Goal: Entertainment & Leisure: Browse casually

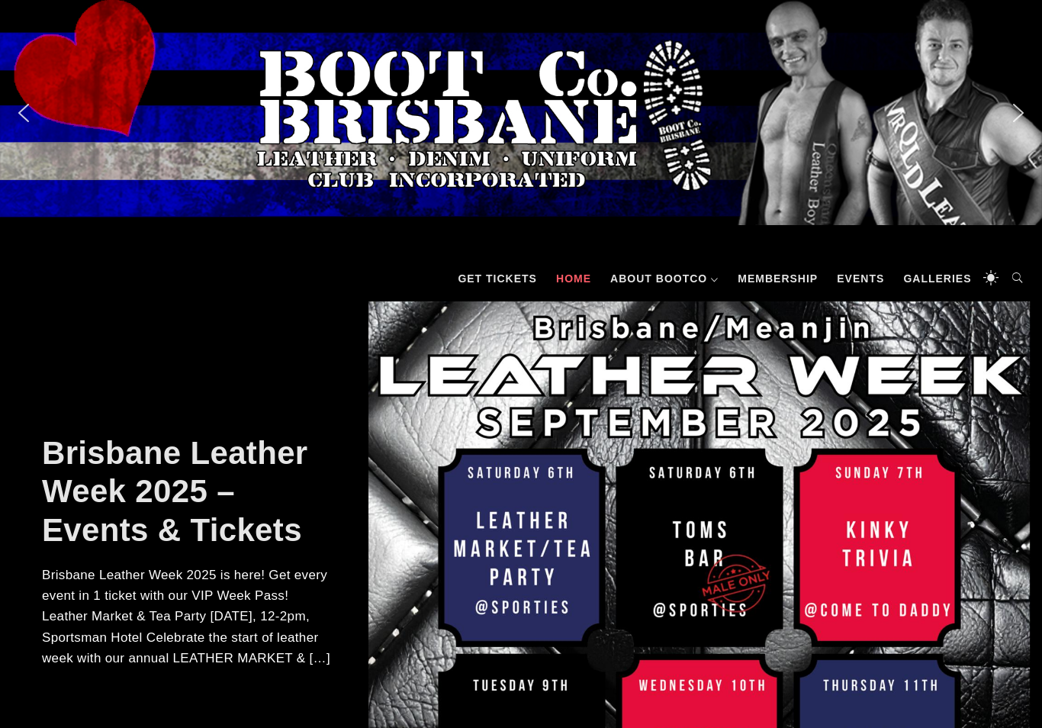
click at [935, 274] on link "Galleries" at bounding box center [937, 279] width 83 height 46
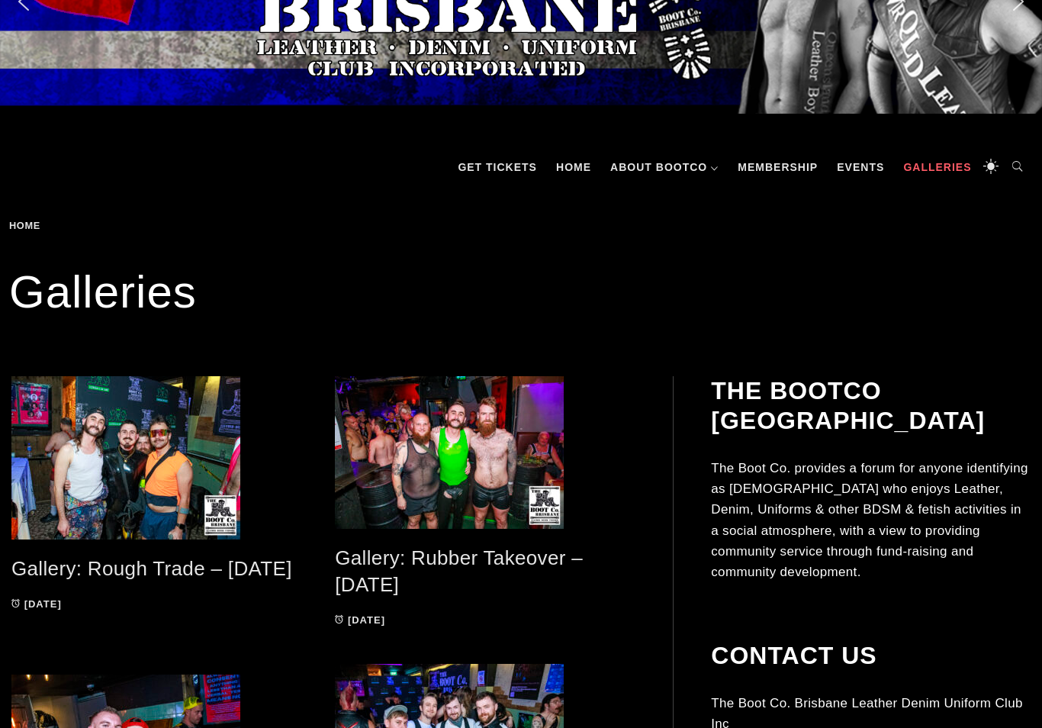
scroll to position [115, 0]
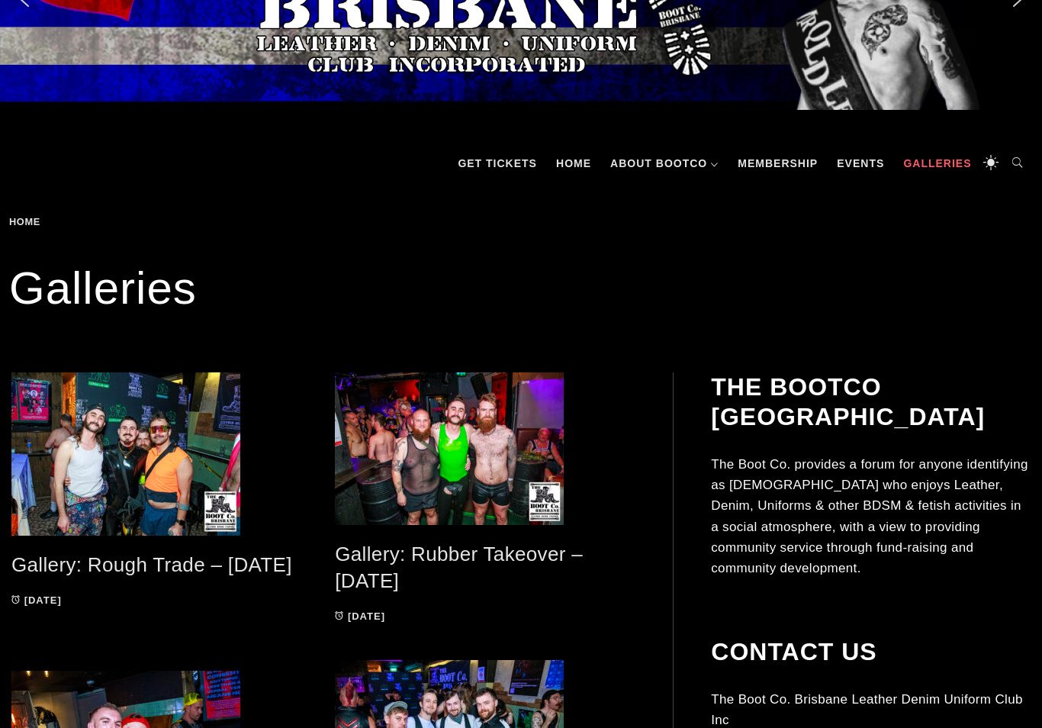
click at [210, 487] on span at bounding box center [161, 453] width 301 height 163
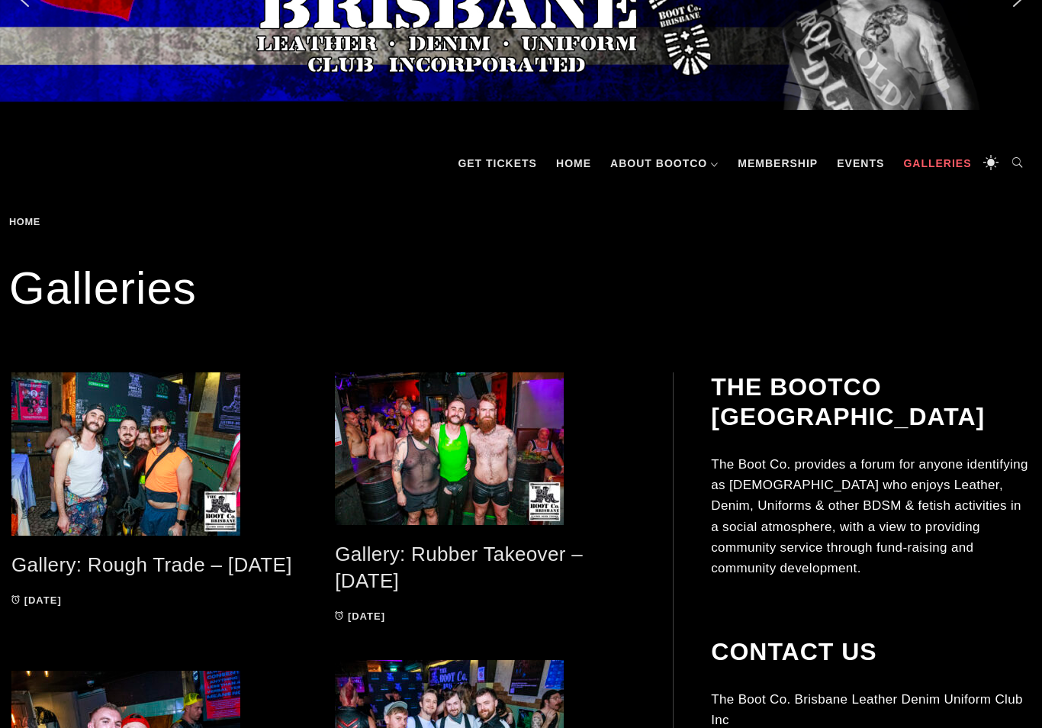
scroll to position [139, 0]
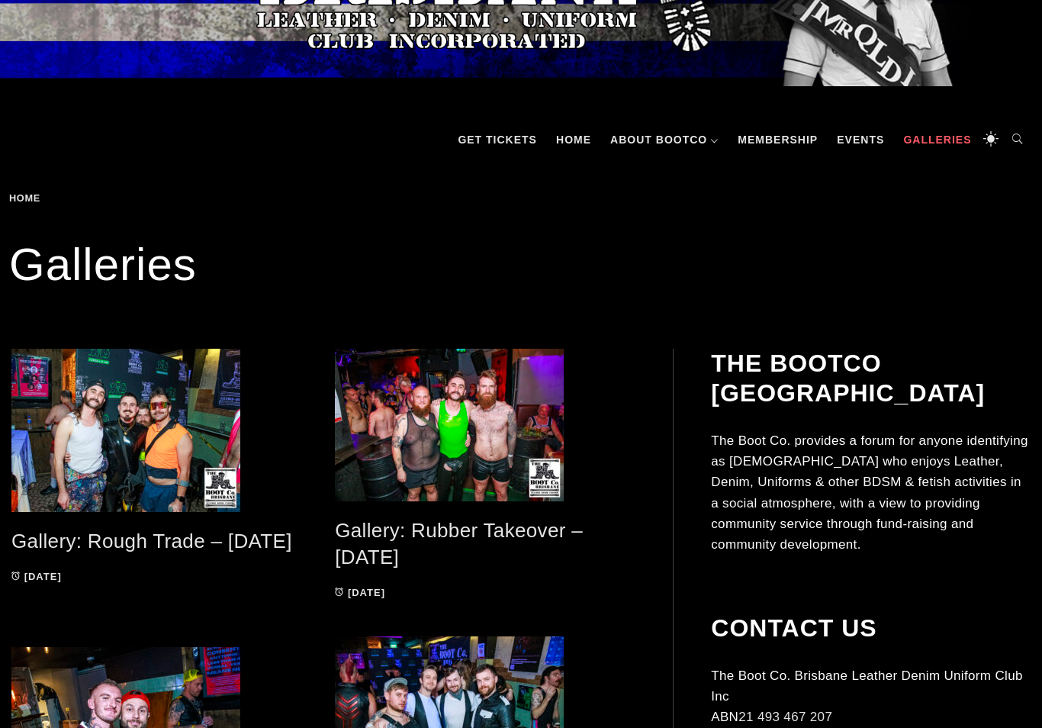
click at [490, 465] on span at bounding box center [485, 425] width 301 height 153
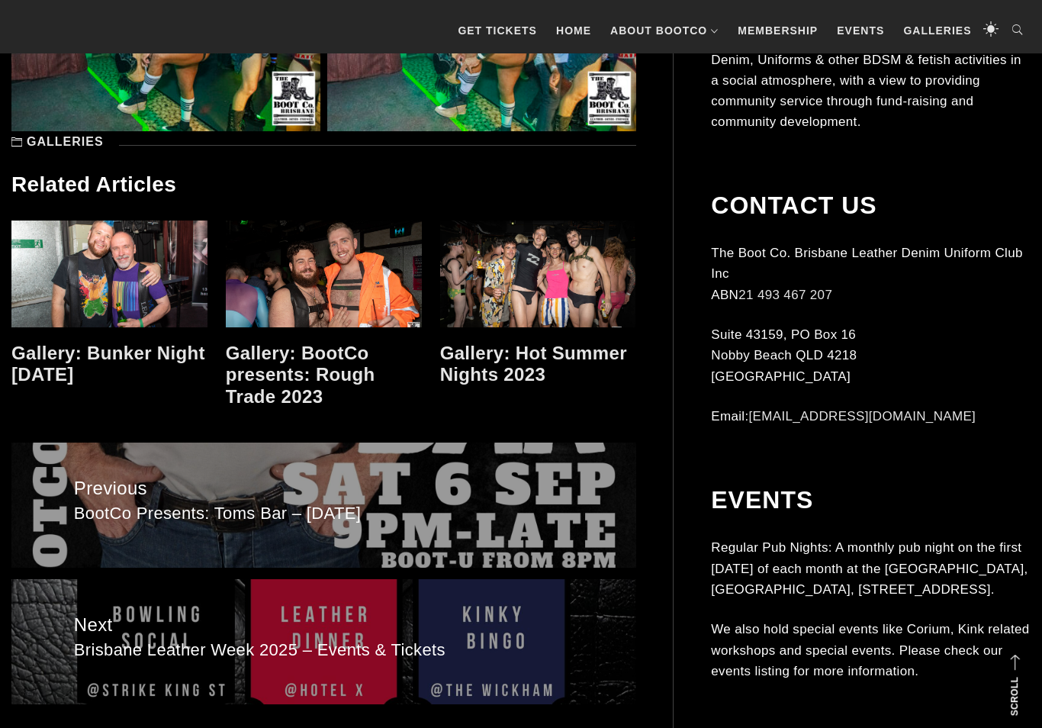
scroll to position [10949, 0]
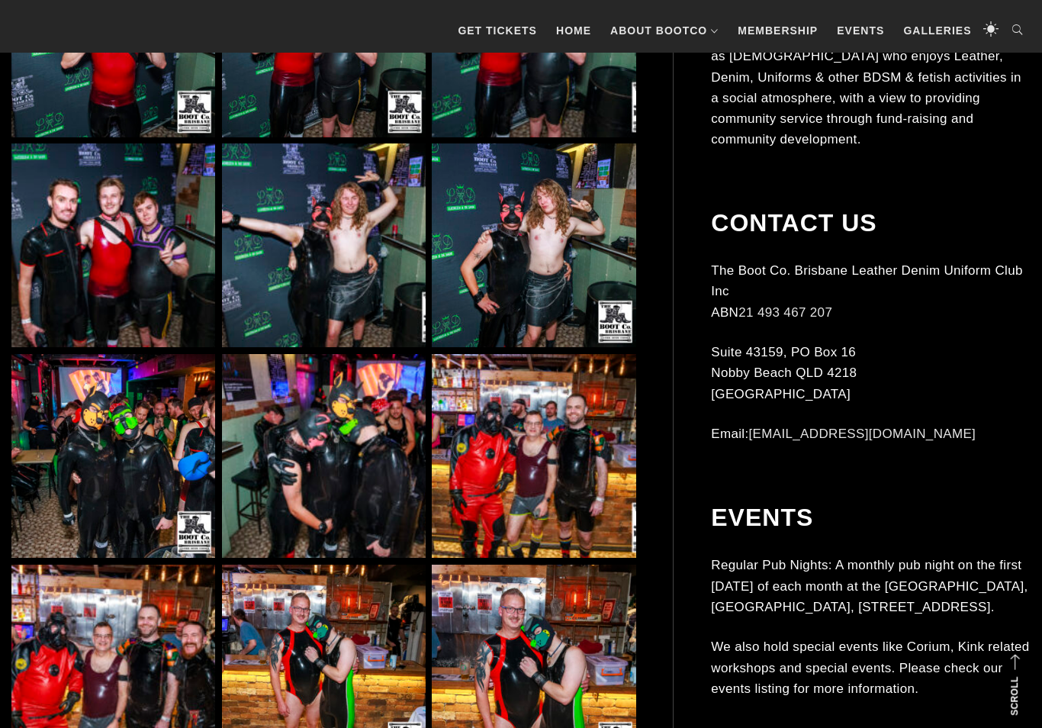
scroll to position [5937, 0]
click at [588, 476] on img at bounding box center [534, 456] width 204 height 204
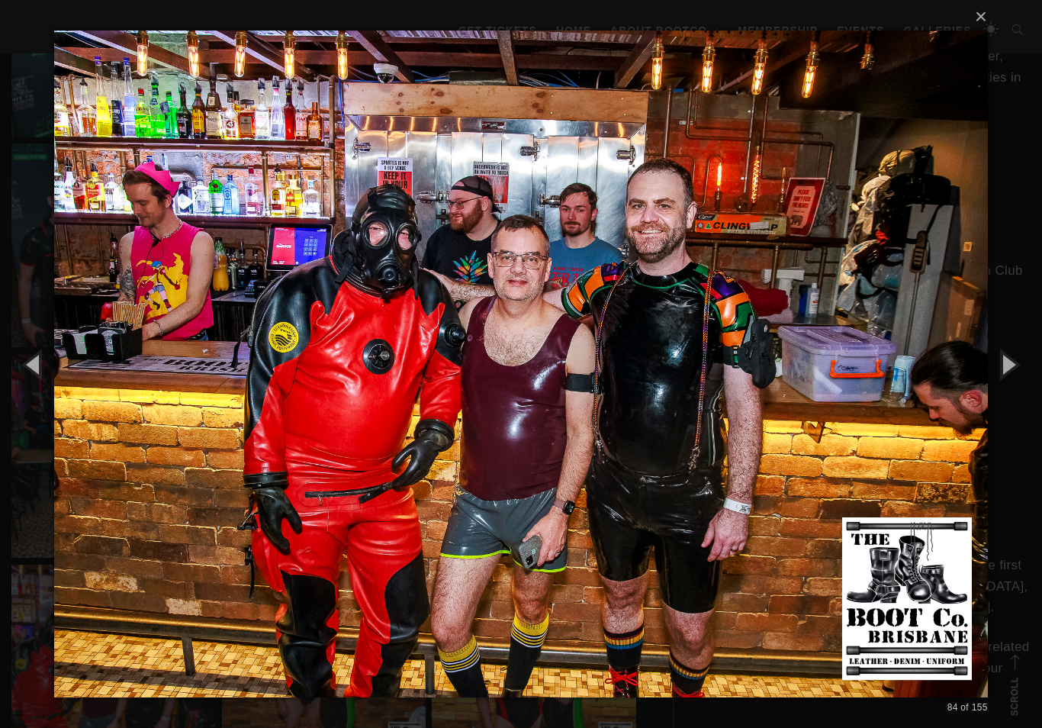
click at [1013, 379] on button "button" at bounding box center [1008, 364] width 69 height 84
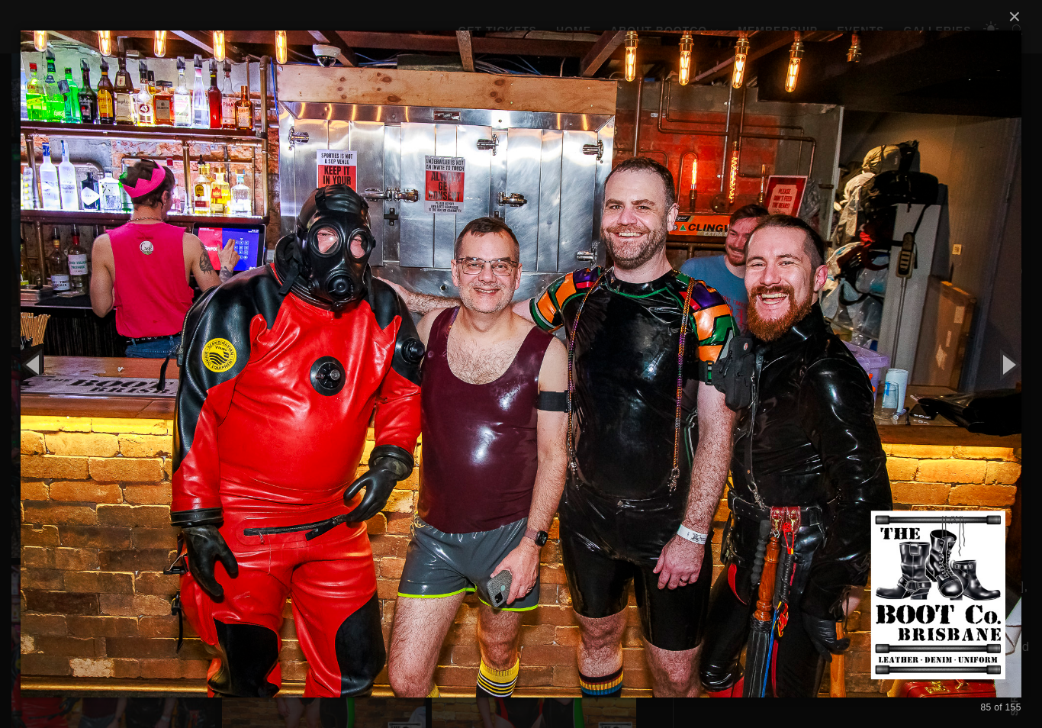
click at [1009, 379] on button "button" at bounding box center [1008, 364] width 69 height 84
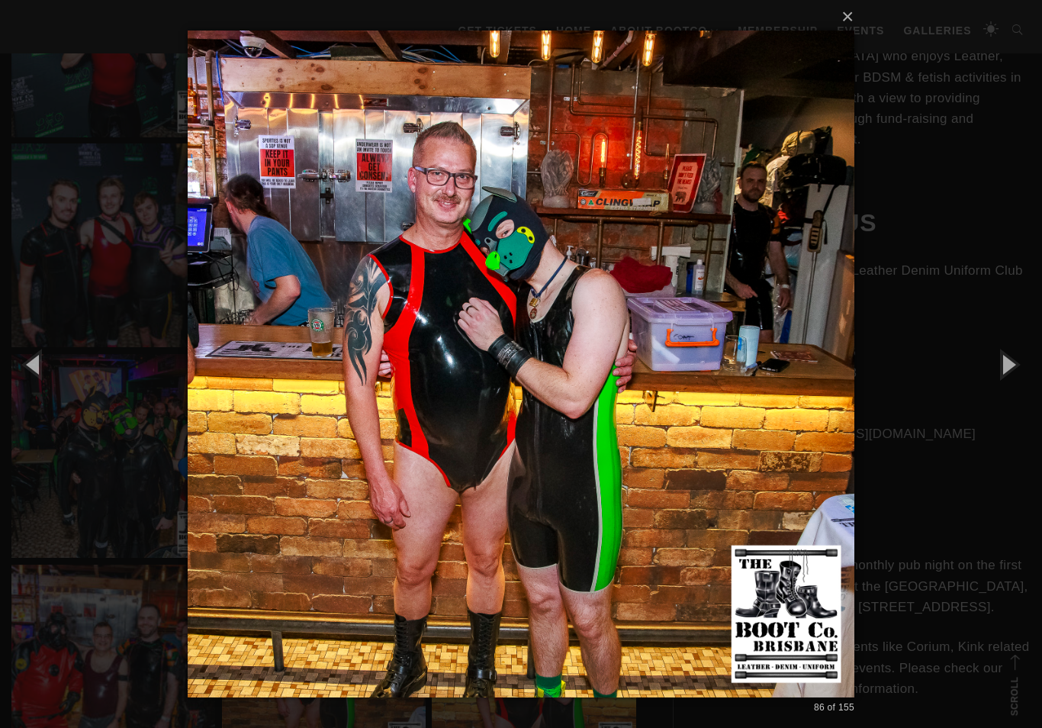
click at [1009, 385] on button "button" at bounding box center [1008, 364] width 69 height 84
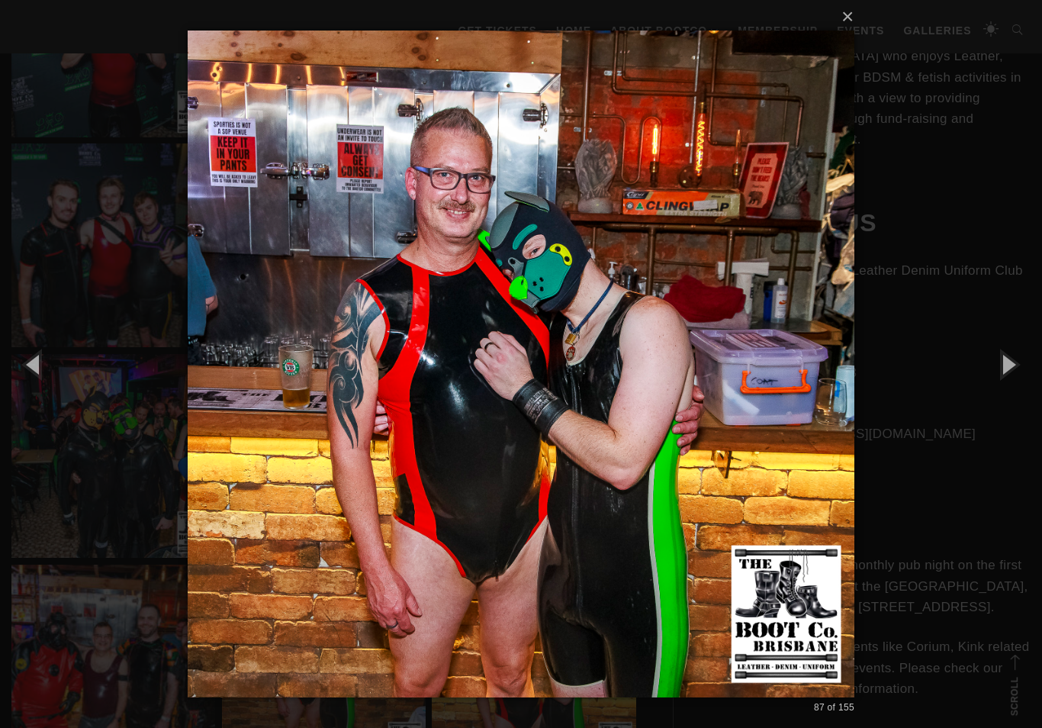
click at [1013, 386] on button "button" at bounding box center [1008, 364] width 69 height 84
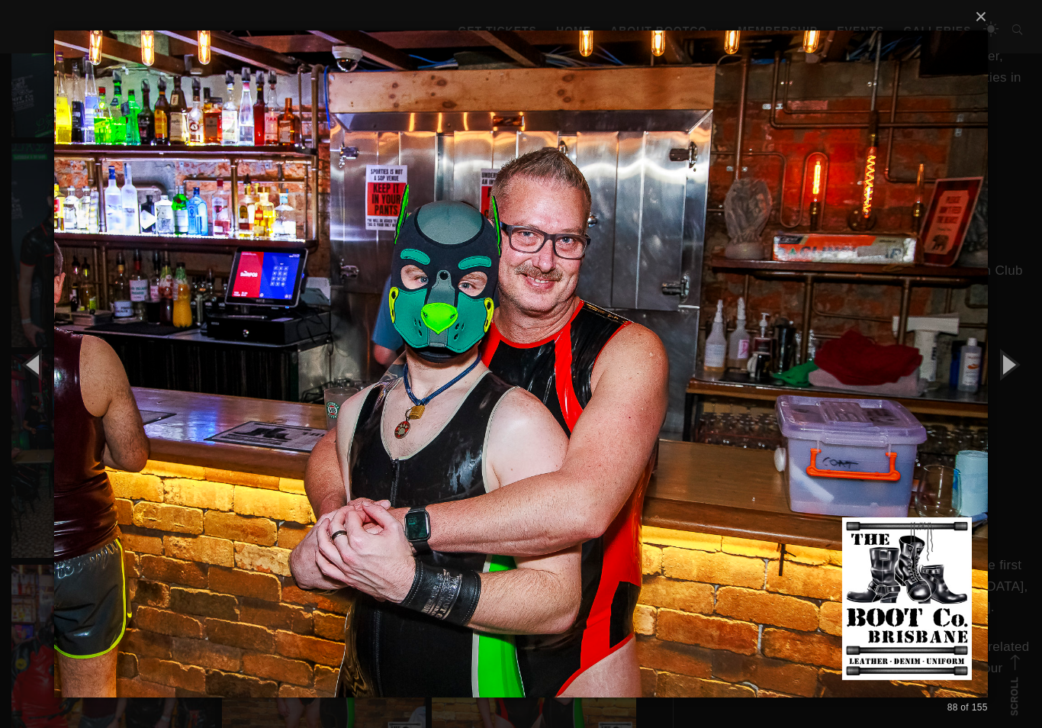
click at [1014, 381] on button "button" at bounding box center [1008, 364] width 69 height 84
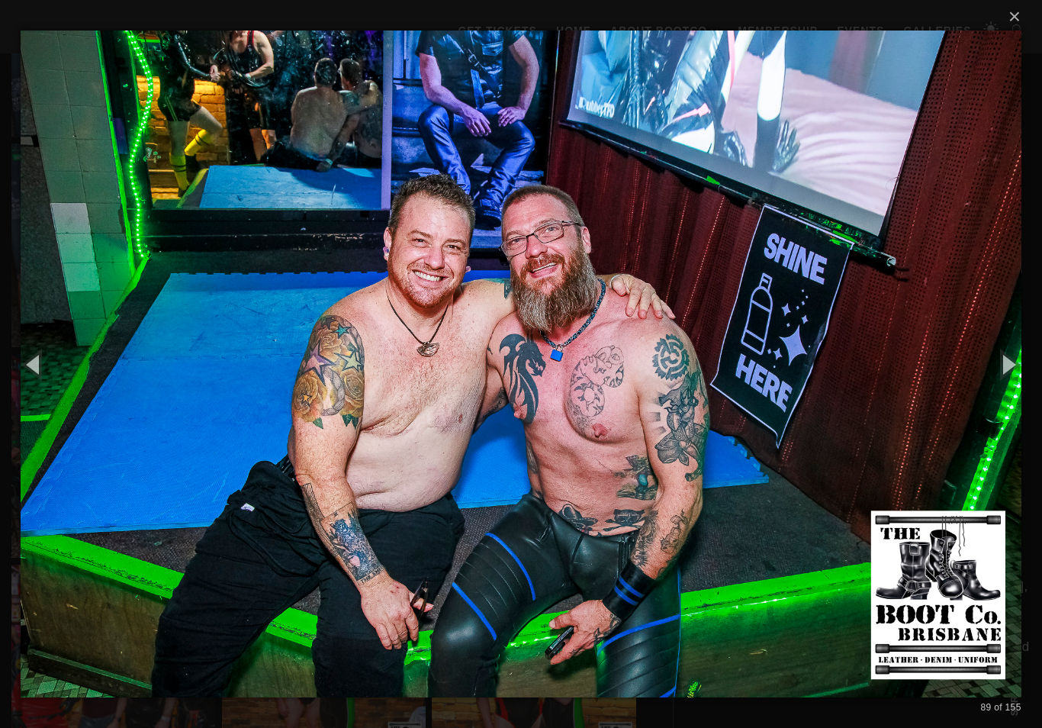
click at [1006, 391] on button "button" at bounding box center [1008, 364] width 69 height 84
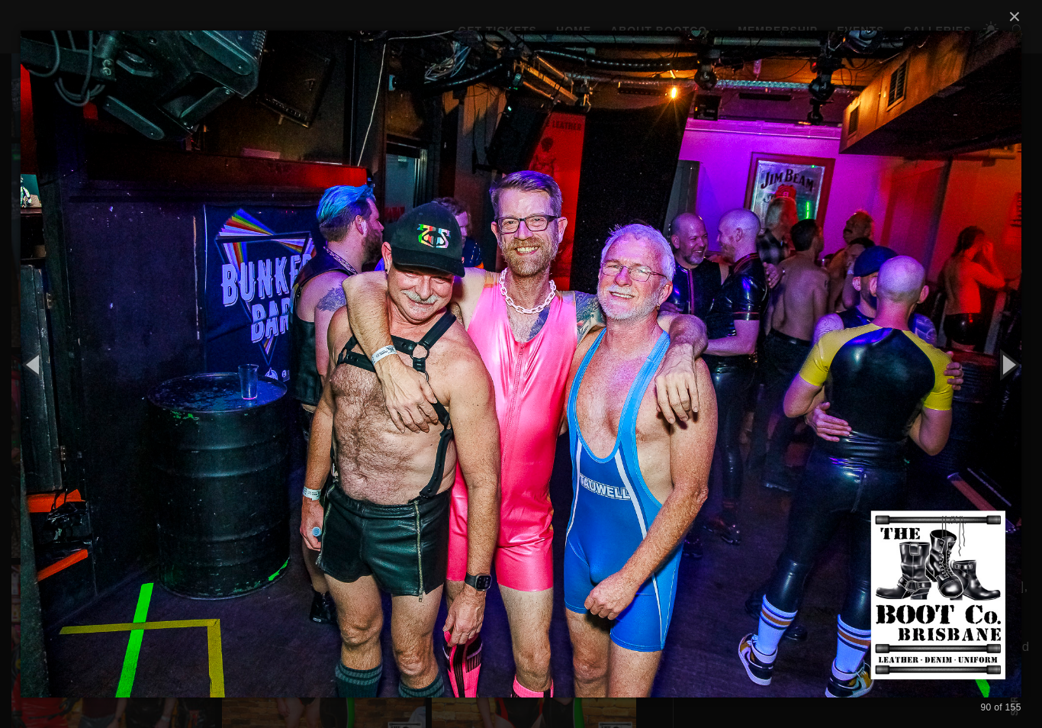
click at [1007, 386] on button "button" at bounding box center [1008, 364] width 69 height 84
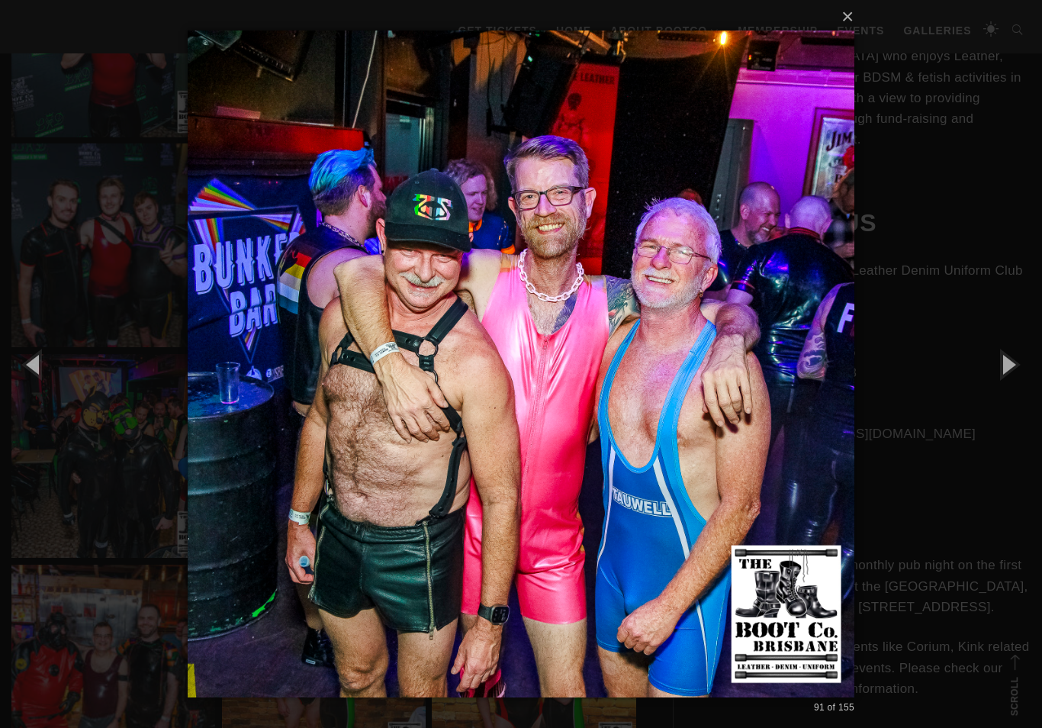
click at [1009, 380] on button "button" at bounding box center [1008, 364] width 69 height 84
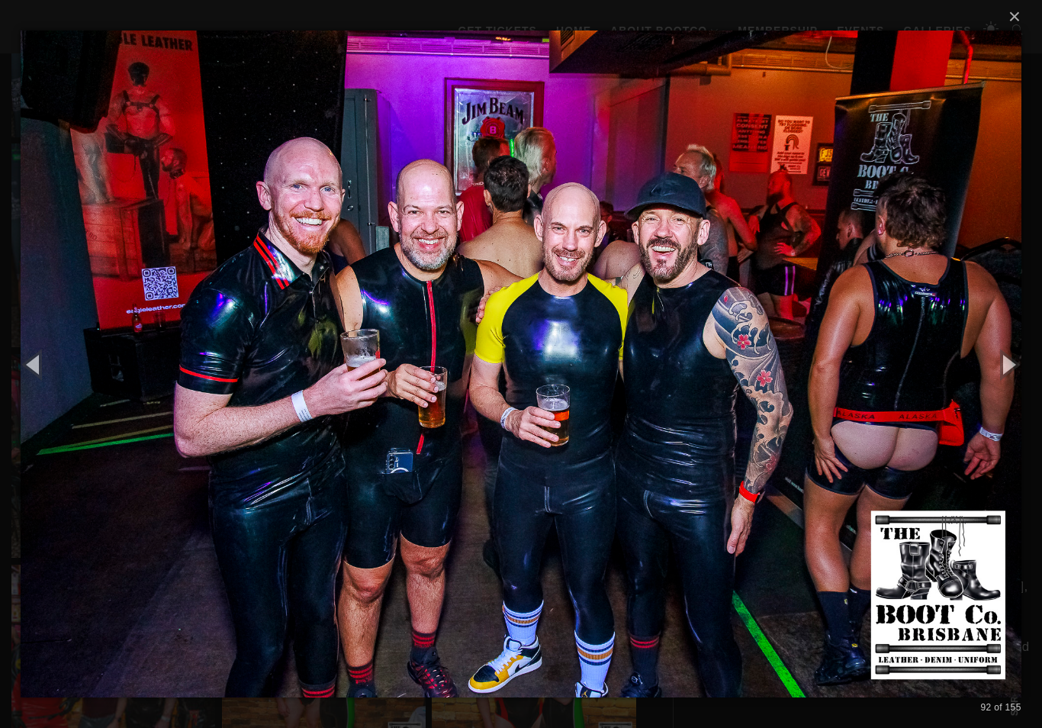
click at [1013, 365] on button "button" at bounding box center [1008, 364] width 69 height 84
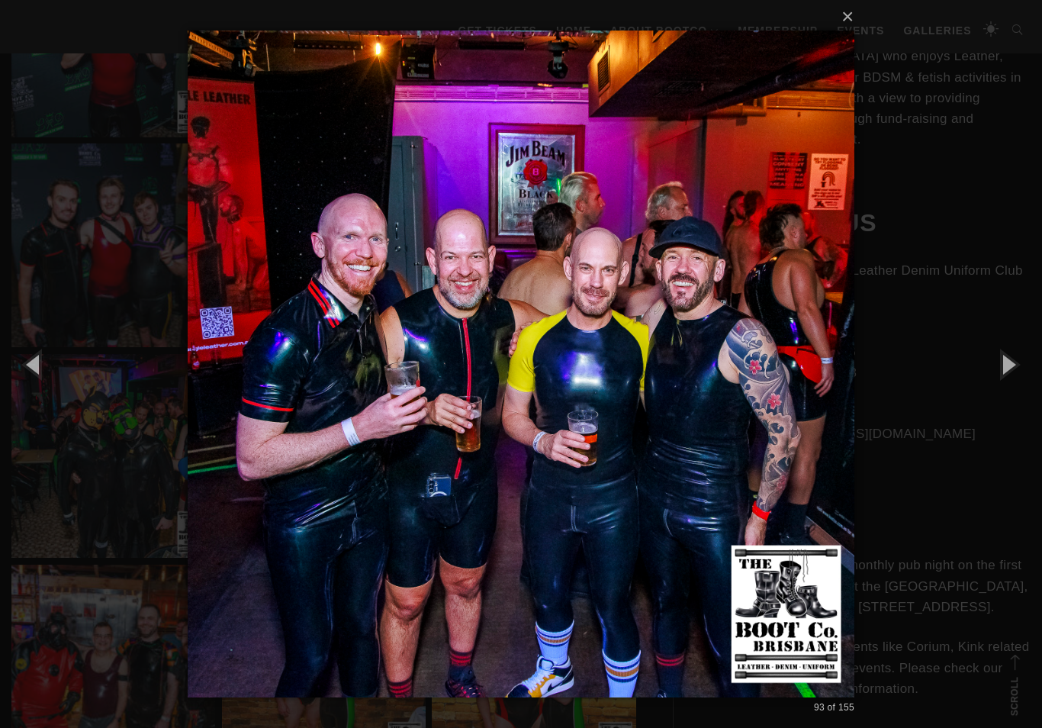
click at [1013, 369] on button "button" at bounding box center [1008, 364] width 69 height 84
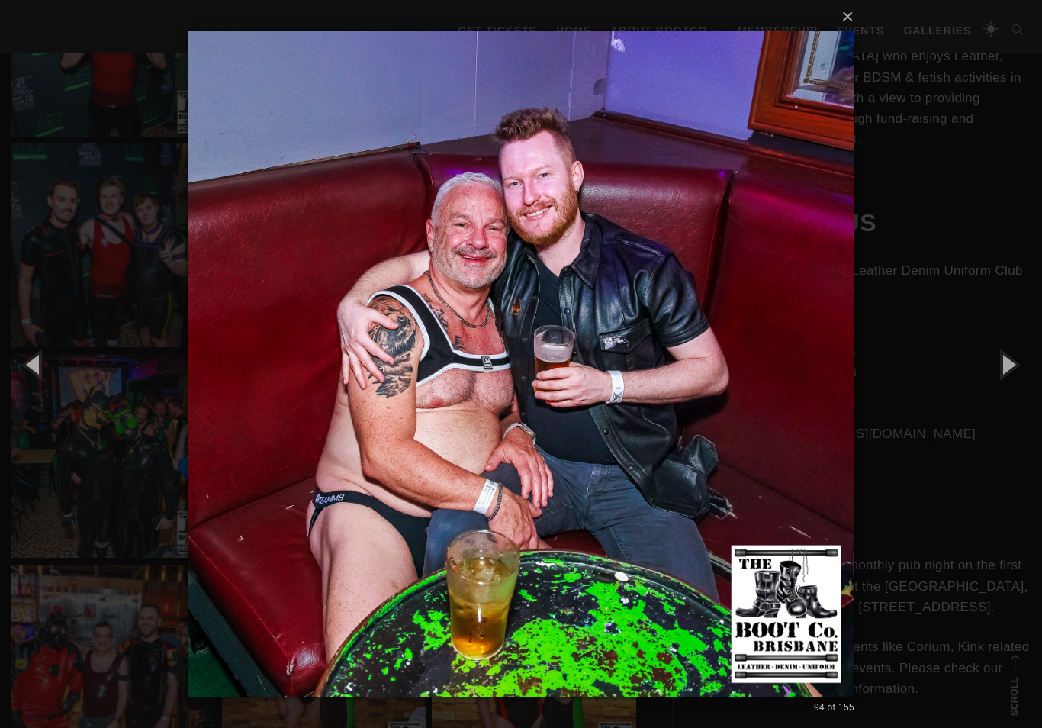
click at [1023, 372] on button "button" at bounding box center [1008, 364] width 69 height 84
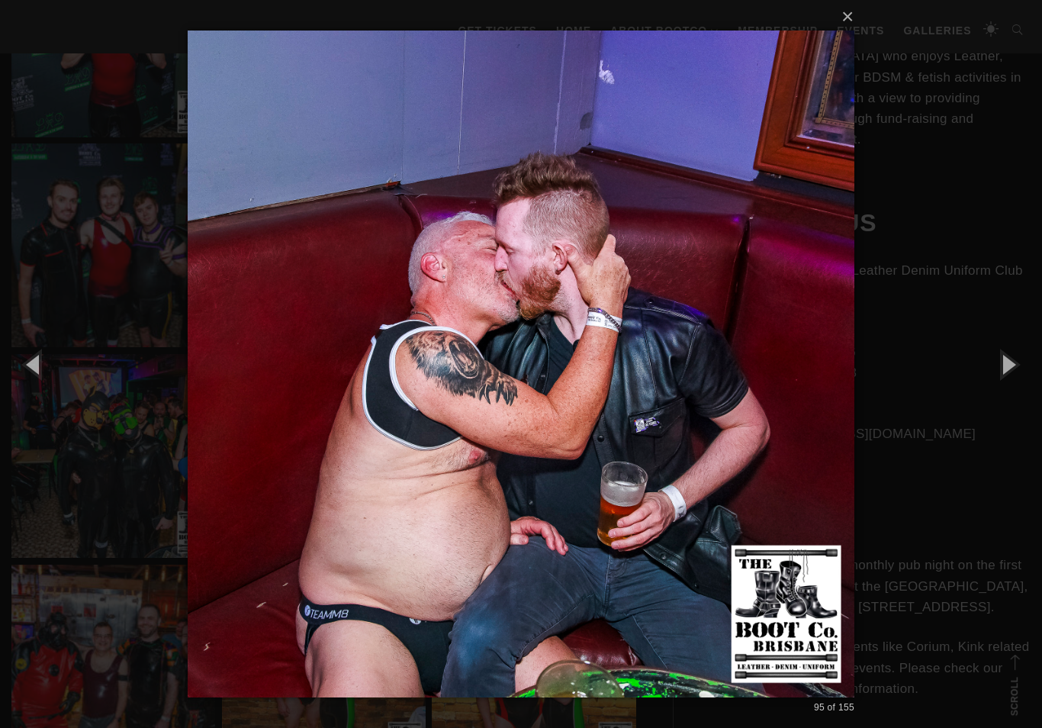
click at [1026, 369] on button "button" at bounding box center [1008, 364] width 69 height 84
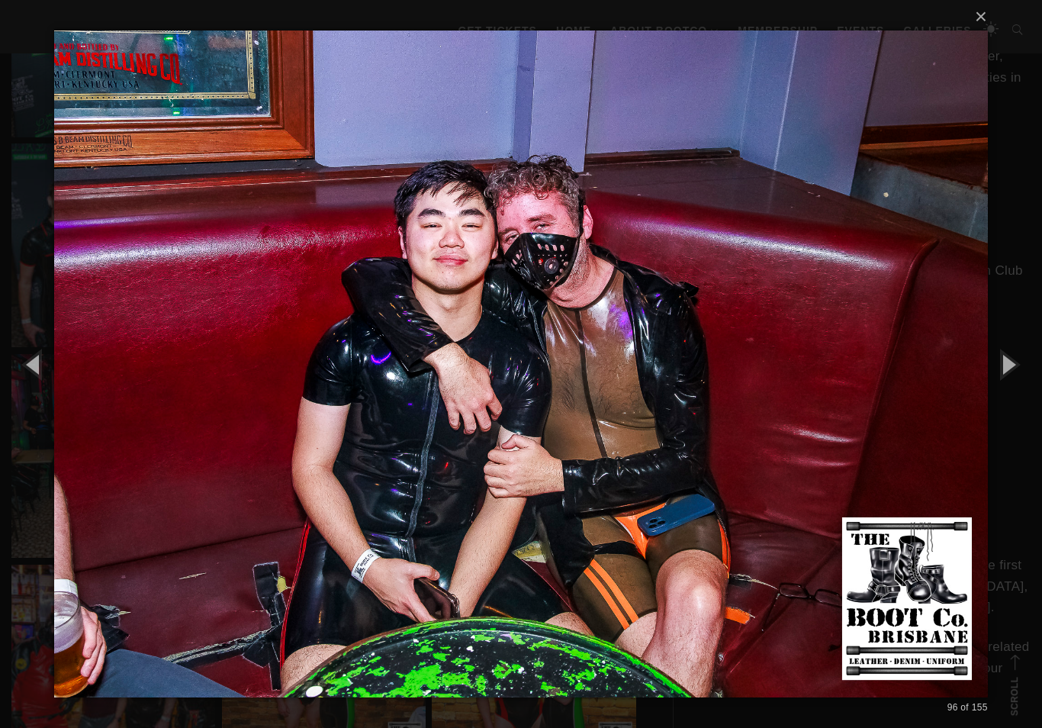
click at [1026, 365] on button "button" at bounding box center [1008, 364] width 69 height 84
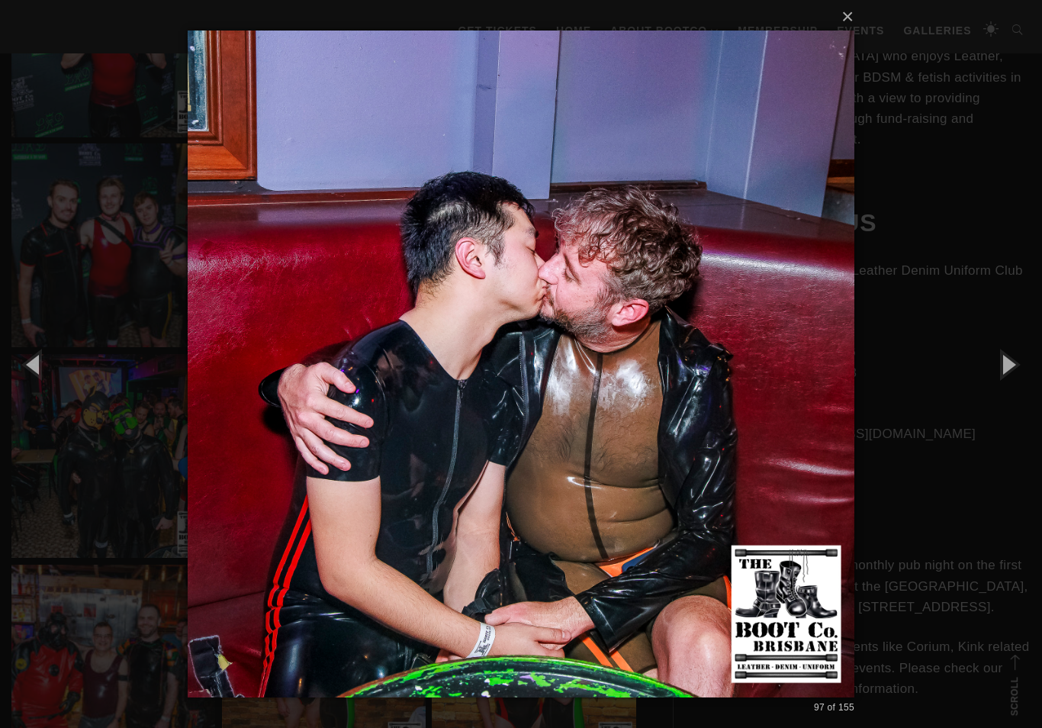
click at [1021, 375] on button "button" at bounding box center [1008, 364] width 69 height 84
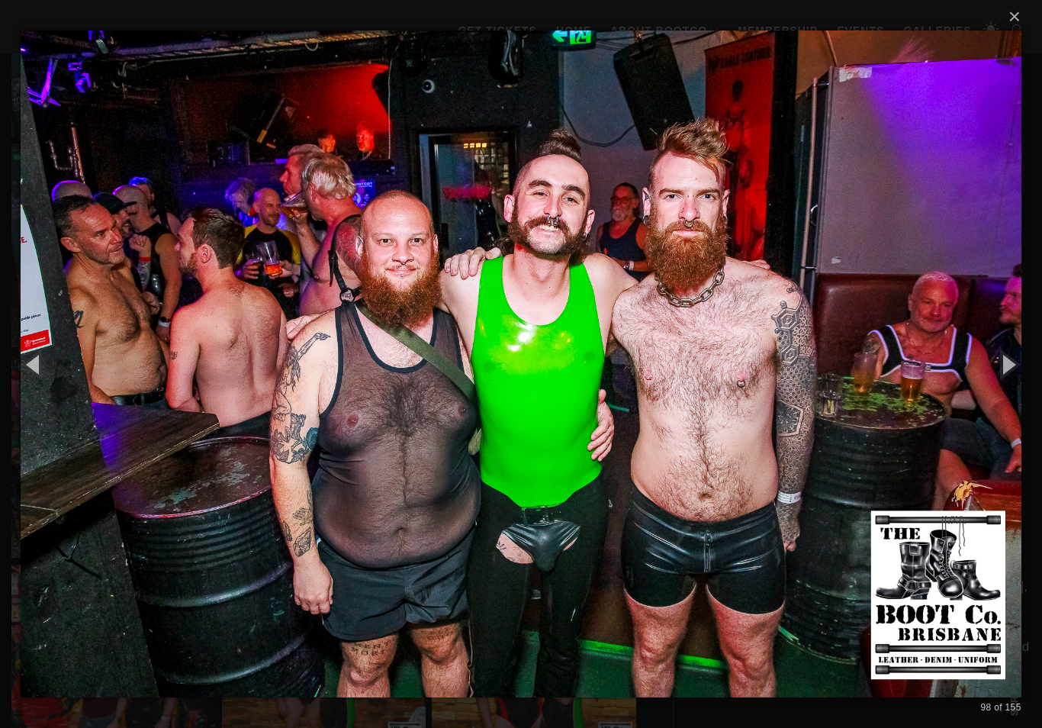
click at [1019, 378] on button "button" at bounding box center [1008, 364] width 69 height 84
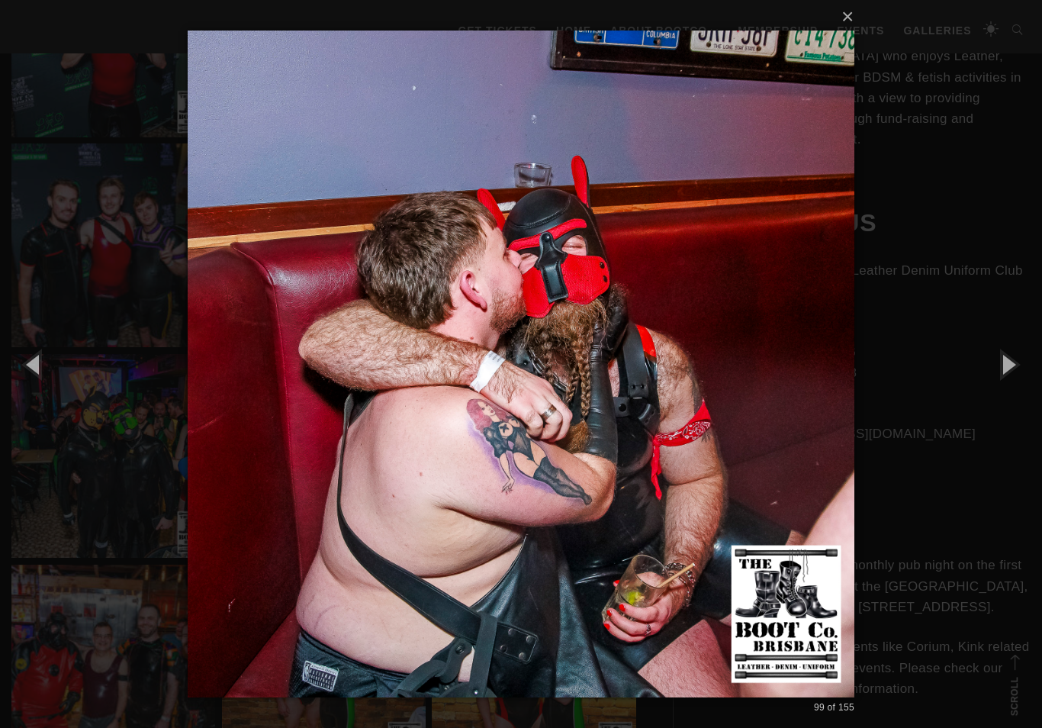
click at [1013, 391] on button "button" at bounding box center [1008, 364] width 69 height 84
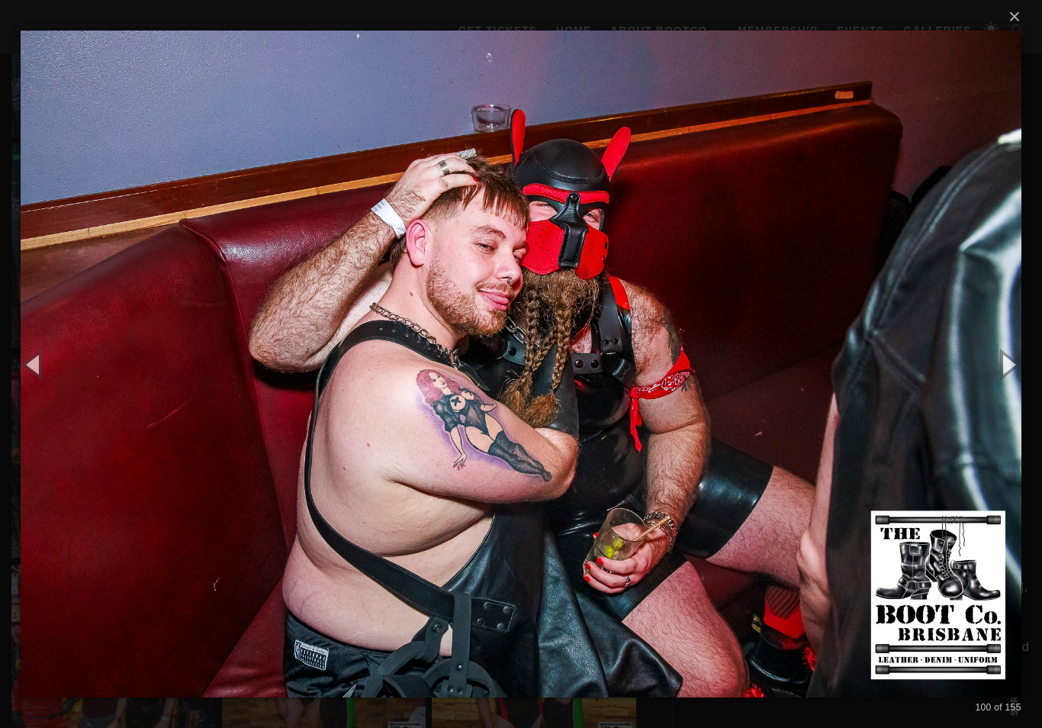
click at [1013, 384] on button "button" at bounding box center [1008, 364] width 69 height 84
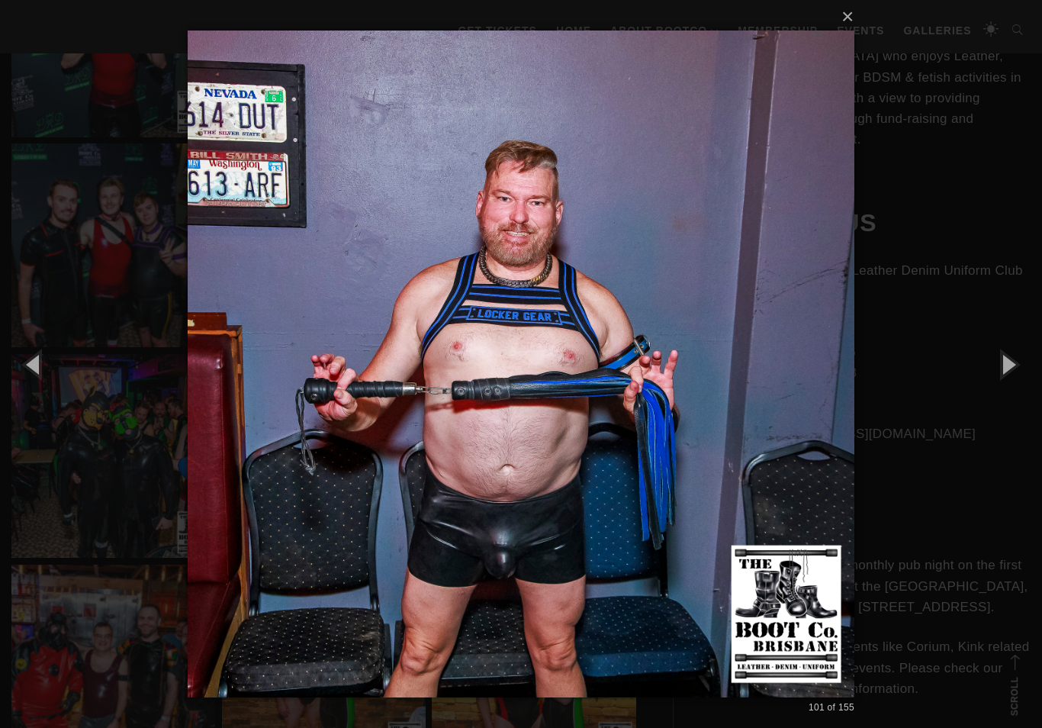
click at [1013, 382] on button "button" at bounding box center [1008, 364] width 69 height 84
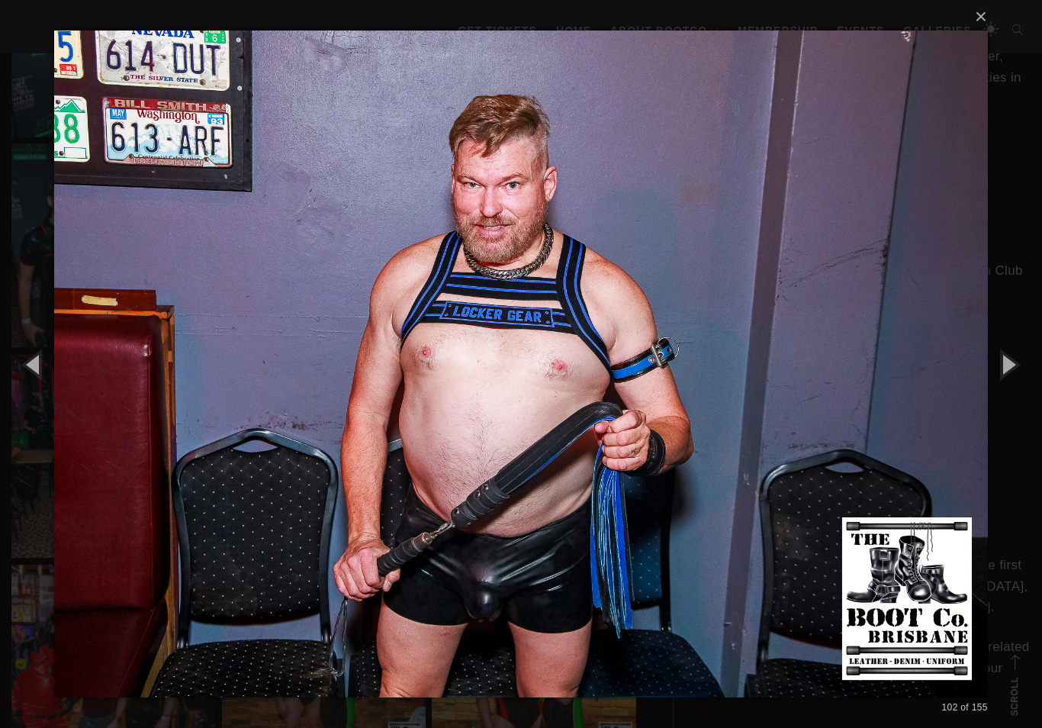
click at [1013, 384] on button "button" at bounding box center [1008, 364] width 69 height 84
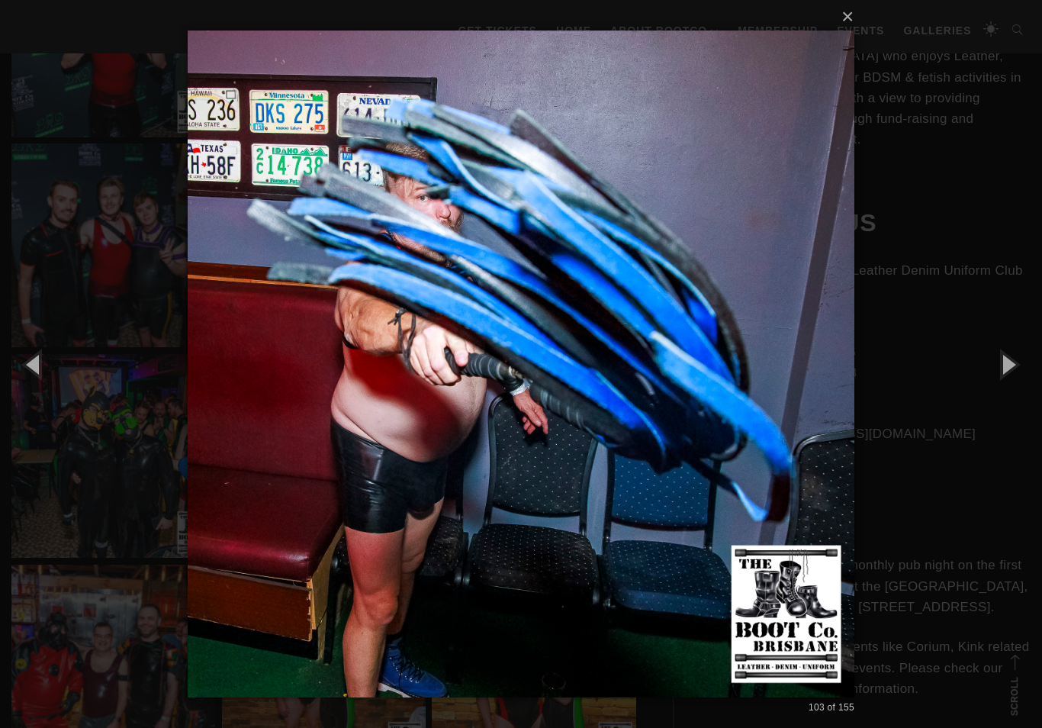
click at [1017, 377] on button "button" at bounding box center [1008, 364] width 69 height 84
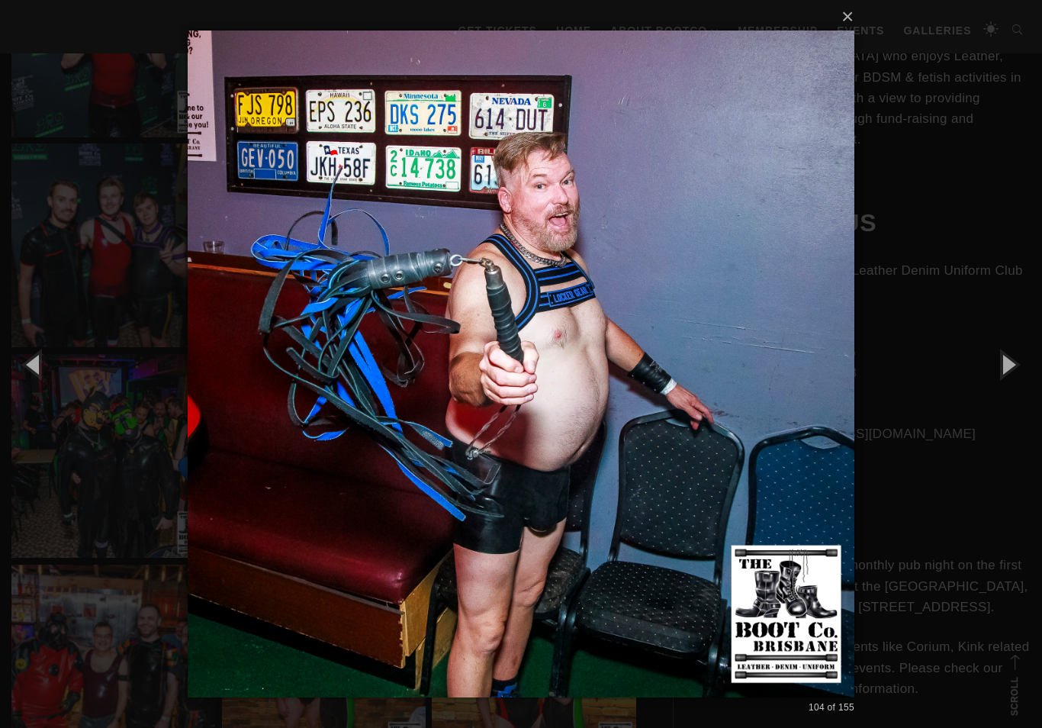
click at [1018, 380] on button "button" at bounding box center [1008, 364] width 69 height 84
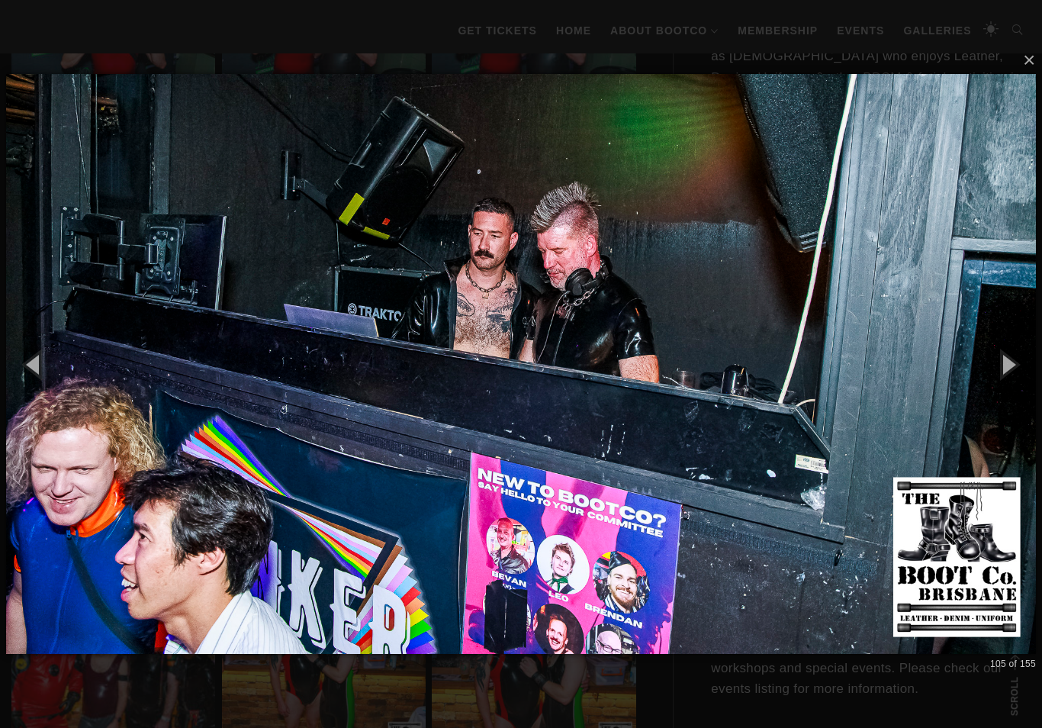
click at [1012, 369] on button "button" at bounding box center [1008, 364] width 69 height 84
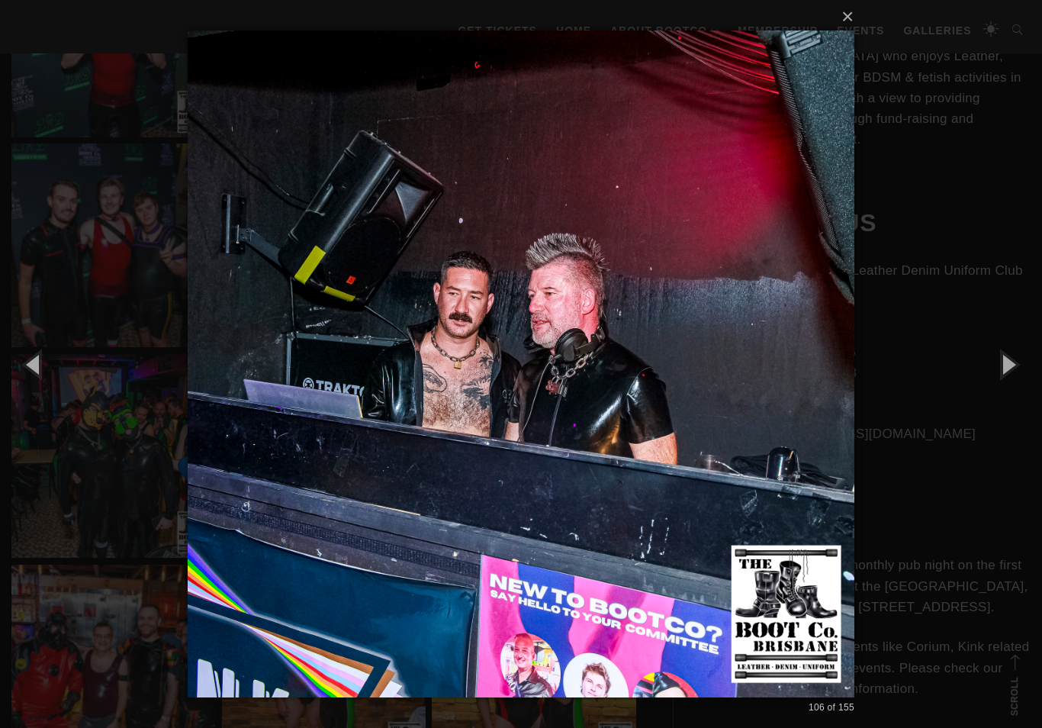
click at [1016, 370] on button "button" at bounding box center [1008, 364] width 69 height 84
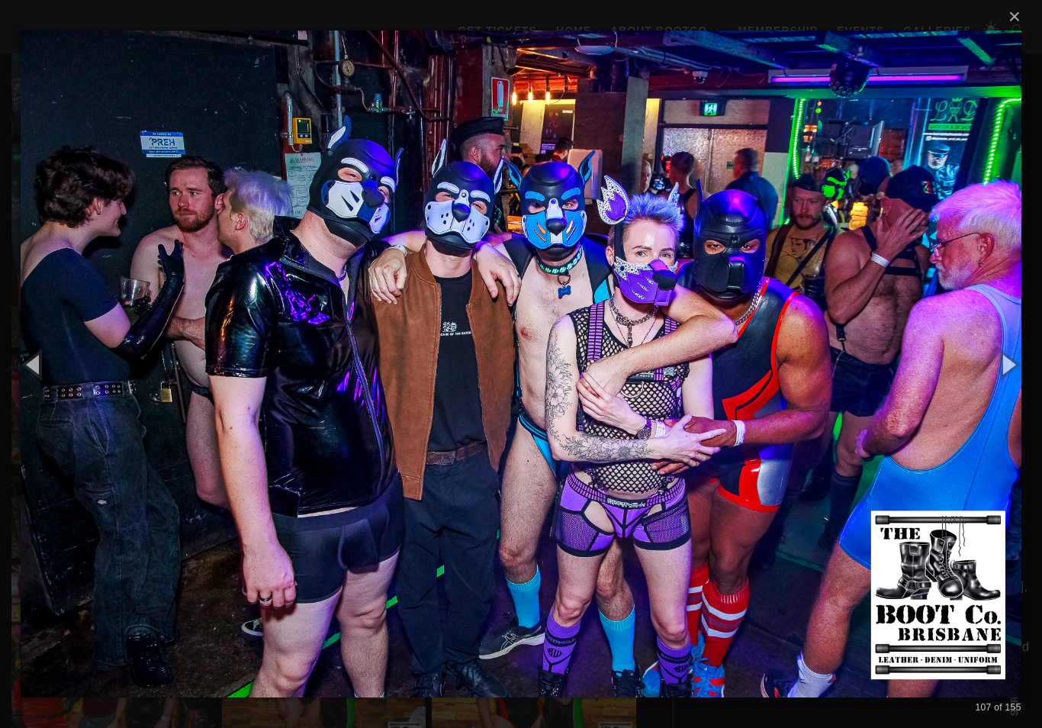
click at [1007, 378] on button "button" at bounding box center [1008, 364] width 69 height 84
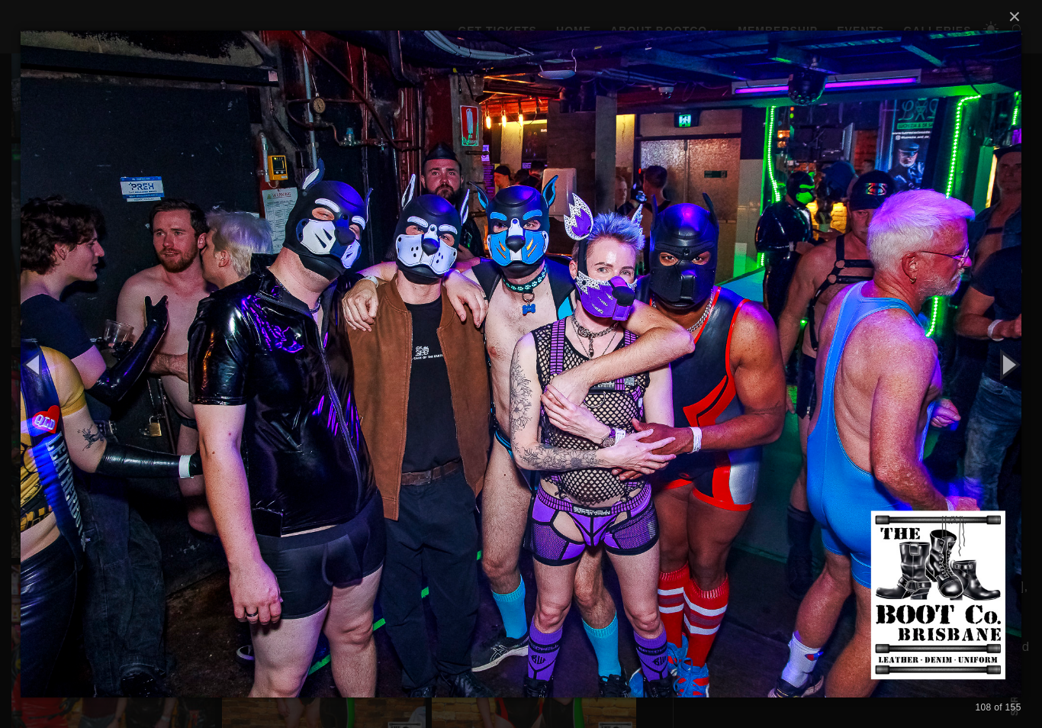
click at [1016, 371] on button "button" at bounding box center [1008, 364] width 69 height 84
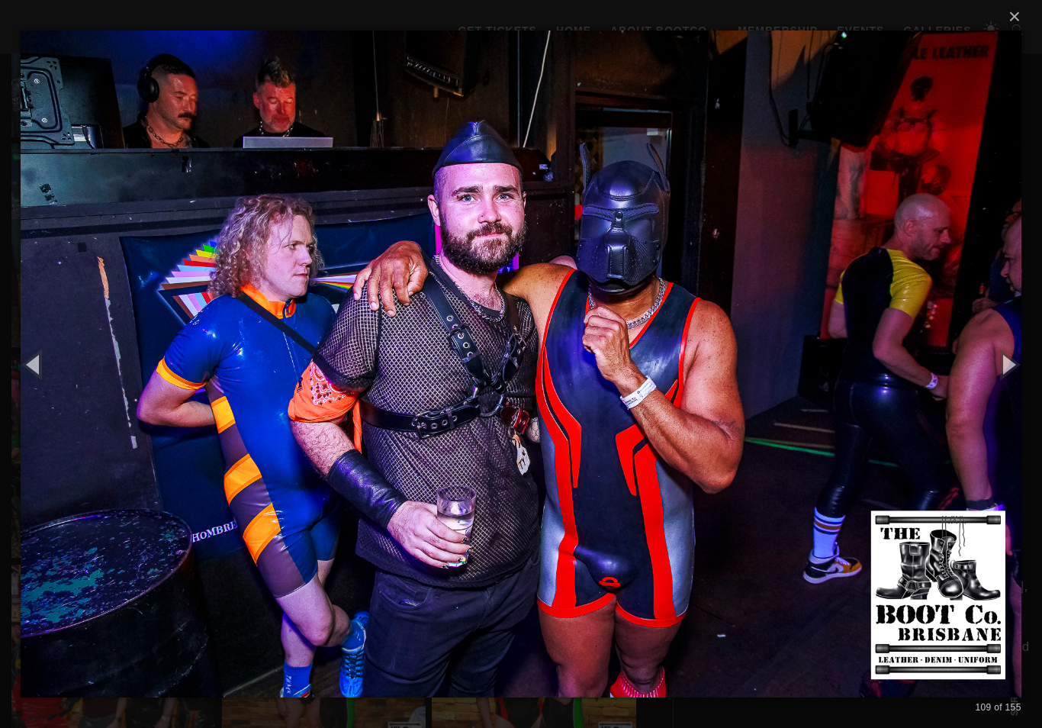
click at [1018, 368] on button "button" at bounding box center [1008, 364] width 69 height 84
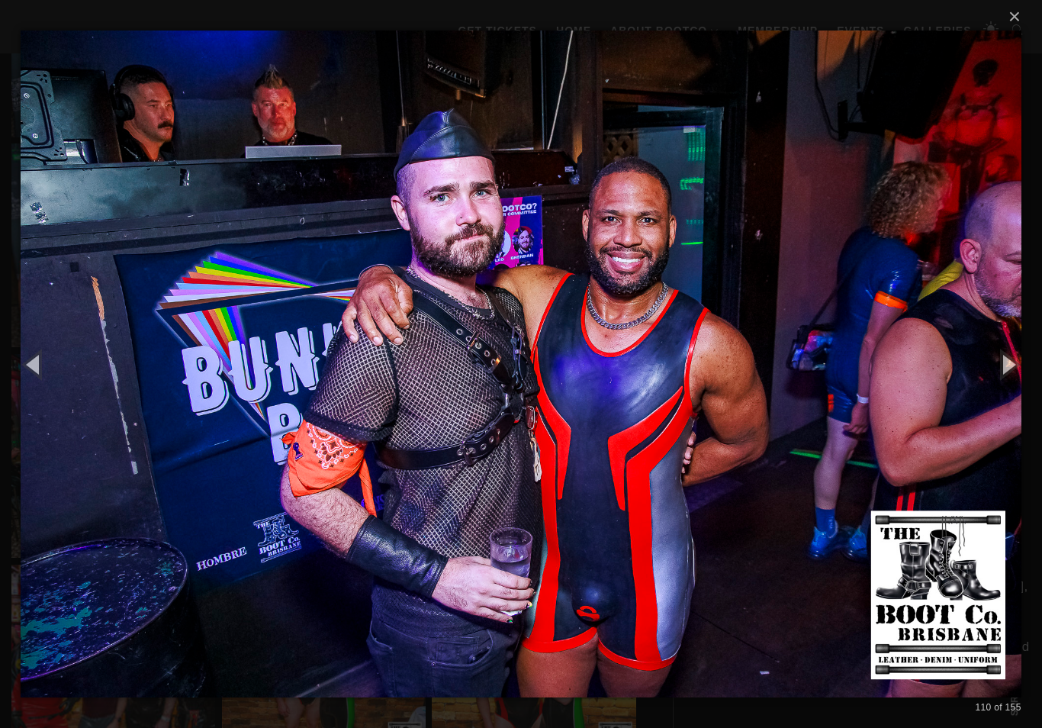
click at [1015, 374] on button "button" at bounding box center [1008, 364] width 69 height 84
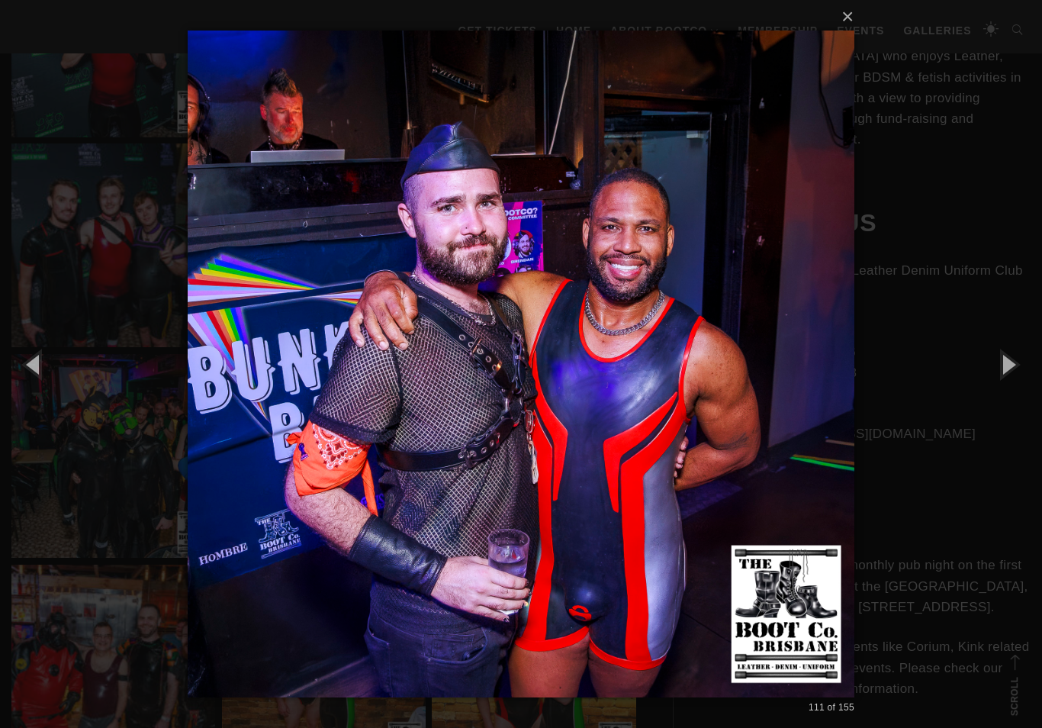
click at [1016, 375] on button "button" at bounding box center [1008, 364] width 69 height 84
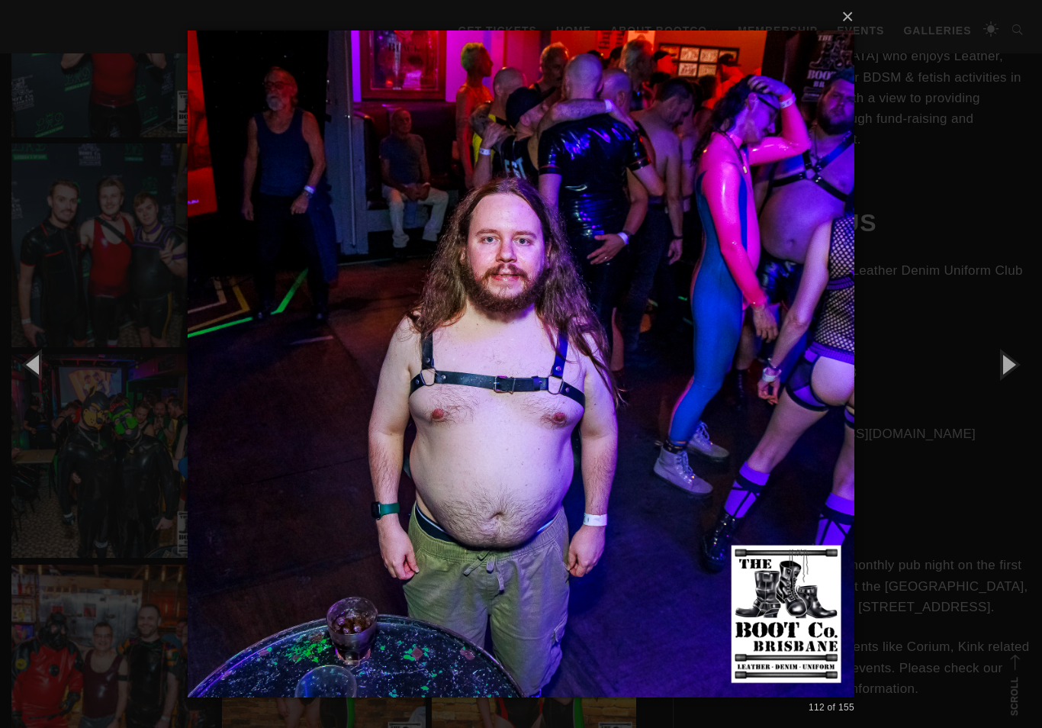
click at [1018, 378] on button "button" at bounding box center [1008, 364] width 69 height 84
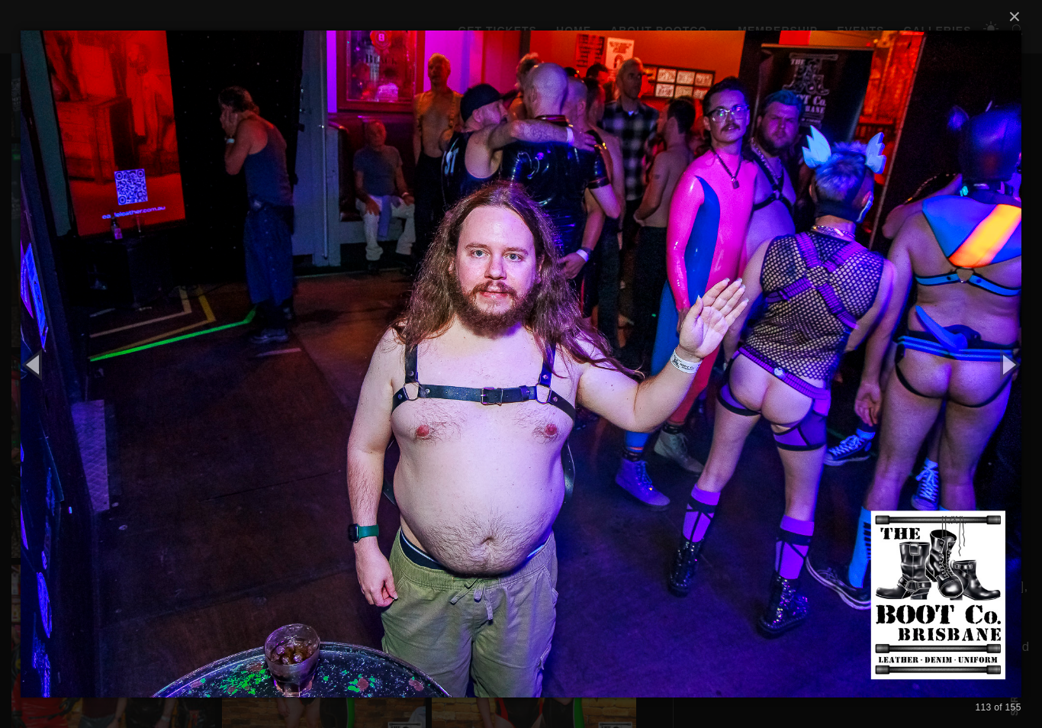
click at [1016, 373] on button "button" at bounding box center [1008, 364] width 69 height 84
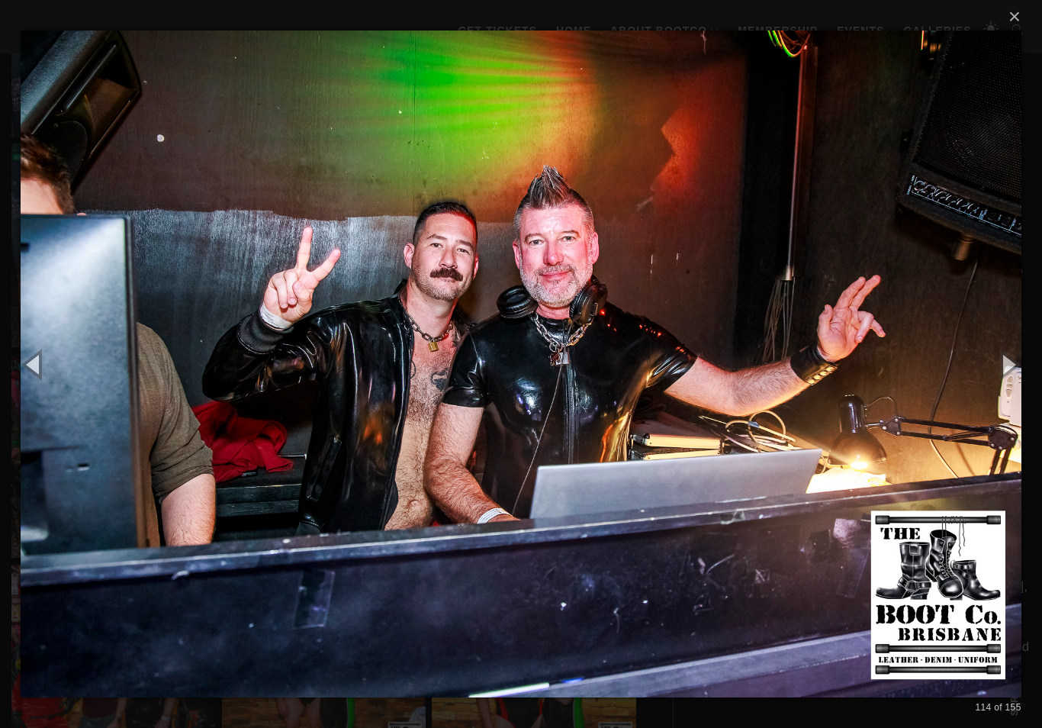
click at [1015, 385] on button "button" at bounding box center [1008, 364] width 69 height 84
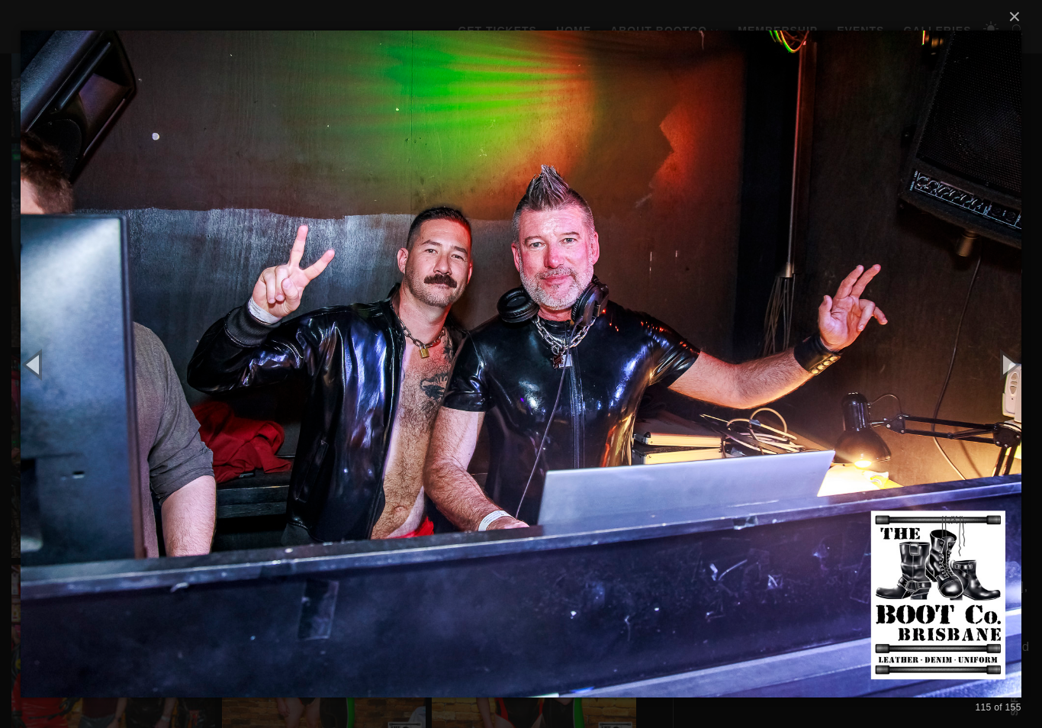
click at [1001, 380] on button "button" at bounding box center [1008, 364] width 69 height 84
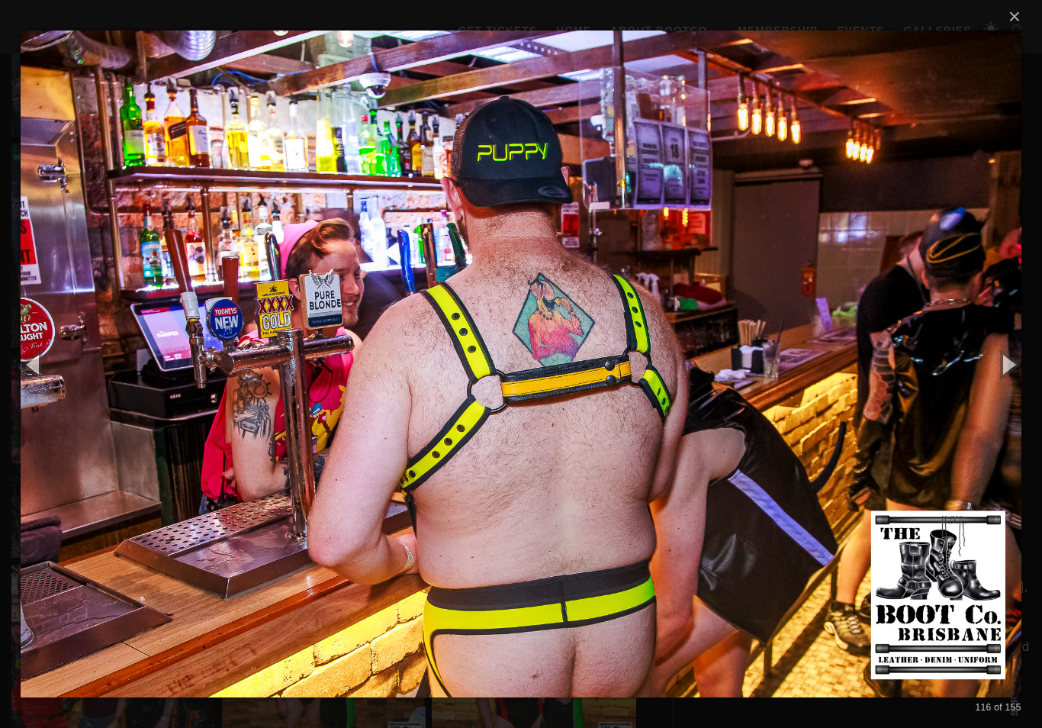
click at [994, 381] on button "button" at bounding box center [1008, 364] width 69 height 84
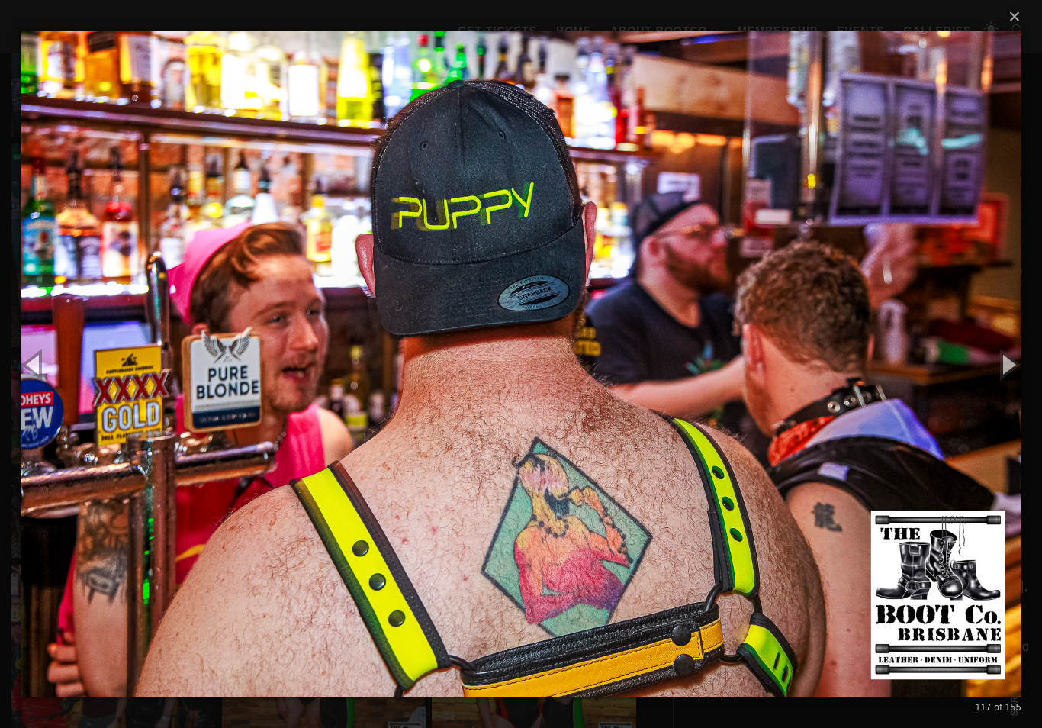
click at [997, 378] on button "button" at bounding box center [1008, 364] width 69 height 84
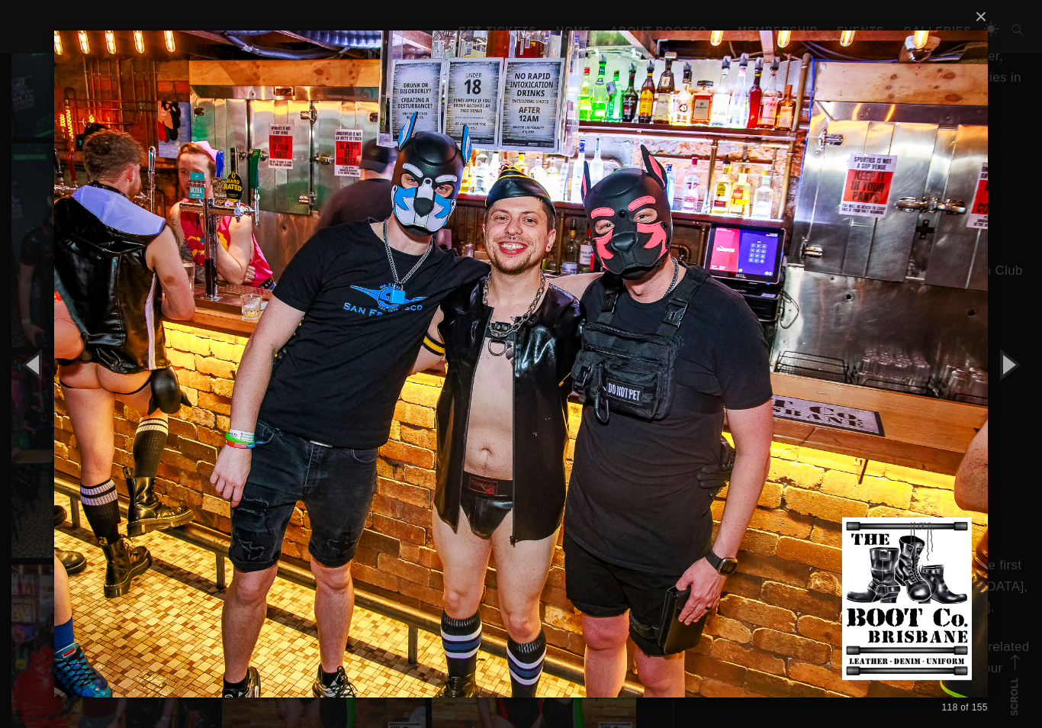
click at [994, 382] on button "button" at bounding box center [1008, 364] width 69 height 84
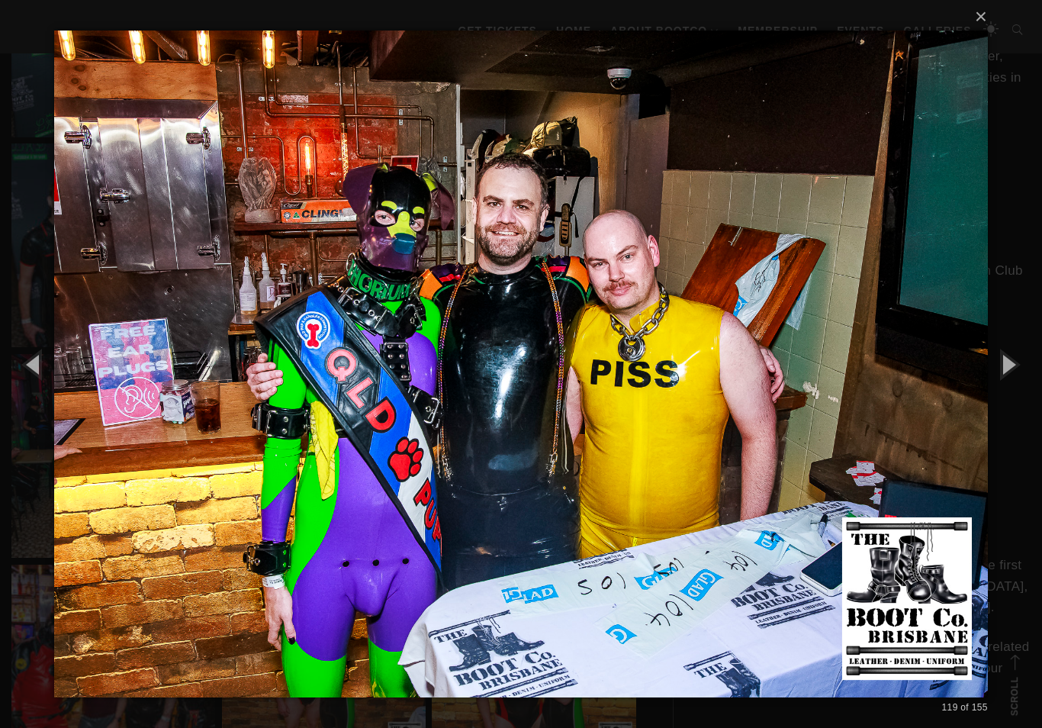
click at [993, 391] on button "button" at bounding box center [1008, 364] width 69 height 84
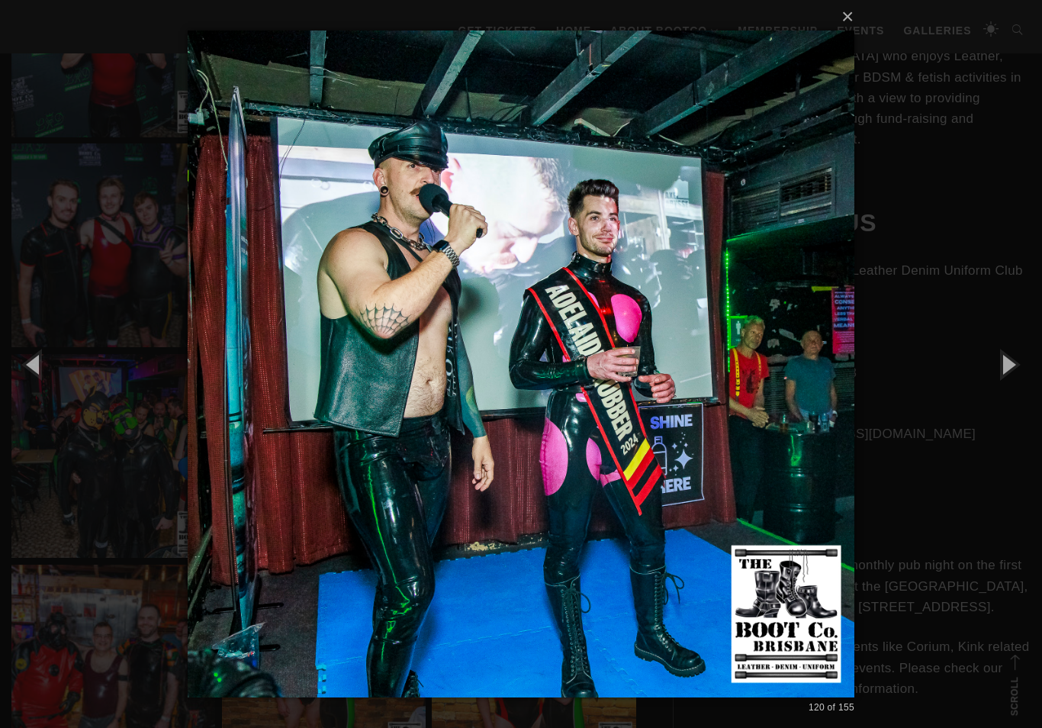
click at [1011, 391] on button "button" at bounding box center [1008, 364] width 69 height 84
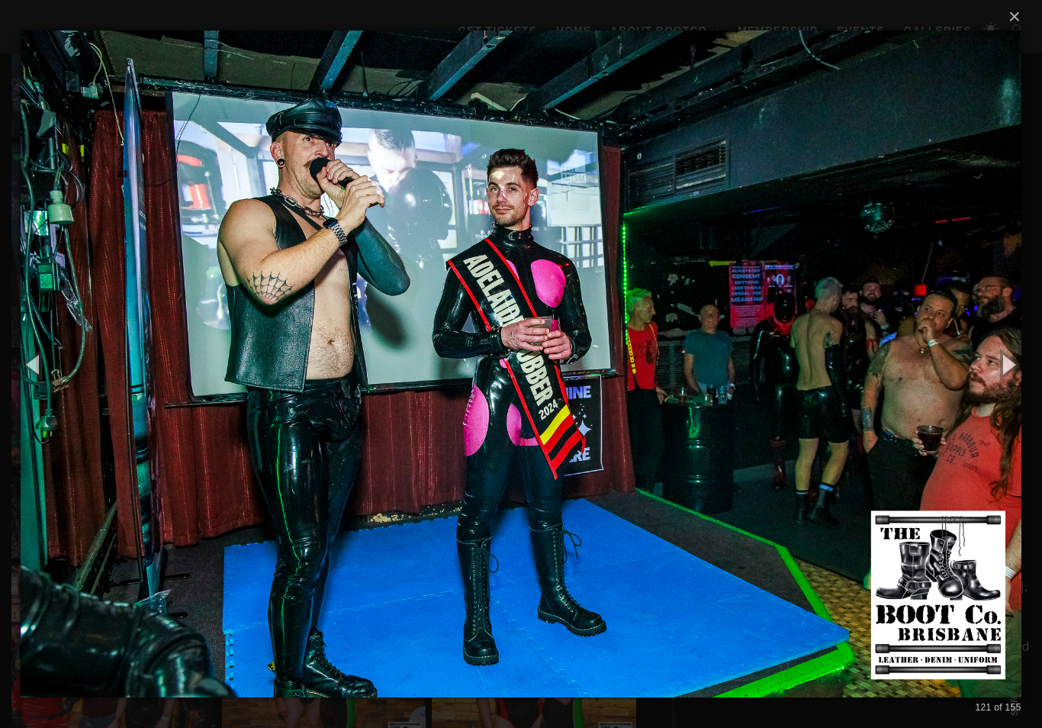
click at [1011, 391] on button "button" at bounding box center [1008, 364] width 69 height 84
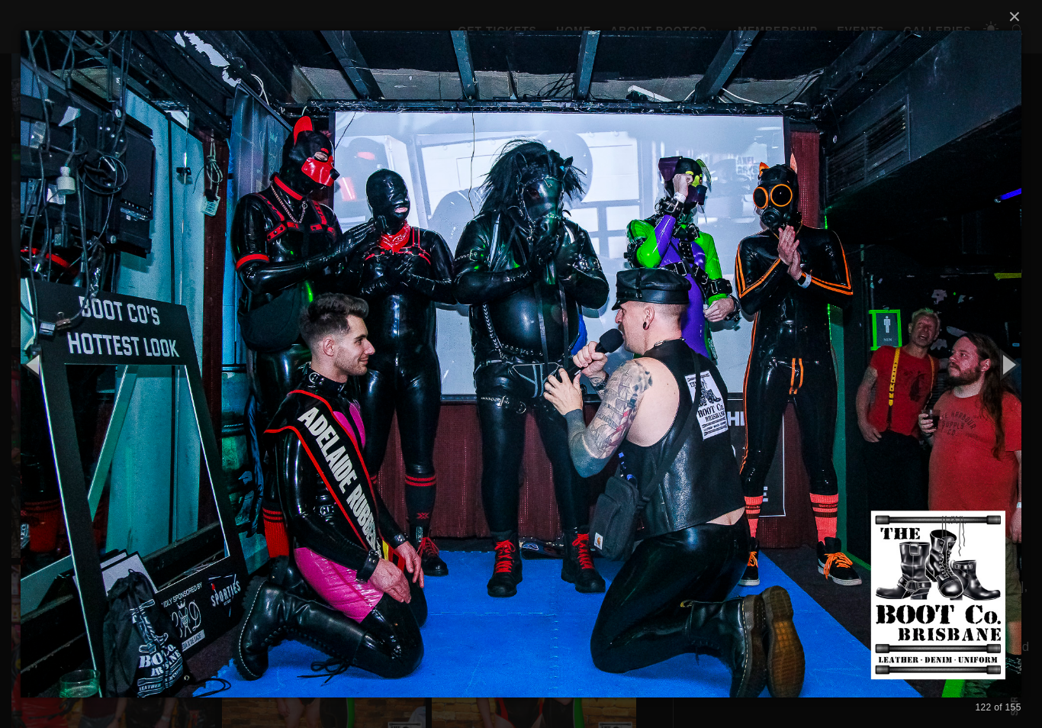
click at [1007, 399] on button "button" at bounding box center [1008, 364] width 69 height 84
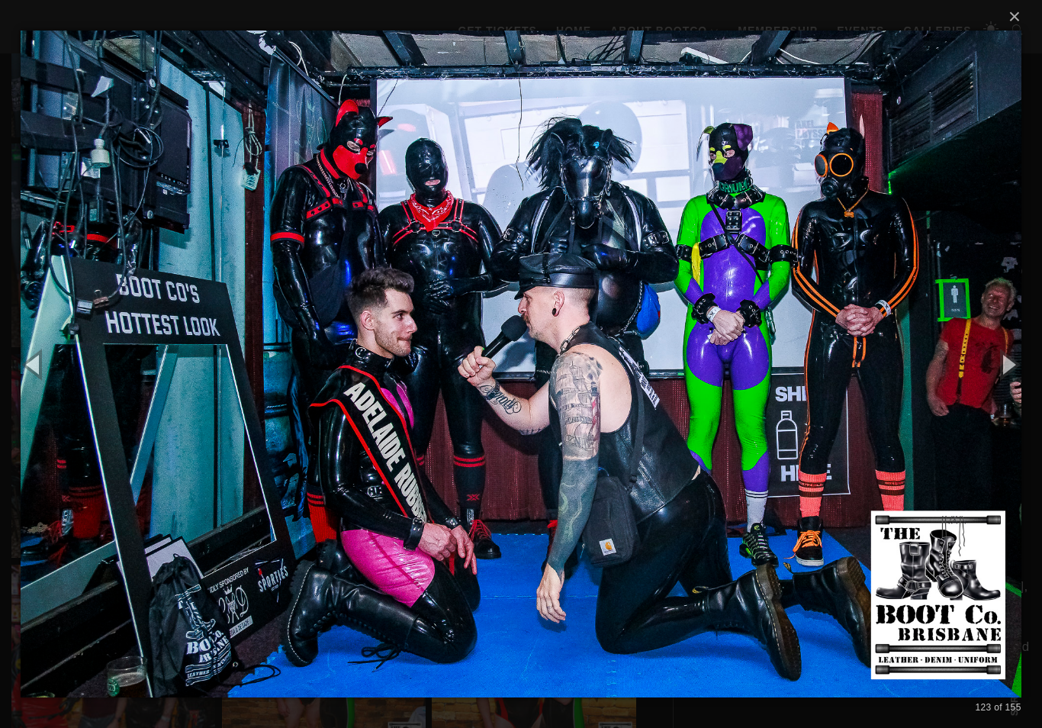
click at [1010, 394] on button "button" at bounding box center [1008, 364] width 69 height 84
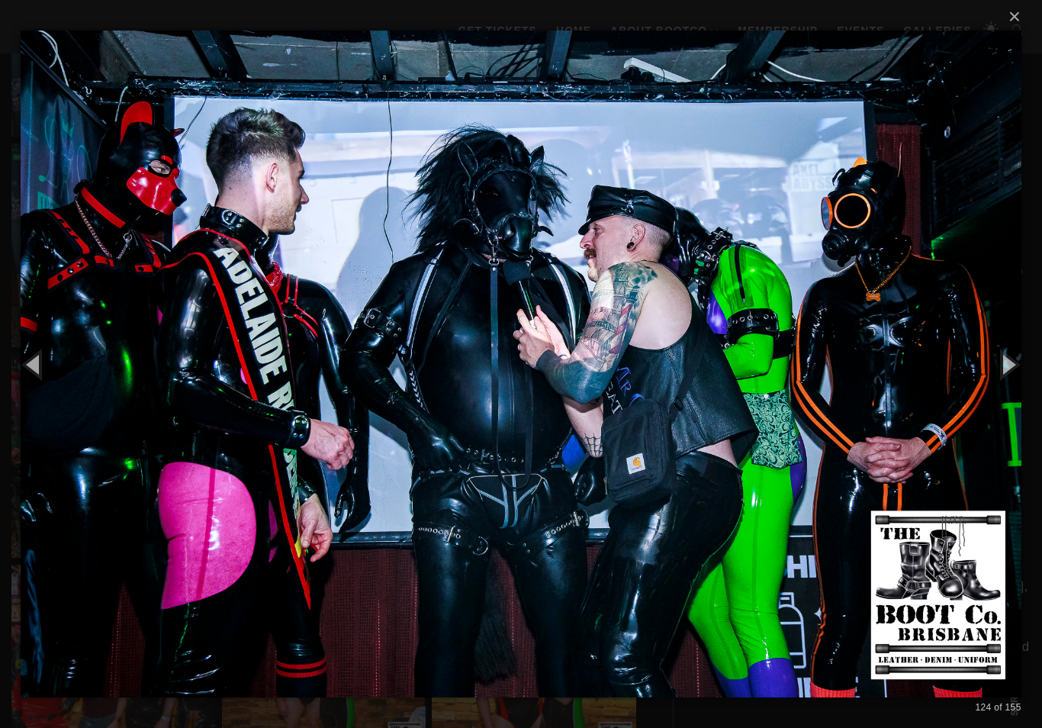
click at [1014, 396] on button "button" at bounding box center [1008, 364] width 69 height 84
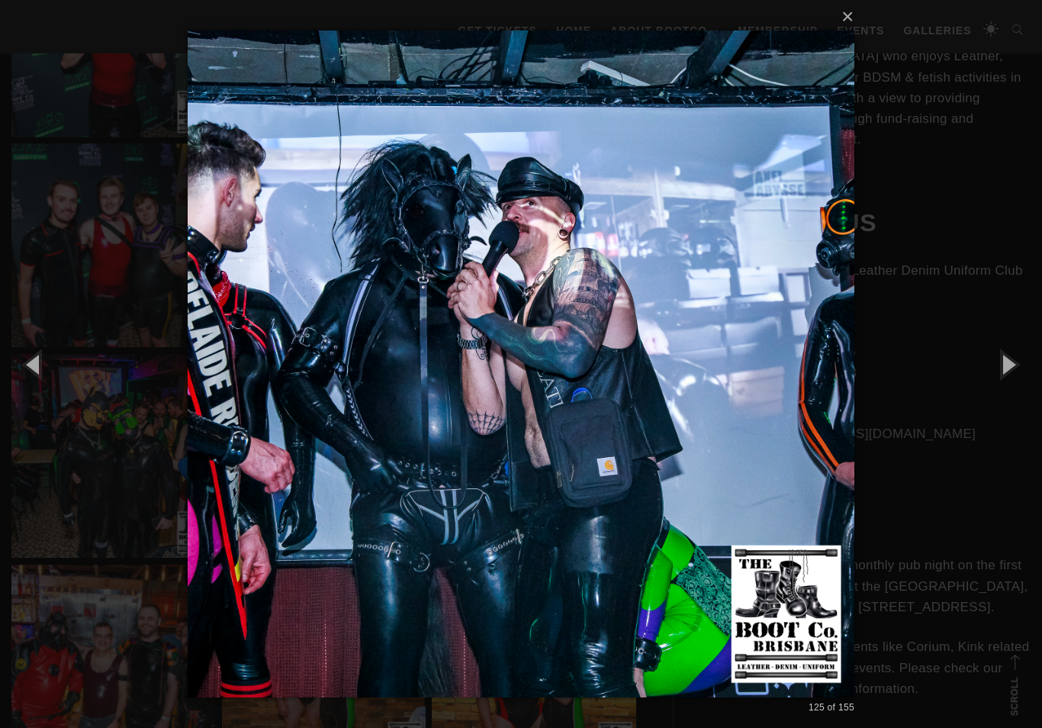
click at [1013, 397] on button "button" at bounding box center [1008, 364] width 69 height 84
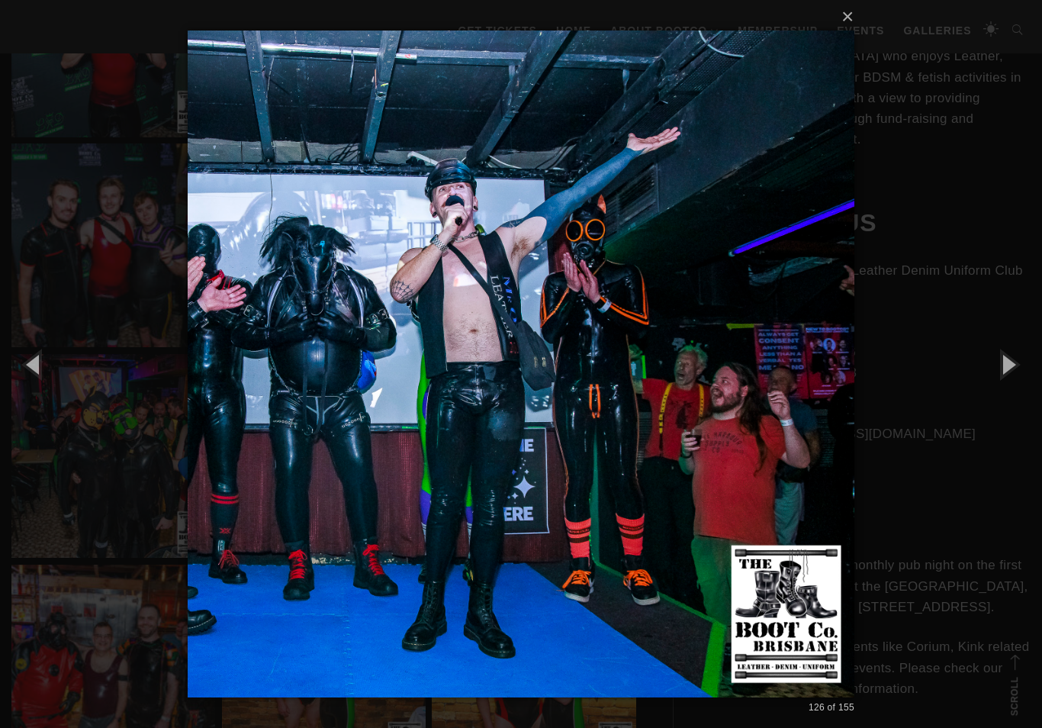
click at [1010, 393] on button "button" at bounding box center [1008, 364] width 69 height 84
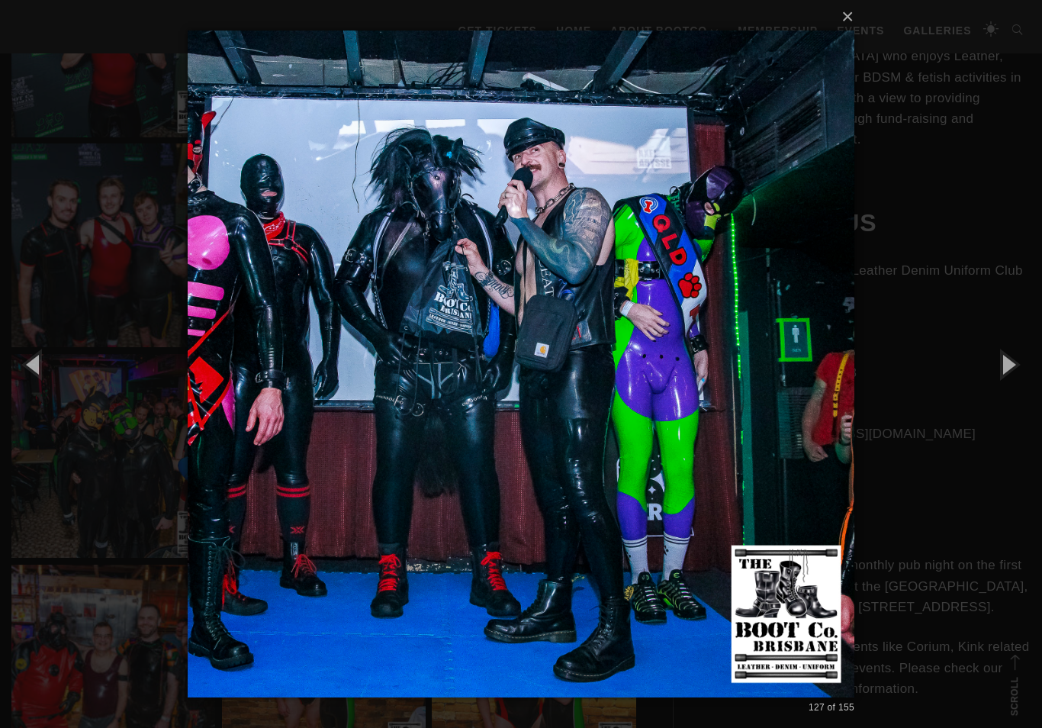
click at [1007, 396] on button "button" at bounding box center [1008, 364] width 69 height 84
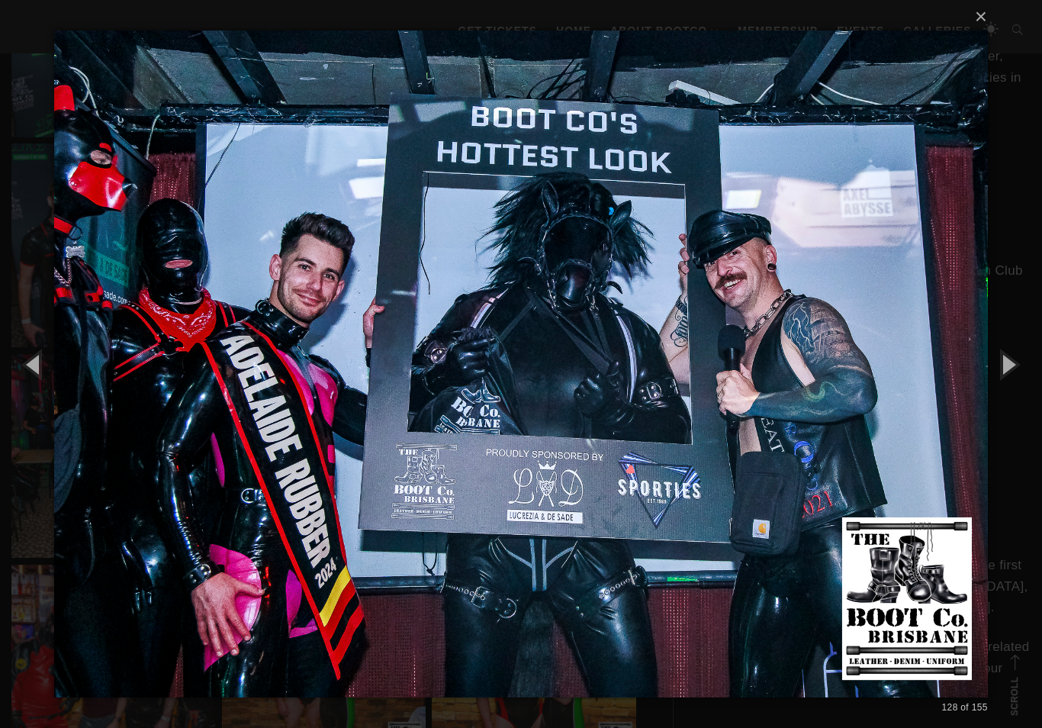
click at [1005, 394] on button "button" at bounding box center [1008, 364] width 69 height 84
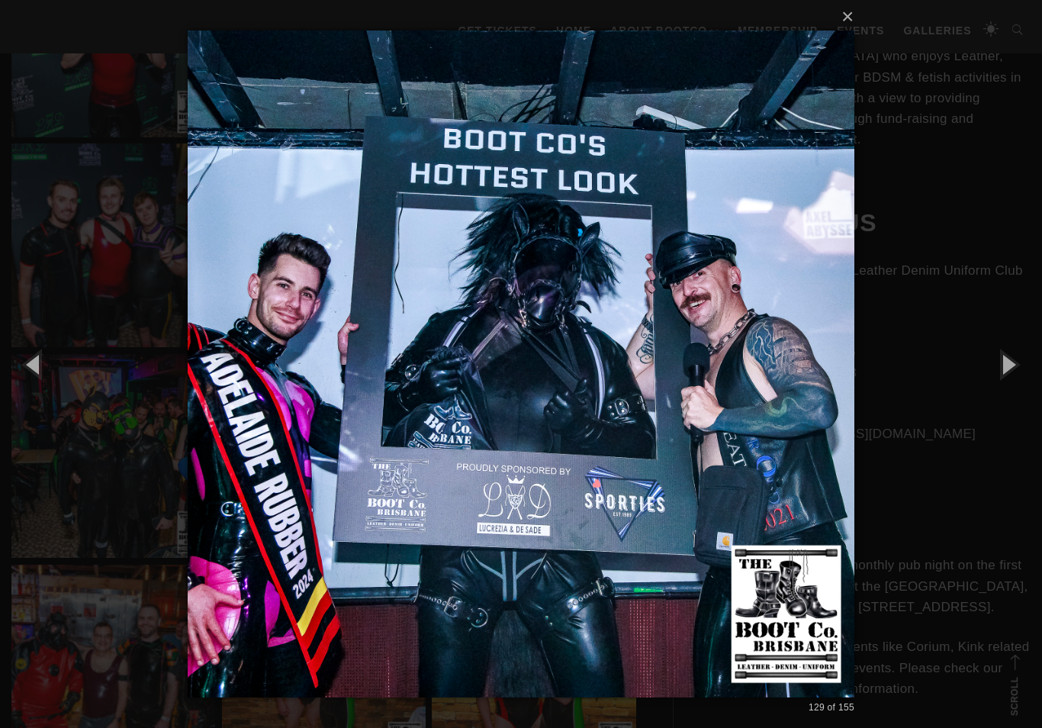
click at [999, 393] on button "button" at bounding box center [1008, 364] width 69 height 84
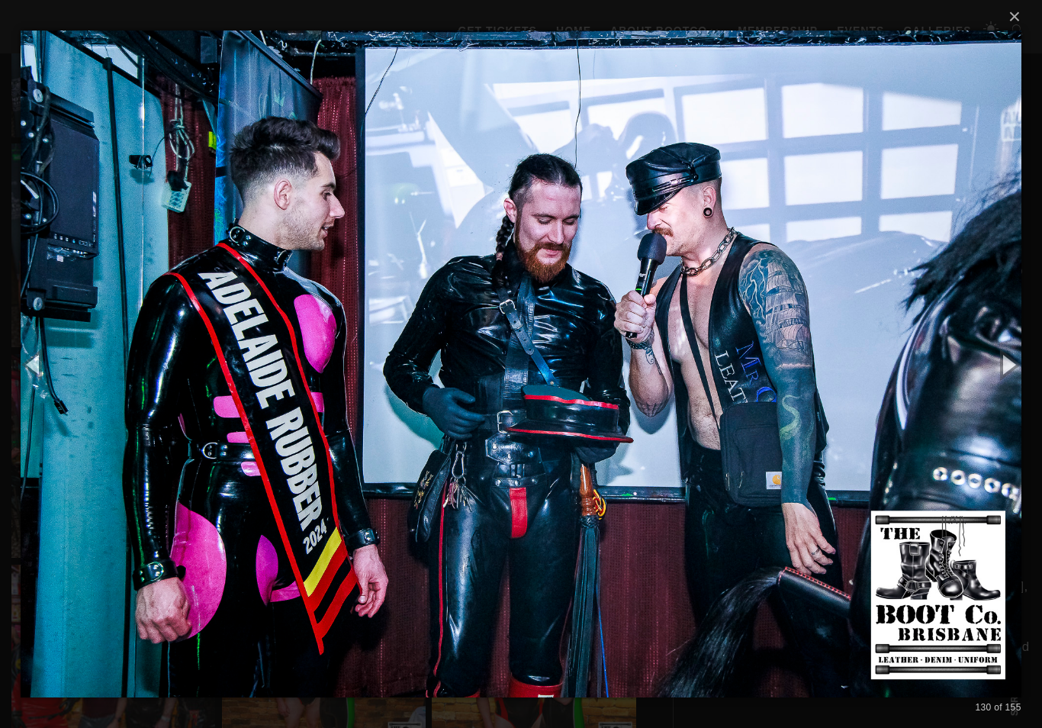
click at [1006, 389] on button "button" at bounding box center [1008, 364] width 69 height 84
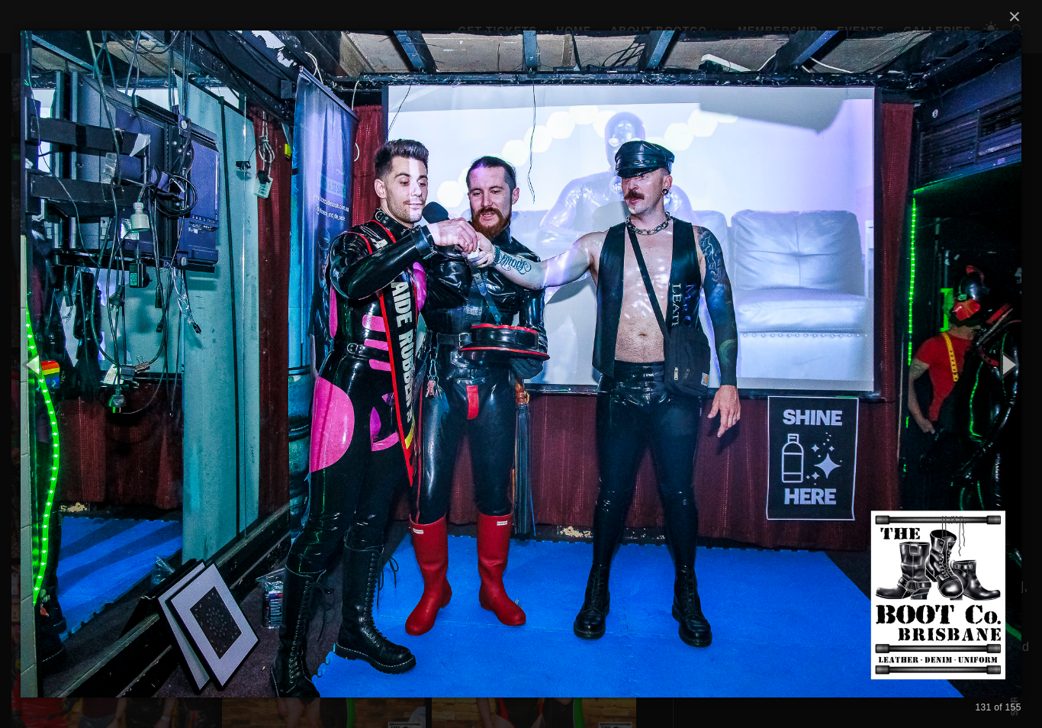
click at [1008, 391] on button "button" at bounding box center [1008, 364] width 69 height 84
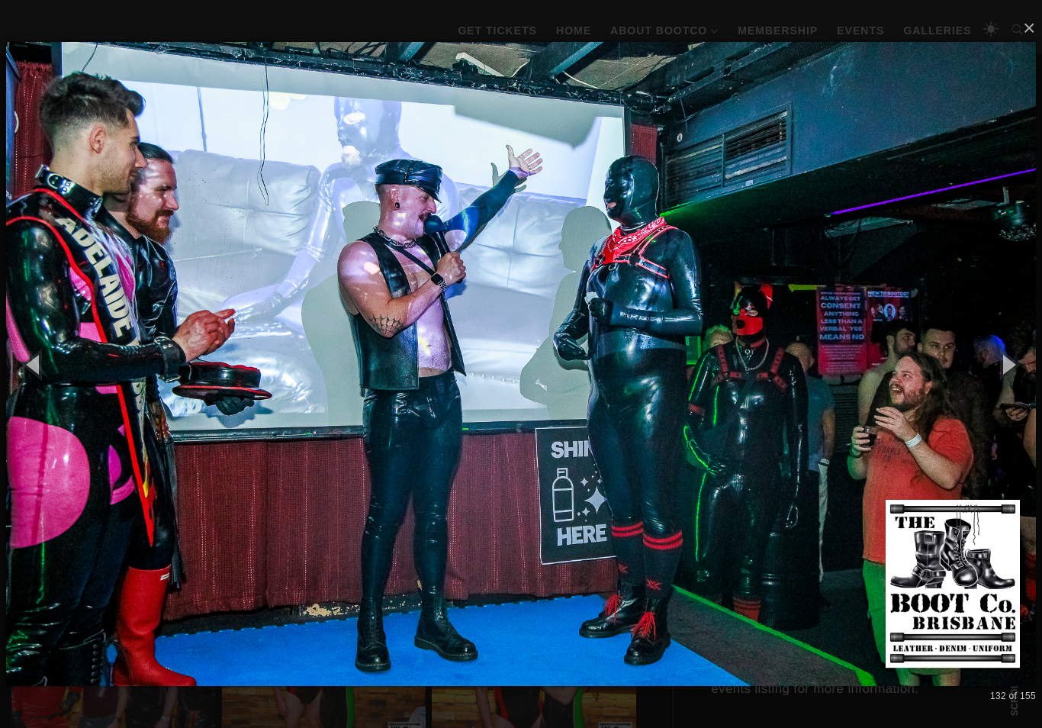
click at [1009, 391] on button "button" at bounding box center [1008, 364] width 69 height 84
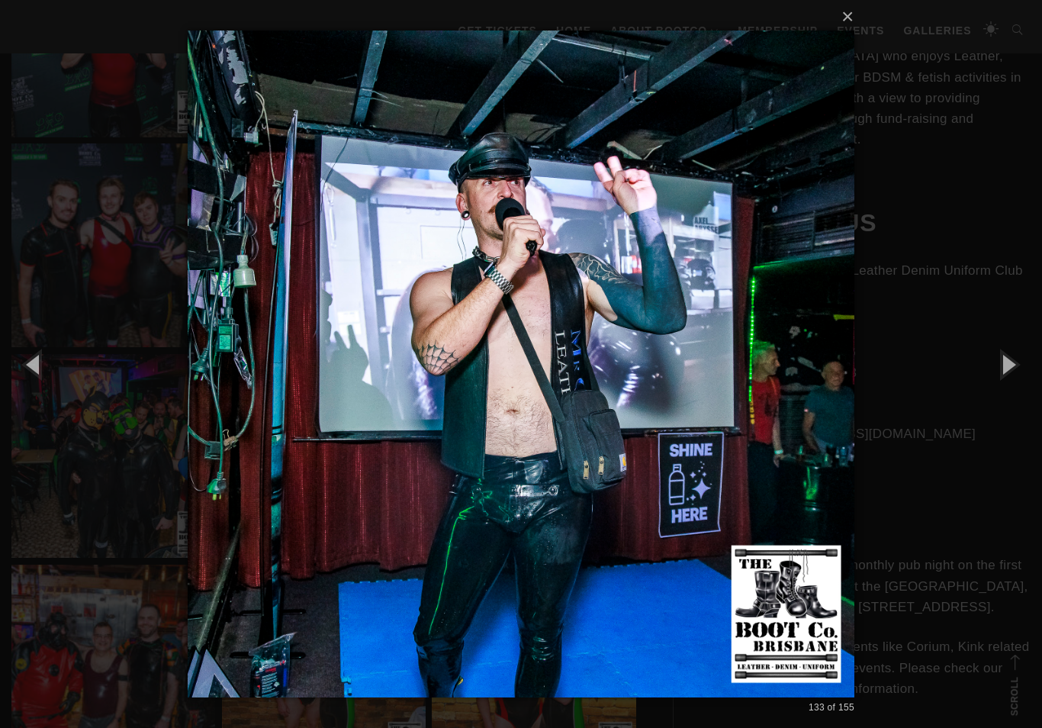
click at [1011, 390] on button "button" at bounding box center [1008, 364] width 69 height 84
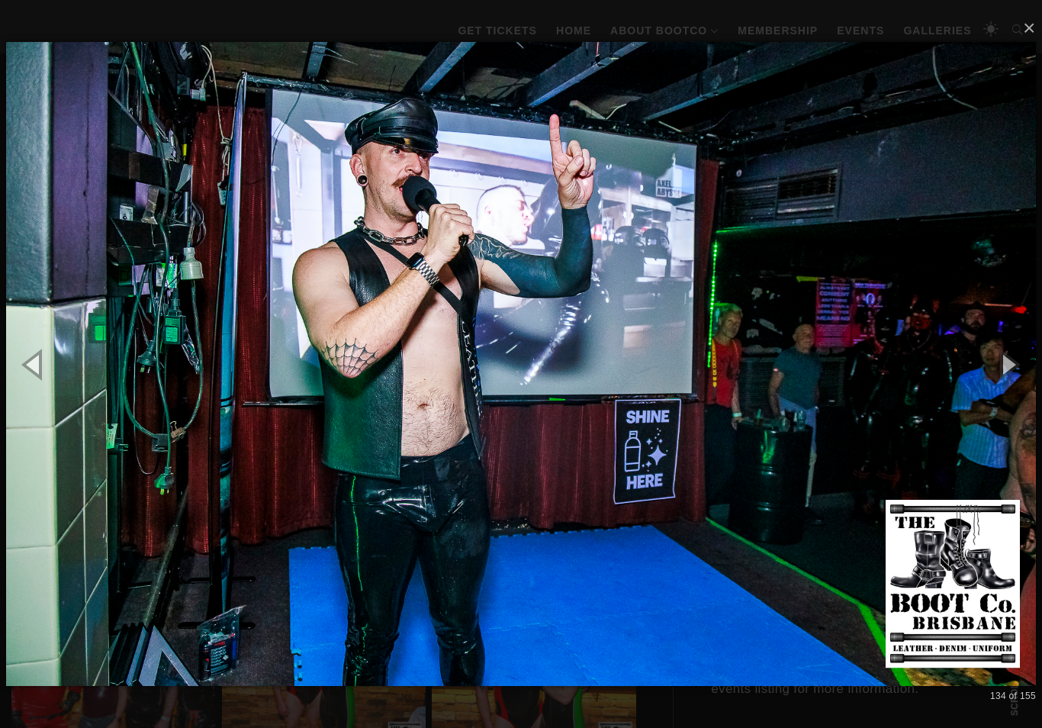
click at [1017, 391] on button "button" at bounding box center [1008, 364] width 69 height 84
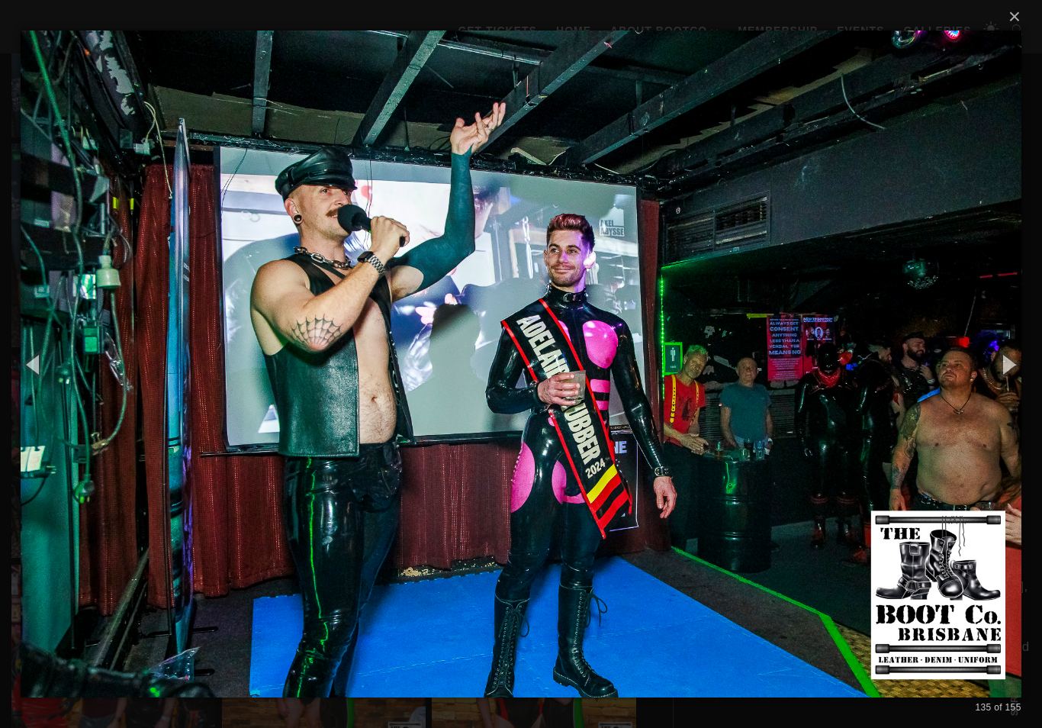
click at [1010, 401] on button "button" at bounding box center [1008, 364] width 69 height 84
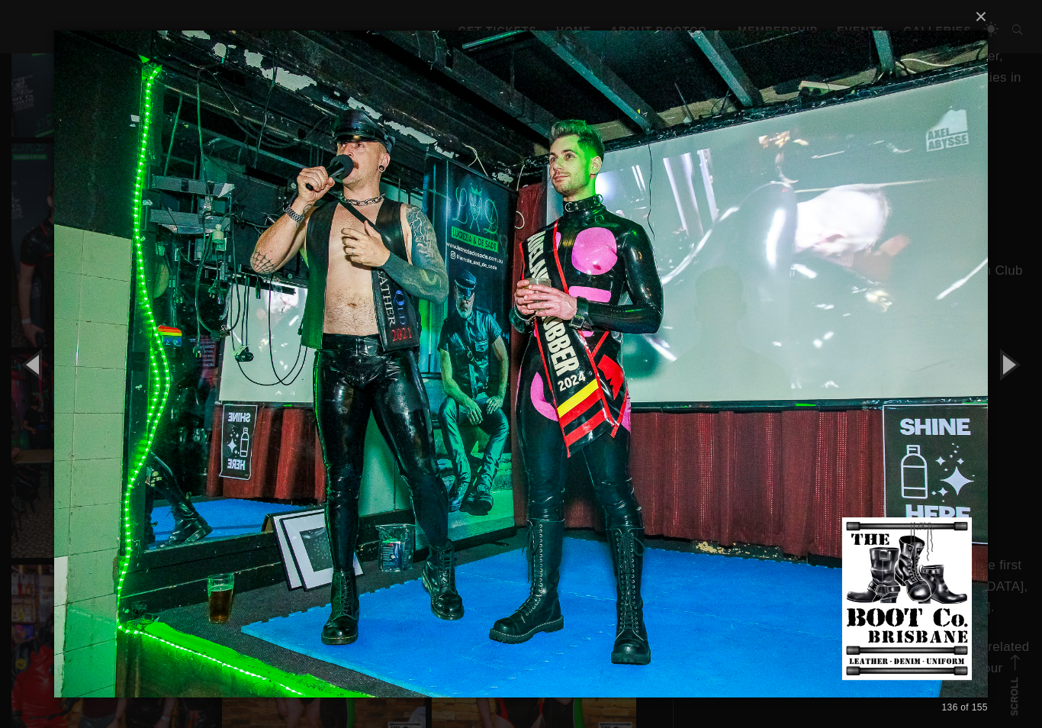
click at [1007, 403] on button "button" at bounding box center [1008, 364] width 69 height 84
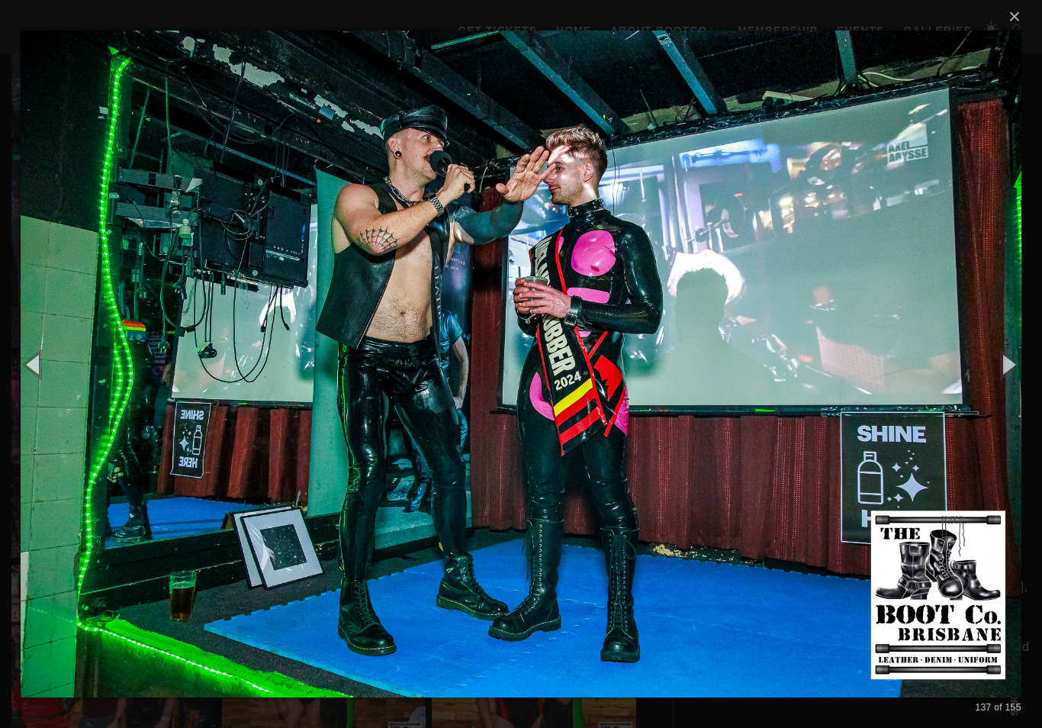
click at [1003, 399] on button "button" at bounding box center [1008, 364] width 69 height 84
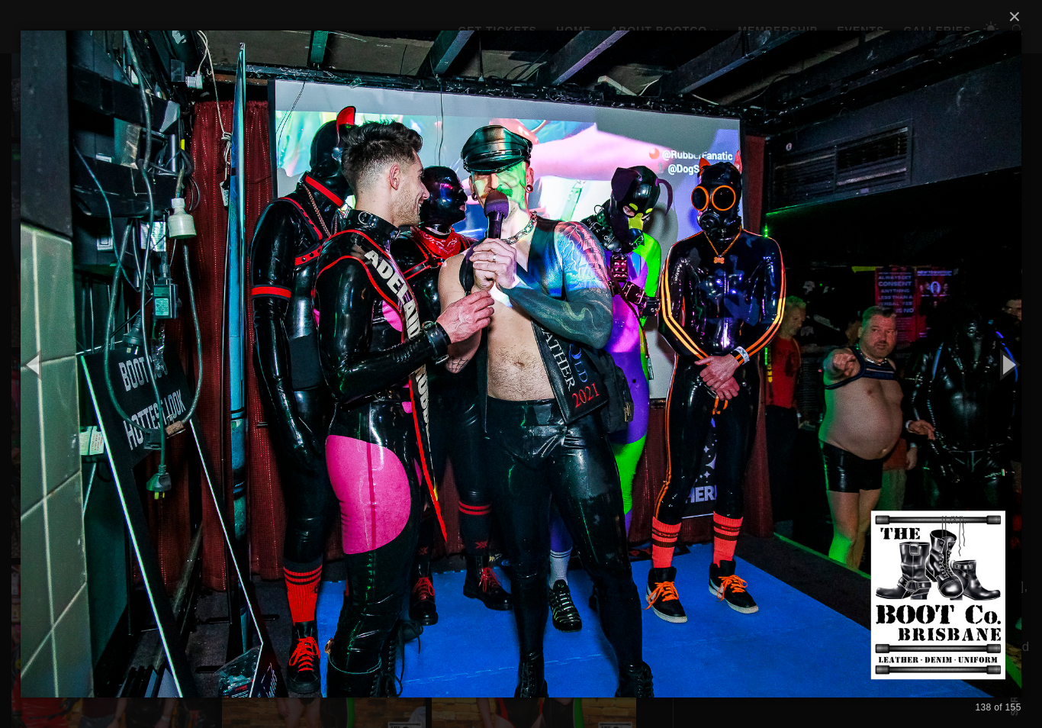
click at [1005, 395] on button "button" at bounding box center [1008, 364] width 69 height 84
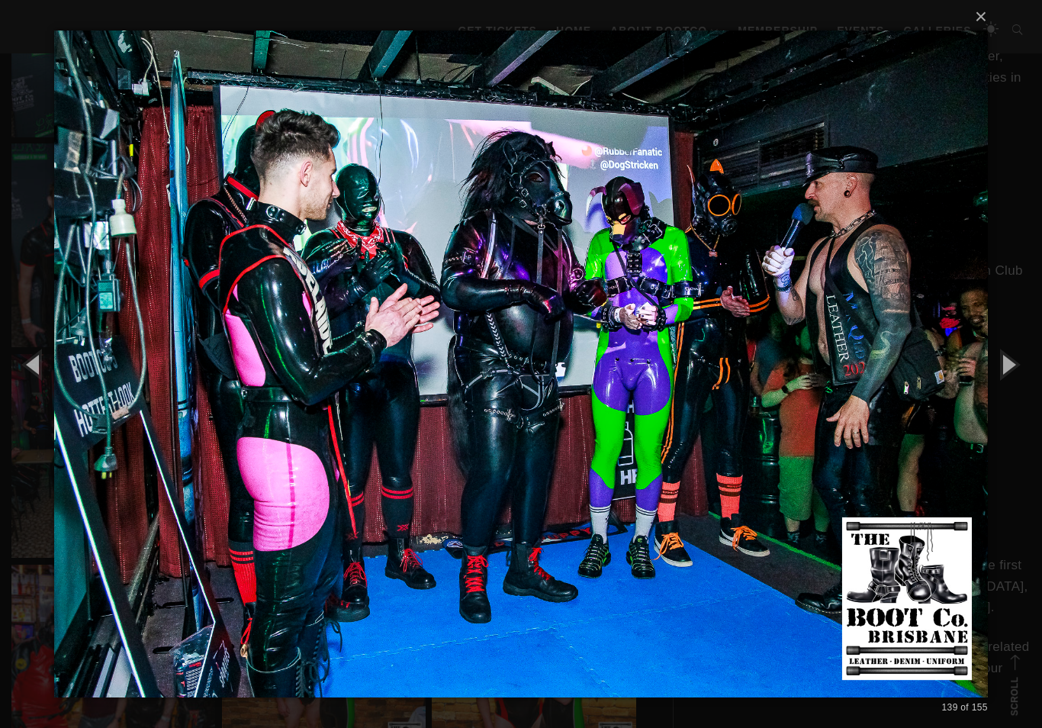
click at [1009, 393] on button "button" at bounding box center [1008, 364] width 69 height 84
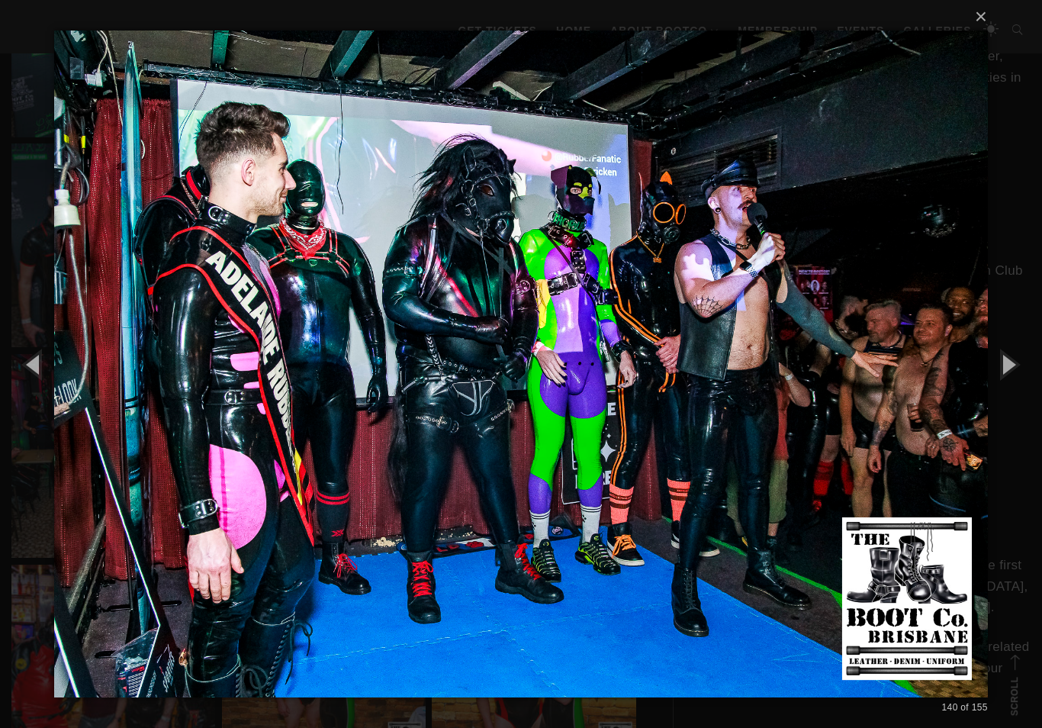
click at [1006, 392] on button "button" at bounding box center [1008, 364] width 69 height 84
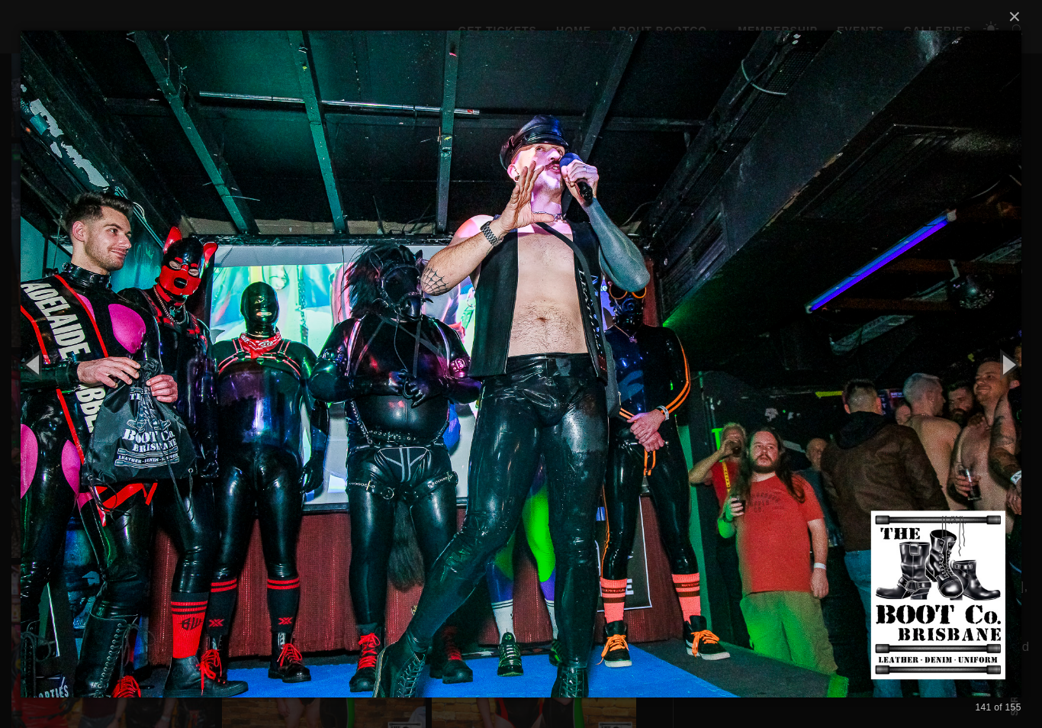
click at [1007, 390] on button "button" at bounding box center [1008, 364] width 69 height 84
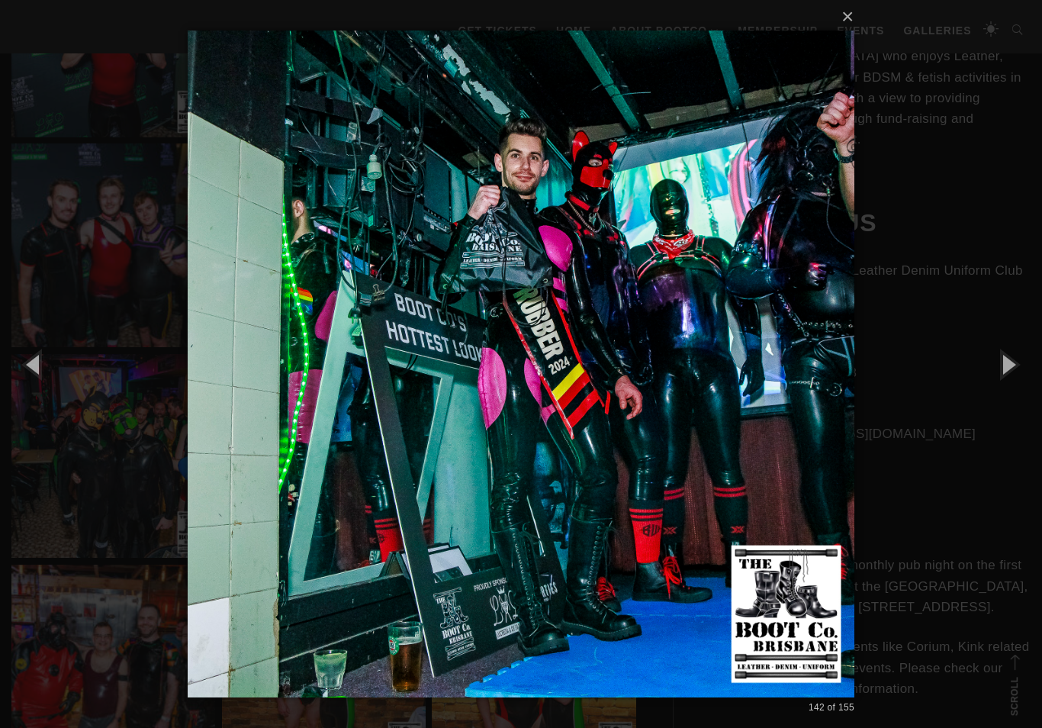
click at [1009, 389] on button "button" at bounding box center [1008, 364] width 69 height 84
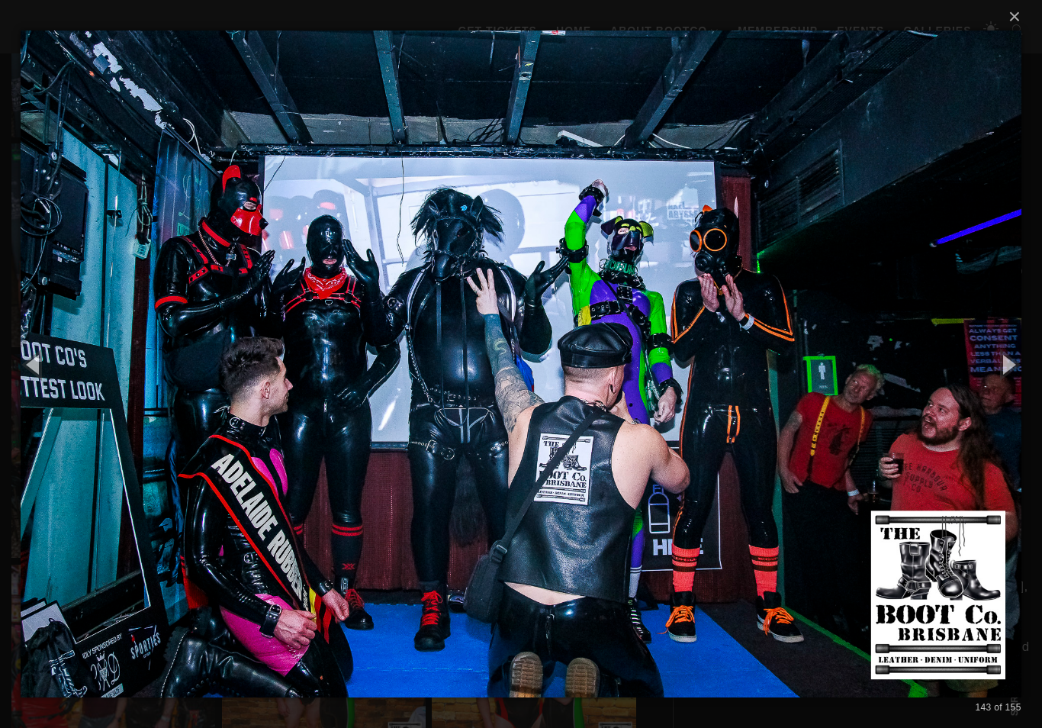
click at [1011, 394] on button "button" at bounding box center [1008, 364] width 69 height 84
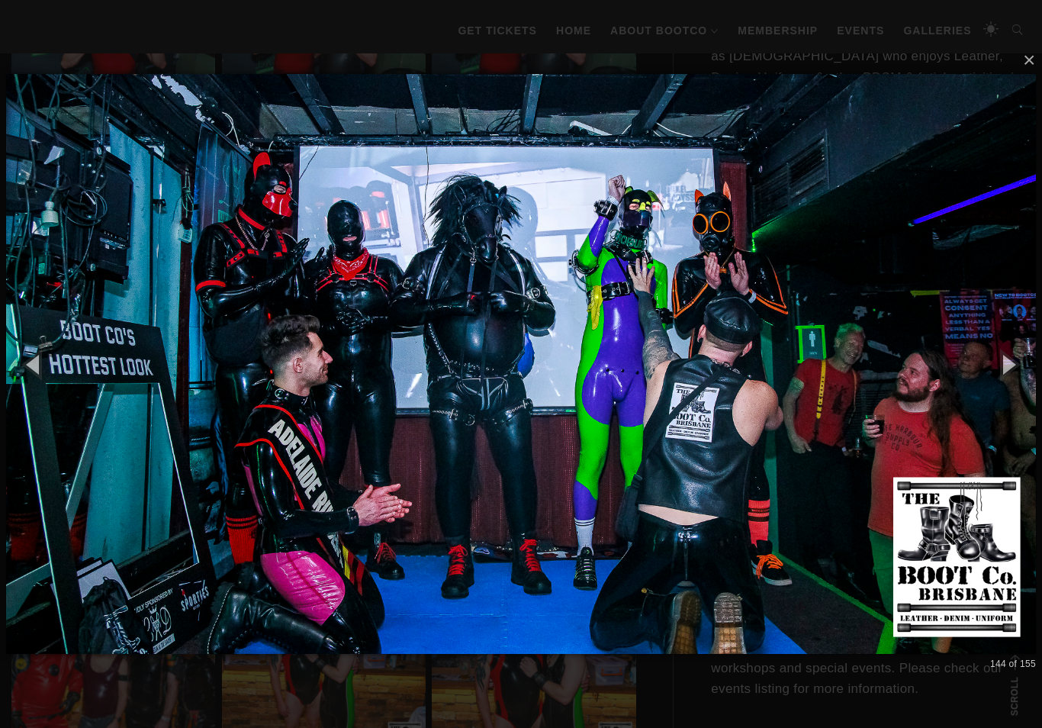
click at [1013, 394] on button "button" at bounding box center [1008, 364] width 69 height 84
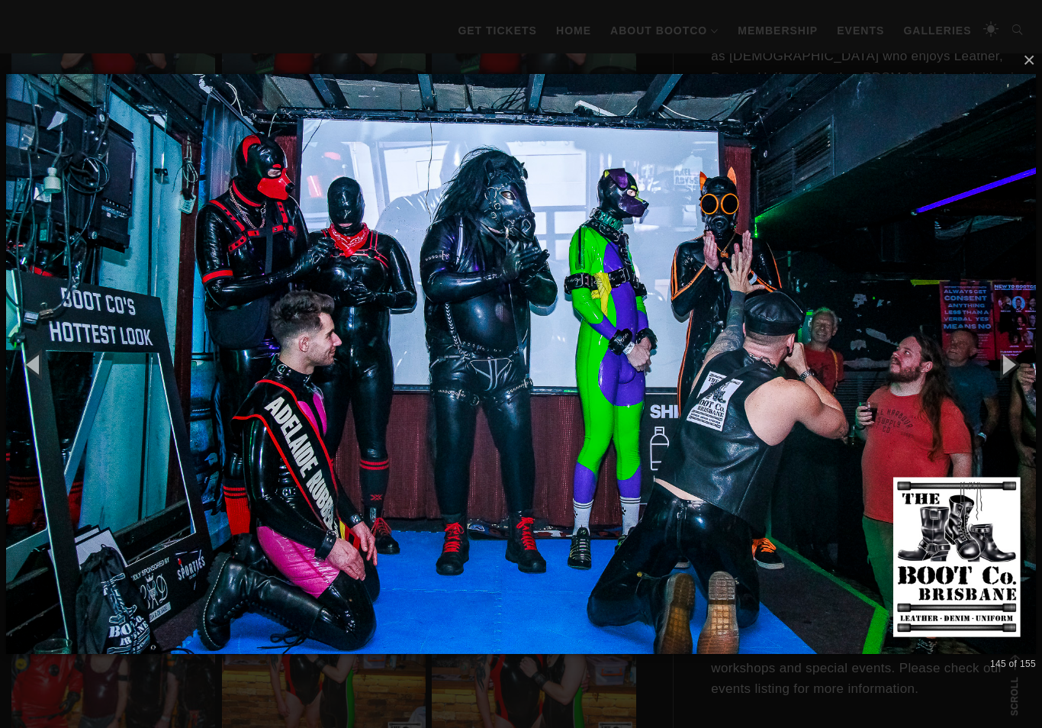
click at [1013, 391] on button "button" at bounding box center [1008, 364] width 69 height 84
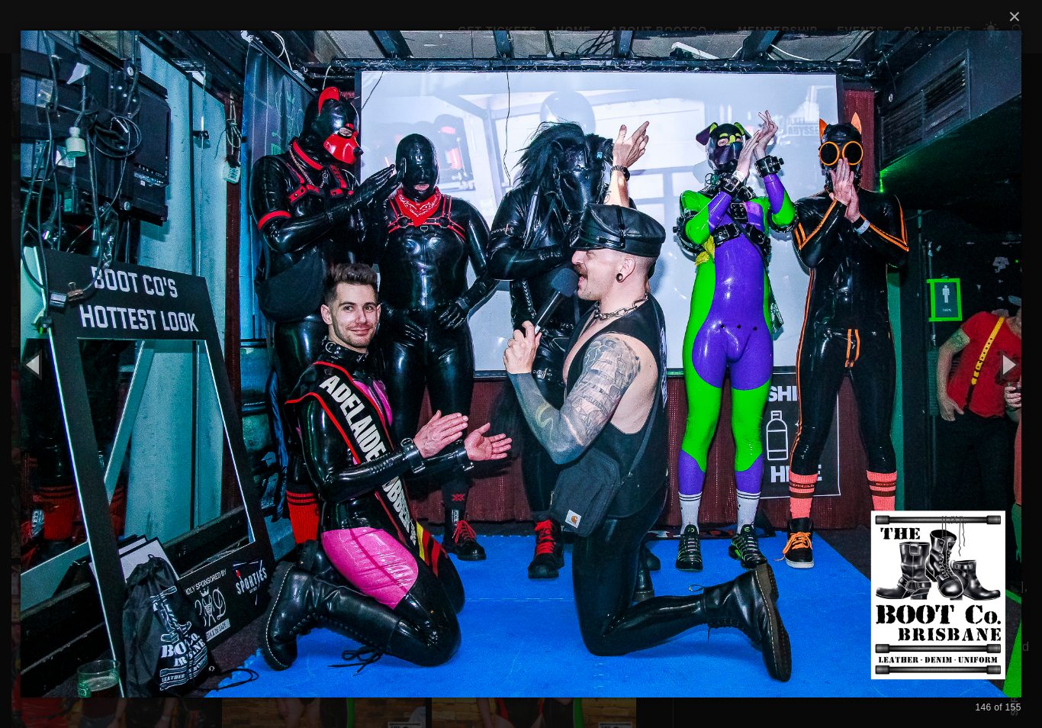
click at [1015, 394] on button "button" at bounding box center [1008, 364] width 69 height 84
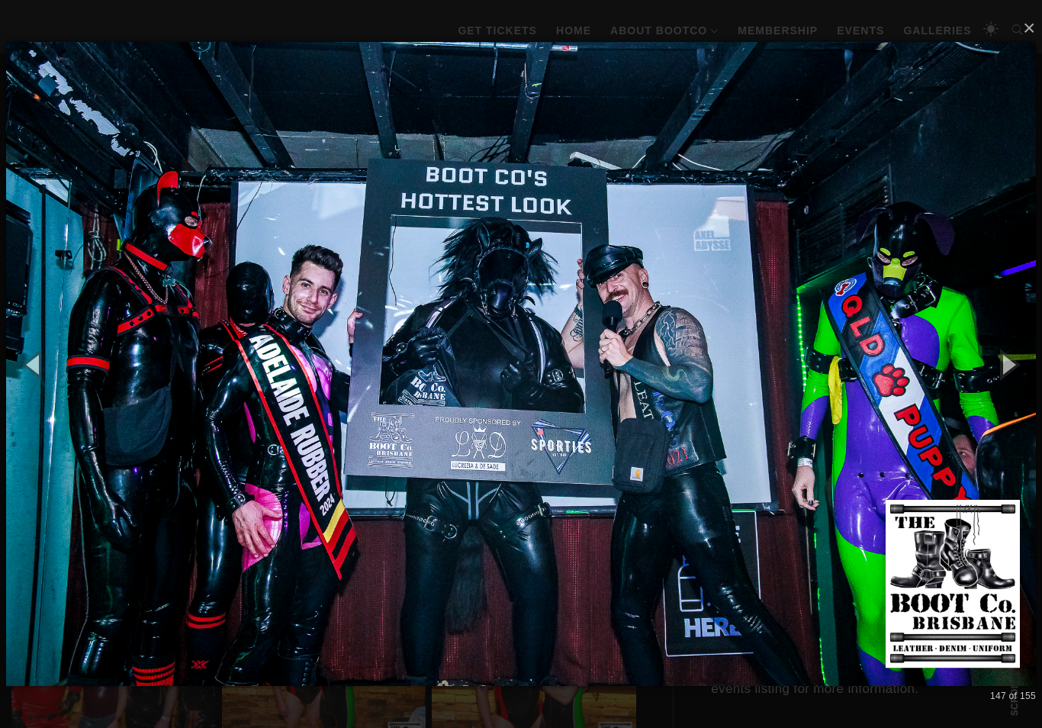
click at [1013, 392] on button "button" at bounding box center [1008, 364] width 69 height 84
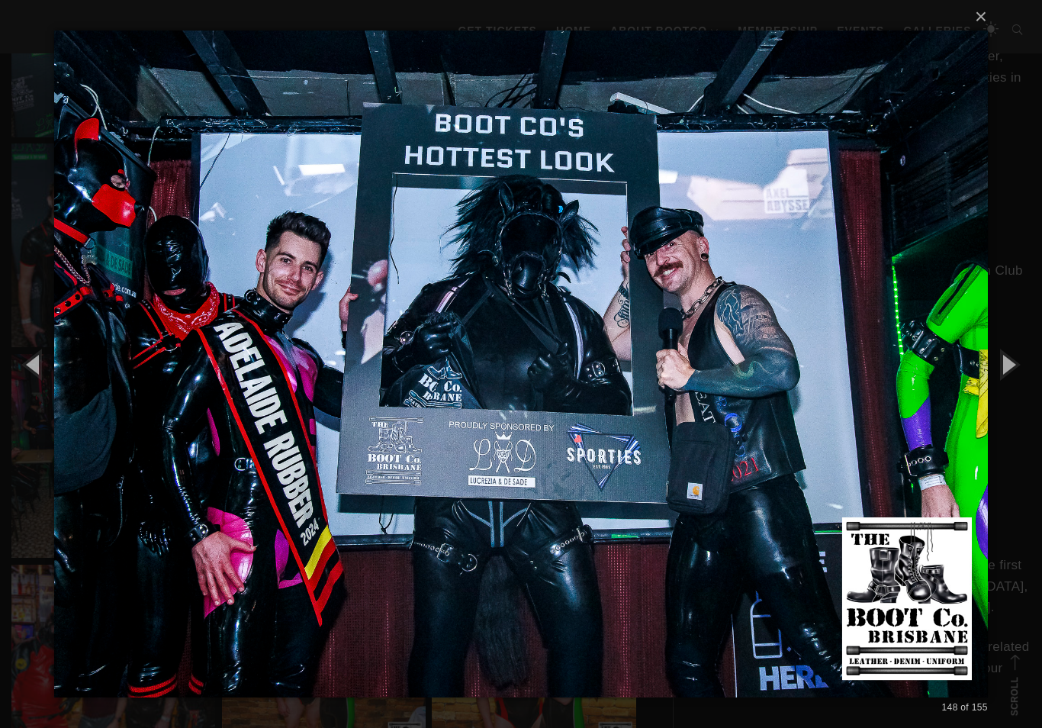
click at [1013, 389] on button "button" at bounding box center [1008, 364] width 69 height 84
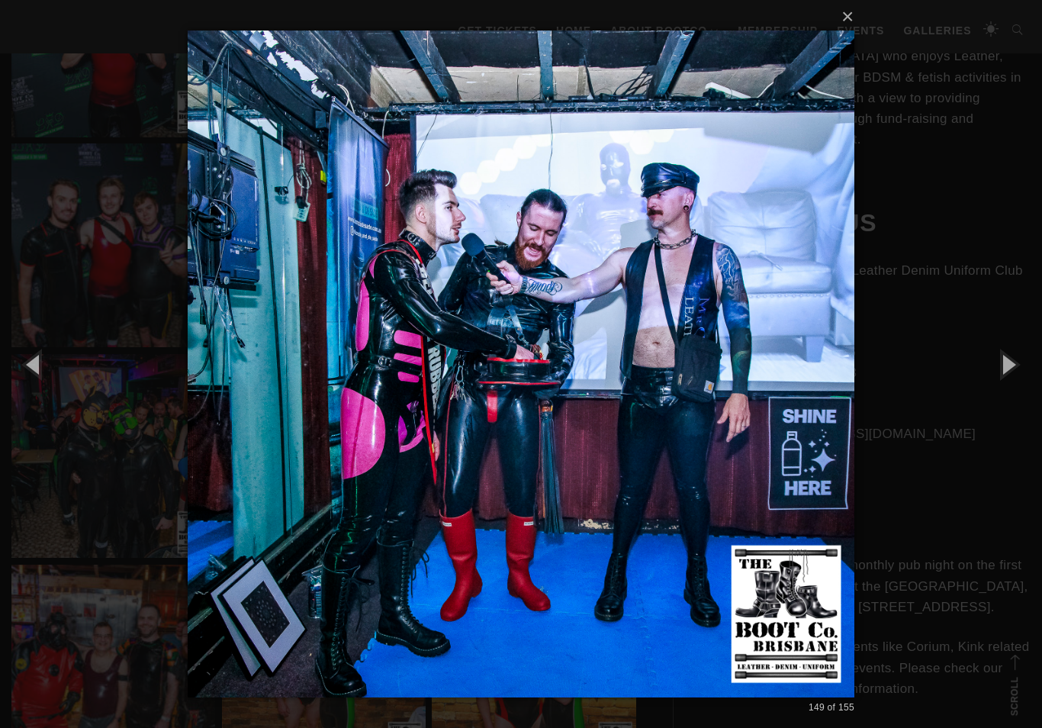
click at [1014, 388] on button "button" at bounding box center [1008, 364] width 69 height 84
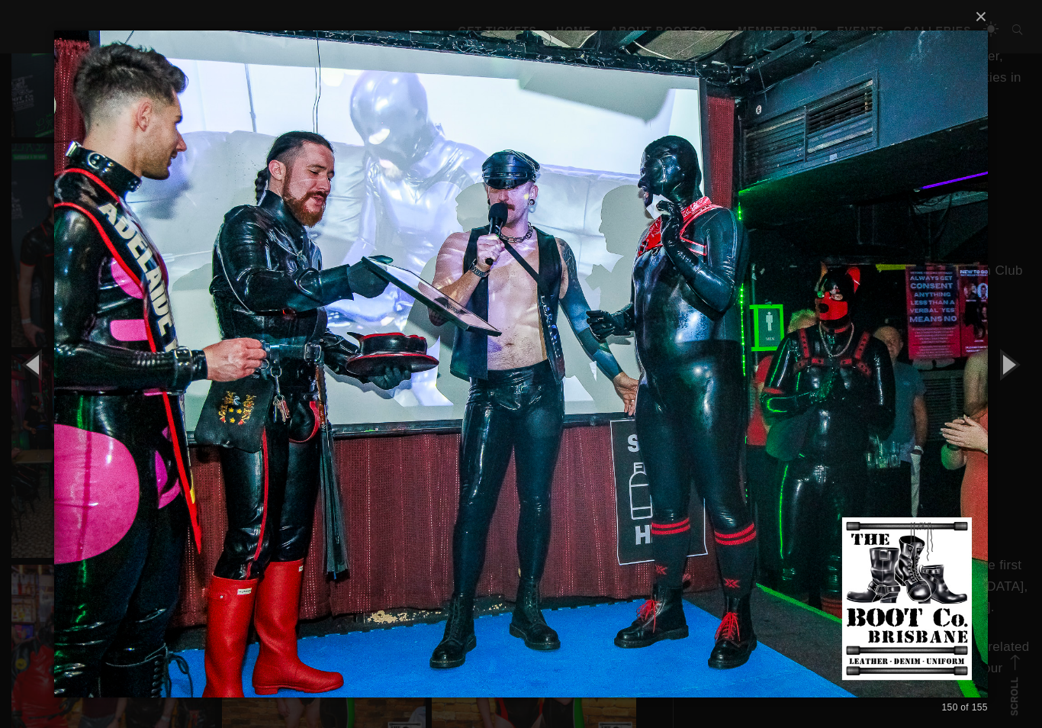
click at [1016, 390] on button "button" at bounding box center [1008, 364] width 69 height 84
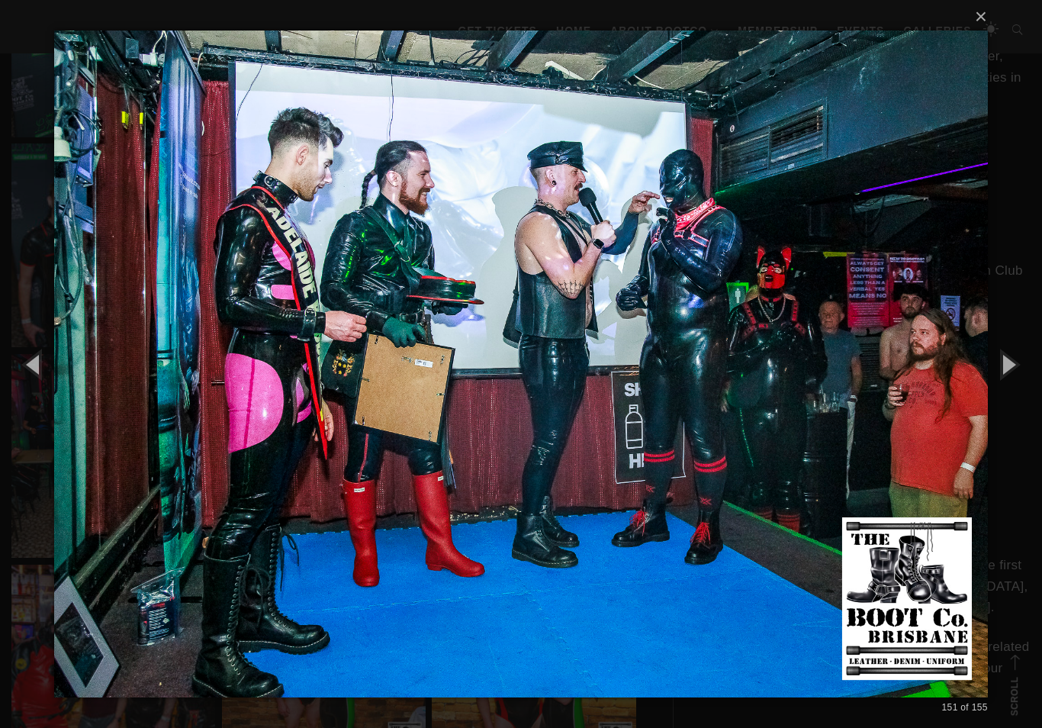
click at [1019, 384] on button "button" at bounding box center [1008, 364] width 69 height 84
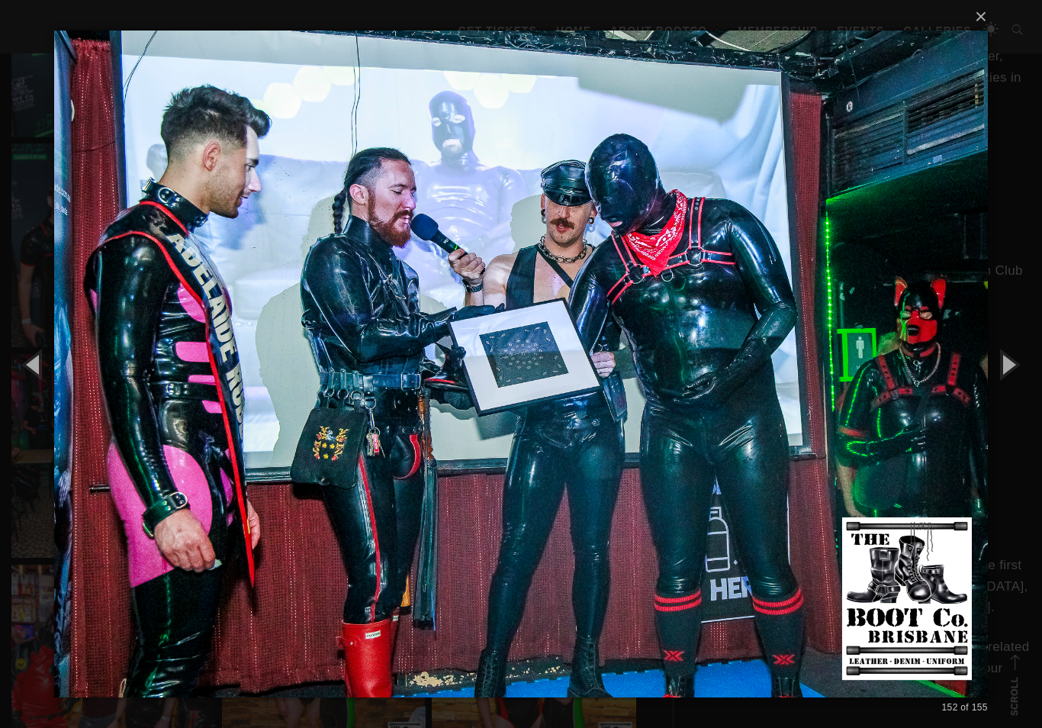
click at [1016, 385] on button "button" at bounding box center [1008, 364] width 69 height 84
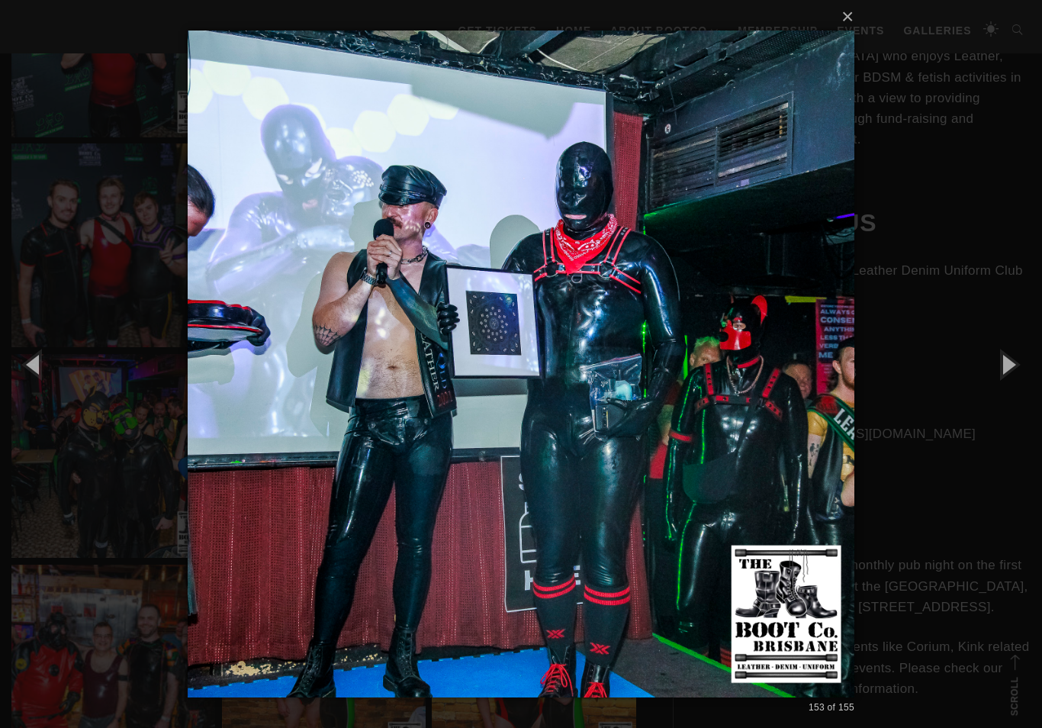
click at [1014, 389] on button "button" at bounding box center [1008, 364] width 69 height 84
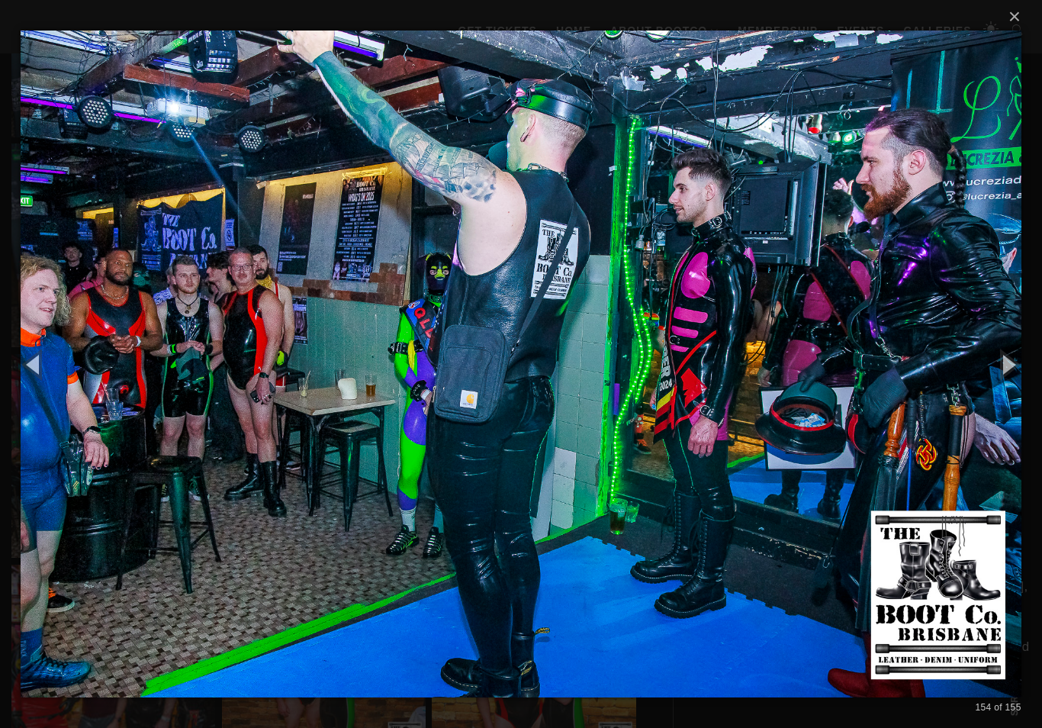
click at [1013, 391] on button "button" at bounding box center [1008, 364] width 69 height 84
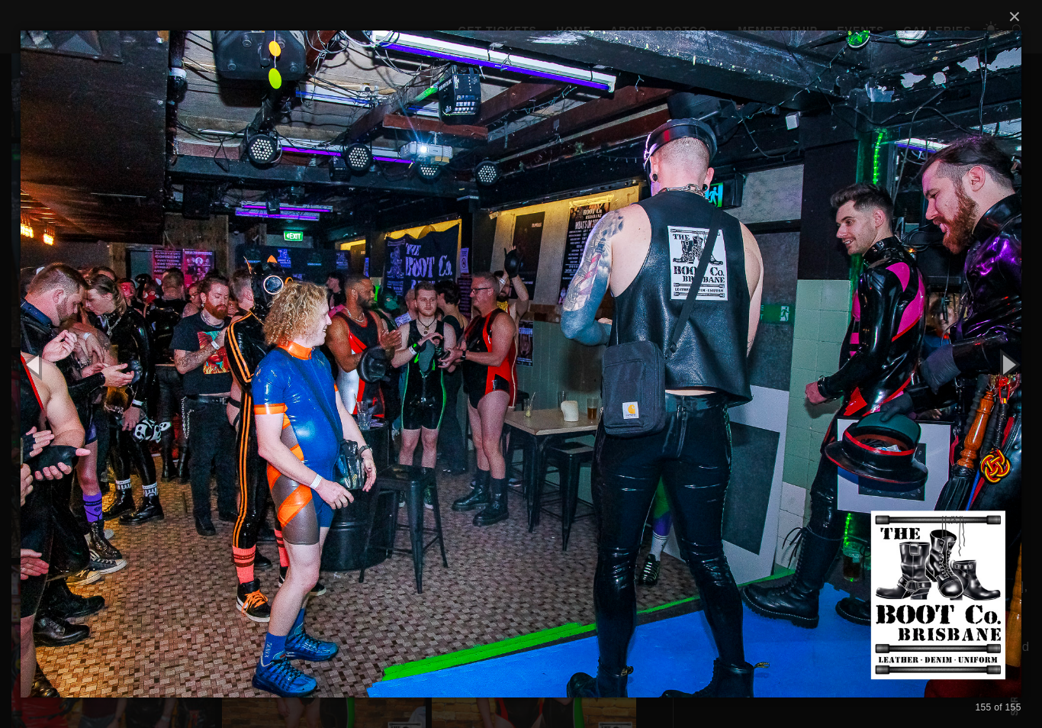
click at [1018, 391] on button "button" at bounding box center [1008, 364] width 69 height 84
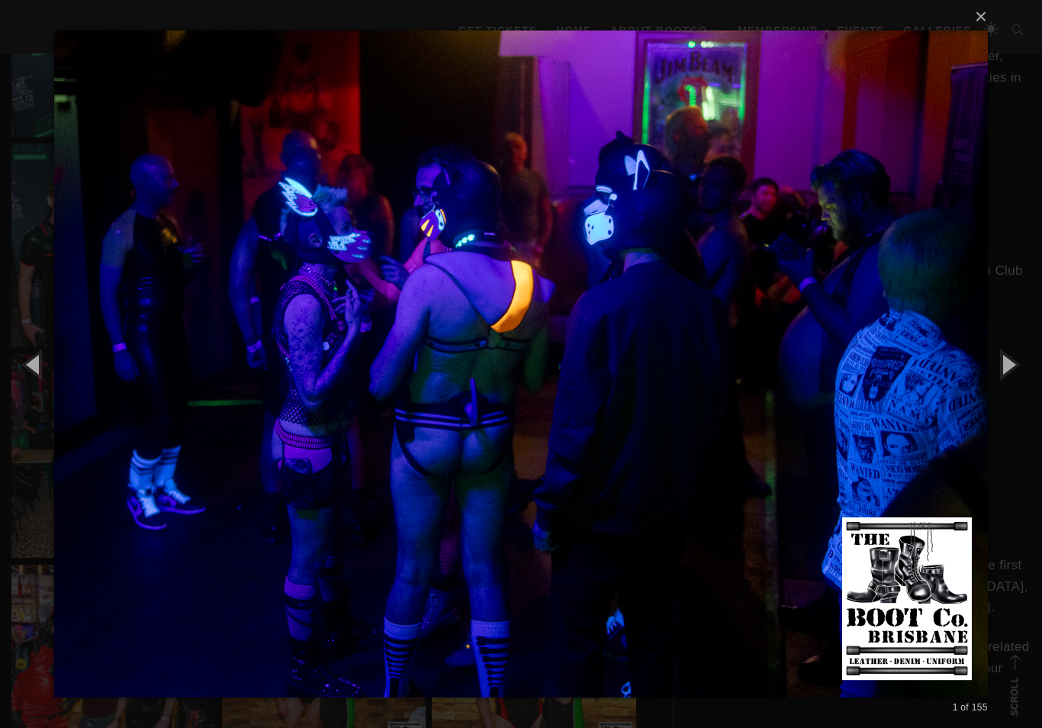
click at [1012, 393] on button "button" at bounding box center [1008, 364] width 69 height 84
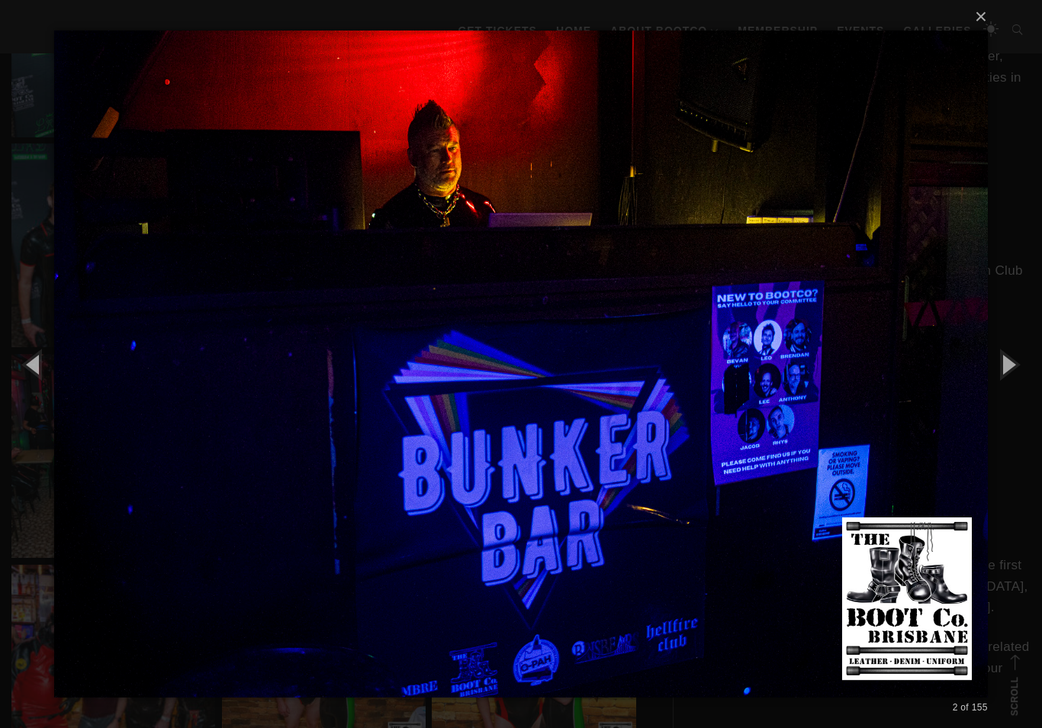
click at [1008, 391] on button "button" at bounding box center [1008, 364] width 69 height 84
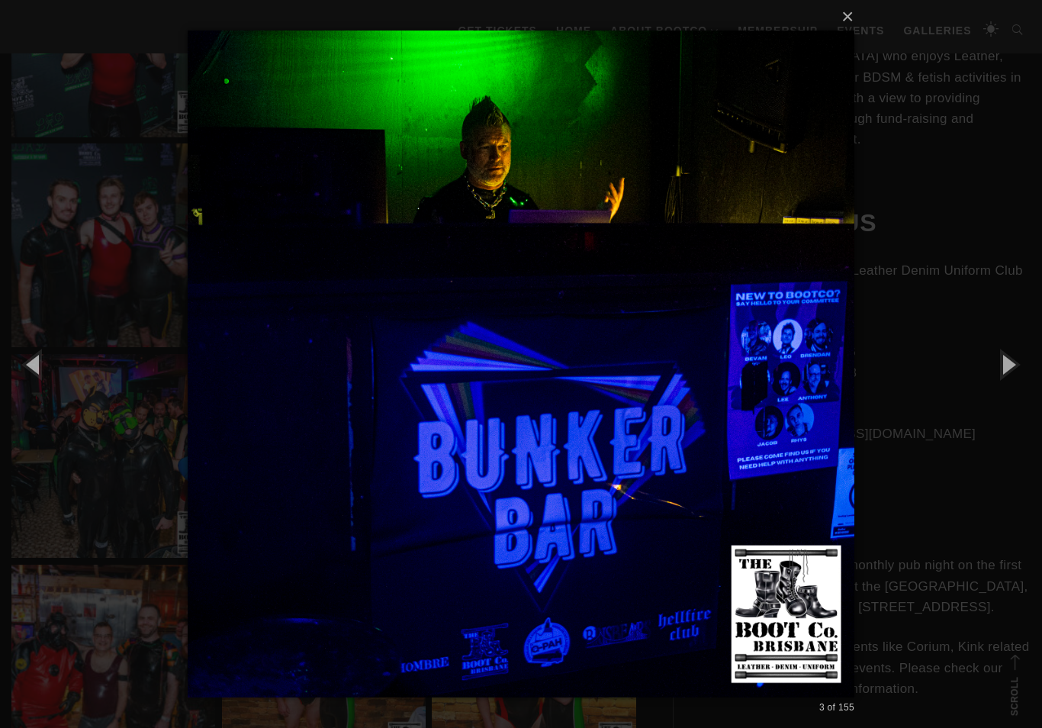
click at [1009, 385] on button "button" at bounding box center [1008, 364] width 69 height 84
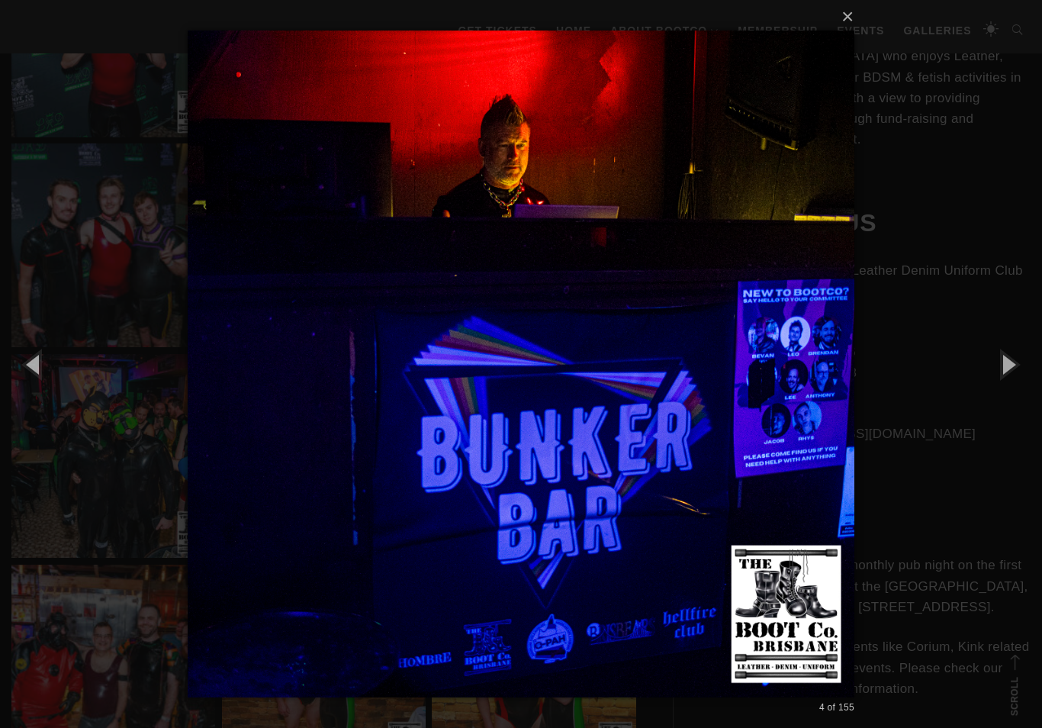
click at [1012, 381] on button "button" at bounding box center [1008, 364] width 69 height 84
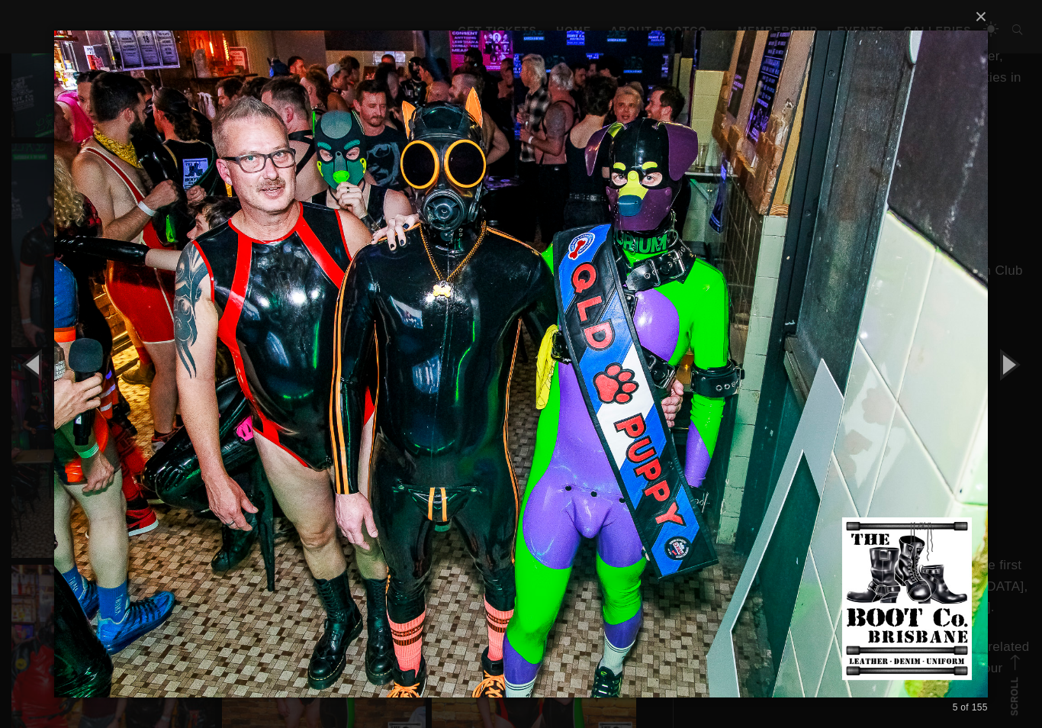
click at [1007, 384] on button "button" at bounding box center [1008, 364] width 69 height 84
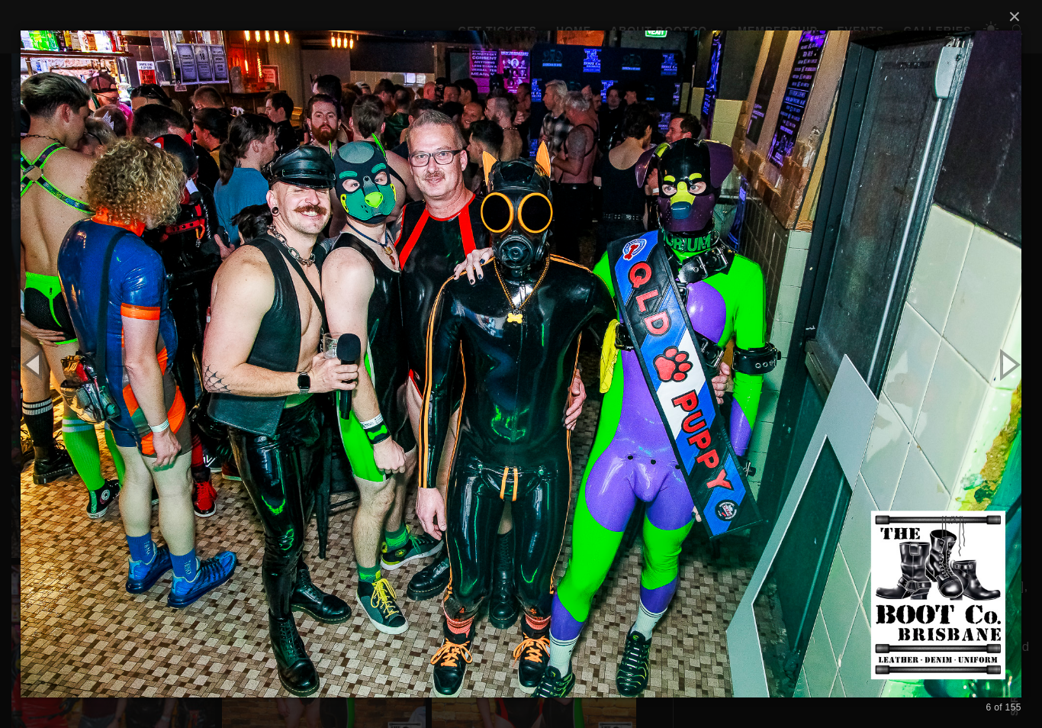
click at [1006, 384] on button "button" at bounding box center [1008, 364] width 69 height 84
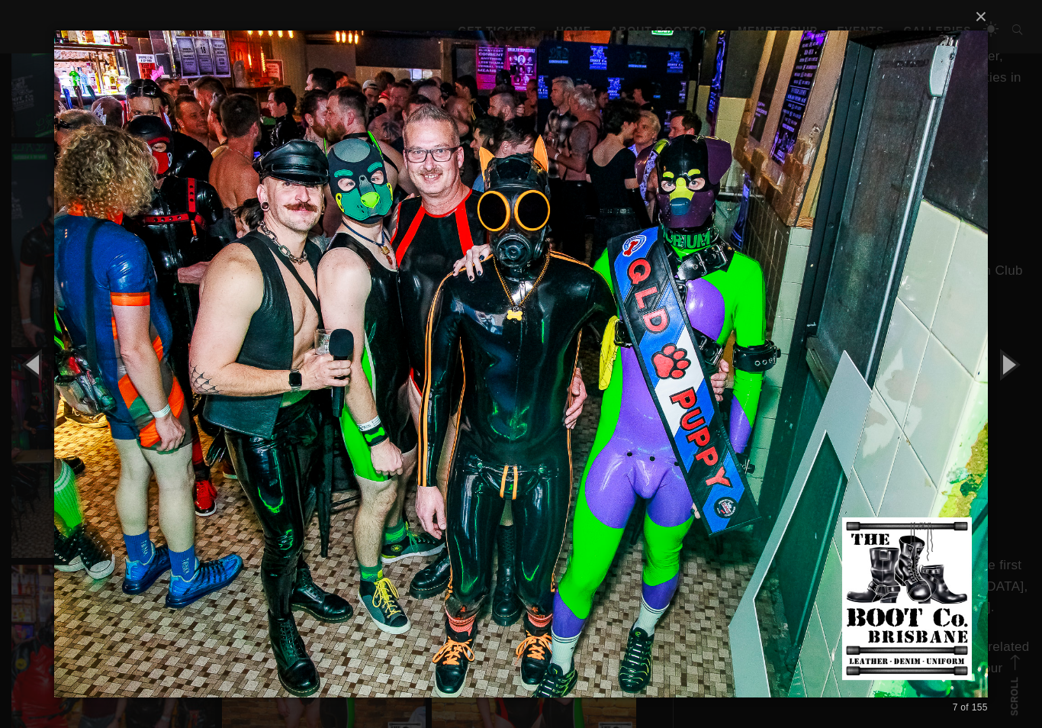
click at [1003, 386] on button "button" at bounding box center [1008, 364] width 69 height 84
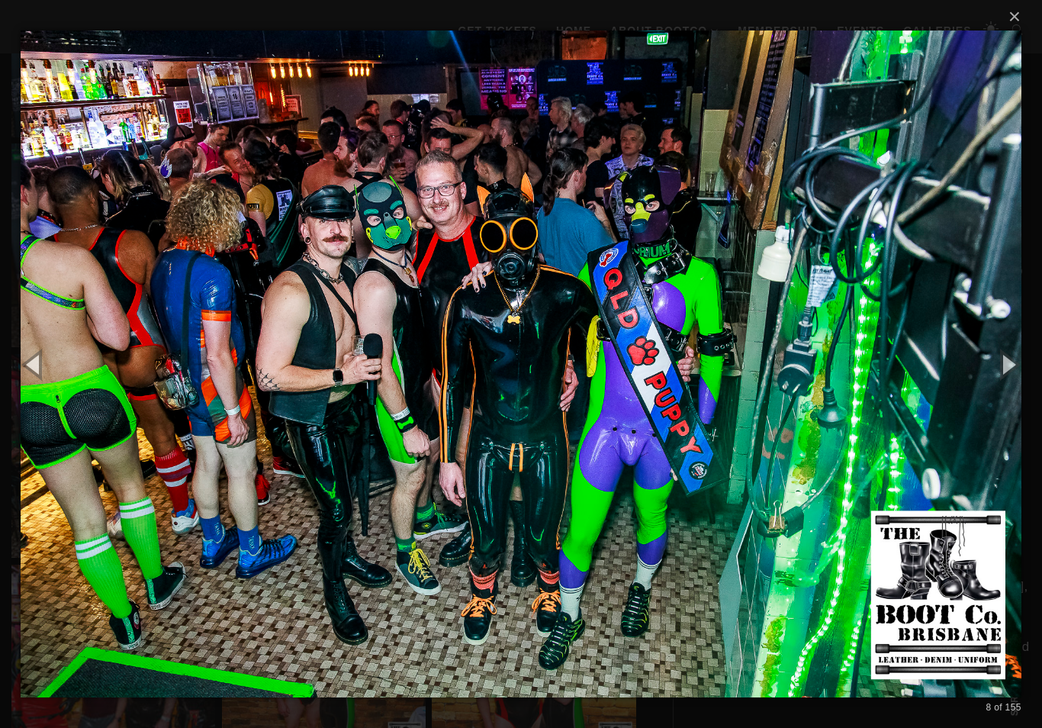
click at [1006, 385] on button "button" at bounding box center [1008, 364] width 69 height 84
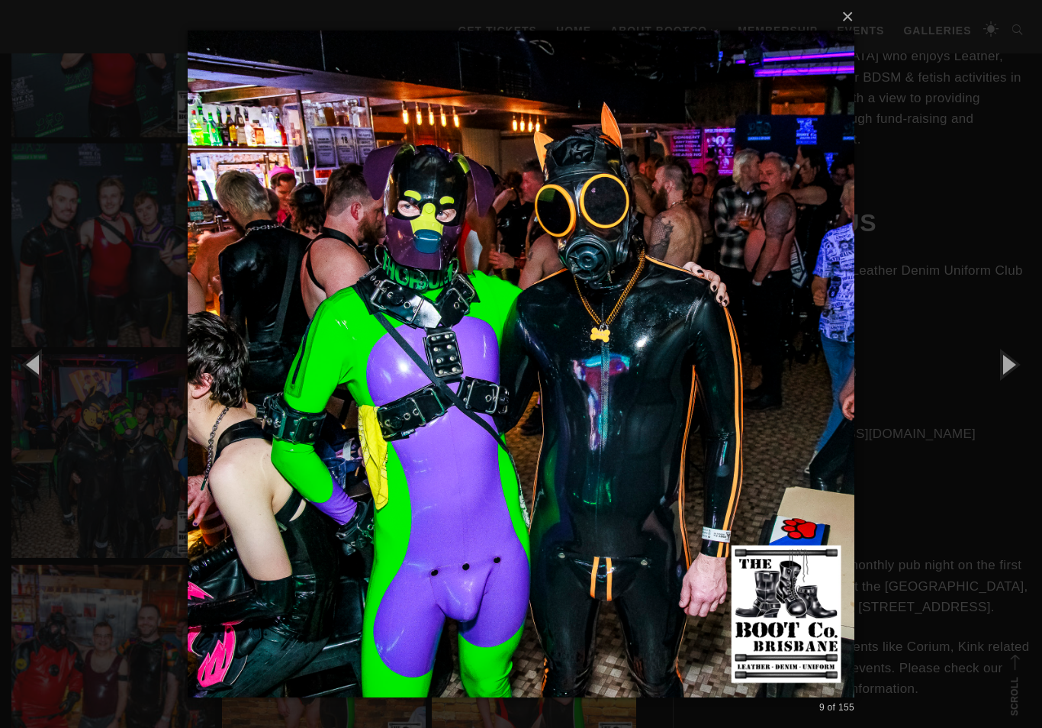
click at [1007, 384] on button "button" at bounding box center [1008, 364] width 69 height 84
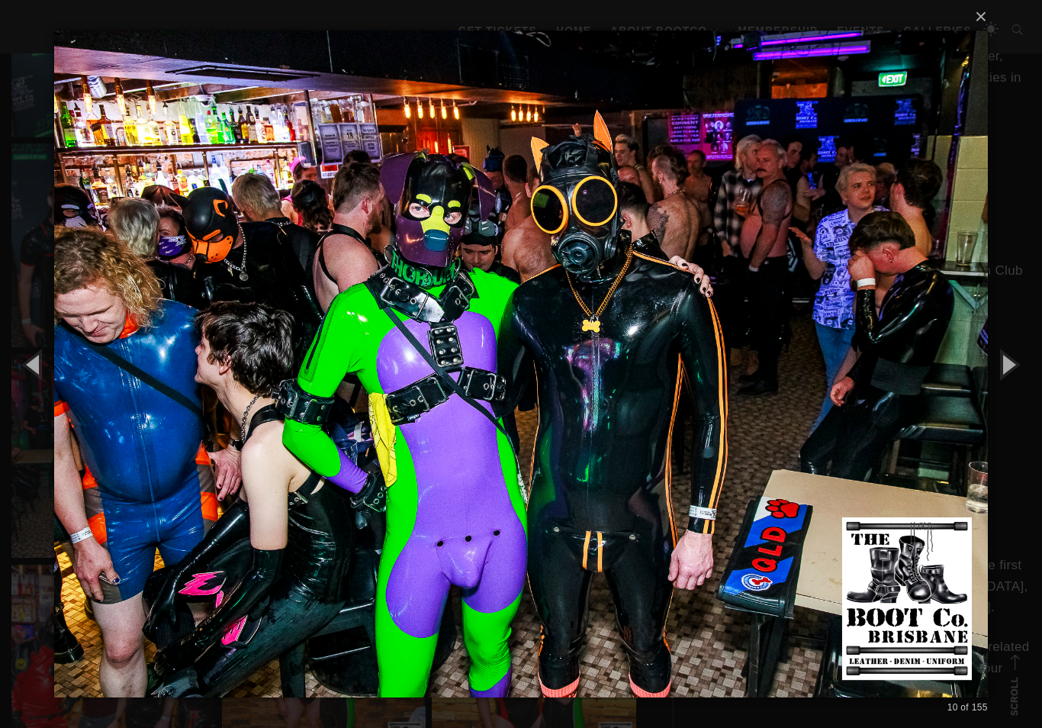
click at [1005, 383] on button "button" at bounding box center [1008, 364] width 69 height 84
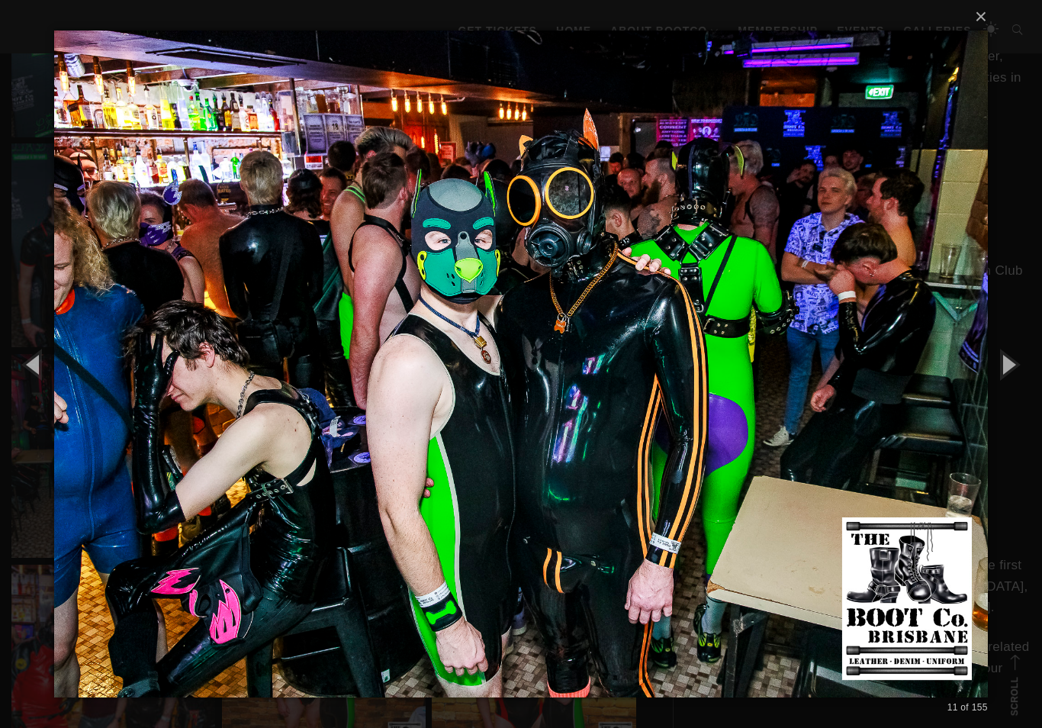
click at [1006, 385] on button "button" at bounding box center [1008, 364] width 69 height 84
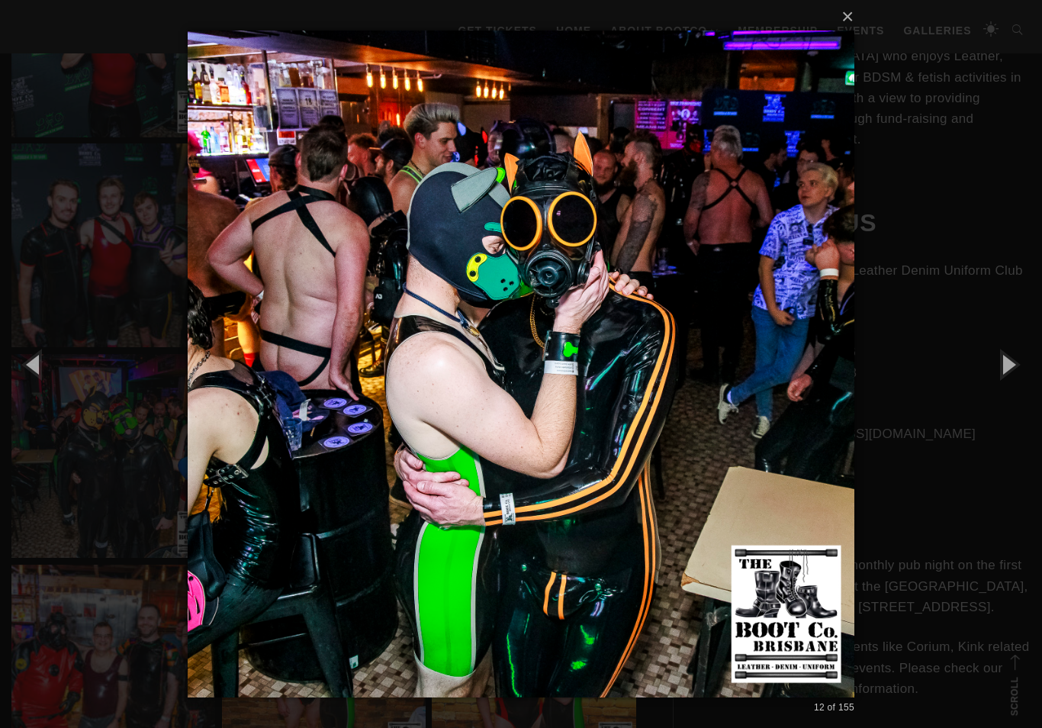
click at [1009, 380] on button "button" at bounding box center [1008, 364] width 69 height 84
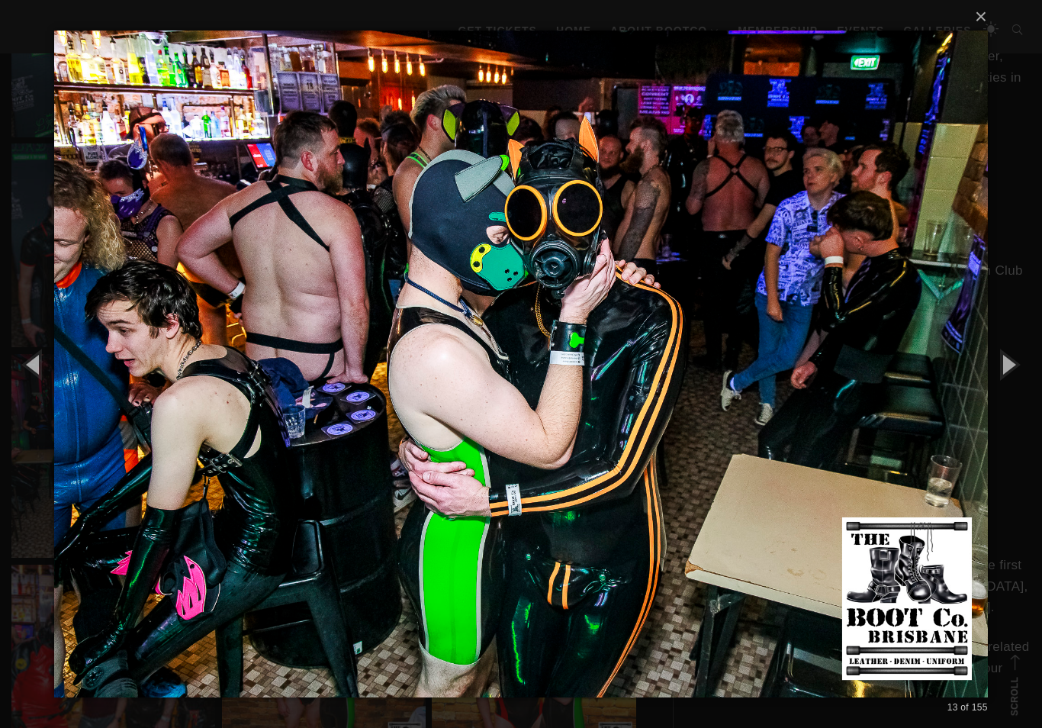
click at [1005, 383] on button "button" at bounding box center [1008, 364] width 69 height 84
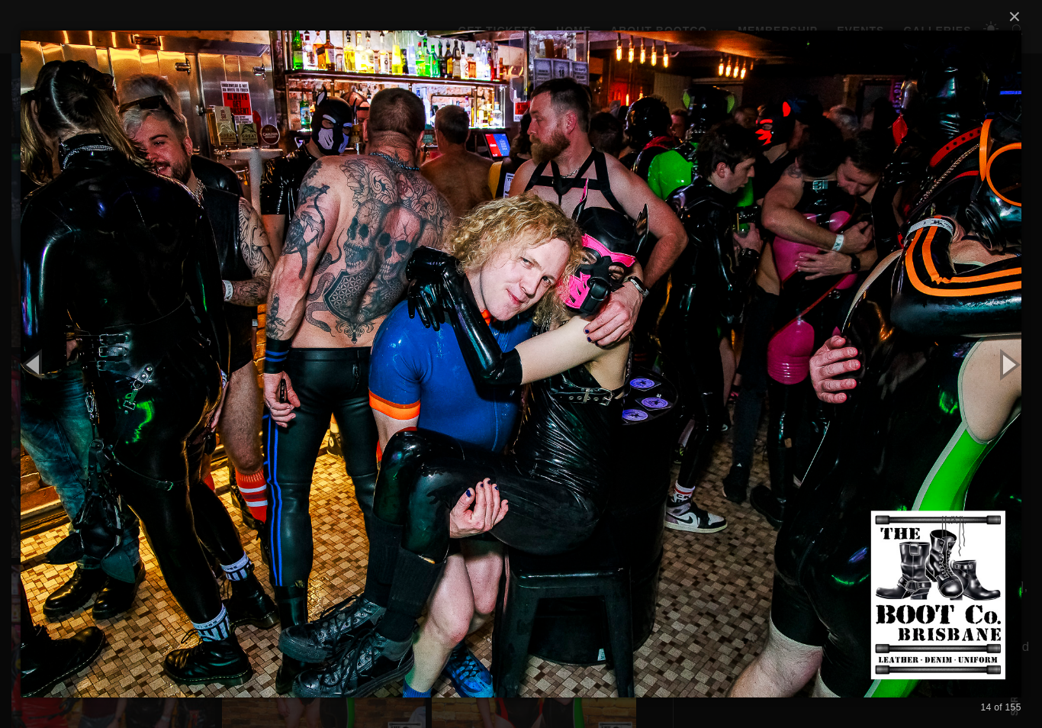
click at [1000, 389] on button "button" at bounding box center [1008, 364] width 69 height 84
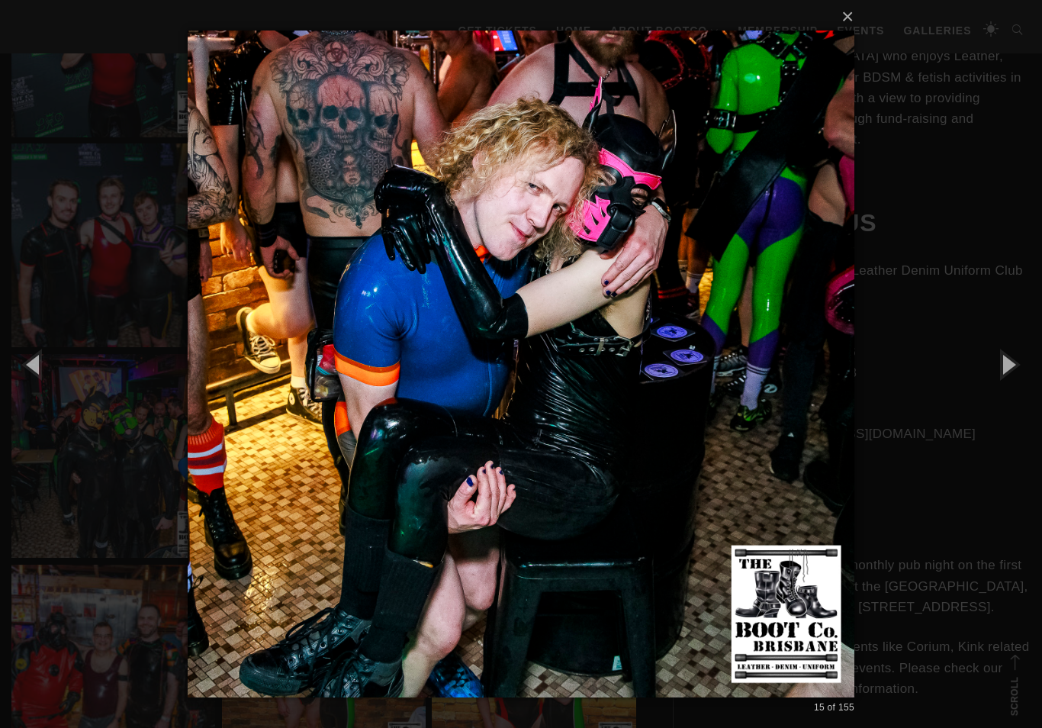
click at [1004, 382] on button "button" at bounding box center [1008, 364] width 69 height 84
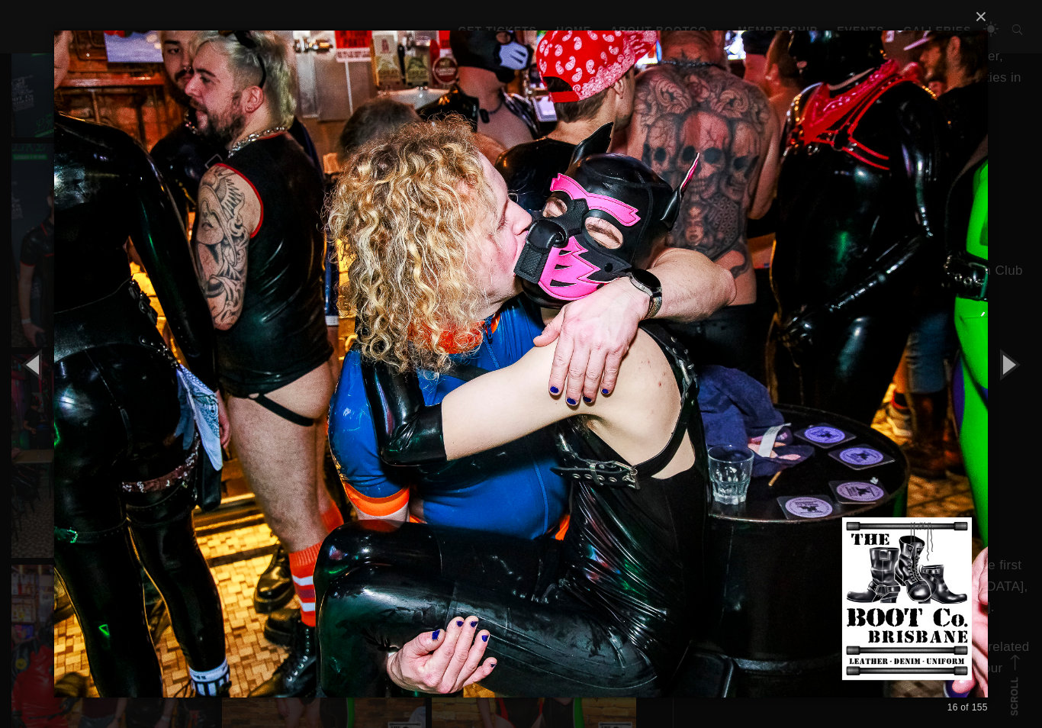
click at [1003, 384] on button "button" at bounding box center [1008, 364] width 69 height 84
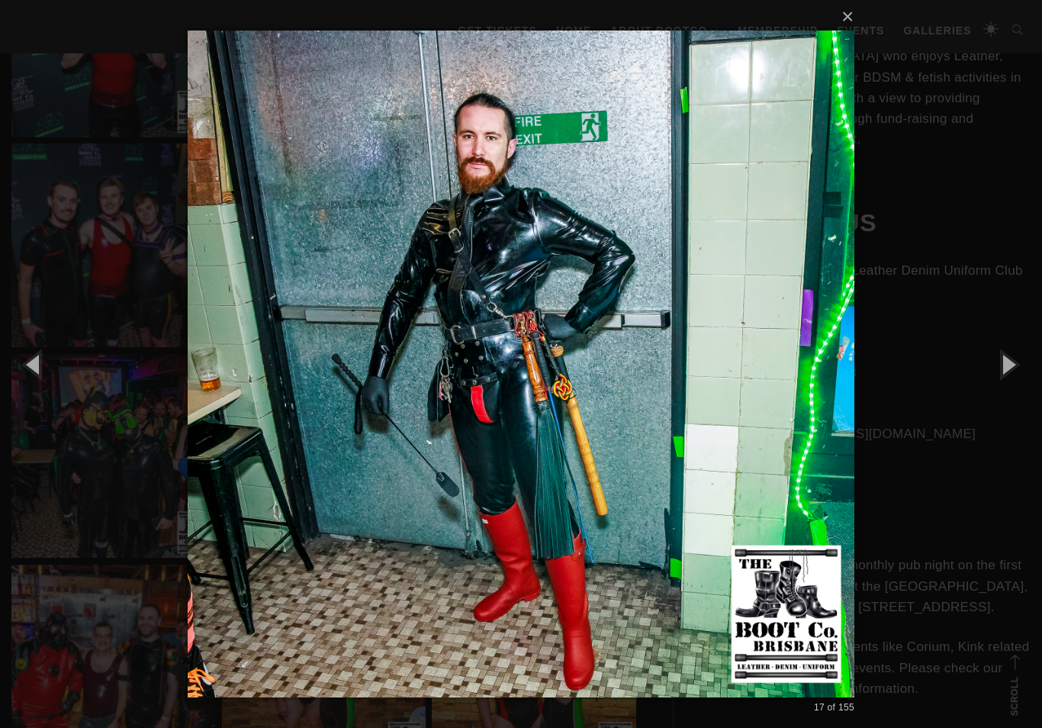
click at [1002, 382] on button "button" at bounding box center [1008, 364] width 69 height 84
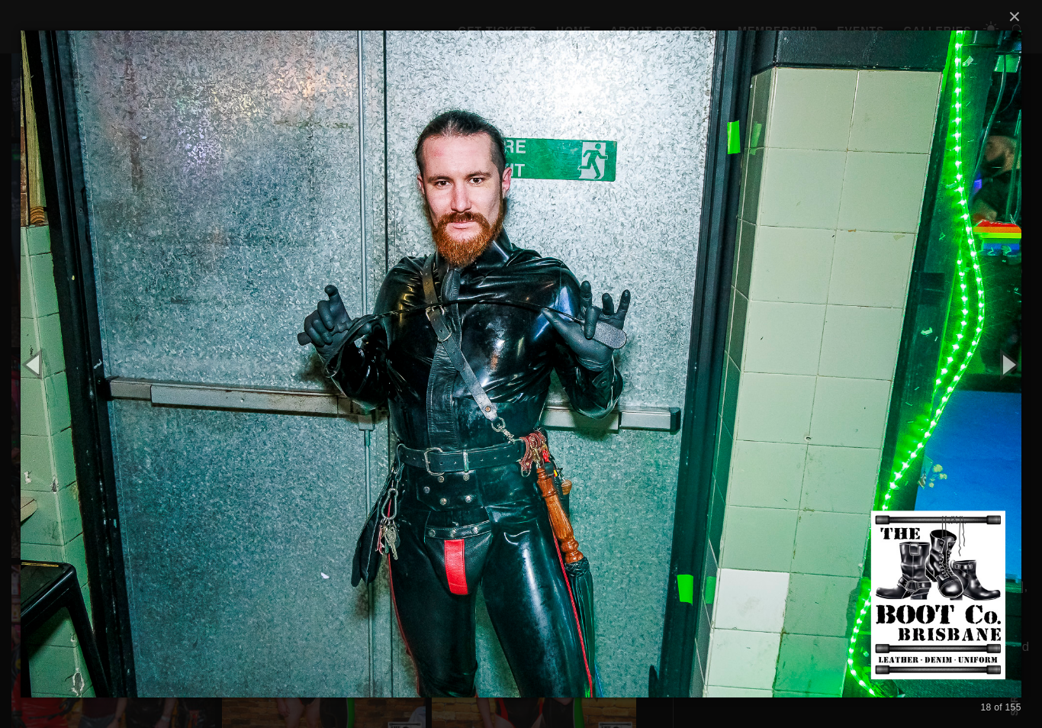
click at [1003, 384] on button "button" at bounding box center [1008, 364] width 69 height 84
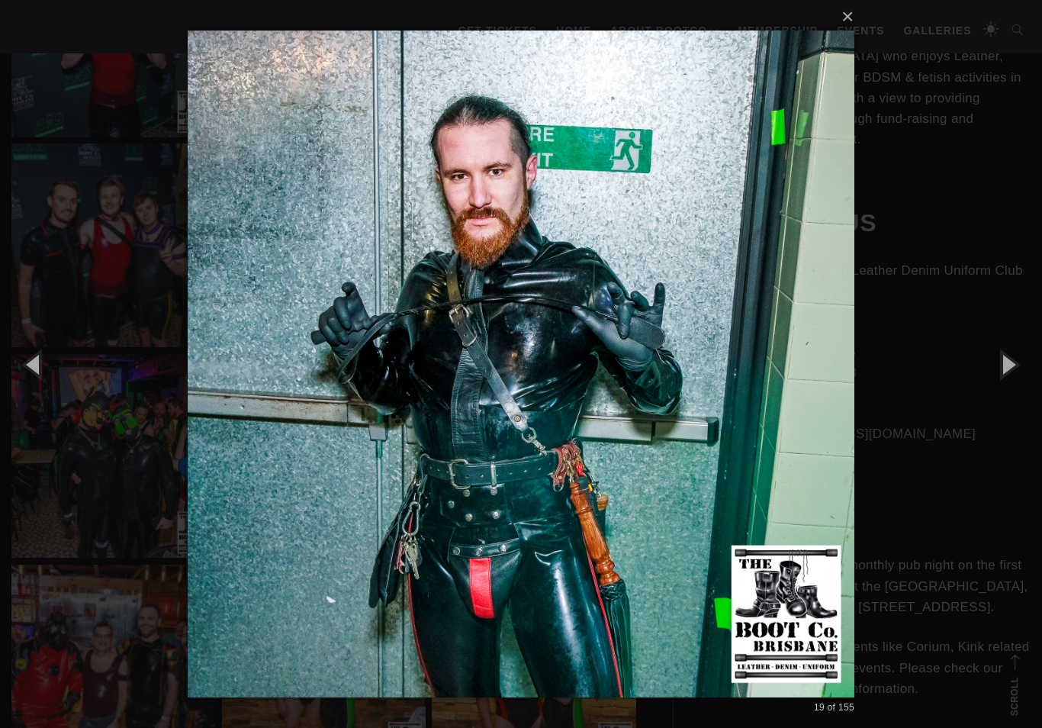
click at [1003, 383] on button "button" at bounding box center [1008, 364] width 69 height 84
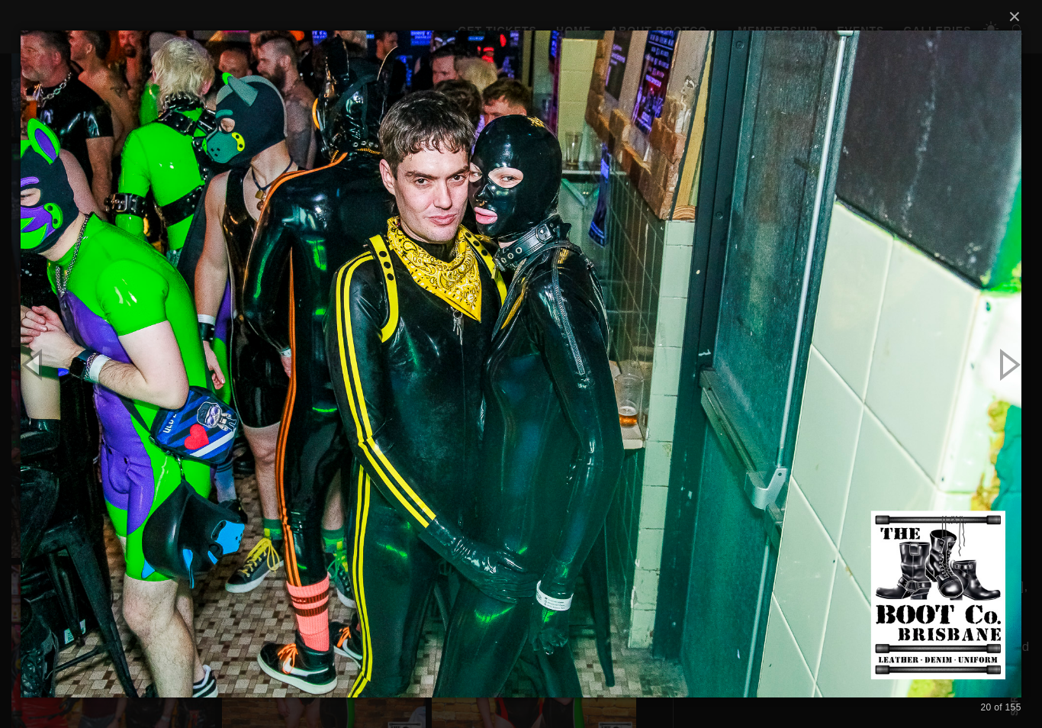
click at [1003, 388] on button "button" at bounding box center [1008, 364] width 69 height 84
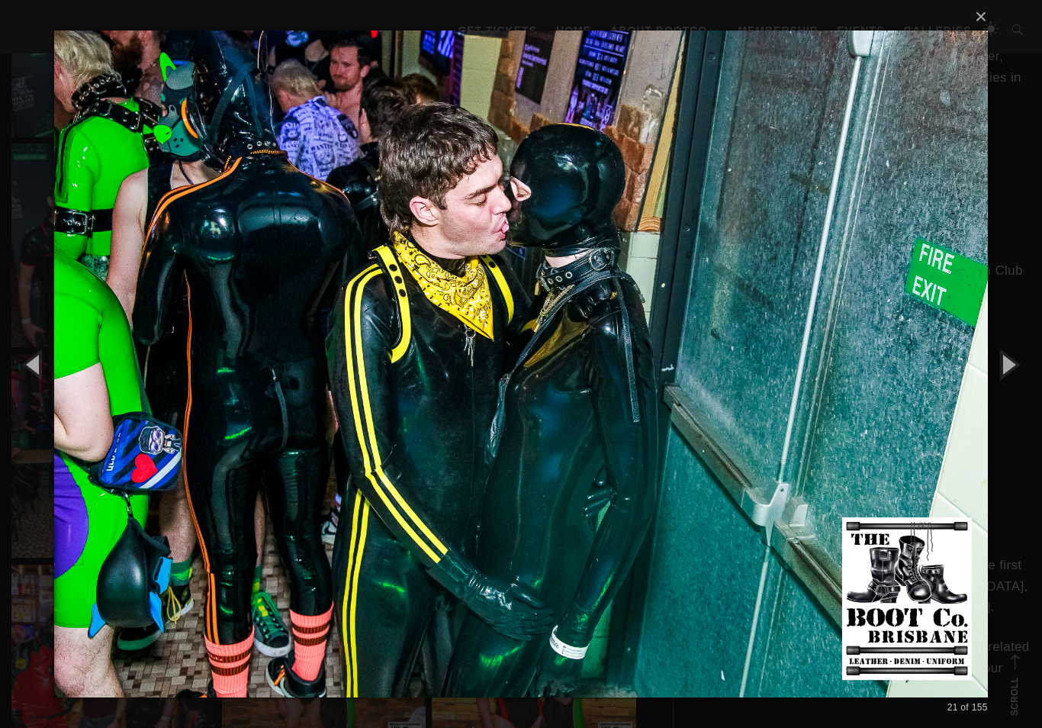
click at [1003, 388] on button "button" at bounding box center [1008, 364] width 69 height 84
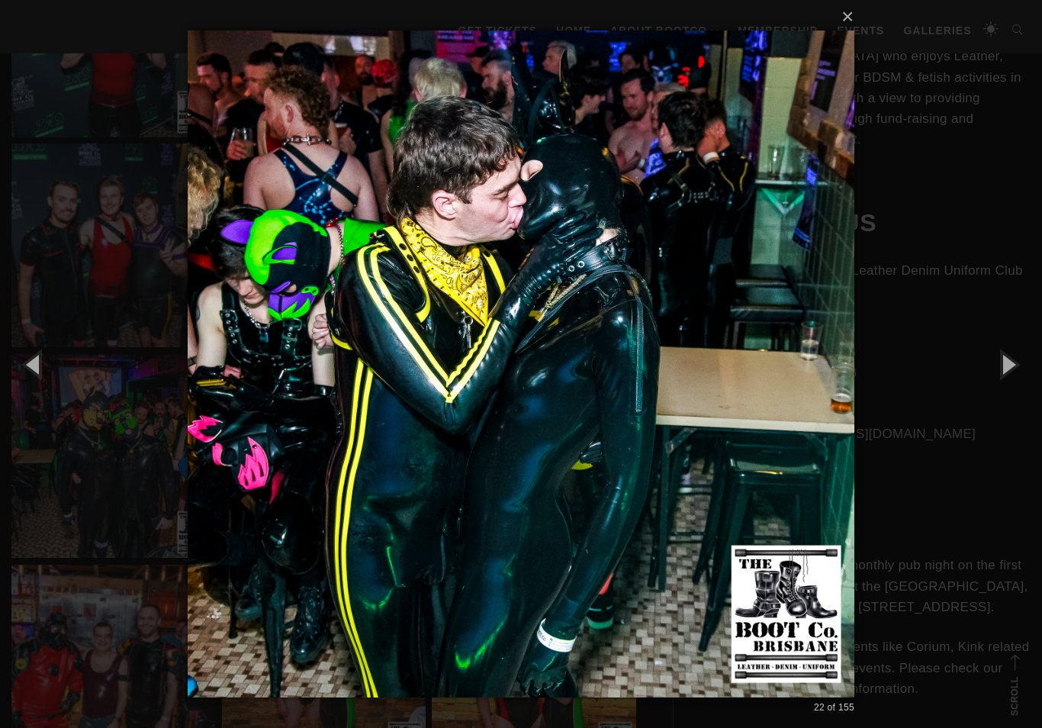
click at [1004, 387] on button "button" at bounding box center [1008, 364] width 69 height 84
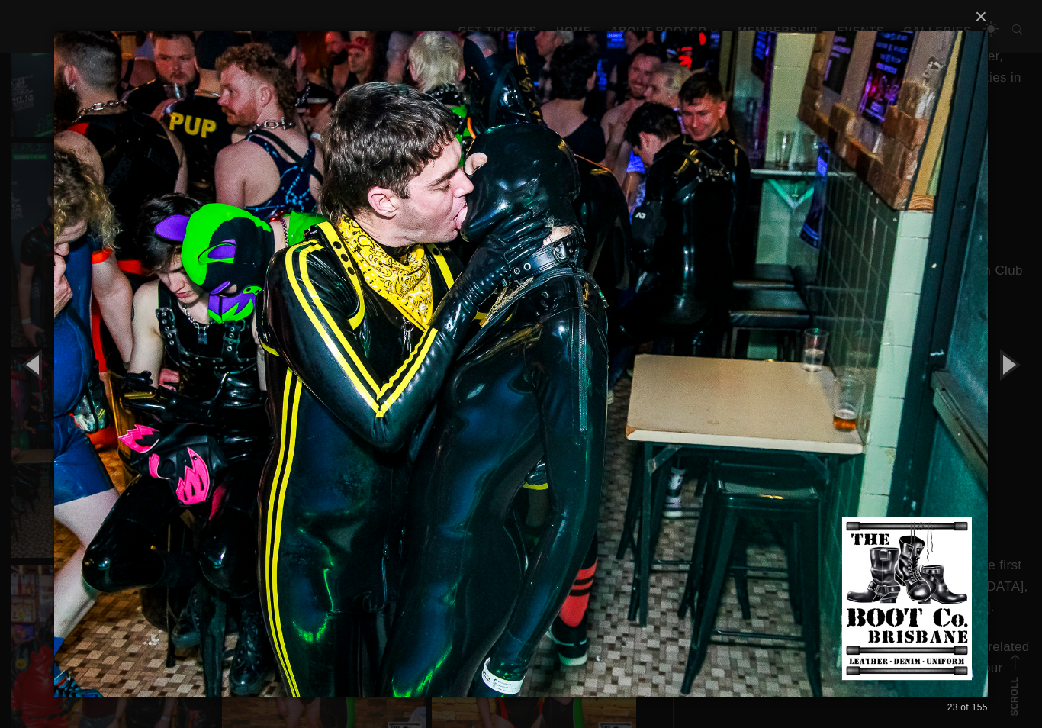
click at [1005, 387] on button "button" at bounding box center [1008, 364] width 69 height 84
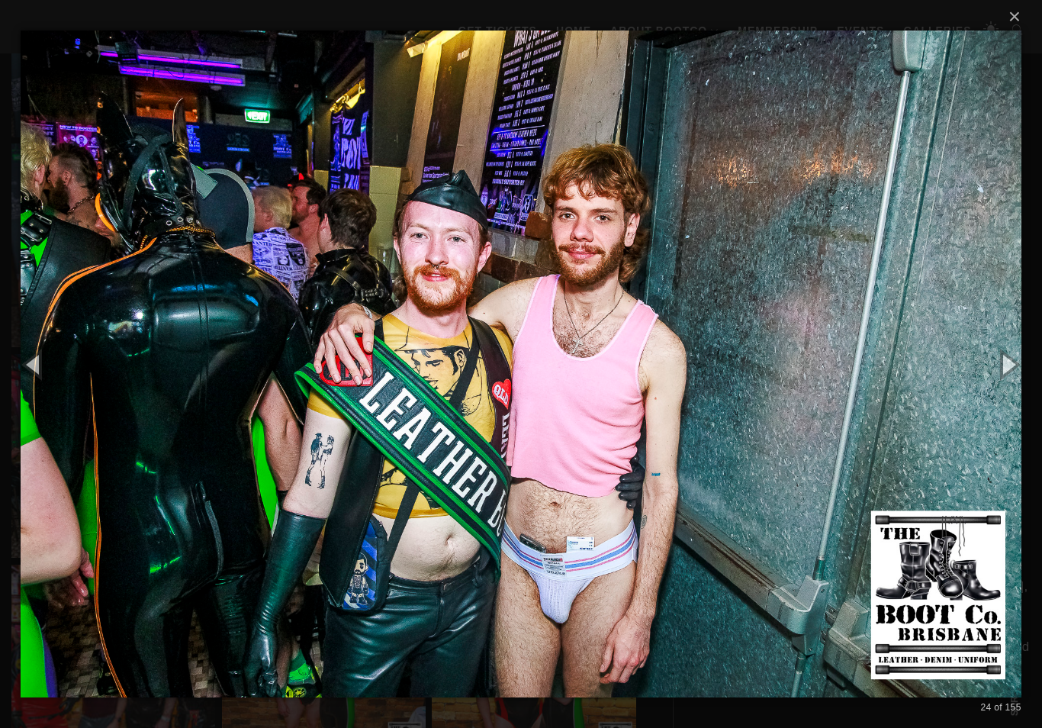
click at [1005, 386] on button "button" at bounding box center [1008, 364] width 69 height 84
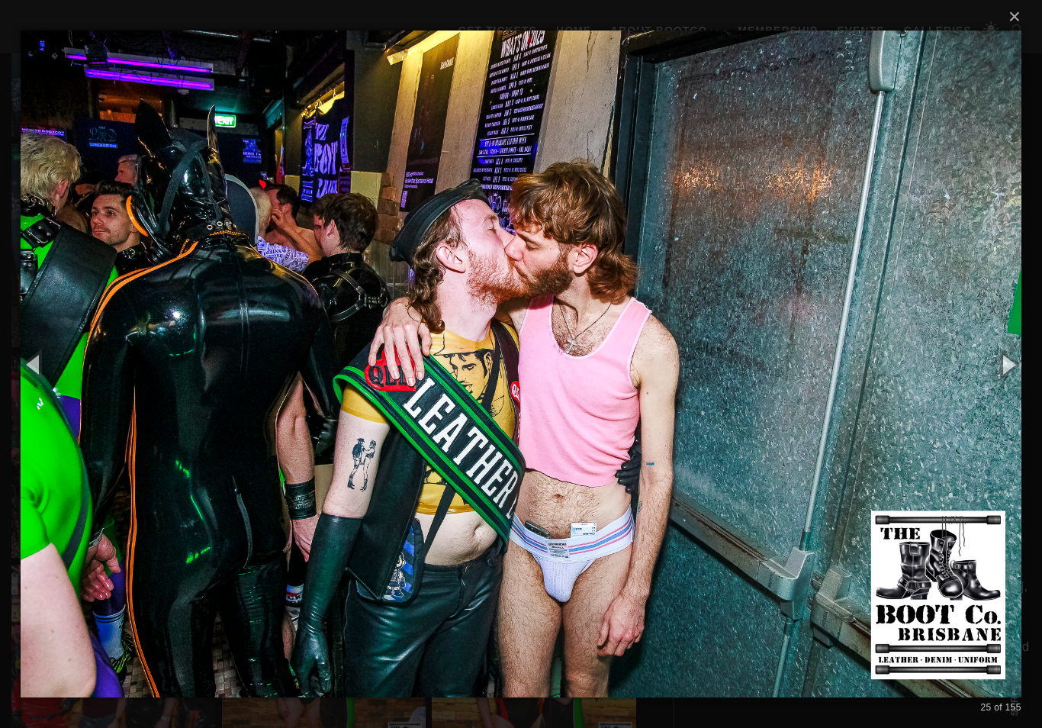
click at [1007, 387] on button "button" at bounding box center [1008, 364] width 69 height 84
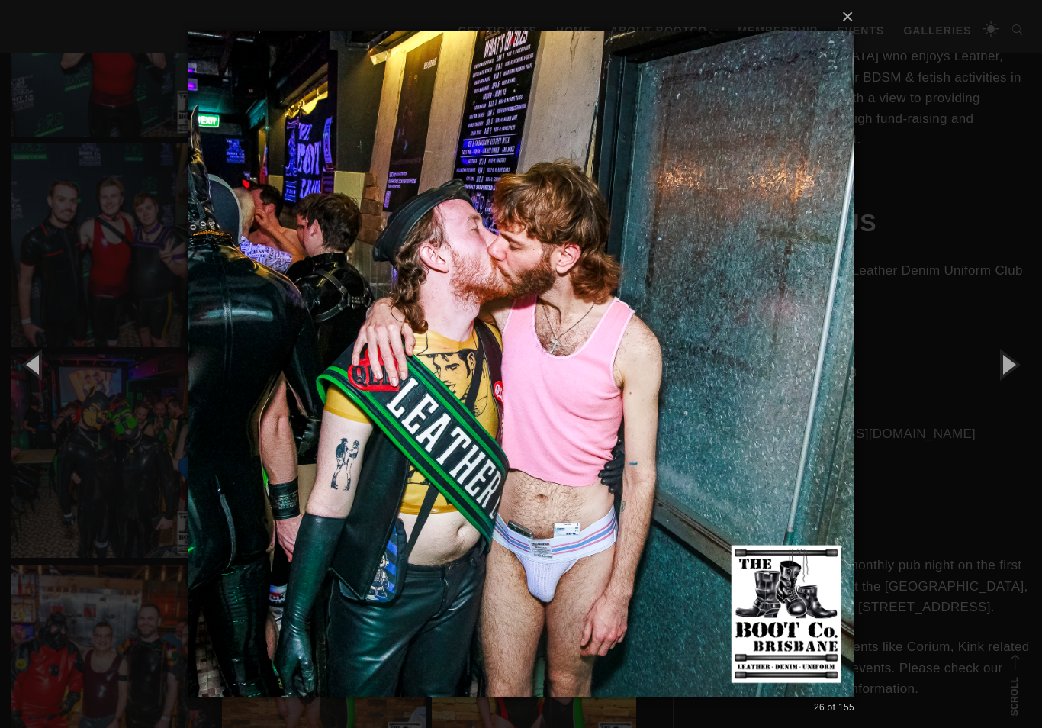
click at [1006, 389] on button "button" at bounding box center [1008, 364] width 69 height 84
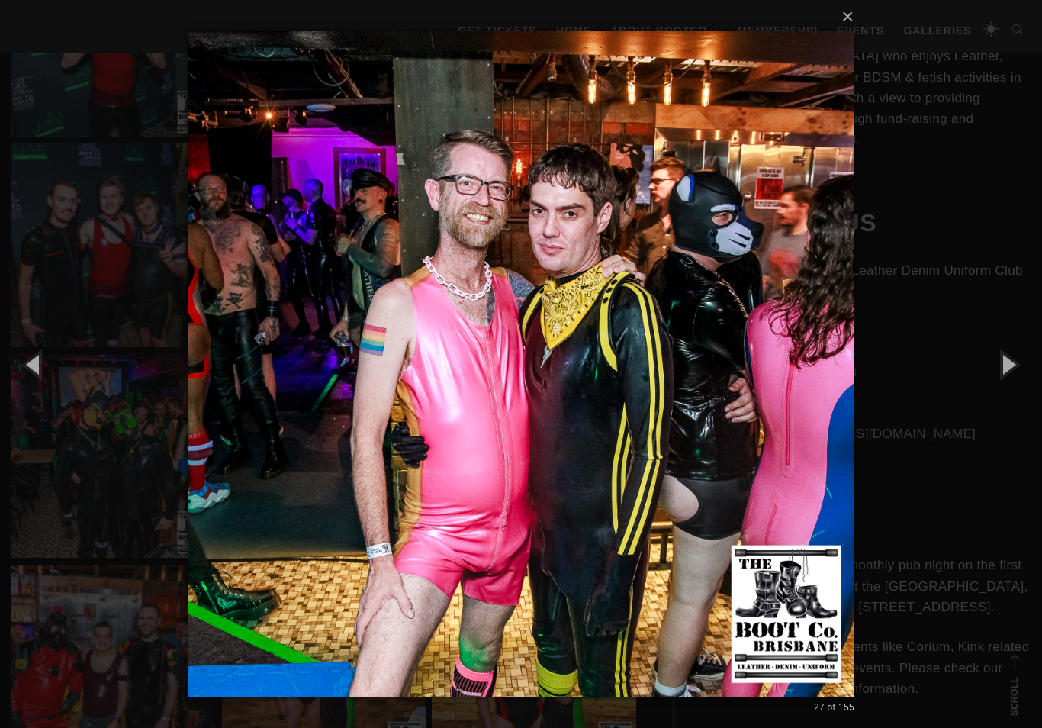
click at [1009, 391] on button "button" at bounding box center [1008, 364] width 69 height 84
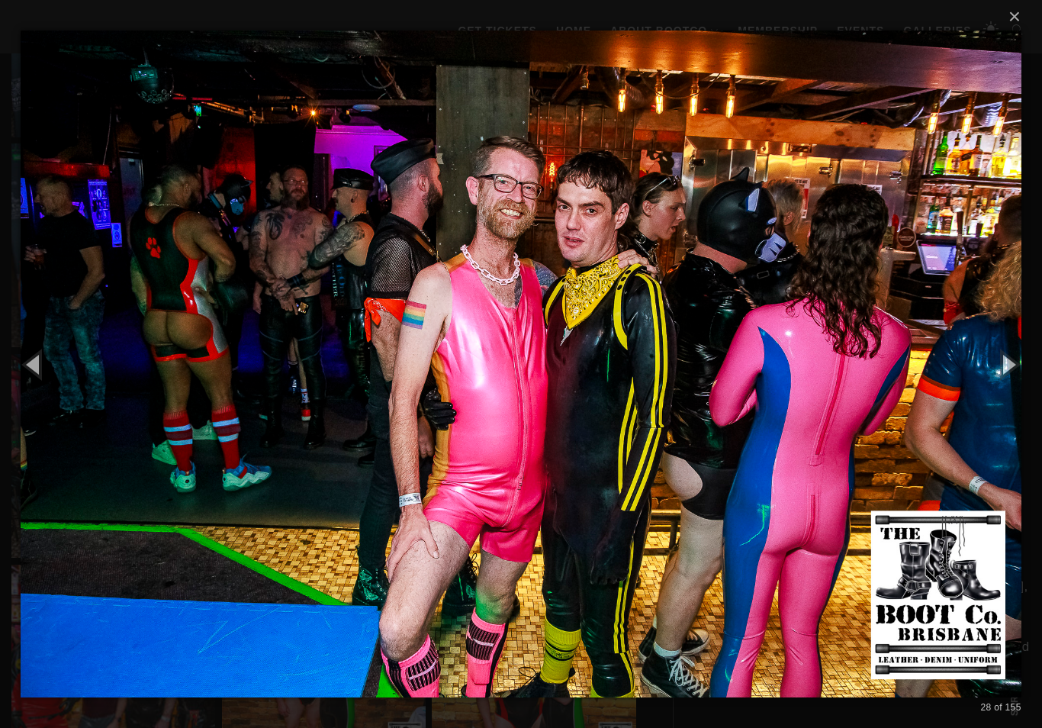
click at [1006, 394] on button "button" at bounding box center [1008, 364] width 69 height 84
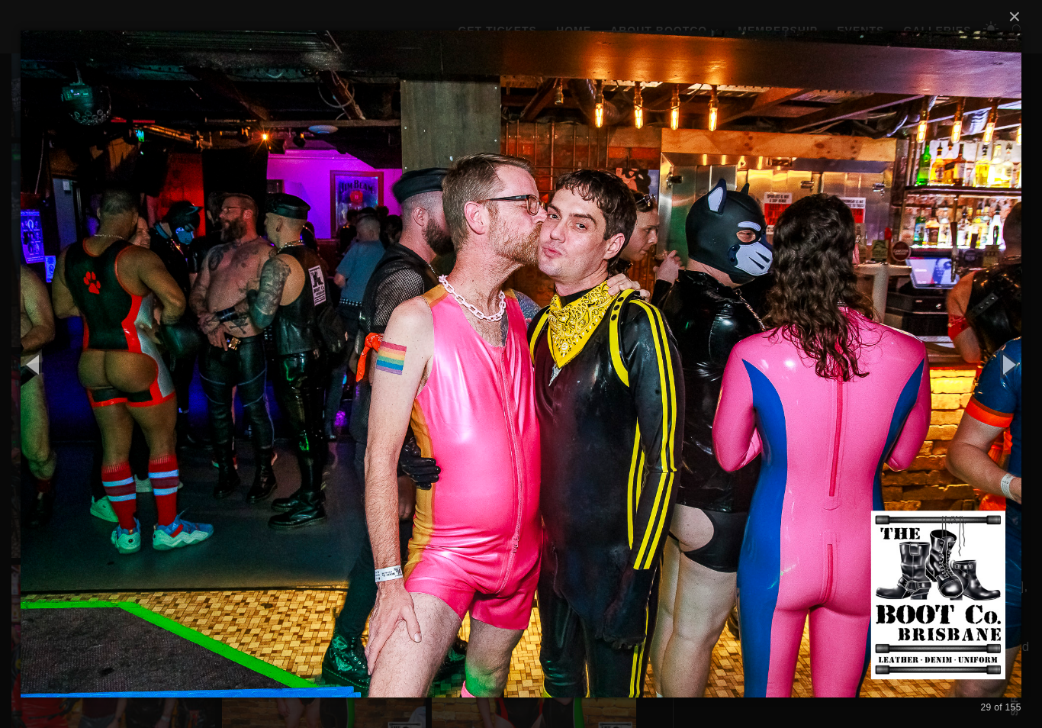
click at [1006, 394] on button "button" at bounding box center [1008, 364] width 69 height 84
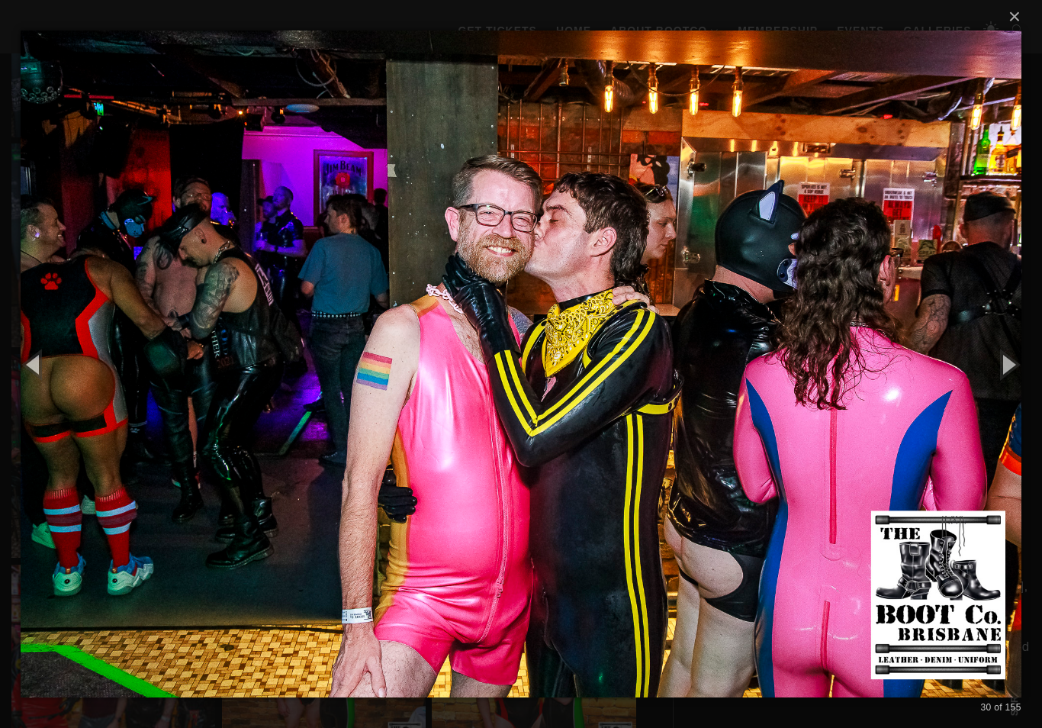
click at [1005, 394] on button "button" at bounding box center [1008, 364] width 69 height 84
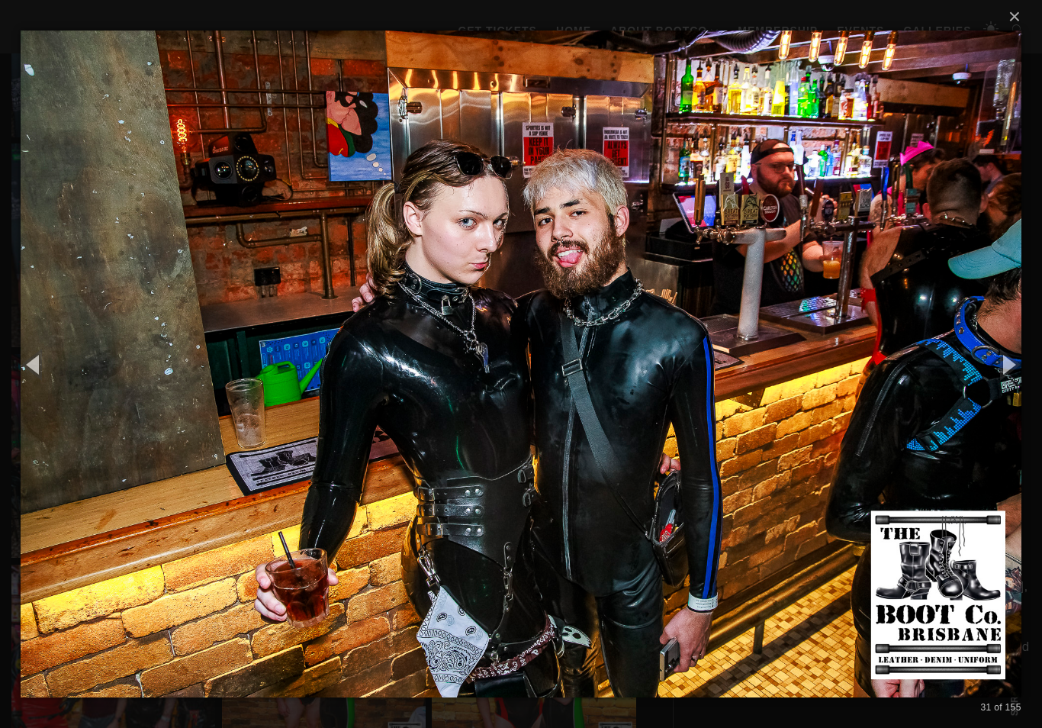
click at [1005, 390] on button "button" at bounding box center [1008, 364] width 69 height 84
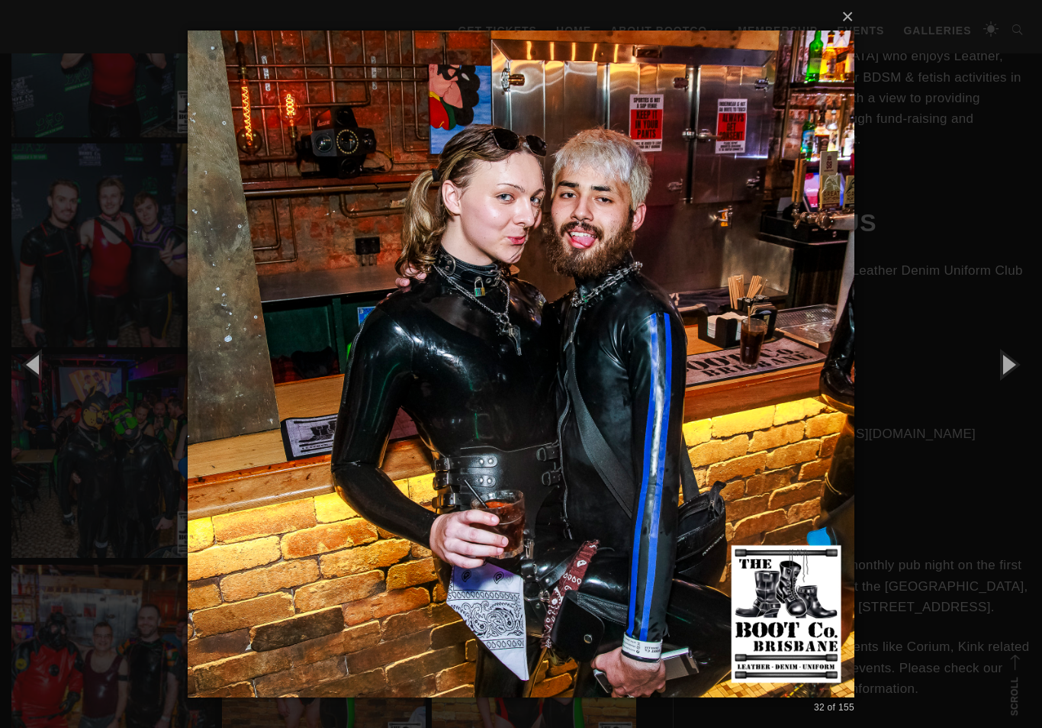
click at [1007, 389] on button "button" at bounding box center [1008, 364] width 69 height 84
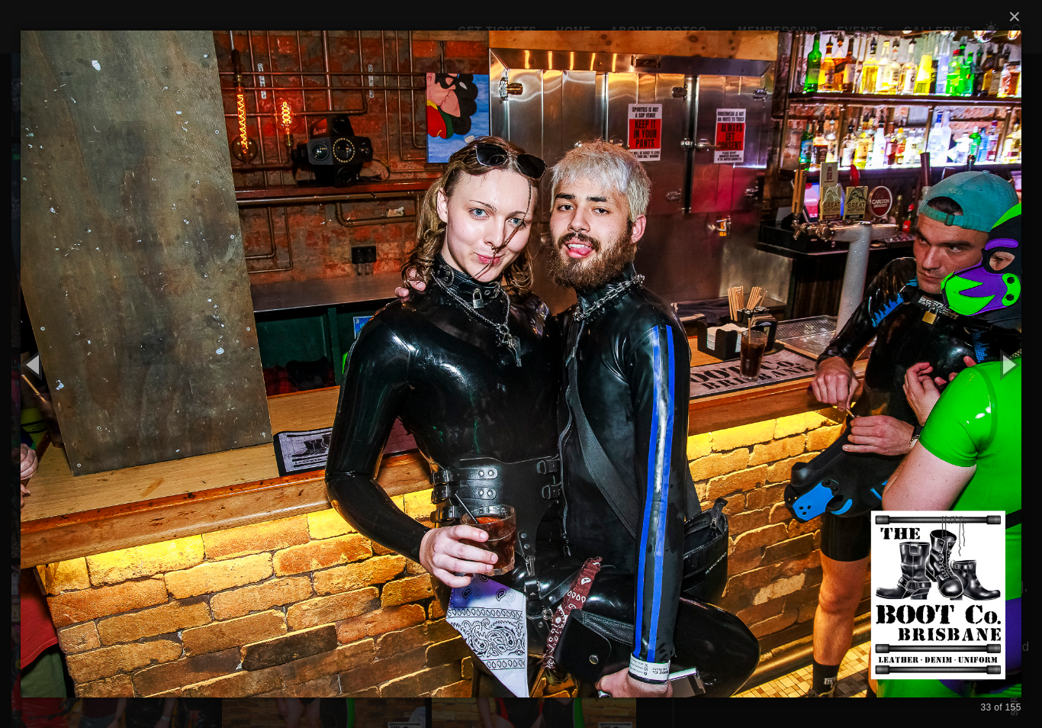
click at [1009, 393] on button "button" at bounding box center [1008, 364] width 69 height 84
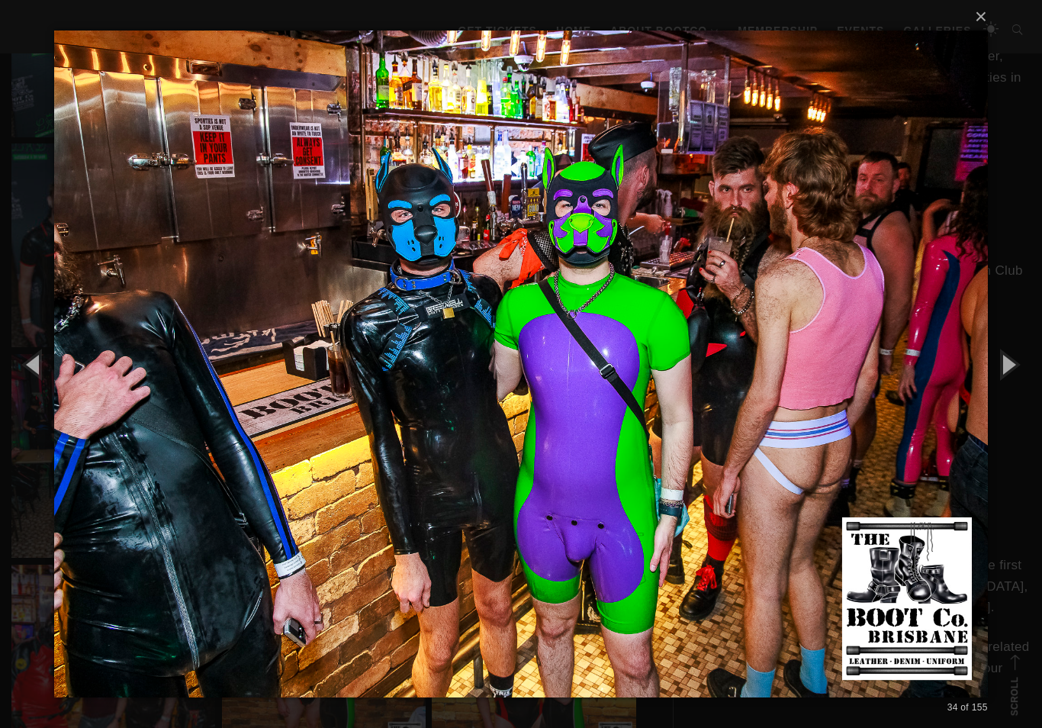
click at [1004, 393] on button "button" at bounding box center [1008, 364] width 69 height 84
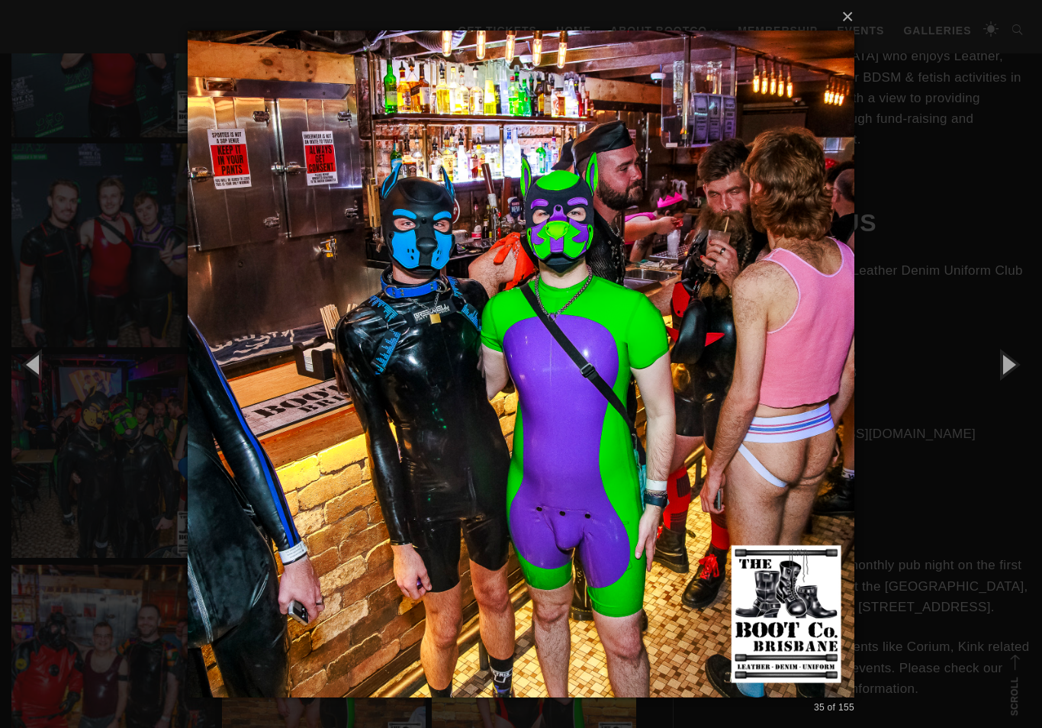
click at [1003, 391] on button "button" at bounding box center [1008, 364] width 69 height 84
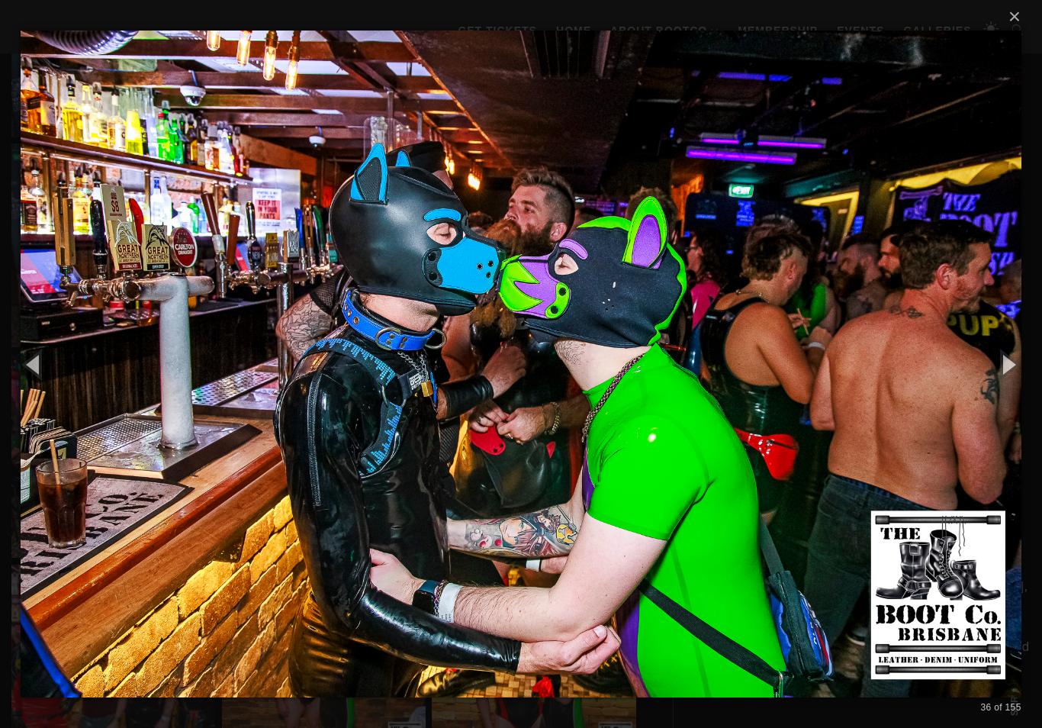
click at [1007, 390] on button "button" at bounding box center [1008, 364] width 69 height 84
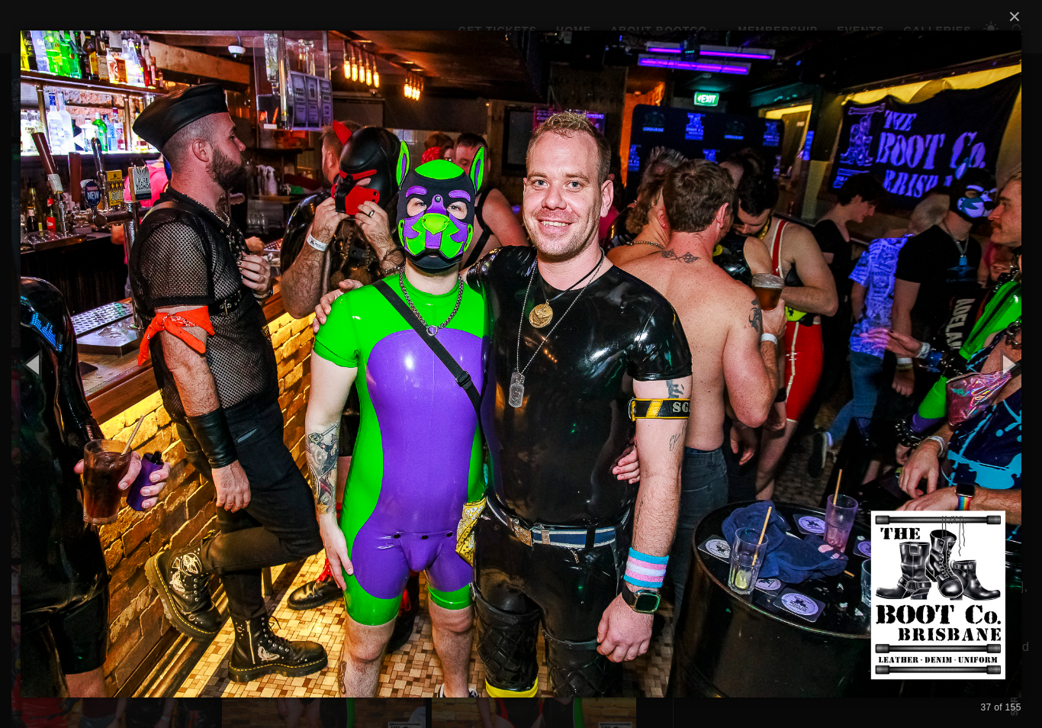
click at [1003, 395] on button "button" at bounding box center [1008, 364] width 69 height 84
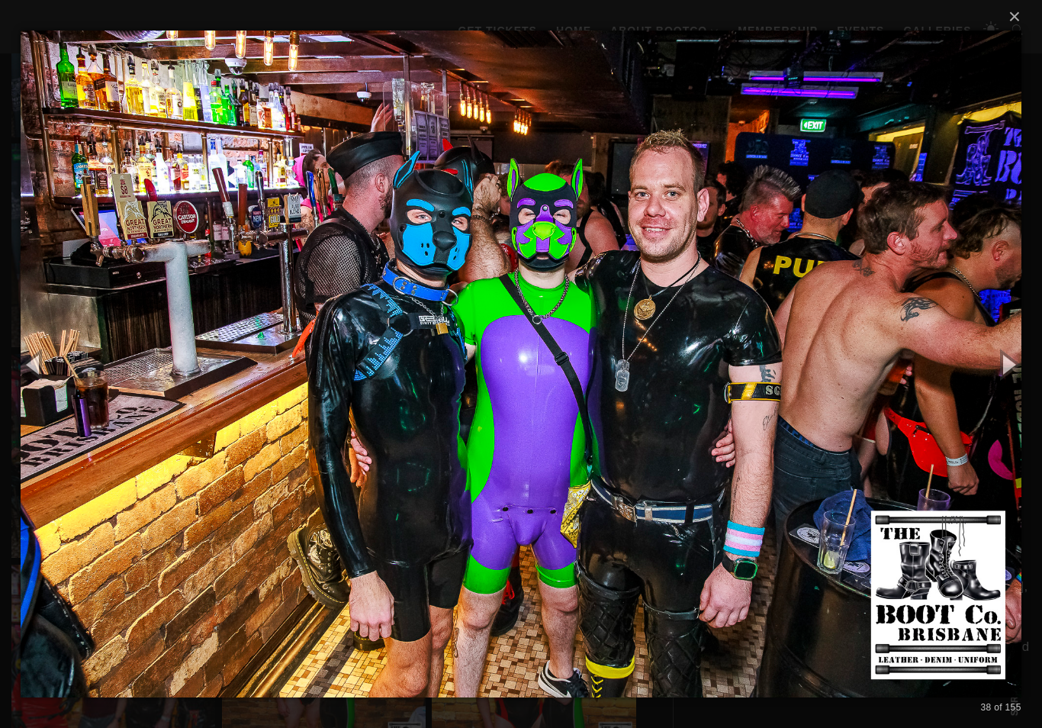
click at [1003, 391] on button "button" at bounding box center [1008, 364] width 69 height 84
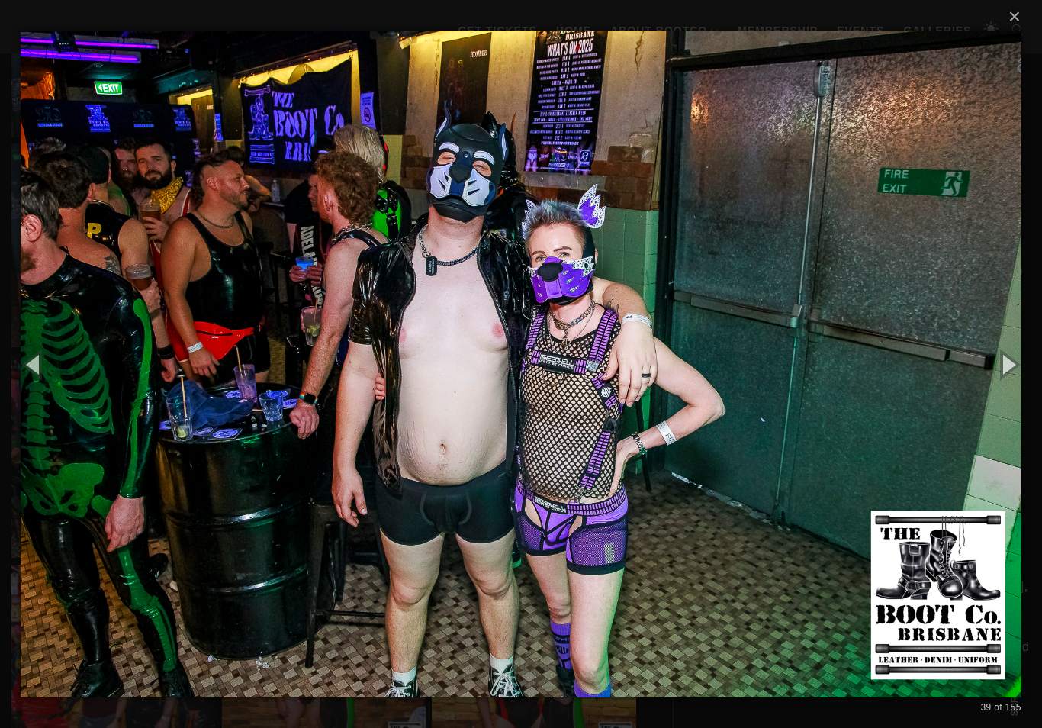
click at [1010, 391] on button "button" at bounding box center [1008, 364] width 69 height 84
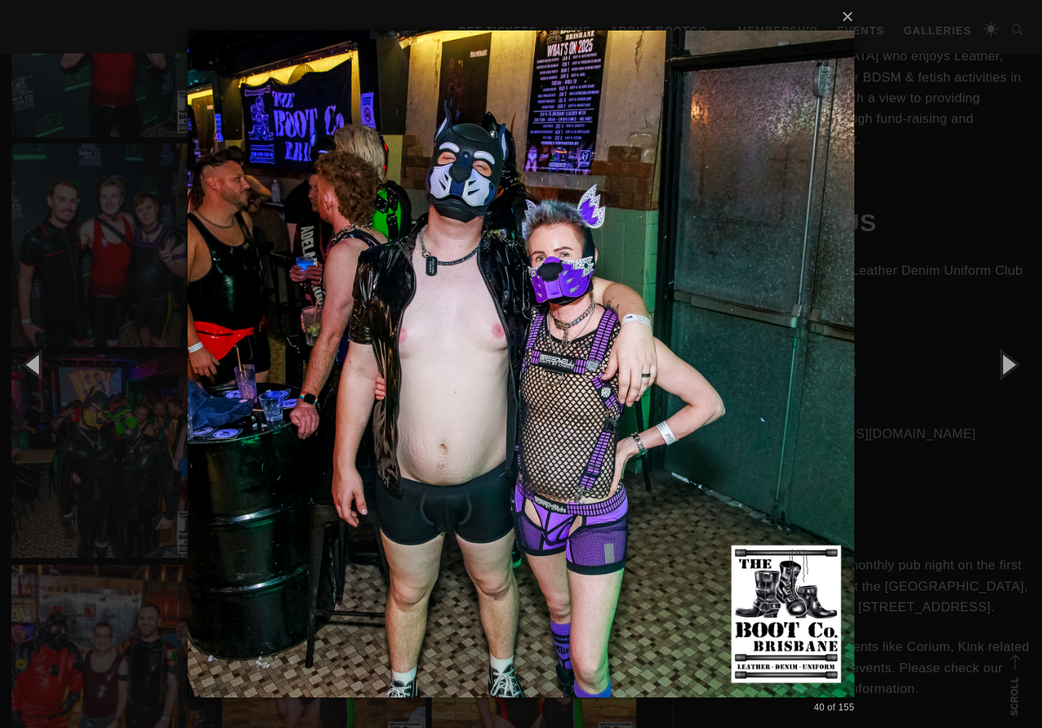
click at [1010, 388] on button "button" at bounding box center [1008, 364] width 69 height 84
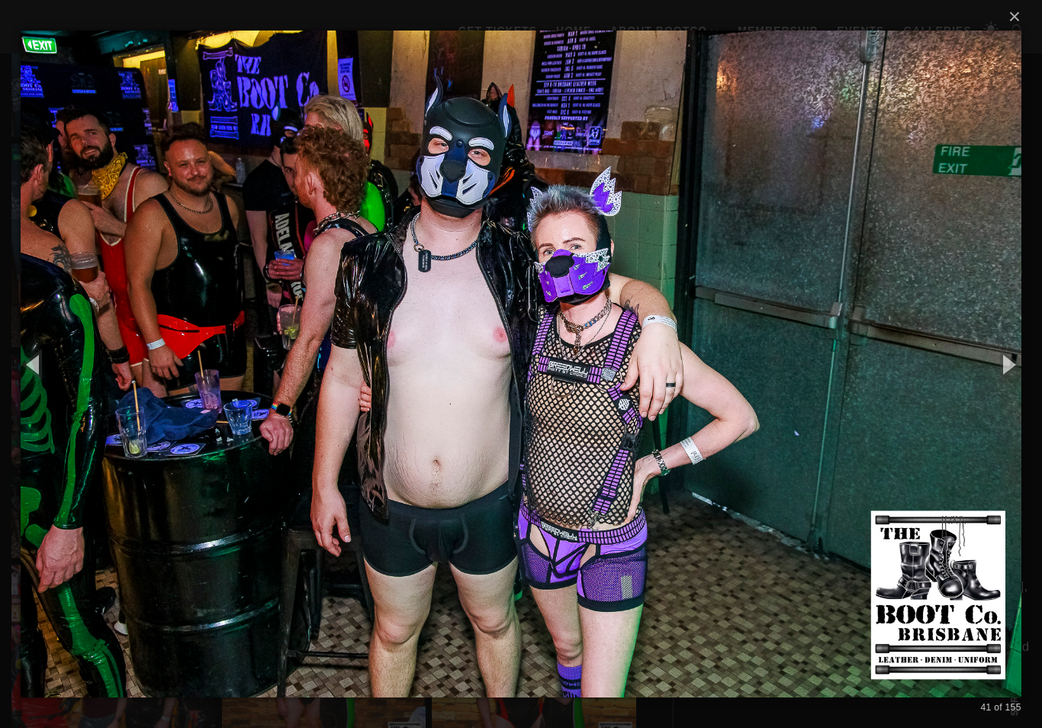
click at [1010, 386] on button "button" at bounding box center [1008, 364] width 69 height 84
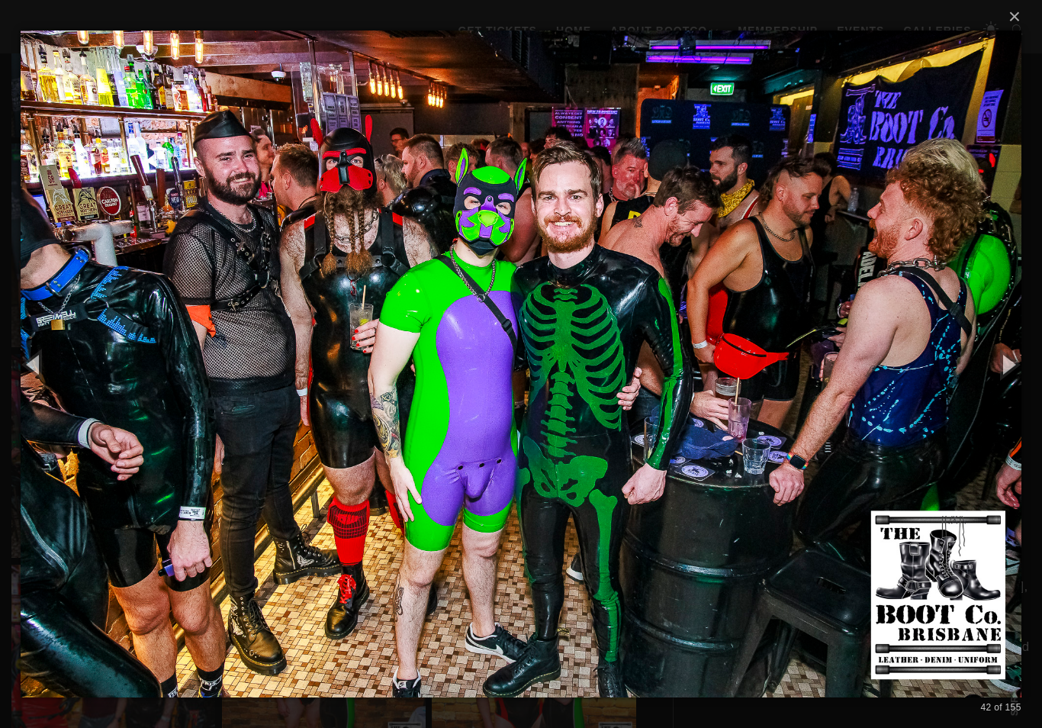
click at [1009, 388] on button "button" at bounding box center [1008, 364] width 69 height 84
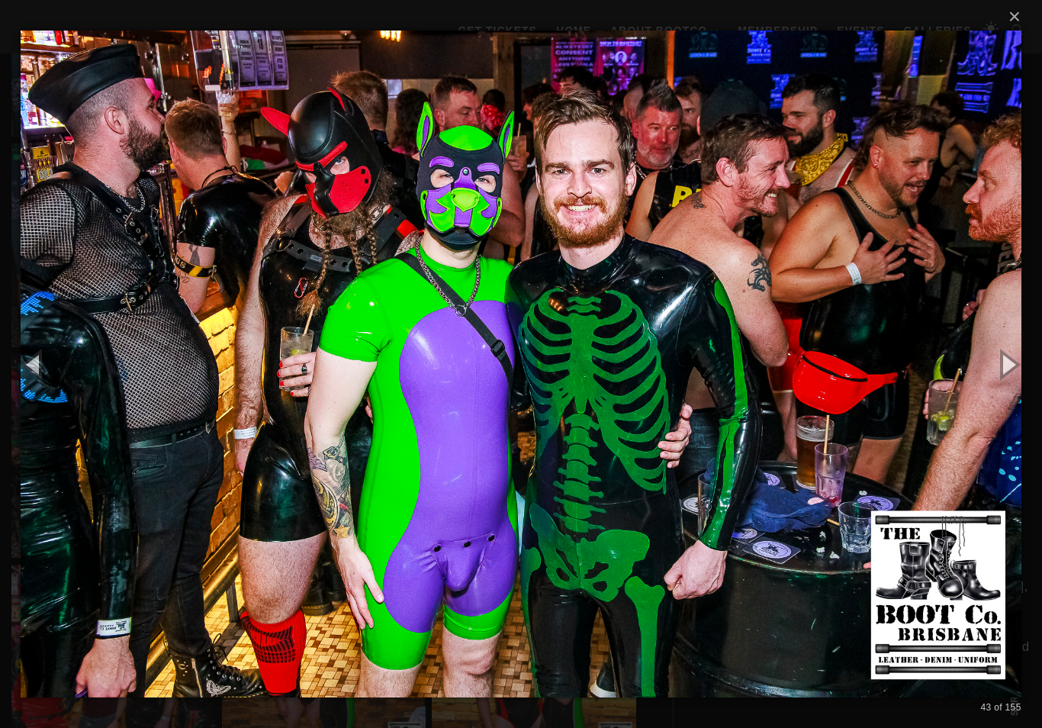
click at [1006, 386] on button "button" at bounding box center [1008, 364] width 69 height 84
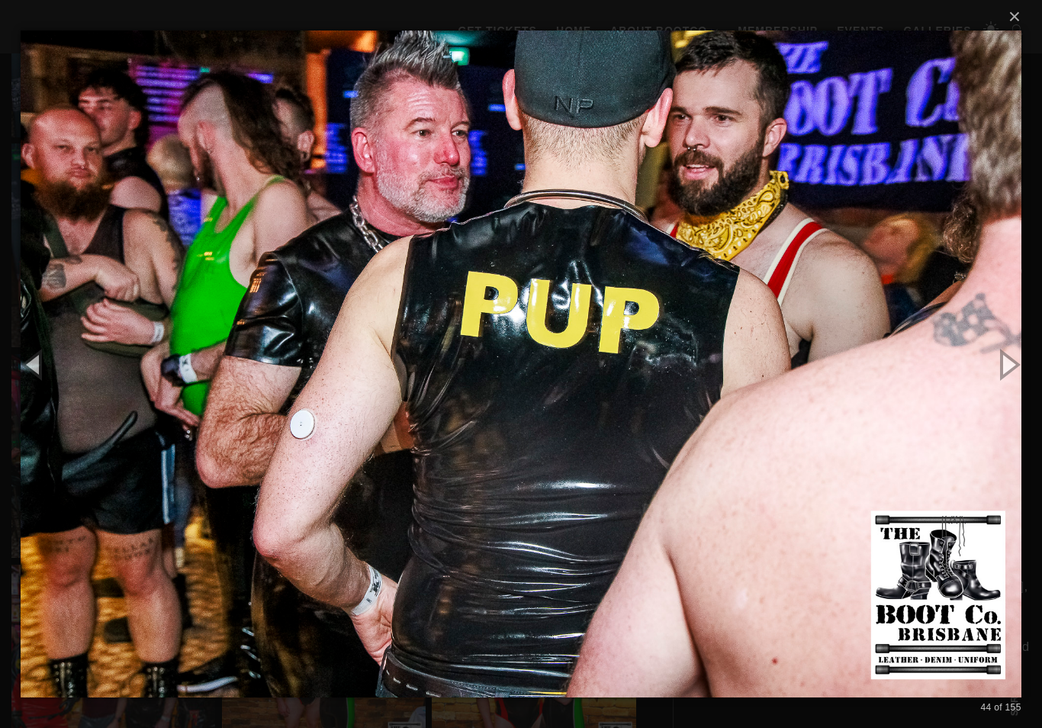
click at [1005, 385] on button "button" at bounding box center [1008, 364] width 69 height 84
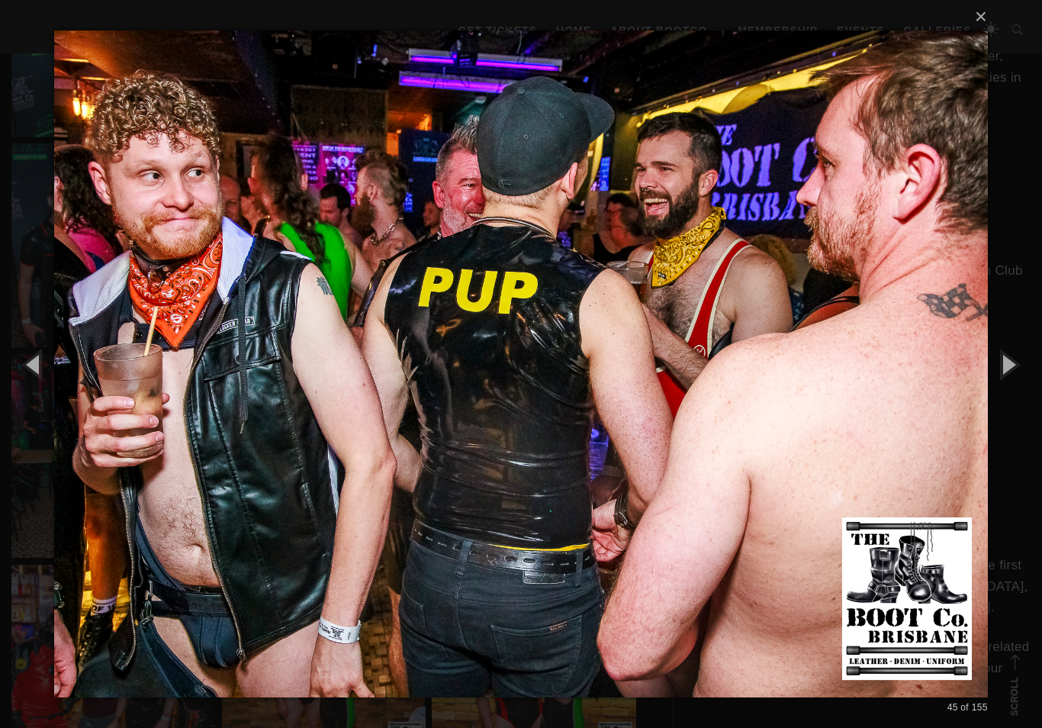
click at [996, 390] on button "button" at bounding box center [1008, 364] width 69 height 84
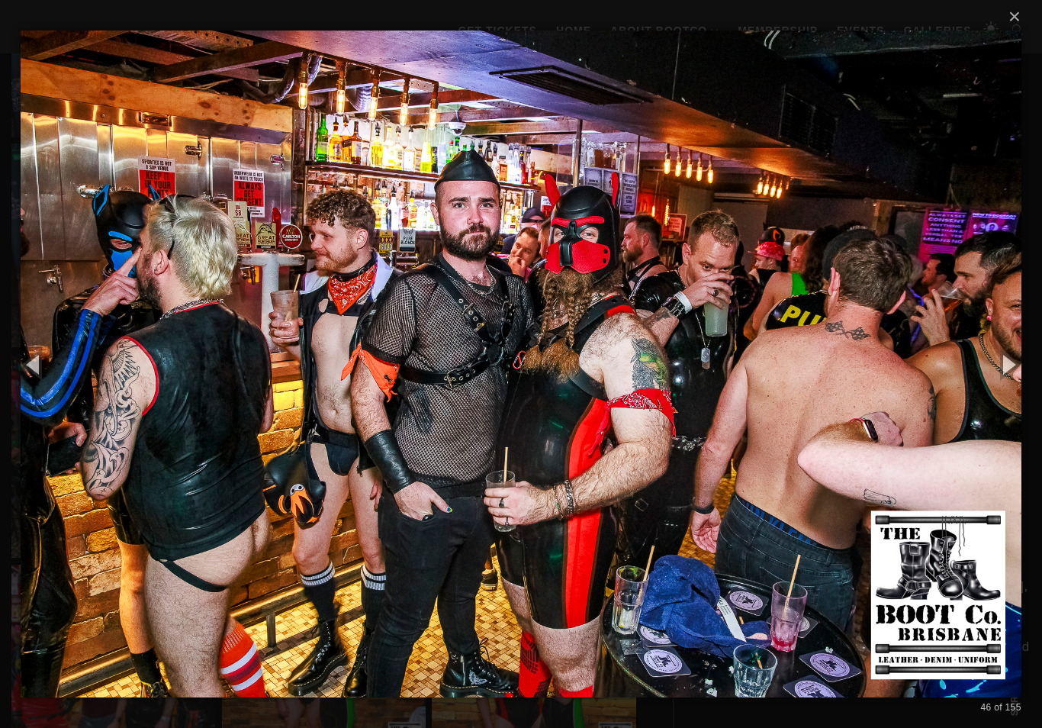
click at [1005, 394] on button "button" at bounding box center [1008, 364] width 69 height 84
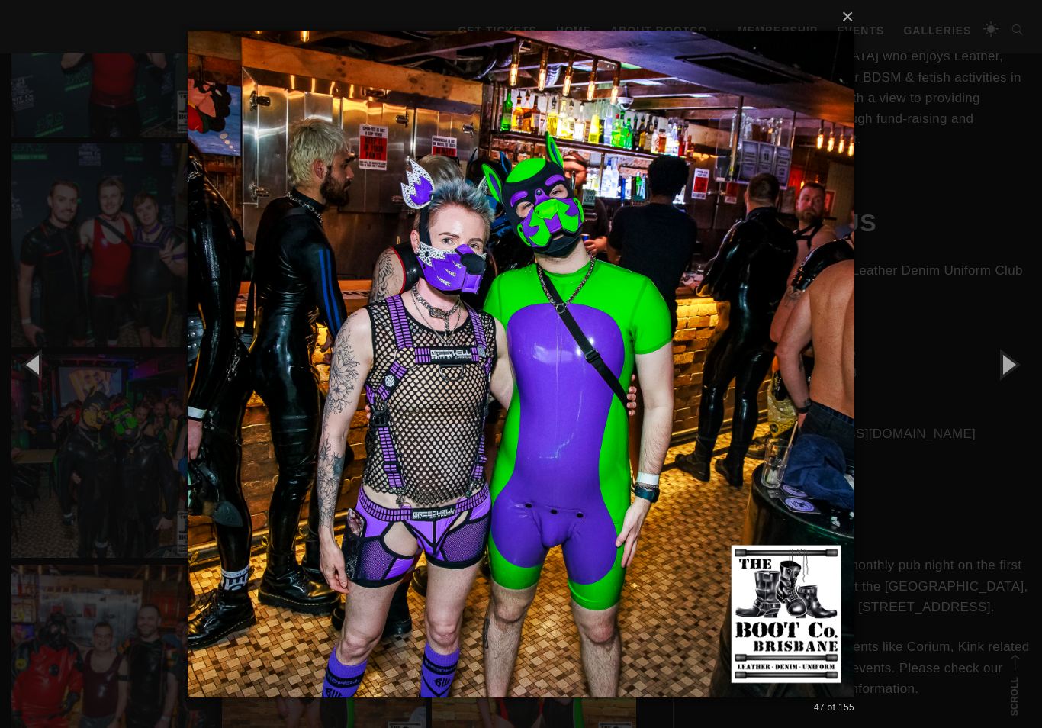
click at [1002, 386] on button "button" at bounding box center [1008, 364] width 69 height 84
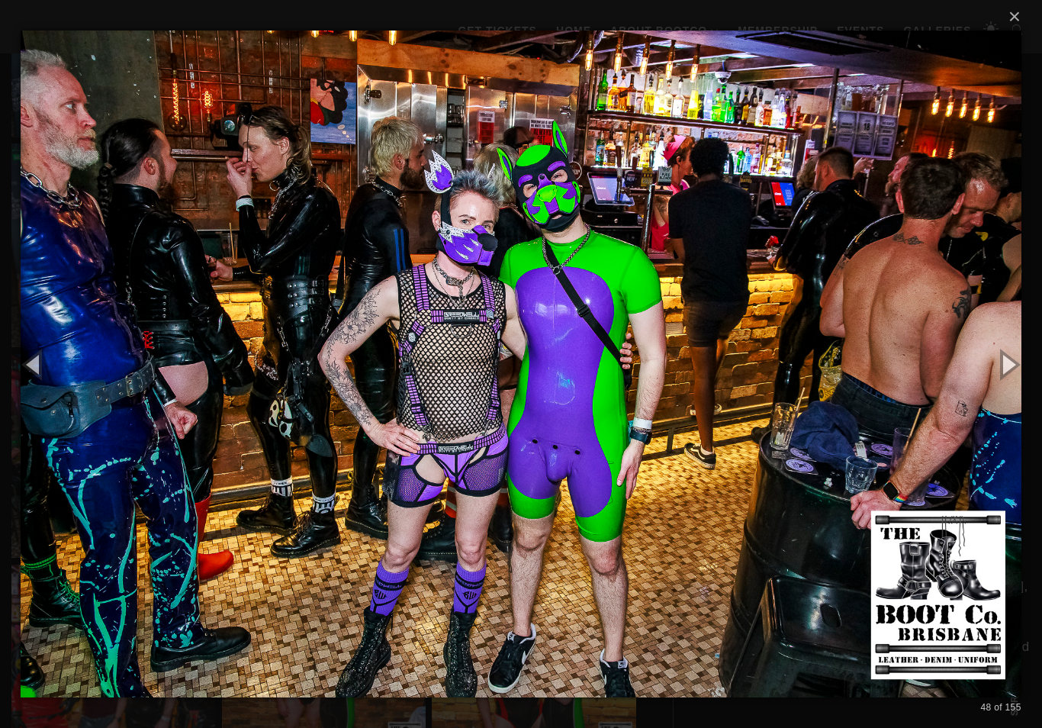
click at [997, 385] on button "button" at bounding box center [1008, 364] width 69 height 84
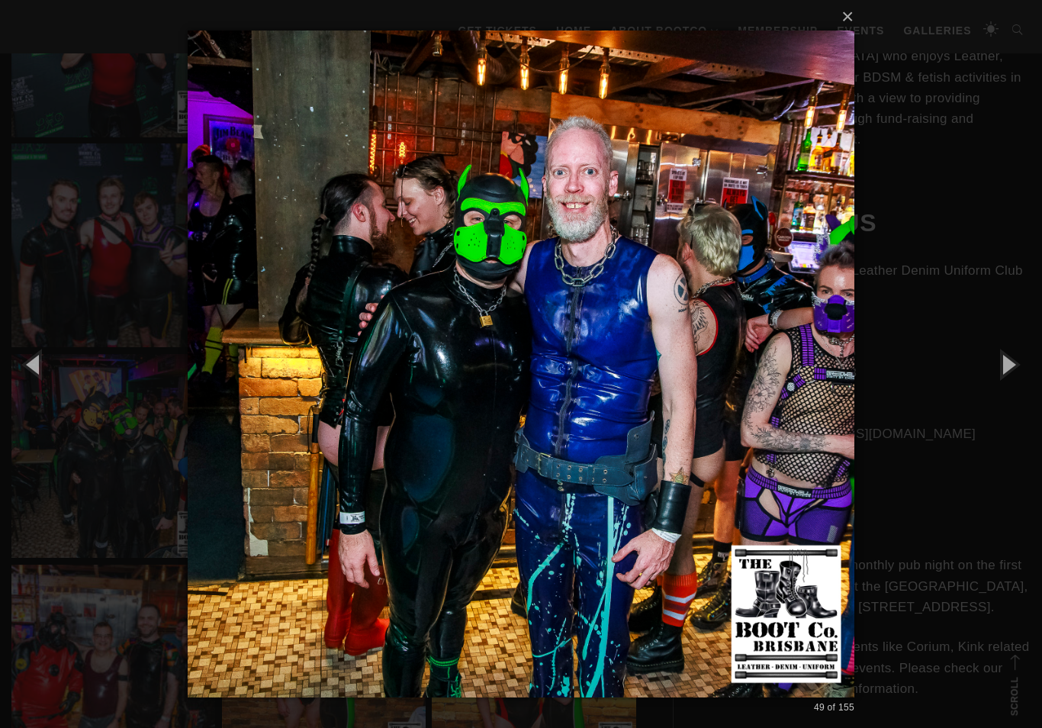
click at [1001, 386] on button "button" at bounding box center [1008, 364] width 69 height 84
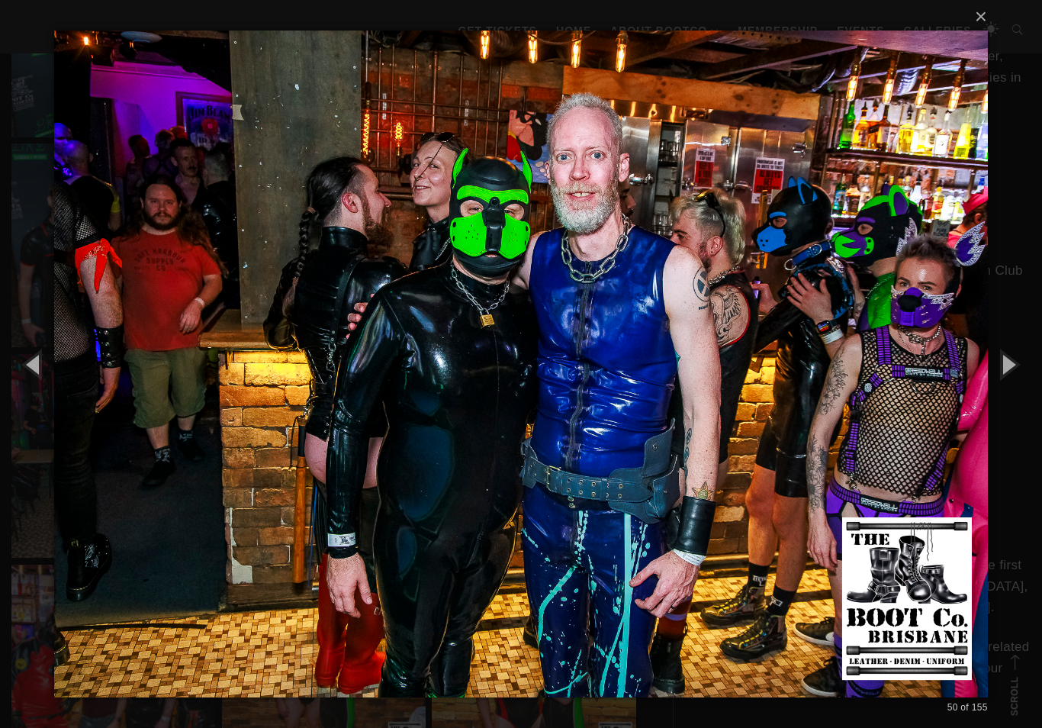
click at [1003, 382] on button "button" at bounding box center [1008, 364] width 69 height 84
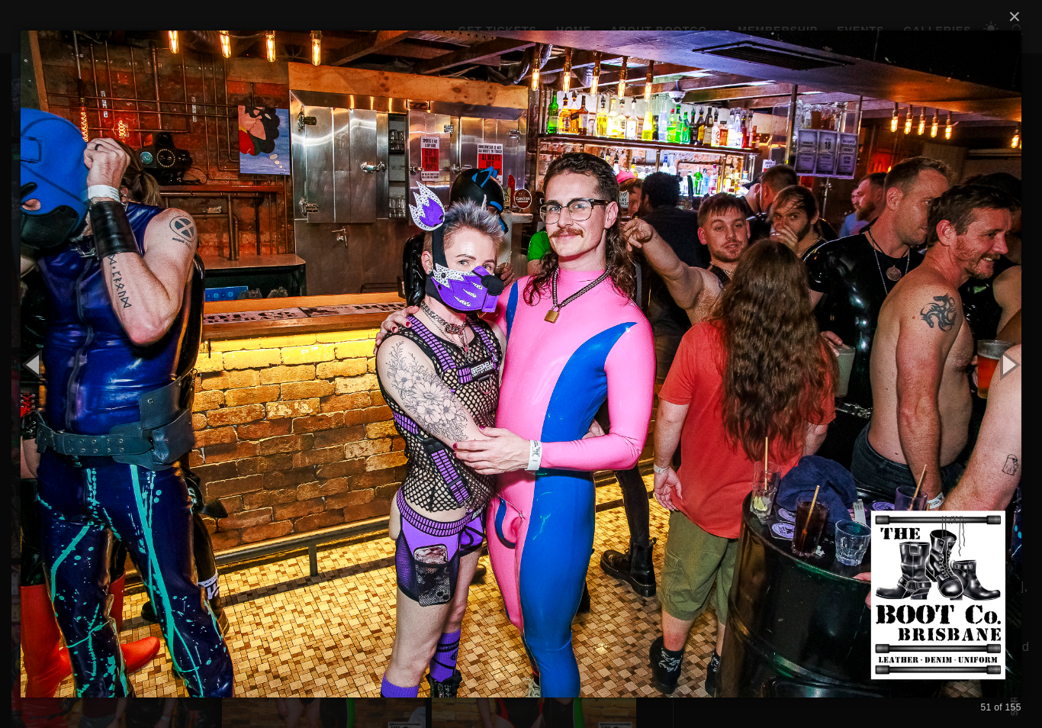
click at [997, 383] on button "button" at bounding box center [1008, 364] width 69 height 84
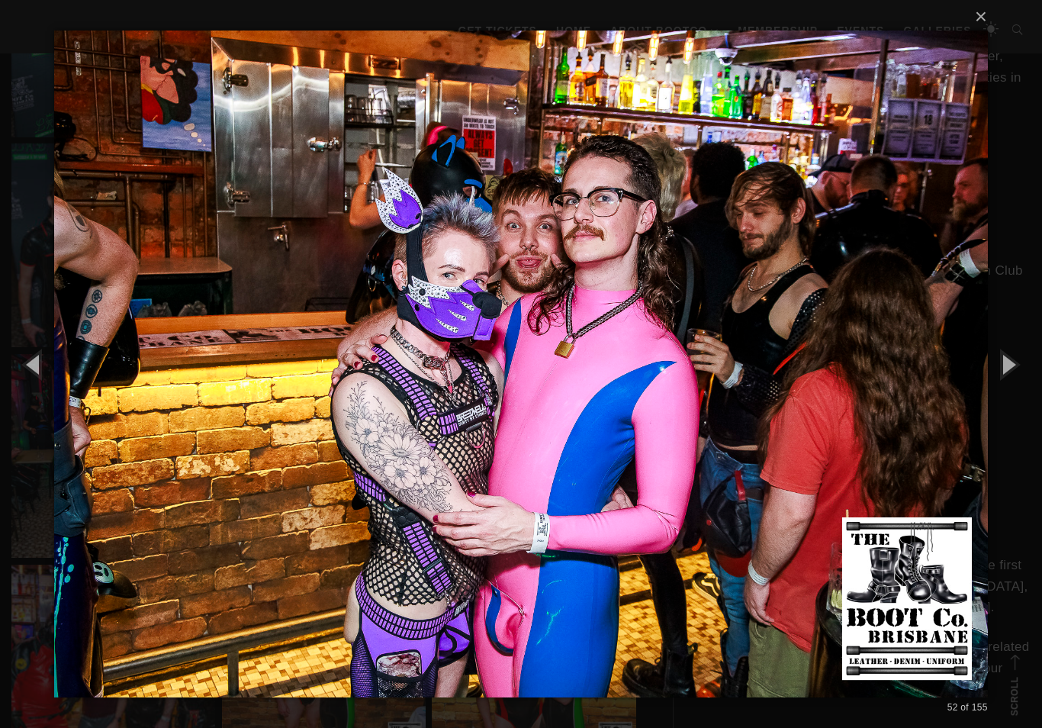
click at [999, 386] on button "button" at bounding box center [1008, 364] width 69 height 84
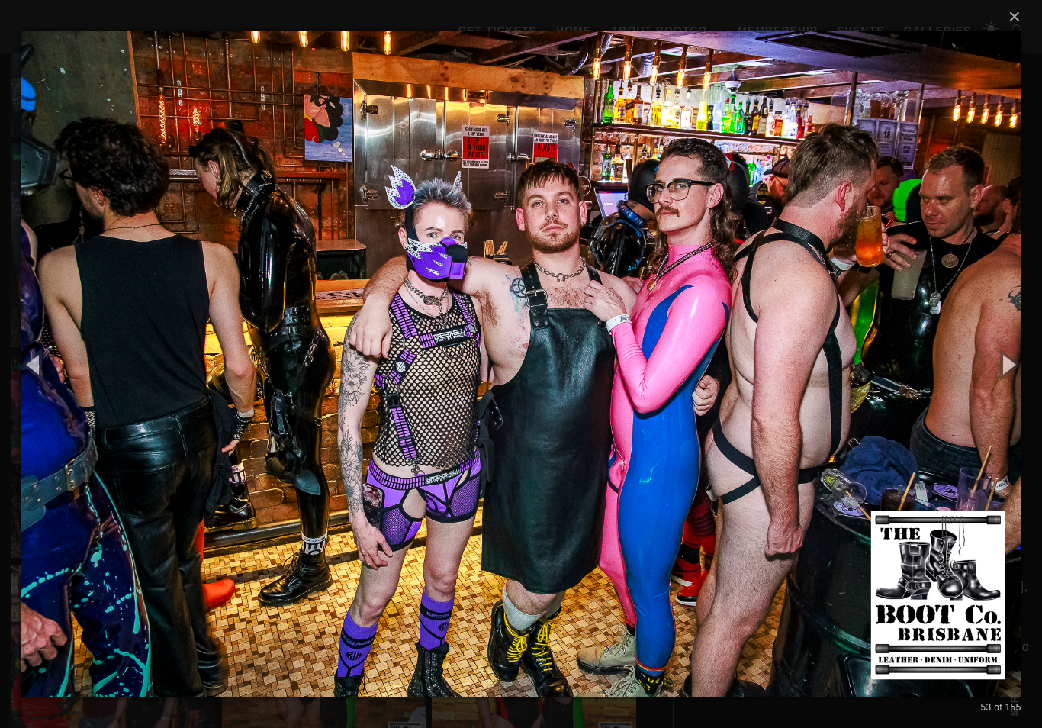
click at [1003, 386] on button "button" at bounding box center [1008, 364] width 69 height 84
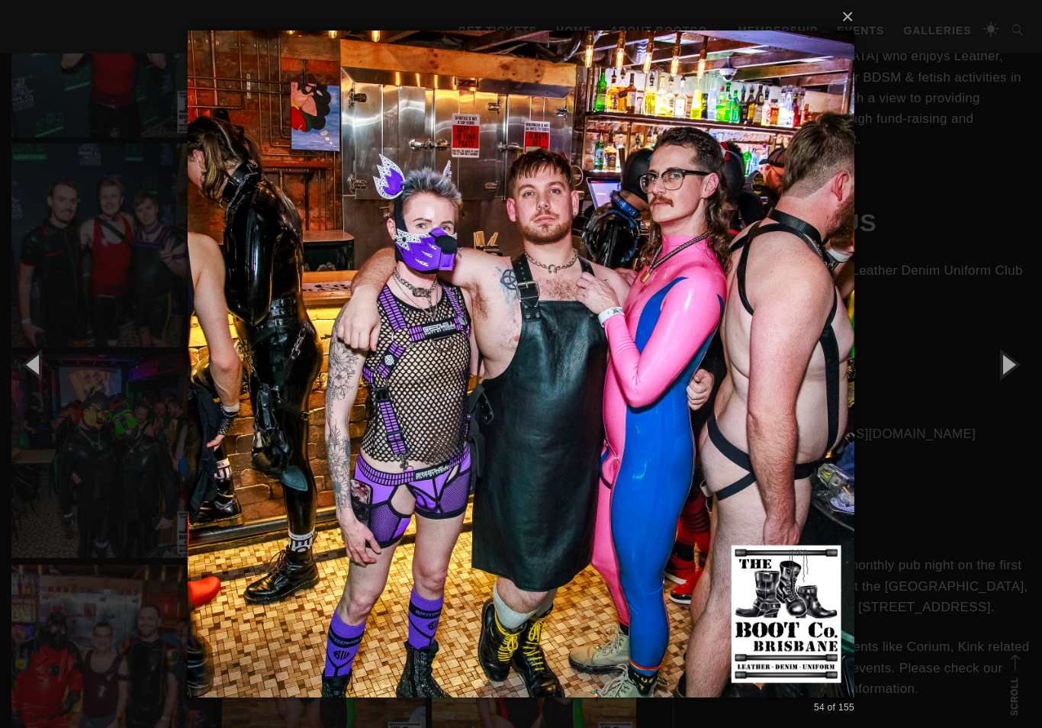
click at [1002, 388] on button "button" at bounding box center [1008, 364] width 69 height 84
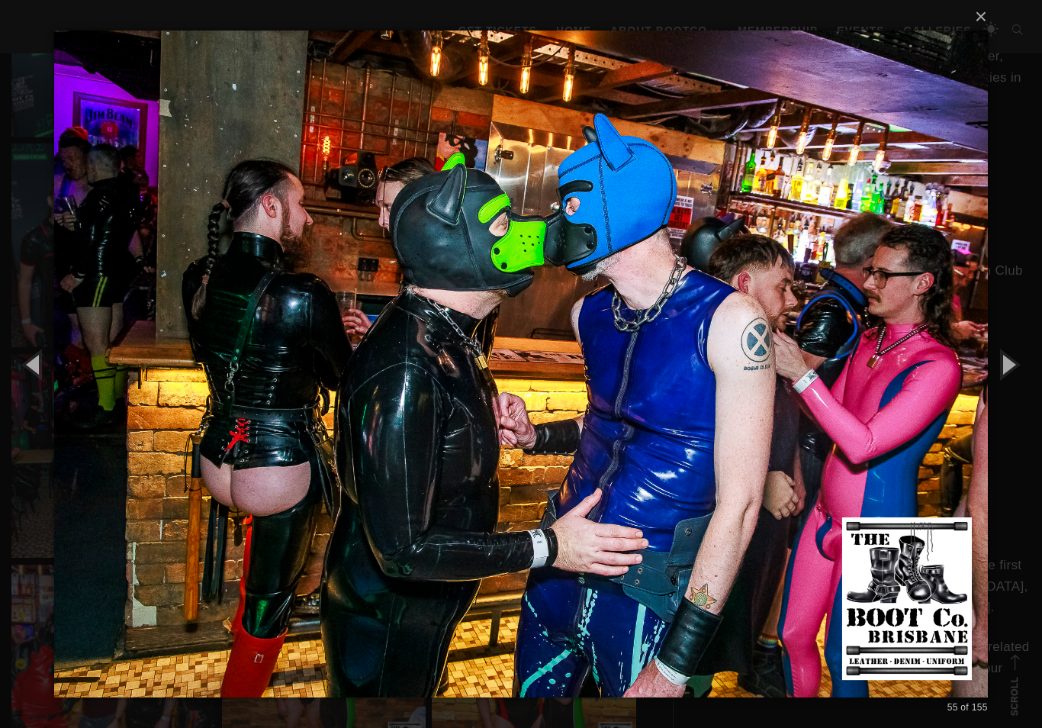
click at [1003, 386] on button "button" at bounding box center [1008, 364] width 69 height 84
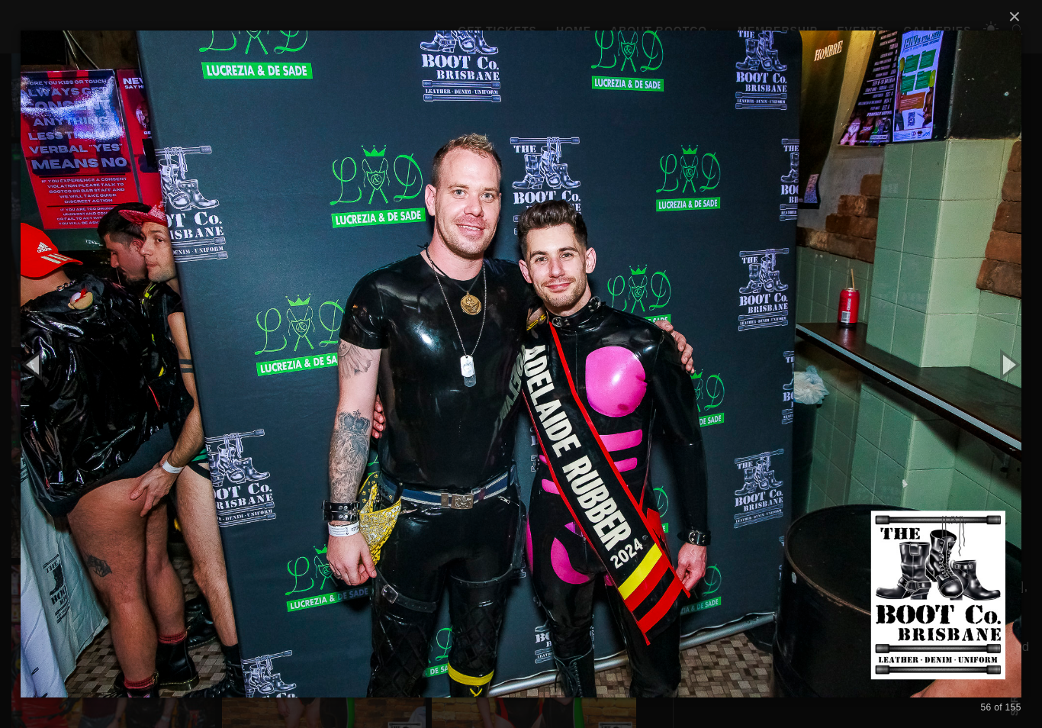
click at [1003, 385] on button "button" at bounding box center [1008, 364] width 69 height 84
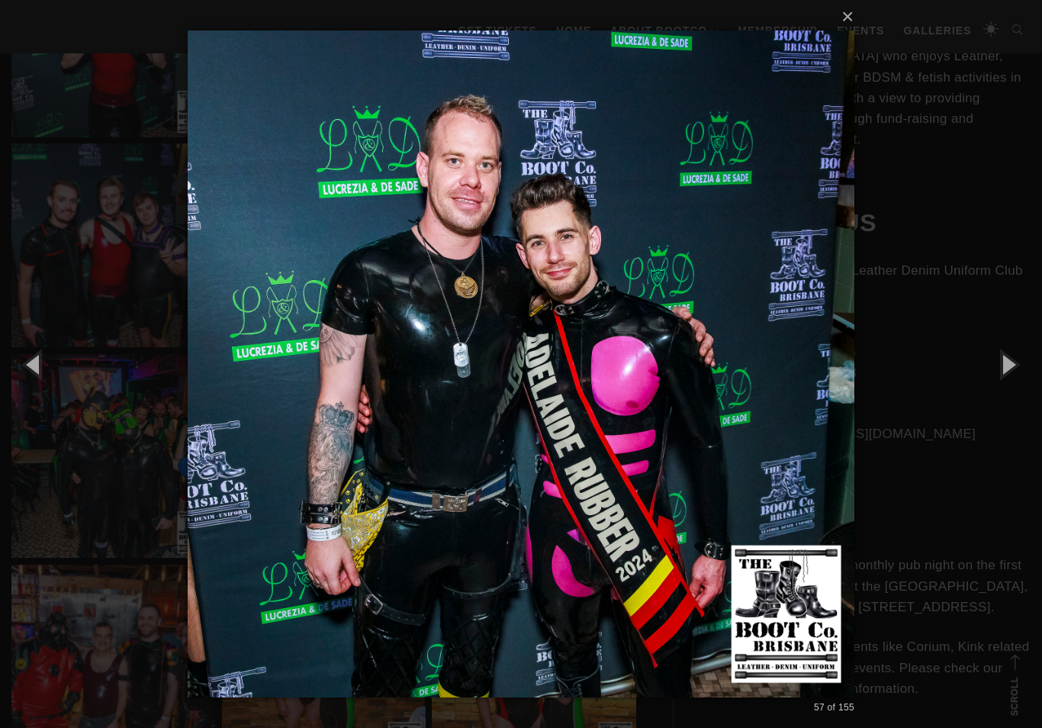
click at [1004, 388] on button "button" at bounding box center [1008, 364] width 69 height 84
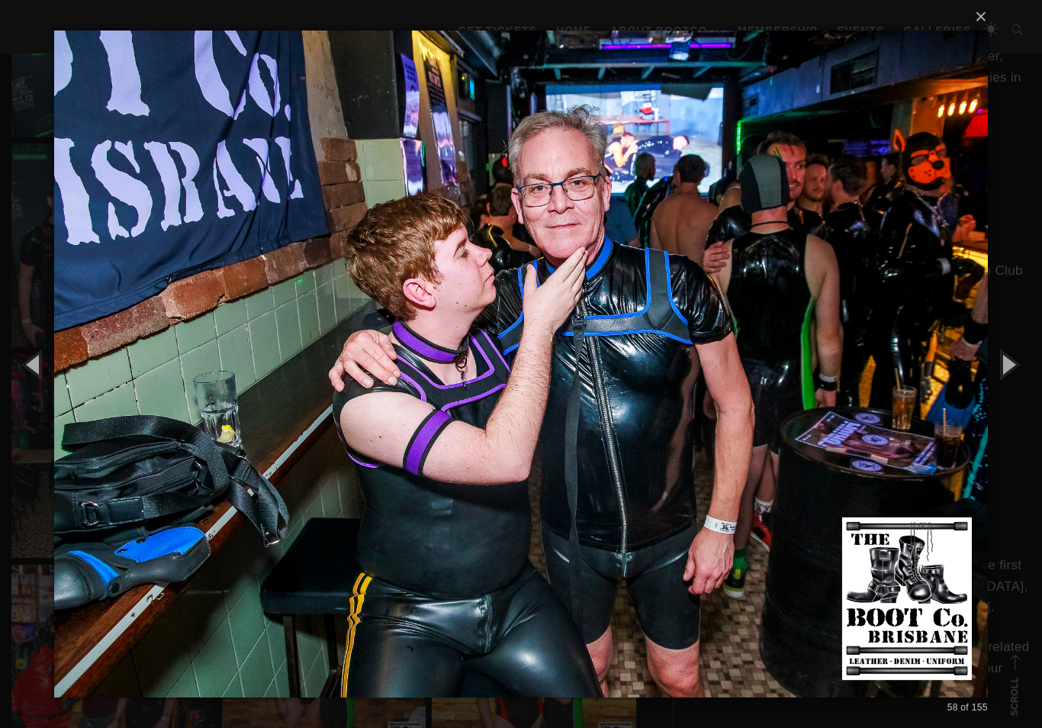
click at [1004, 390] on button "button" at bounding box center [1008, 364] width 69 height 84
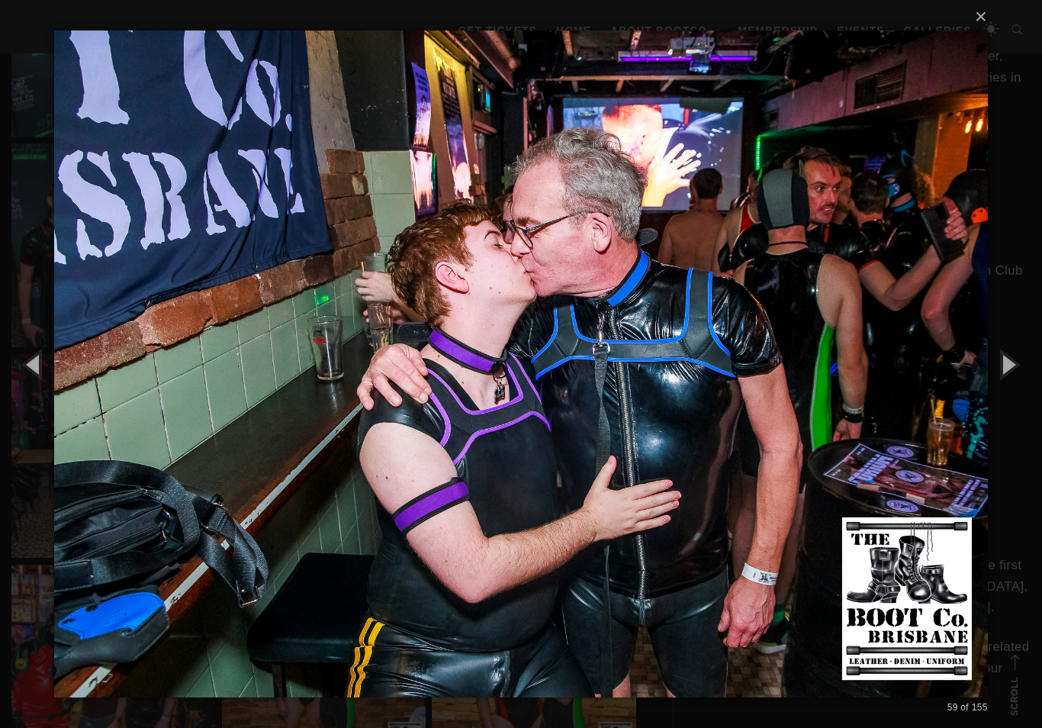
click at [1003, 391] on button "button" at bounding box center [1008, 364] width 69 height 84
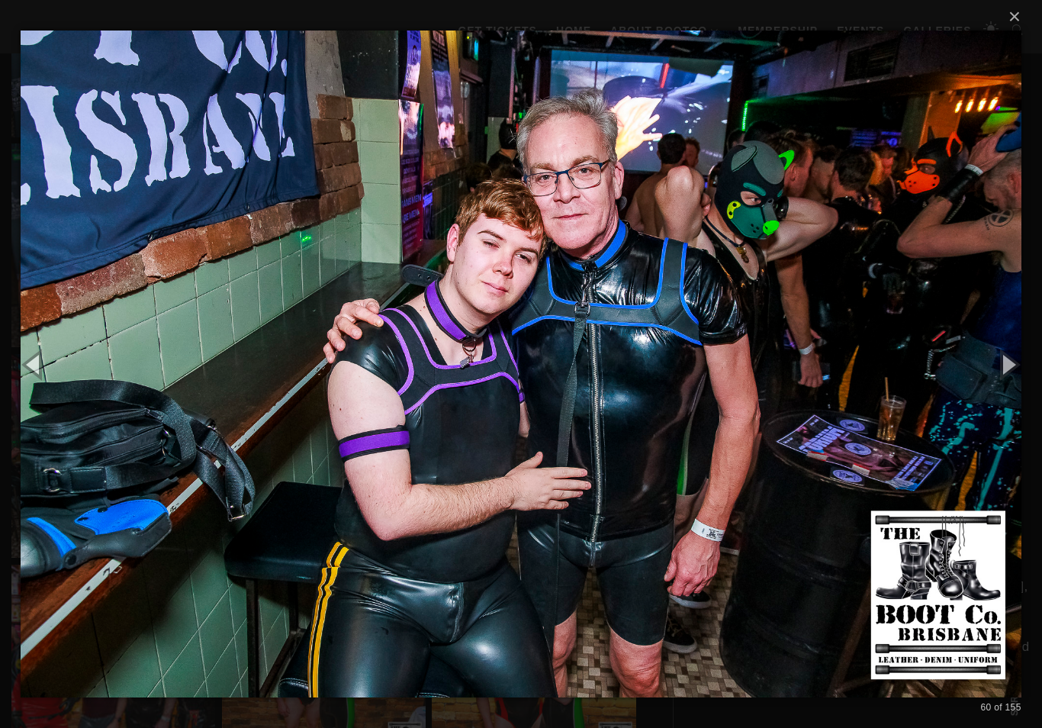
click at [1004, 390] on button "button" at bounding box center [1008, 364] width 69 height 84
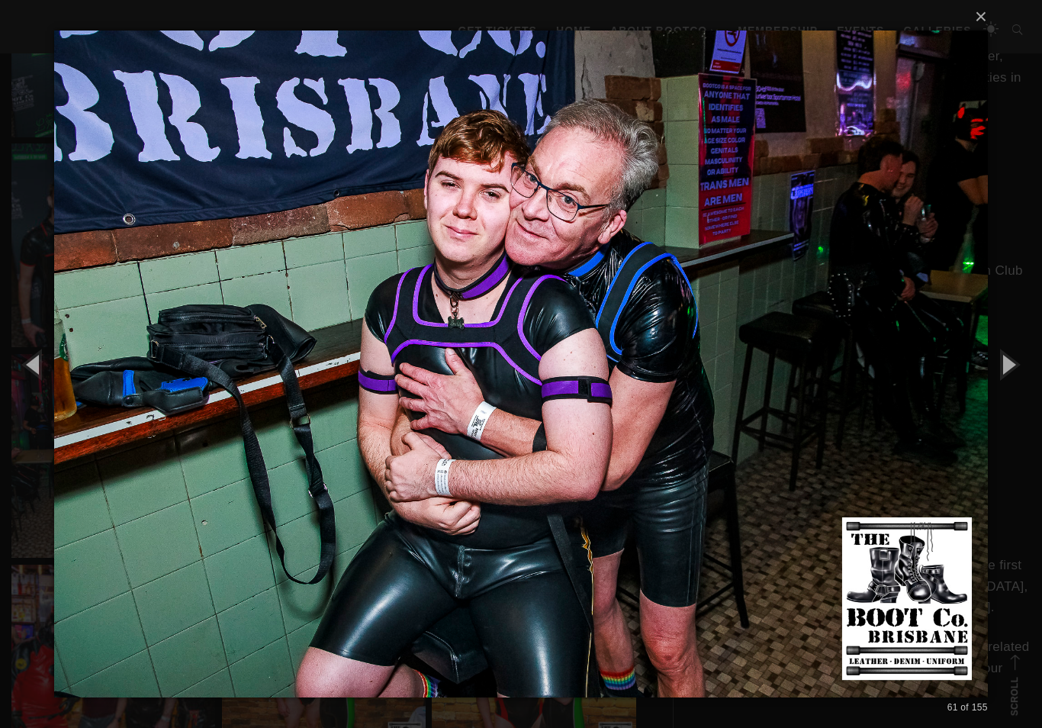
click at [1005, 391] on button "button" at bounding box center [1008, 364] width 69 height 84
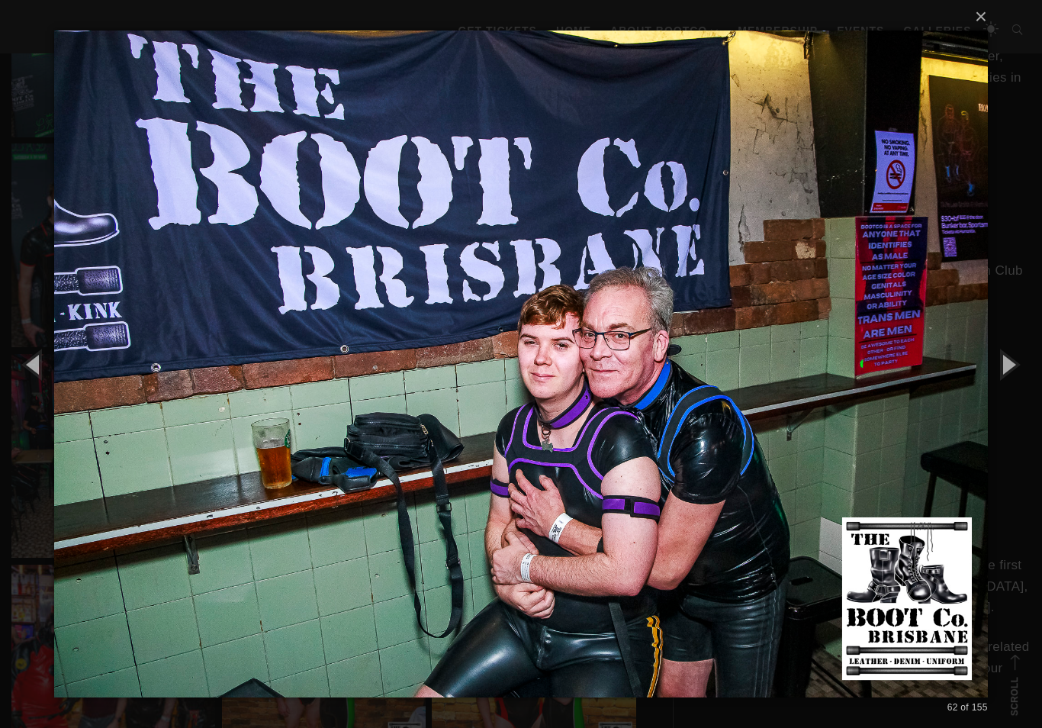
click at [1008, 391] on button "button" at bounding box center [1008, 364] width 69 height 84
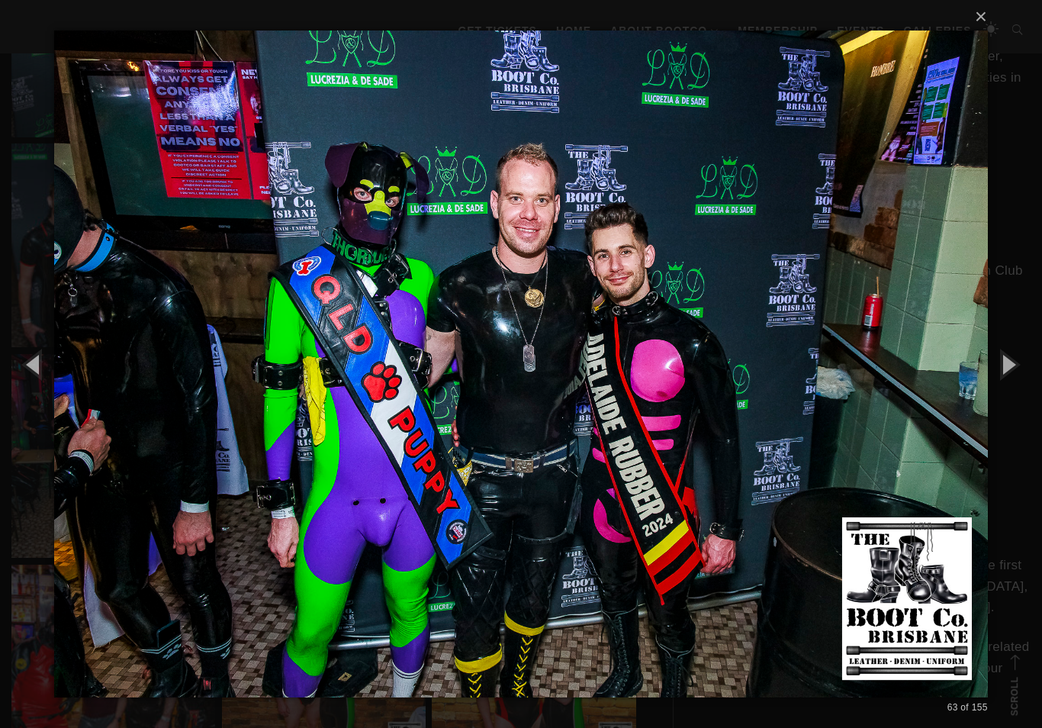
click at [1003, 393] on button "button" at bounding box center [1008, 364] width 69 height 84
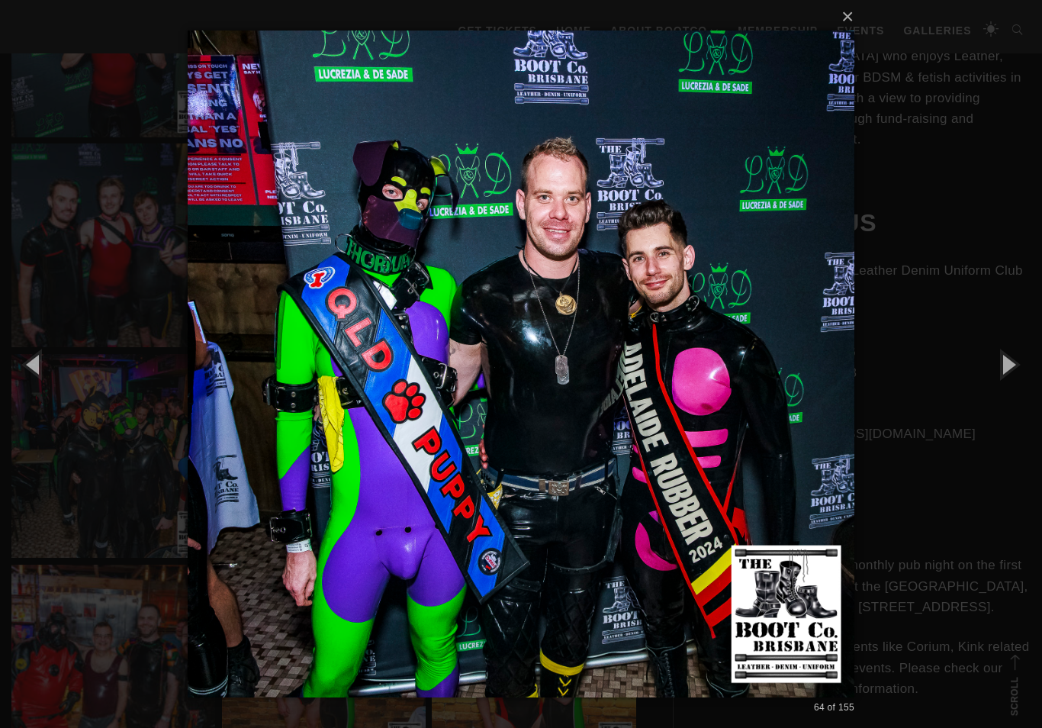
click at [1001, 394] on button "button" at bounding box center [1008, 364] width 69 height 84
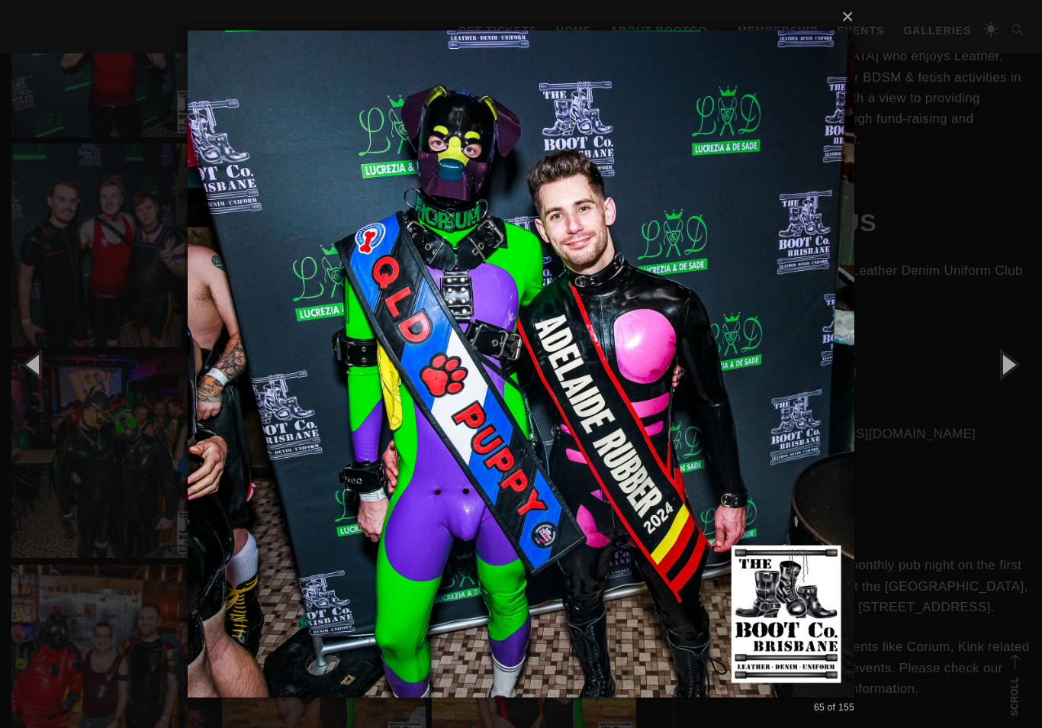
click at [1002, 391] on button "button" at bounding box center [1008, 364] width 69 height 84
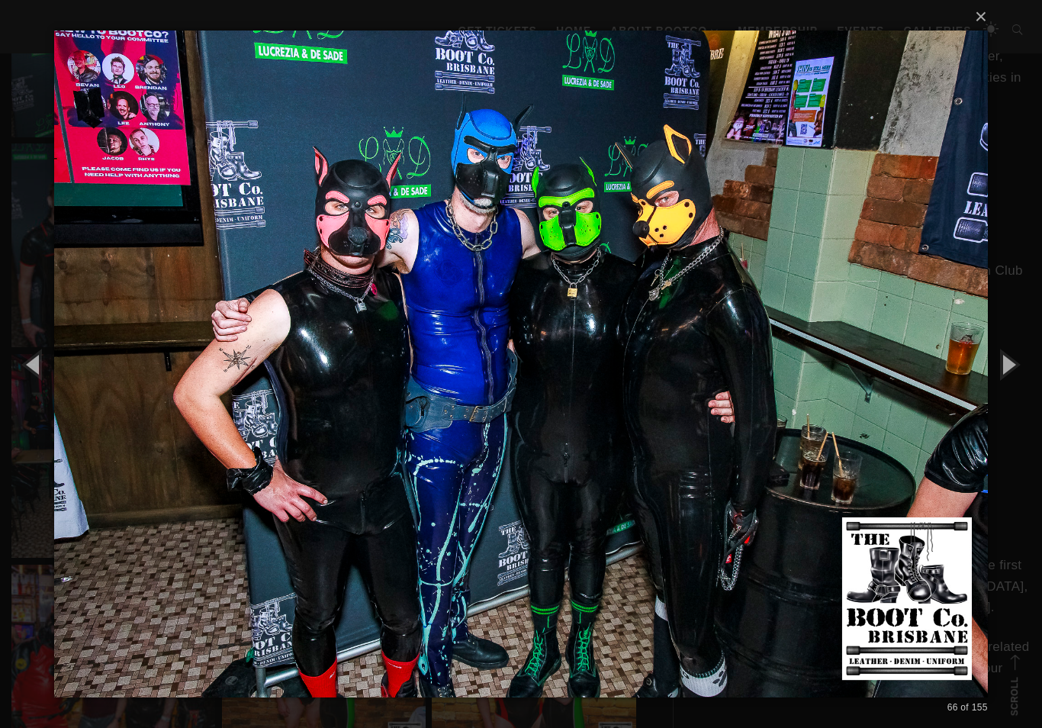
click at [1001, 389] on button "button" at bounding box center [1008, 364] width 69 height 84
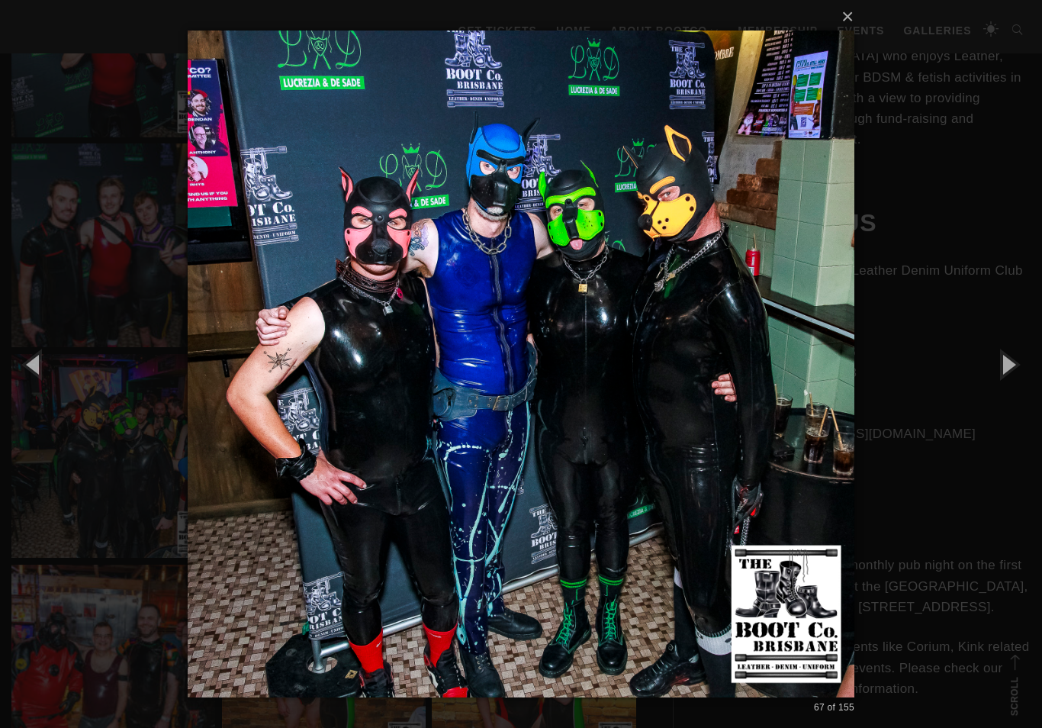
click at [1001, 387] on button "button" at bounding box center [1008, 364] width 69 height 84
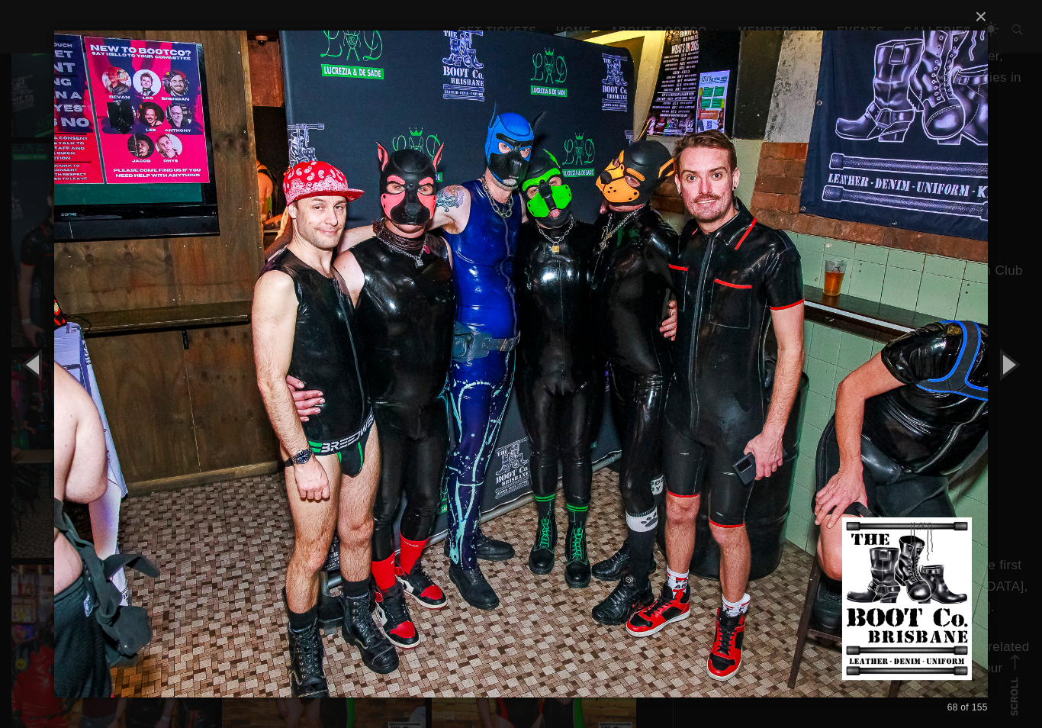
click at [1001, 385] on button "button" at bounding box center [1008, 364] width 69 height 84
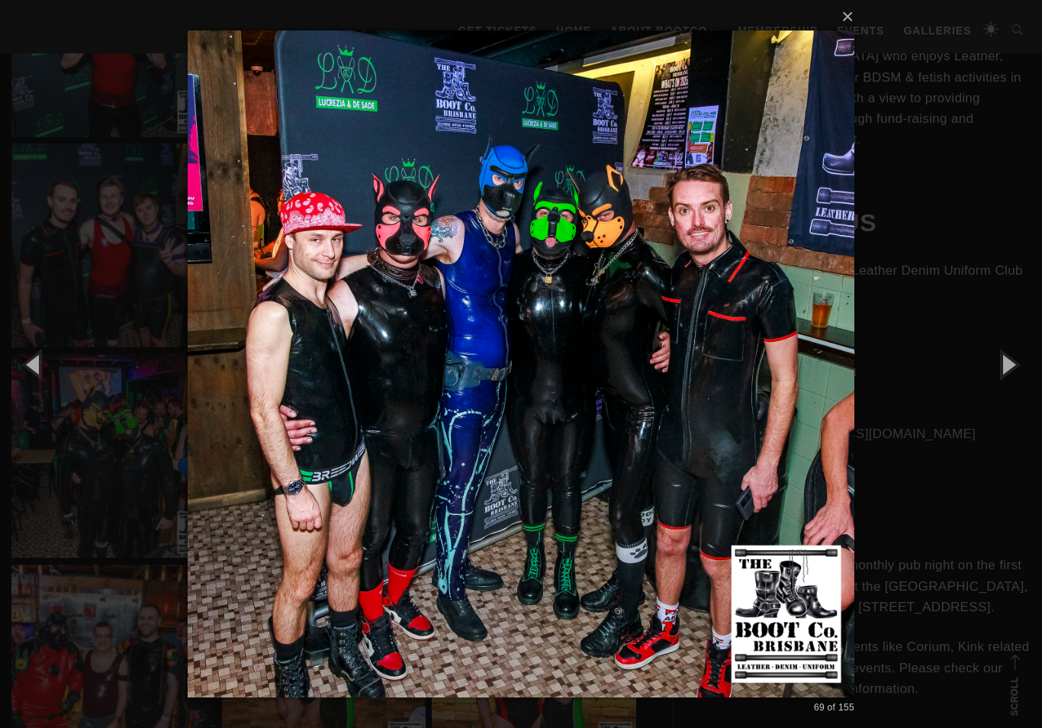
click at [998, 388] on button "button" at bounding box center [1008, 364] width 69 height 84
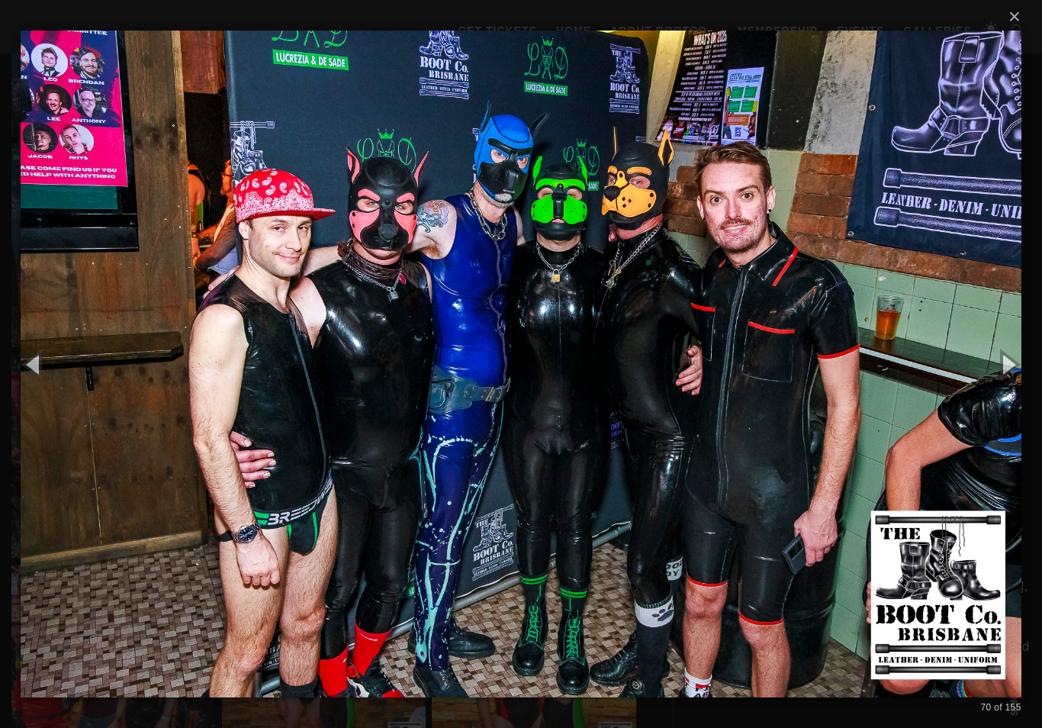
click at [999, 386] on button "button" at bounding box center [1008, 364] width 69 height 84
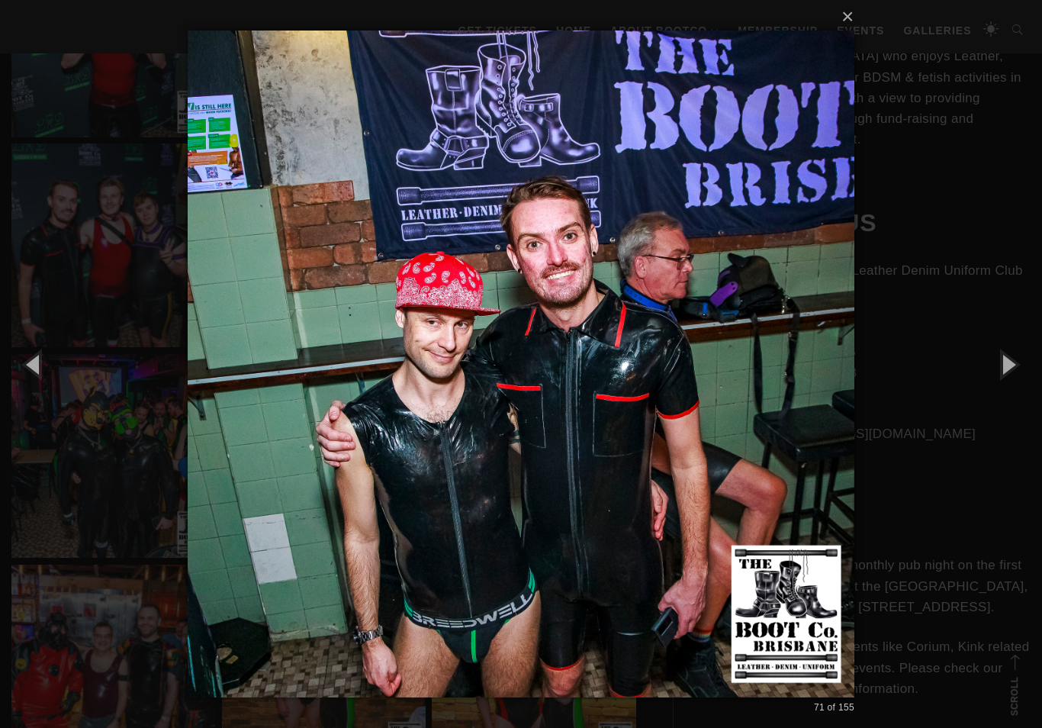
click at [1000, 383] on button "button" at bounding box center [1008, 364] width 69 height 84
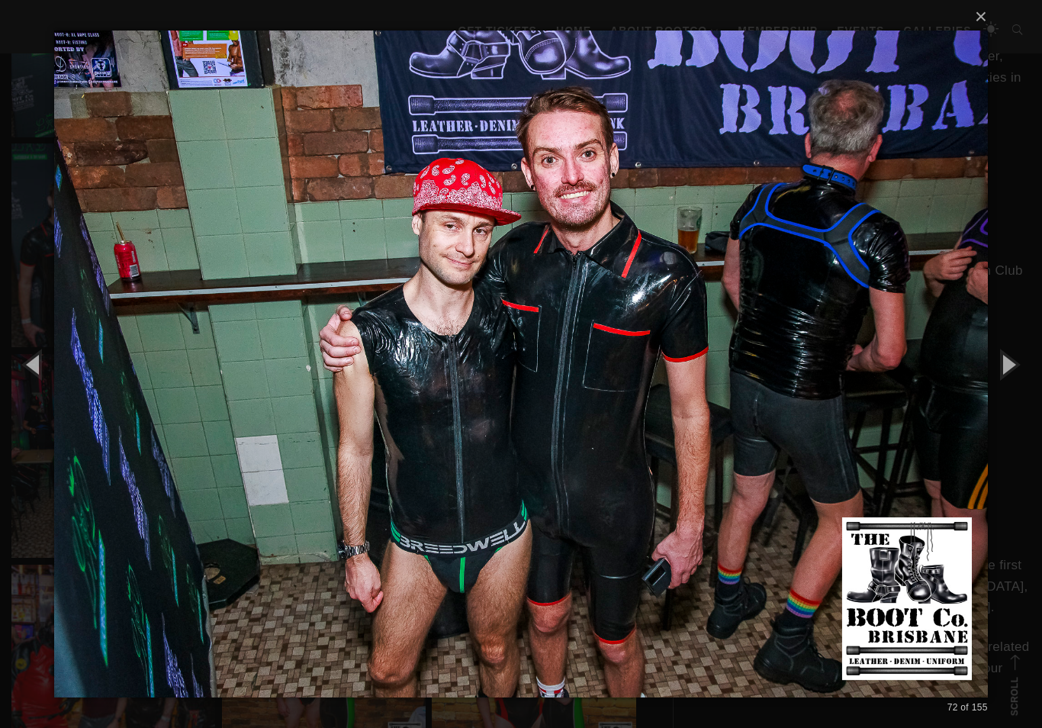
click at [1000, 383] on button "button" at bounding box center [1008, 364] width 69 height 84
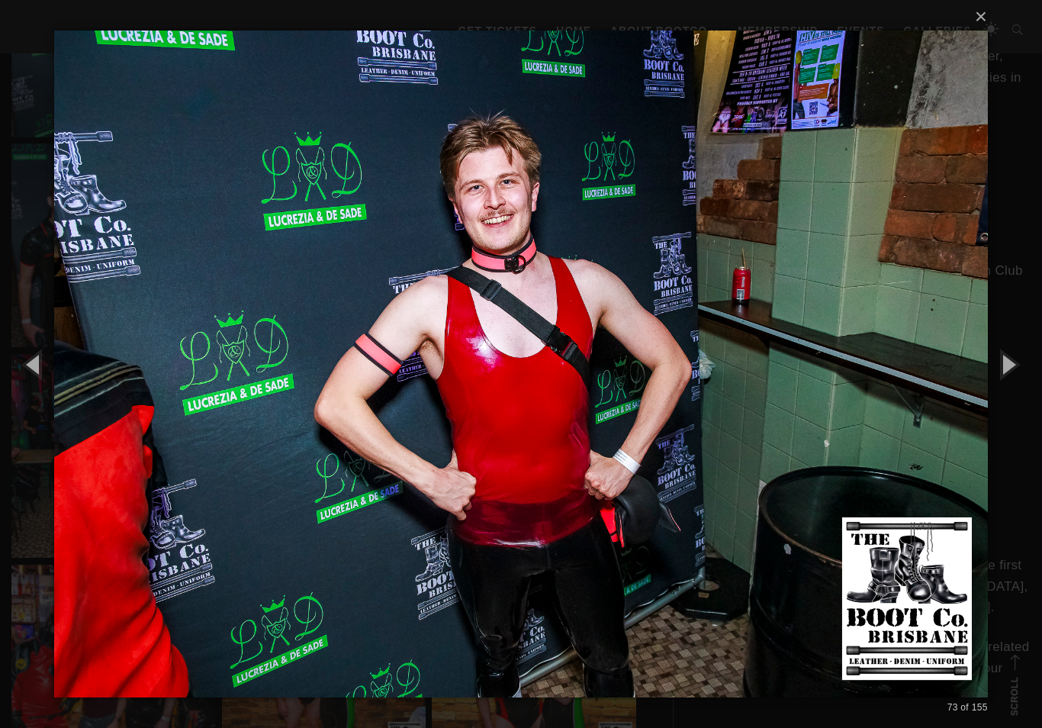
click at [1000, 383] on button "button" at bounding box center [1008, 364] width 69 height 84
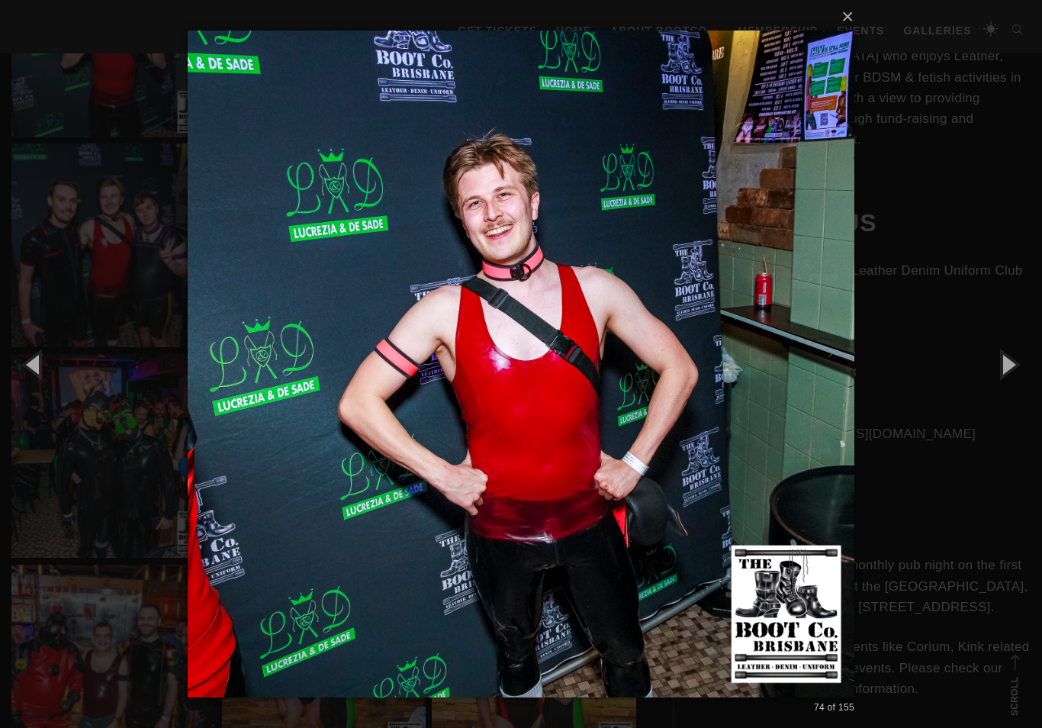
click at [998, 386] on button "button" at bounding box center [1008, 364] width 69 height 84
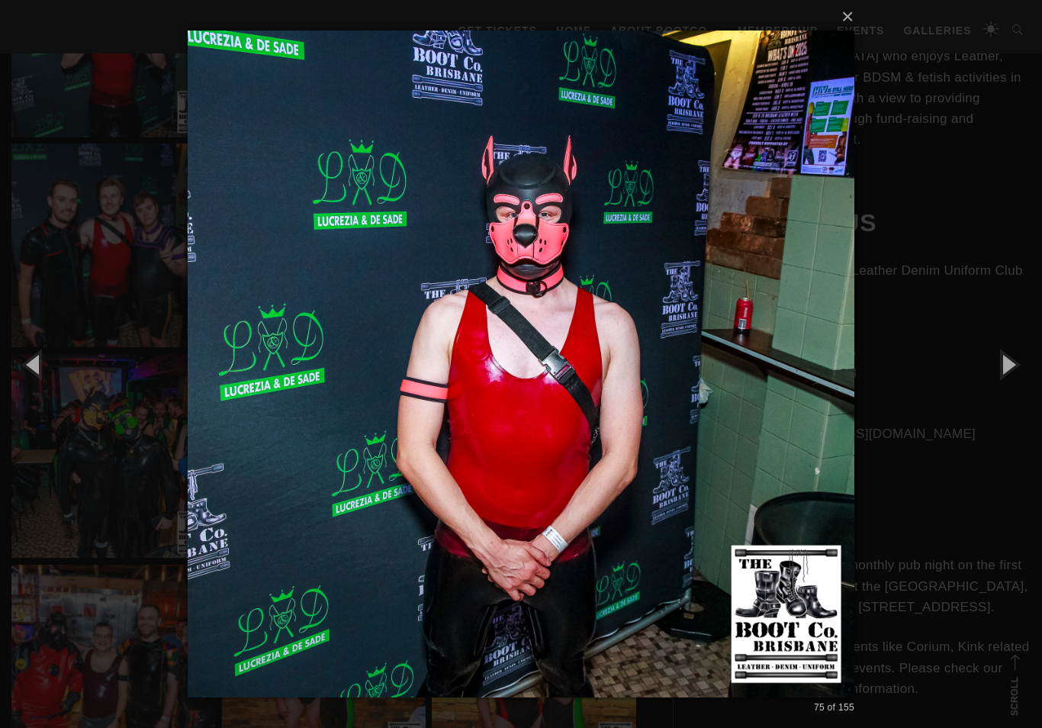
click at [1001, 385] on button "button" at bounding box center [1008, 364] width 69 height 84
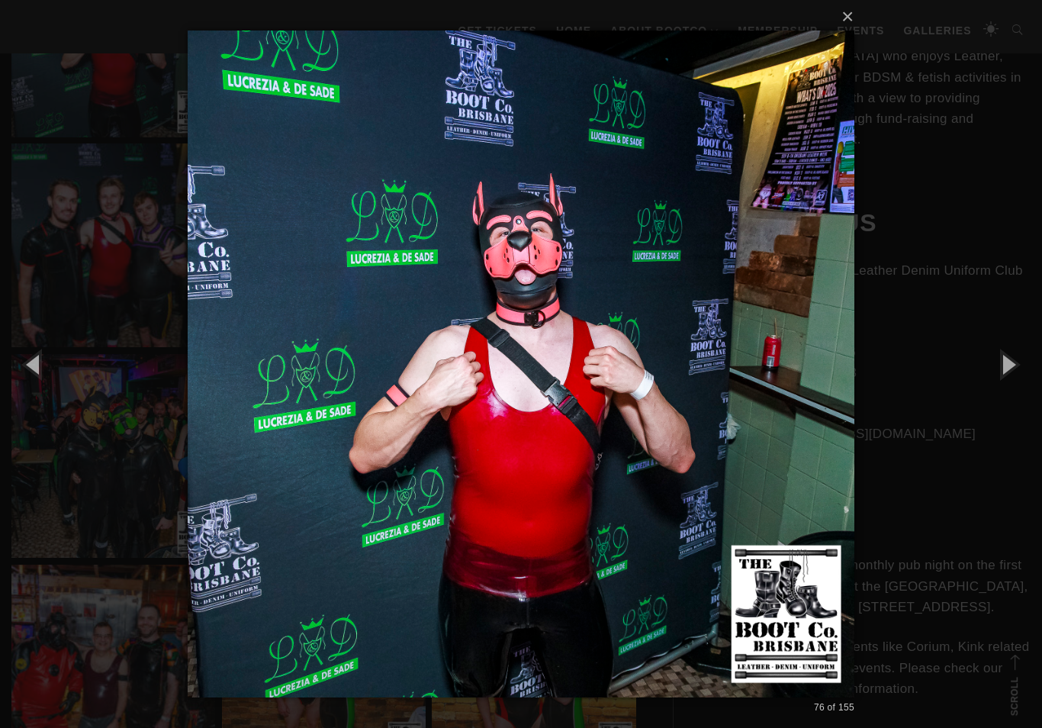
click at [1002, 382] on button "button" at bounding box center [1008, 364] width 69 height 84
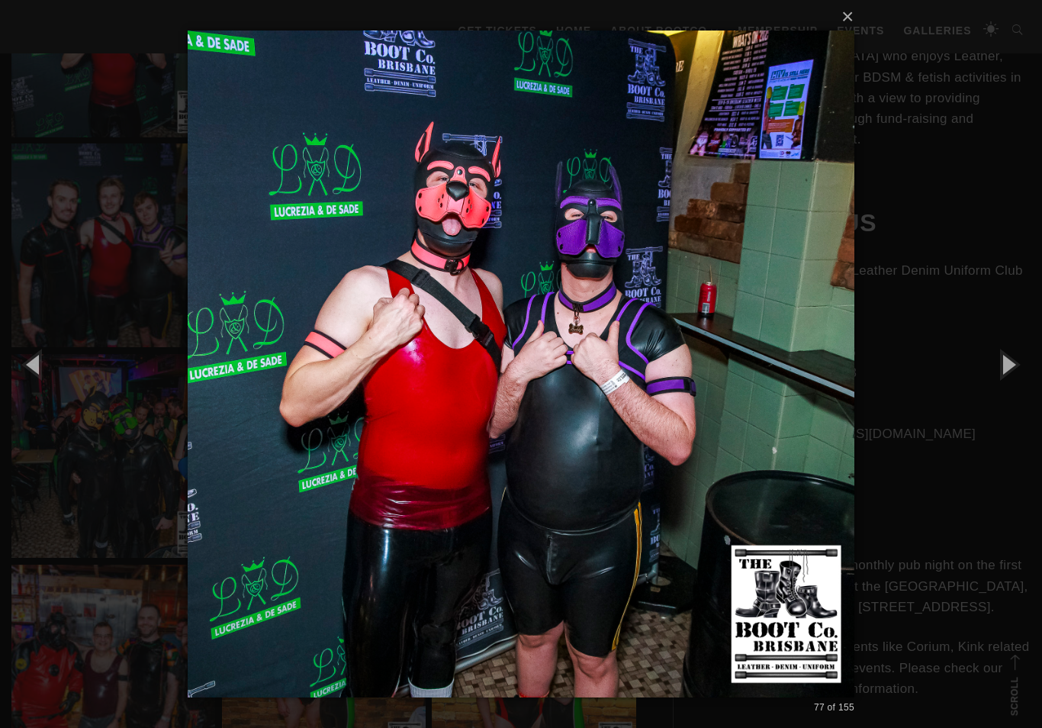
click at [1003, 378] on button "button" at bounding box center [1008, 364] width 69 height 84
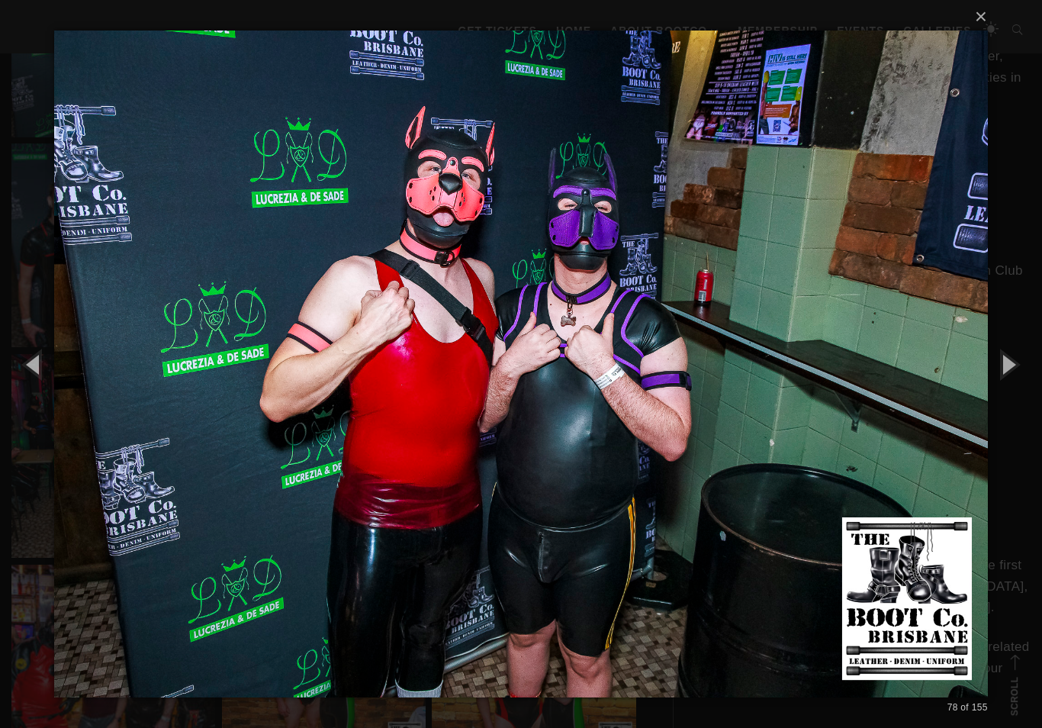
click at [1003, 378] on button "button" at bounding box center [1008, 364] width 69 height 84
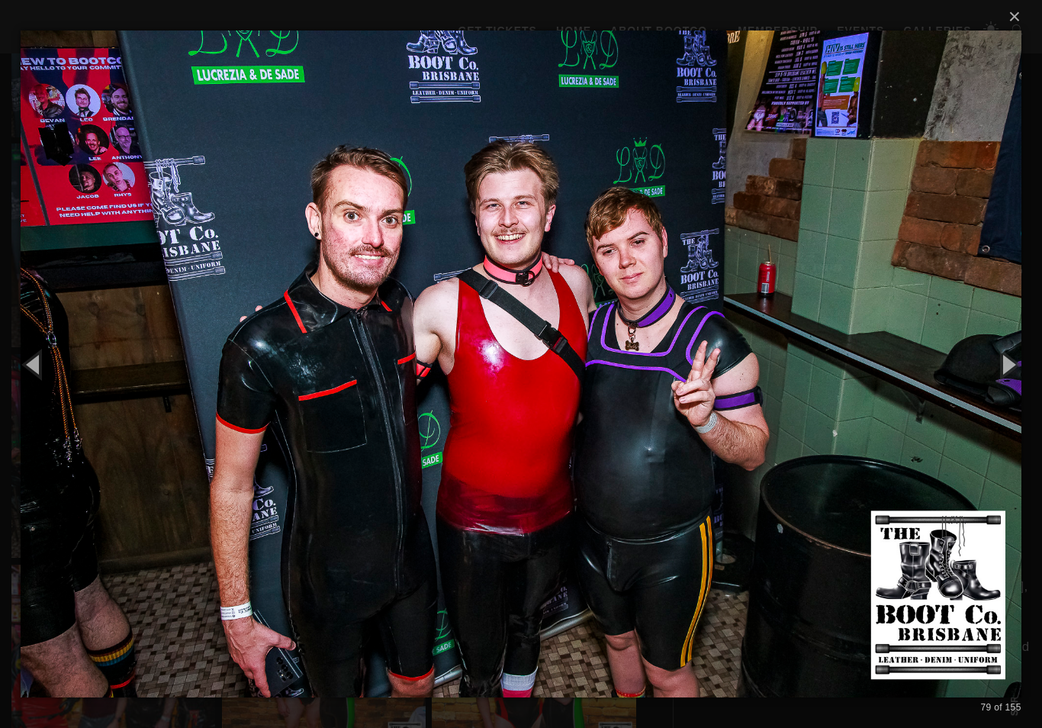
click at [1003, 383] on button "button" at bounding box center [1008, 364] width 69 height 84
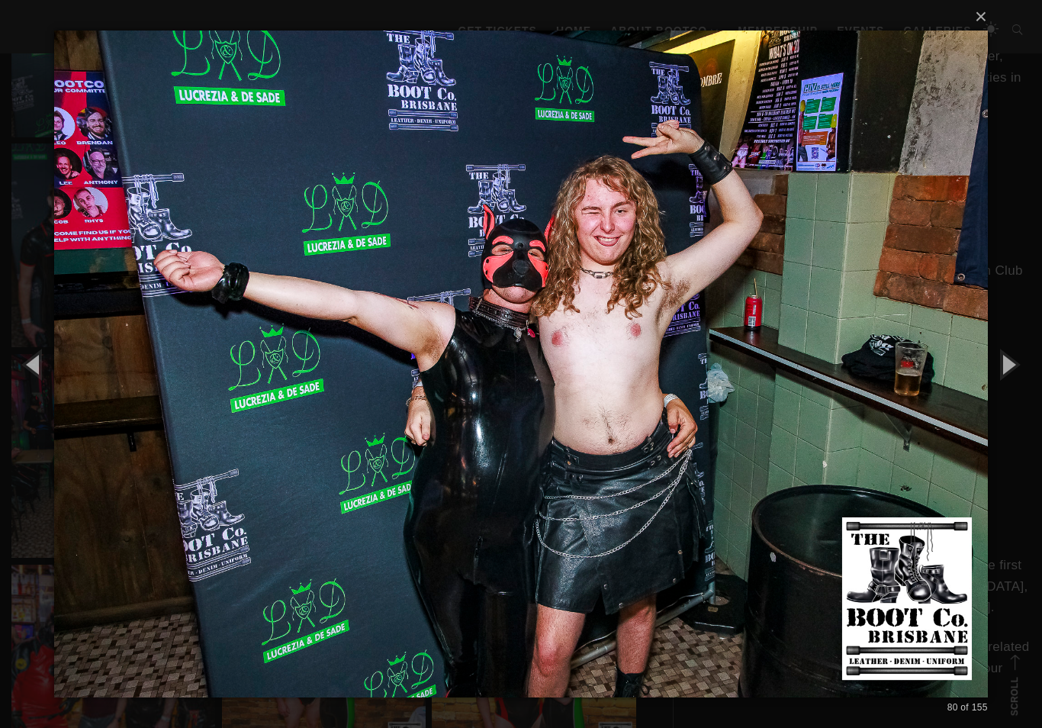
click at [1006, 381] on button "button" at bounding box center [1008, 364] width 69 height 84
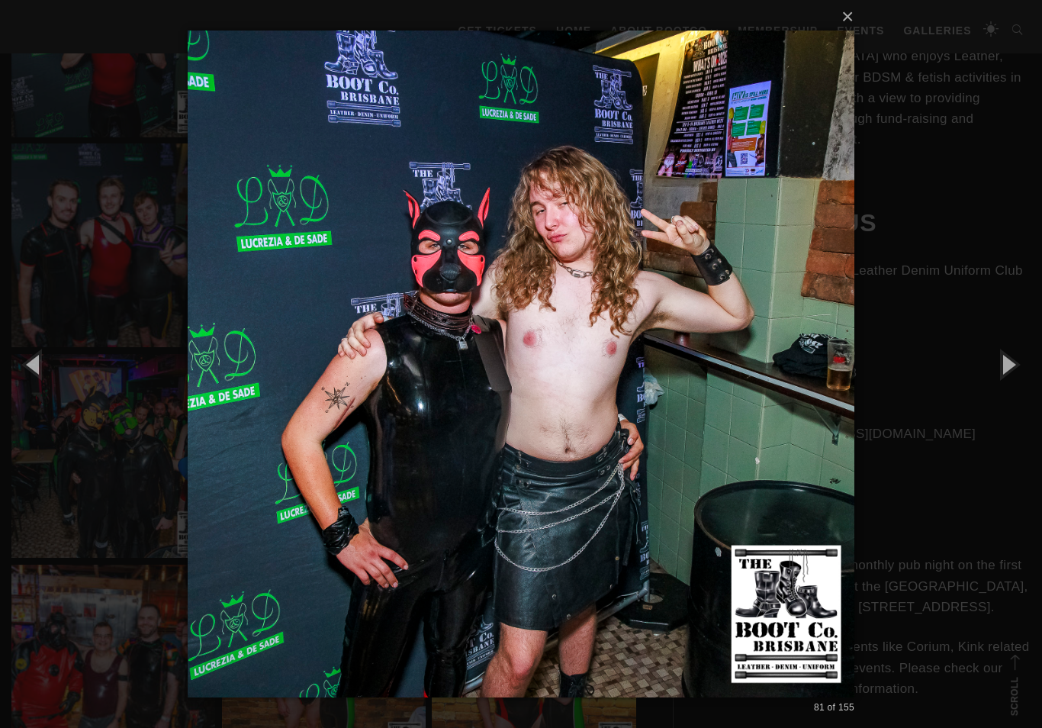
click at [1003, 382] on button "button" at bounding box center [1008, 364] width 69 height 84
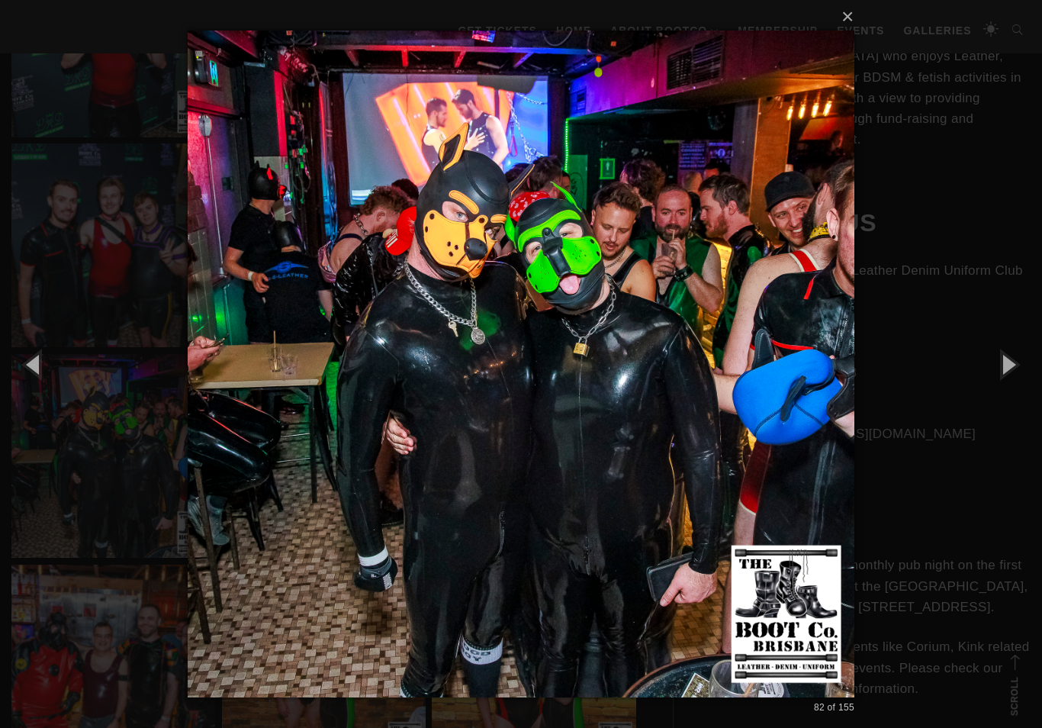
click at [1003, 380] on button "button" at bounding box center [1008, 364] width 69 height 84
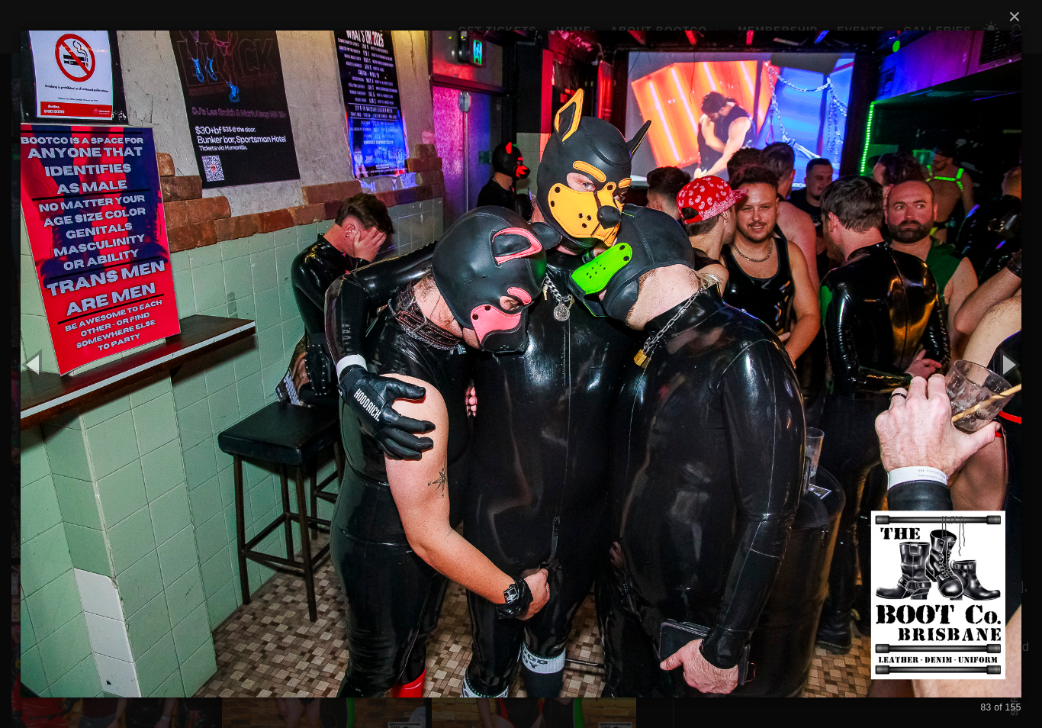
click at [1003, 382] on button "button" at bounding box center [1008, 364] width 69 height 84
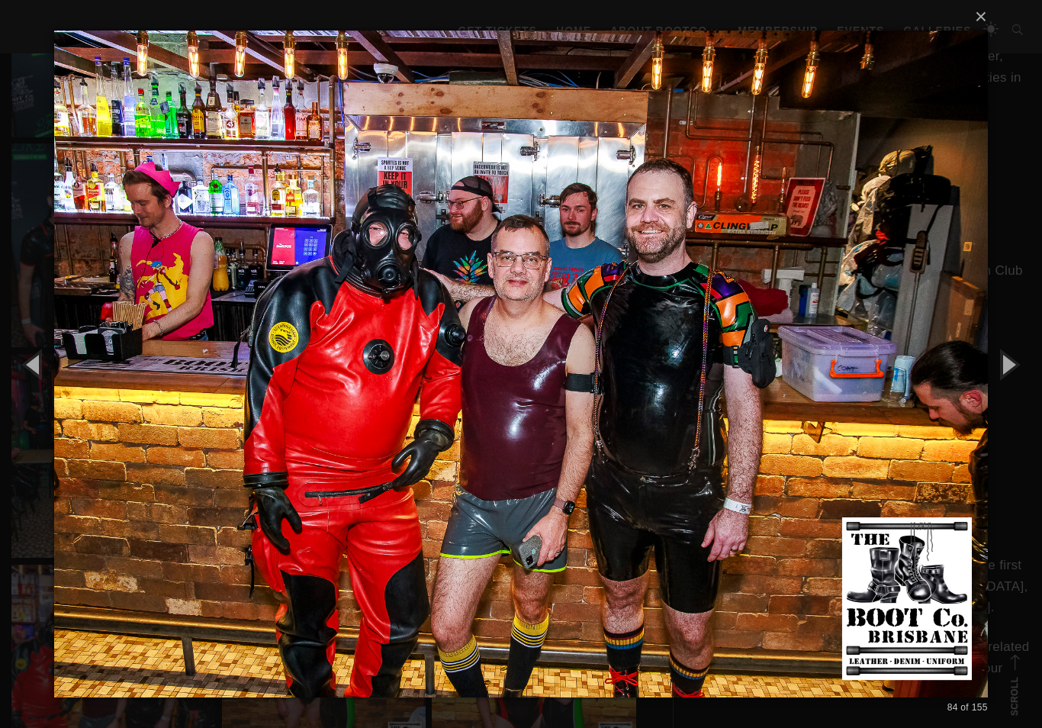
click at [1023, 349] on button "button" at bounding box center [1008, 364] width 69 height 84
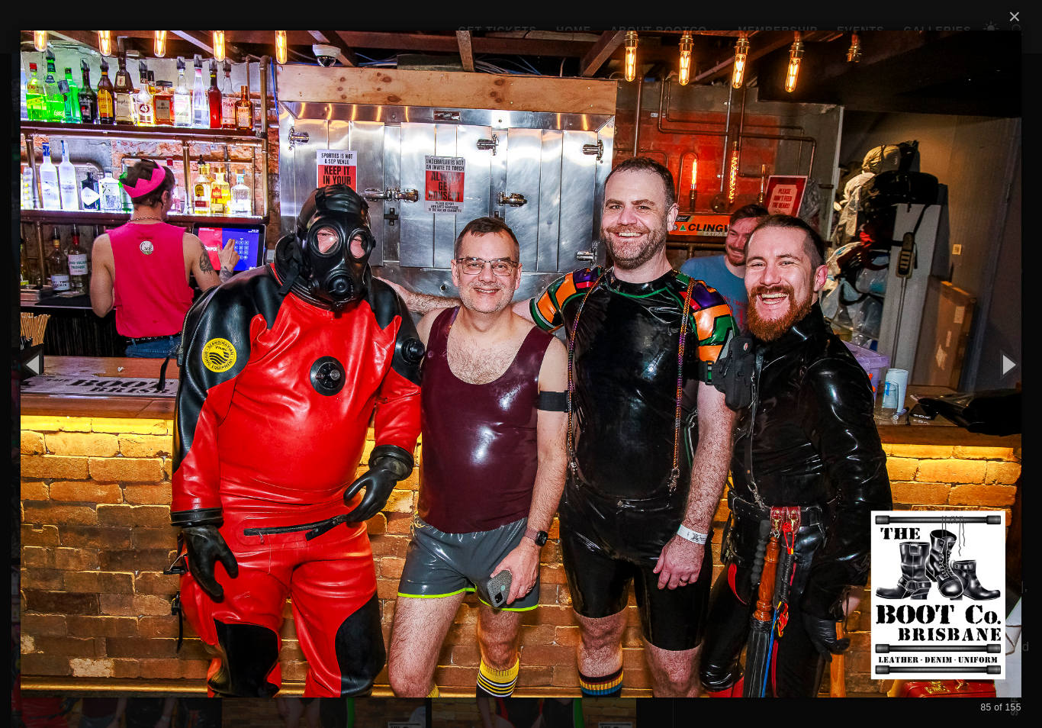
click at [1015, 14] on button "×" at bounding box center [525, 17] width 1000 height 34
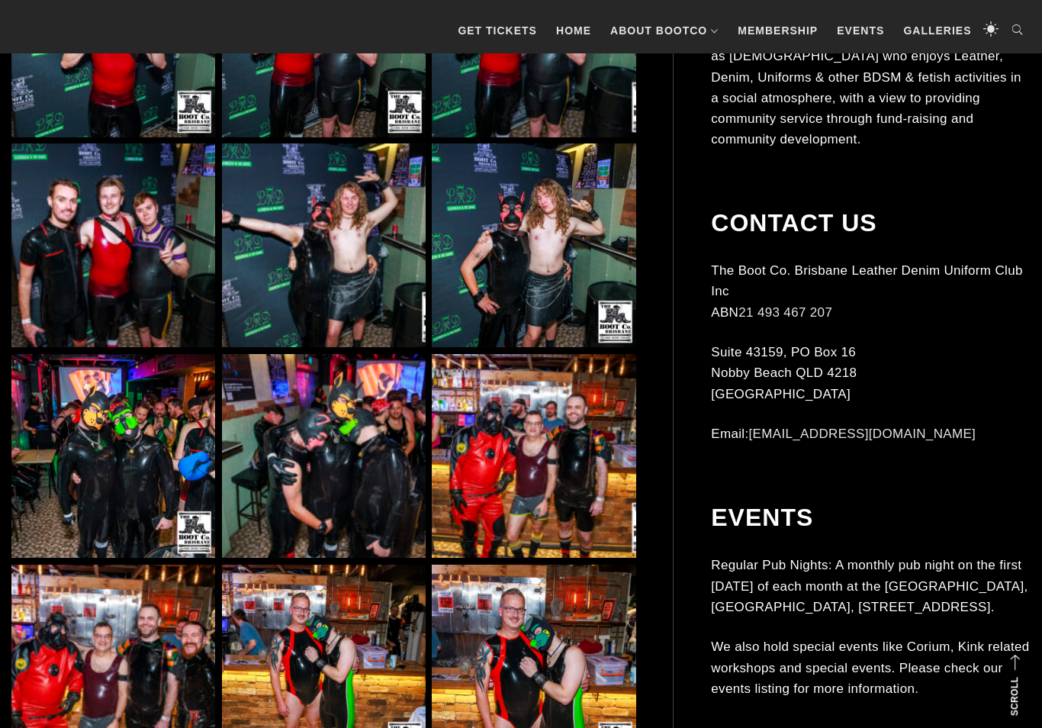
click at [951, 30] on link "Galleries" at bounding box center [937, 31] width 83 height 46
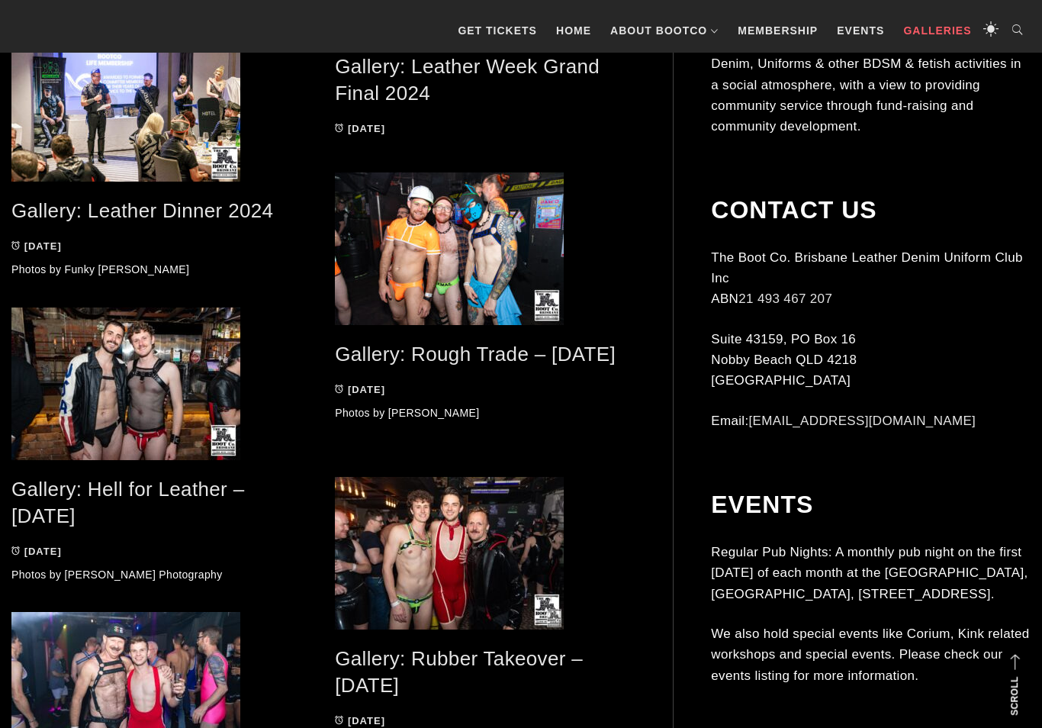
scroll to position [1979, 0]
click at [493, 575] on span at bounding box center [485, 553] width 301 height 153
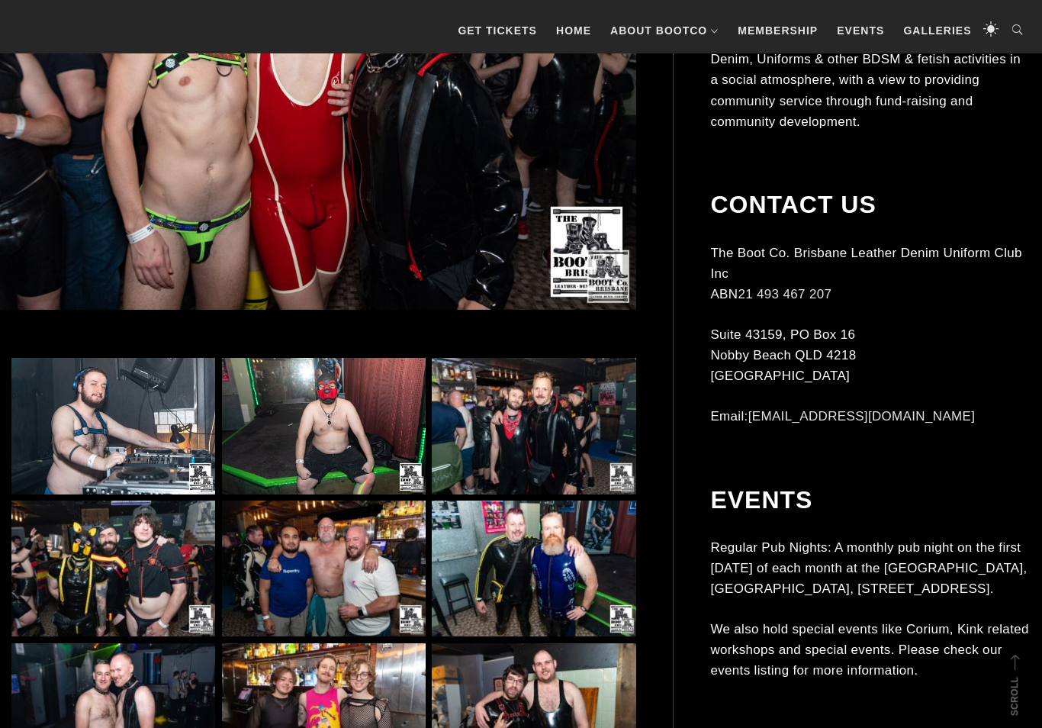
scroll to position [584, 0]
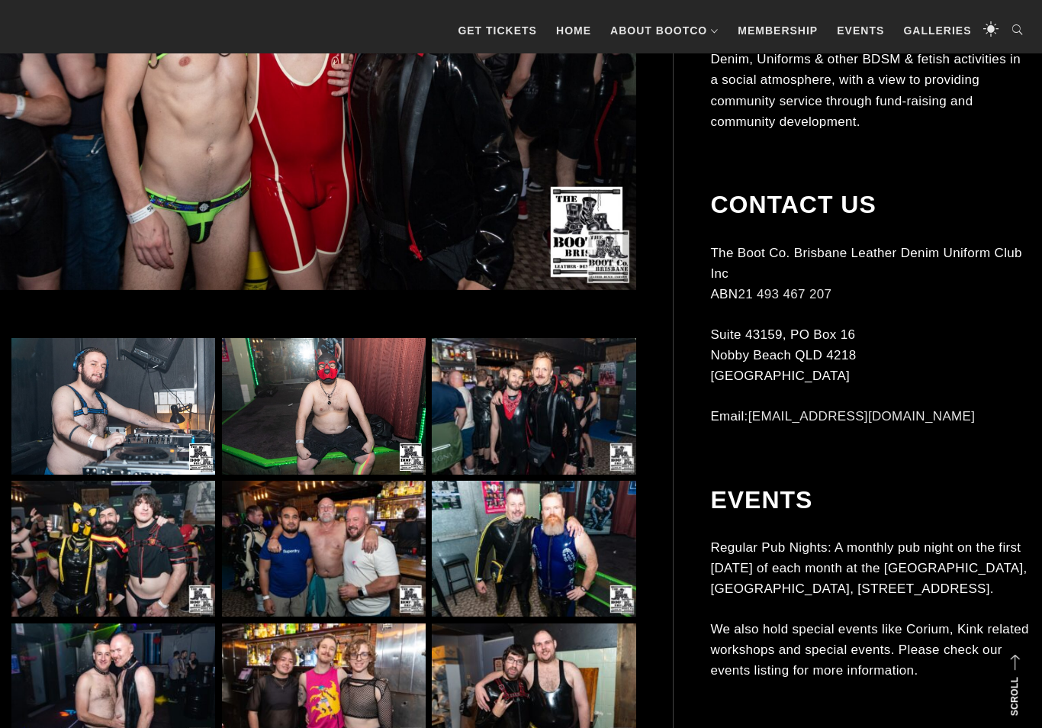
click at [603, 417] on img at bounding box center [534, 406] width 204 height 136
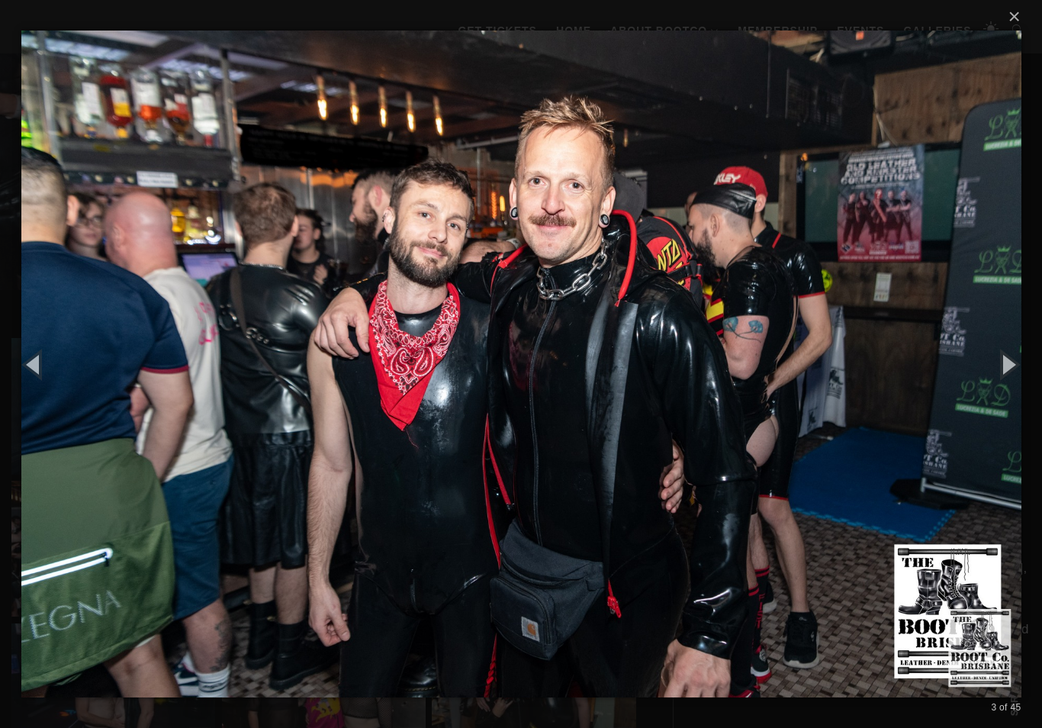
click at [1000, 384] on button "button" at bounding box center [1008, 364] width 69 height 84
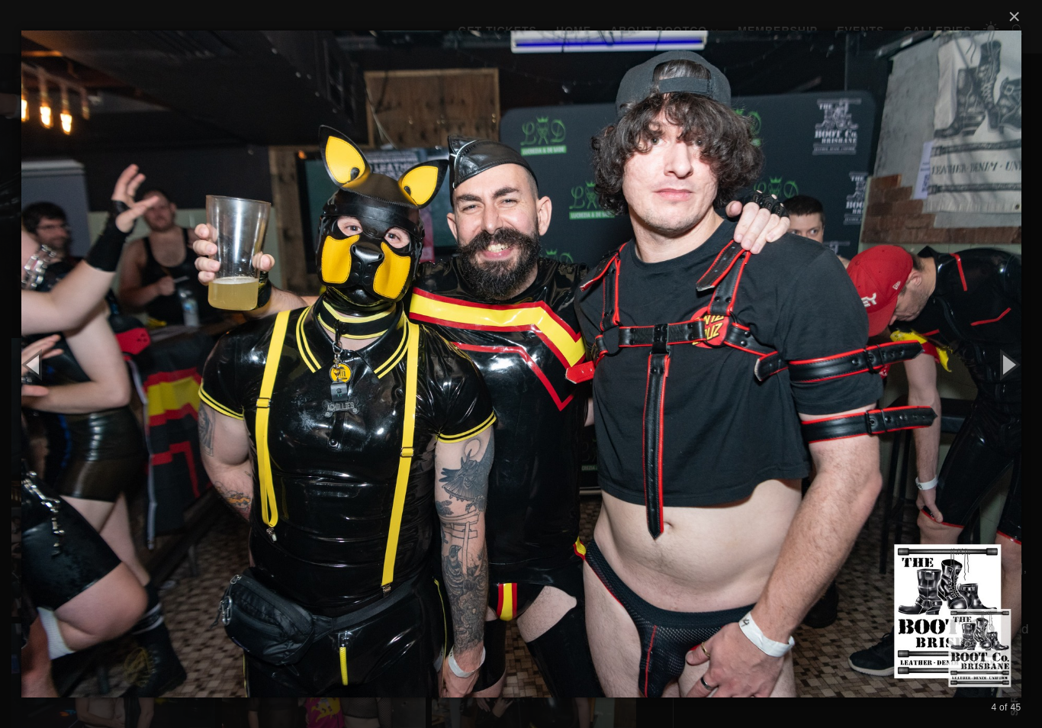
click at [1000, 382] on button "button" at bounding box center [1008, 364] width 69 height 84
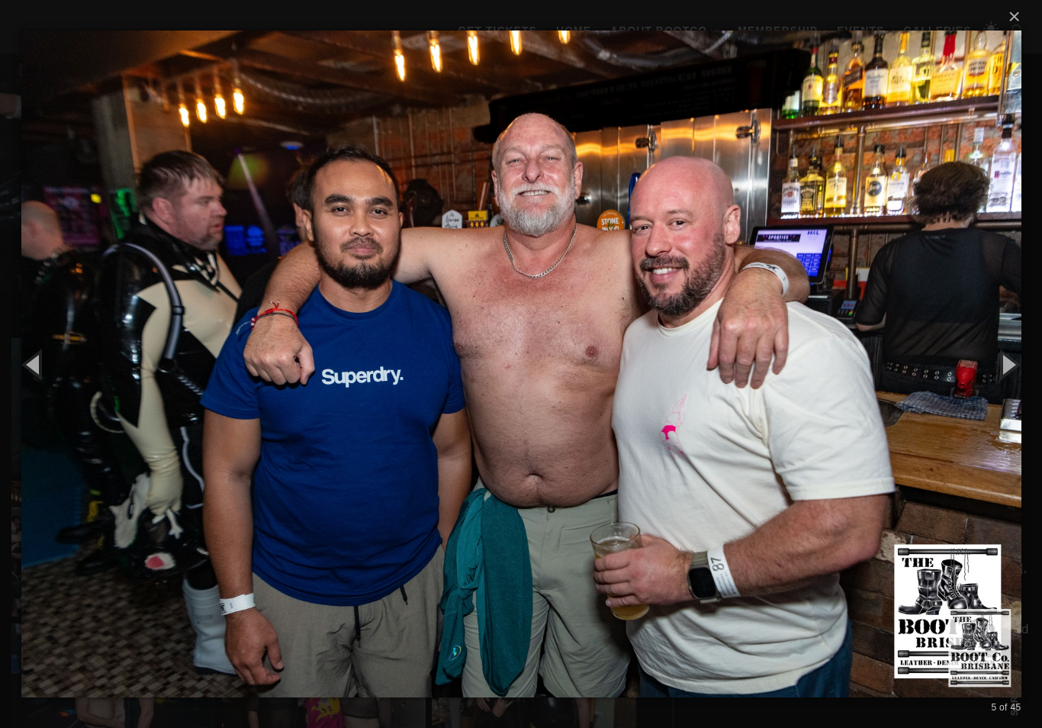
click at [1004, 382] on button "button" at bounding box center [1008, 364] width 69 height 84
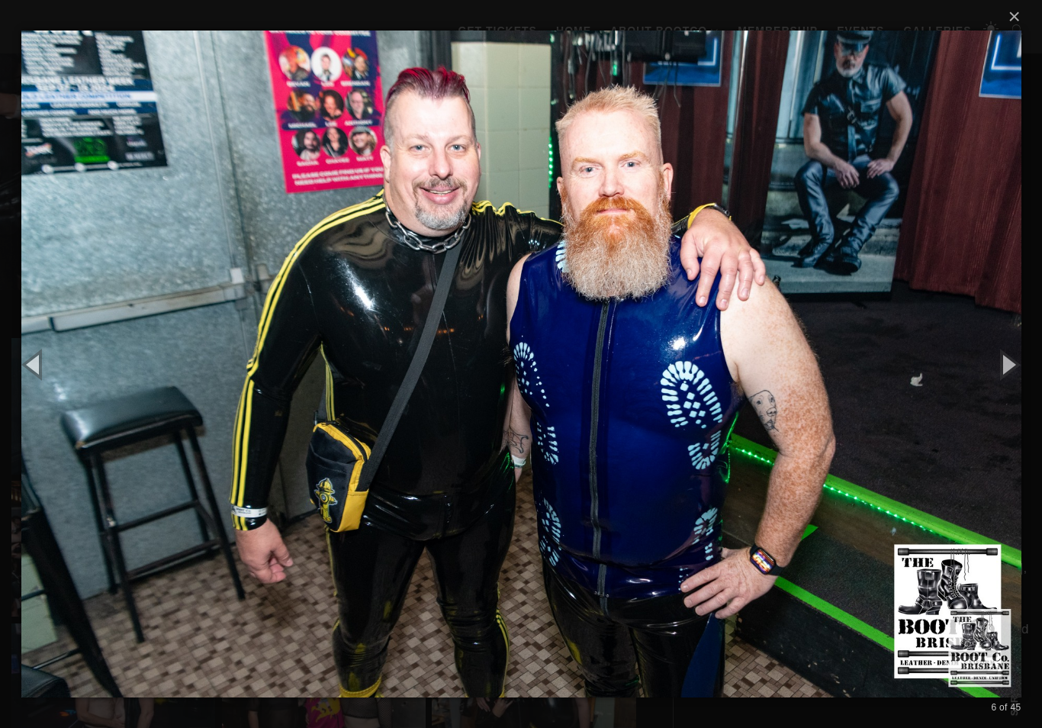
click at [1005, 380] on button "button" at bounding box center [1008, 364] width 69 height 84
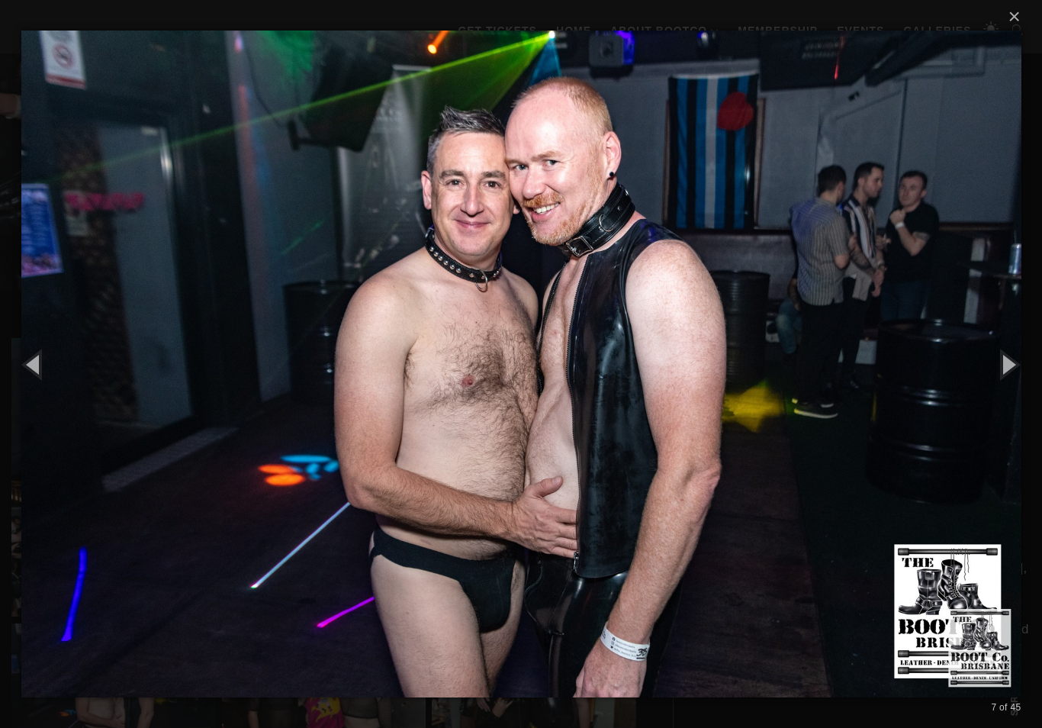
click at [1007, 383] on button "button" at bounding box center [1008, 364] width 69 height 84
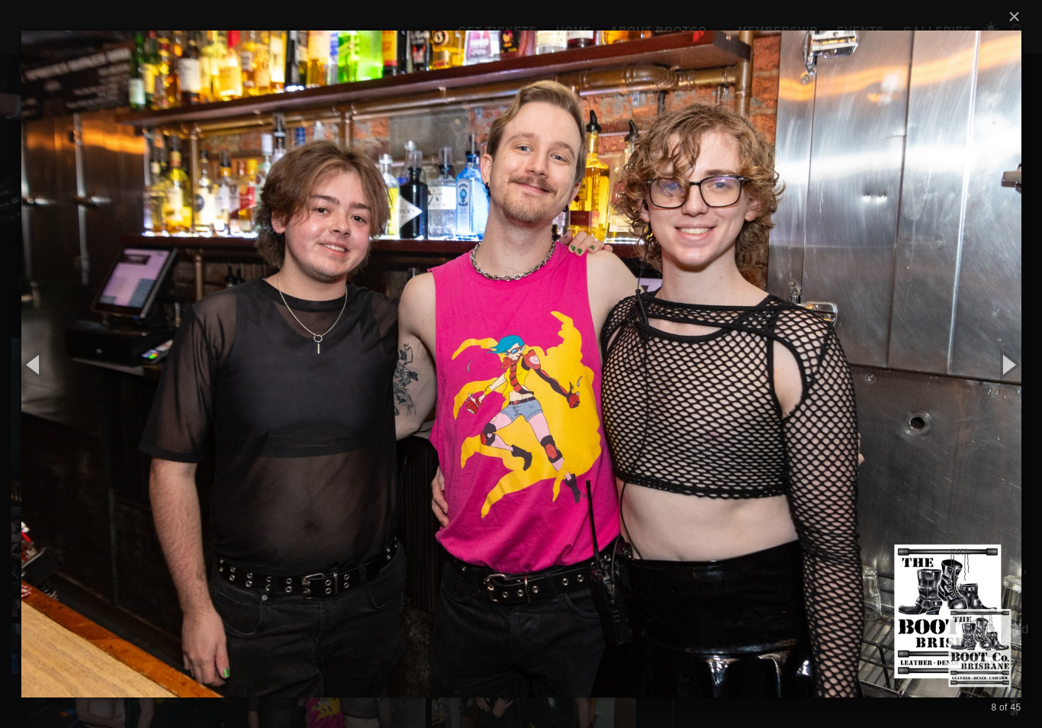
click at [1007, 388] on button "button" at bounding box center [1008, 364] width 69 height 84
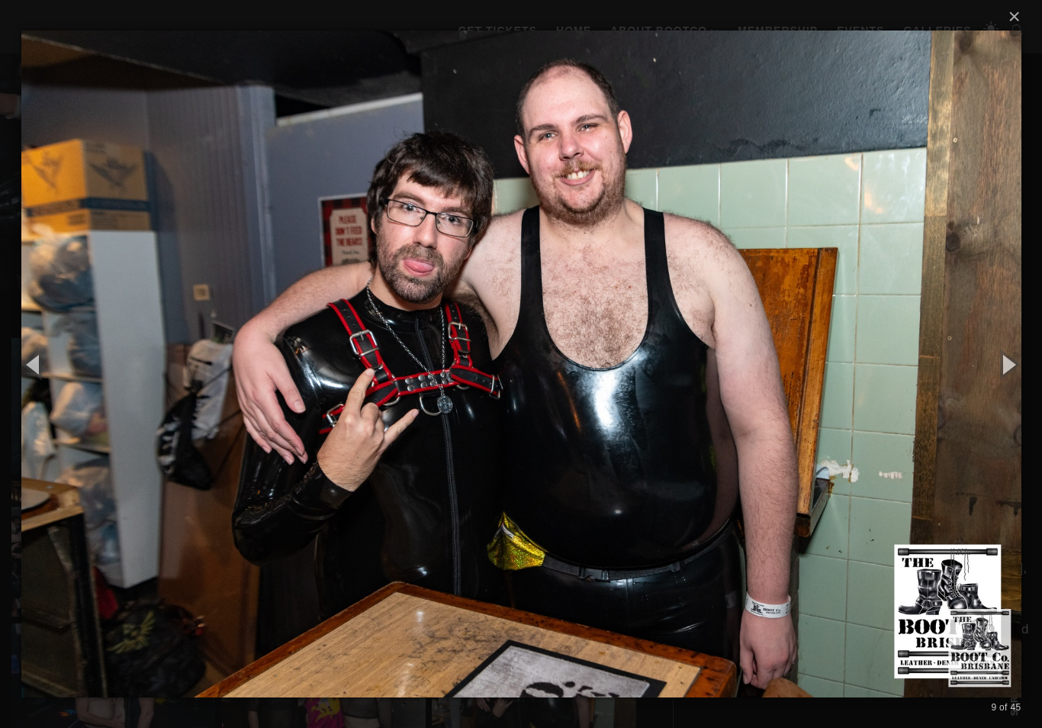
click at [1011, 389] on button "button" at bounding box center [1008, 364] width 69 height 84
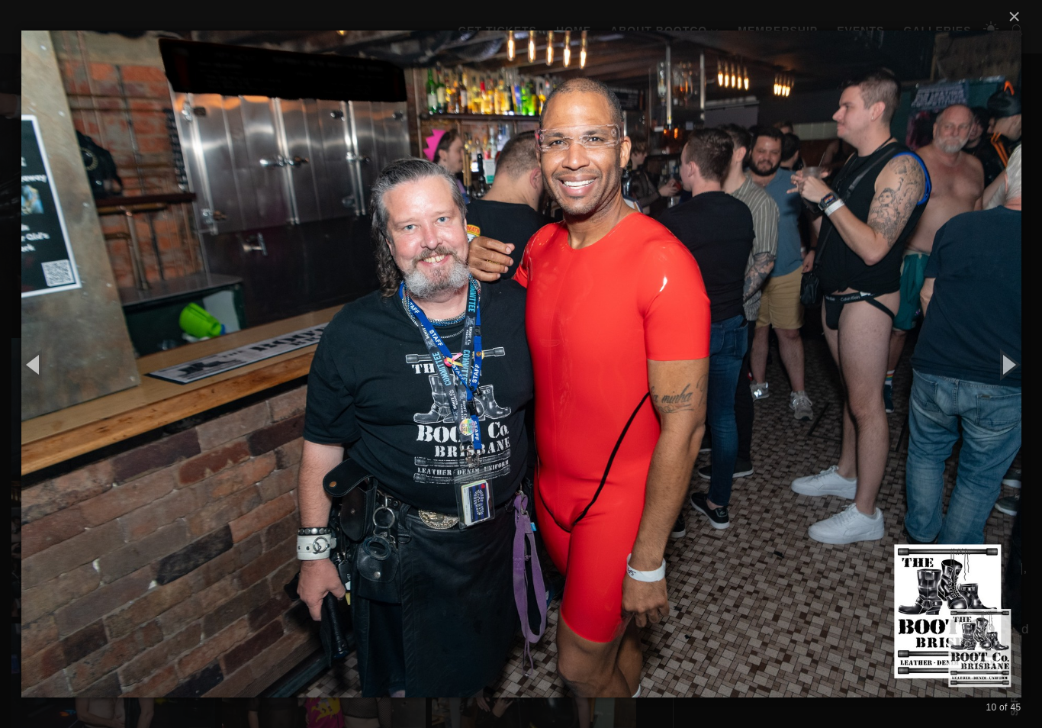
click at [1009, 391] on button "button" at bounding box center [1008, 364] width 69 height 84
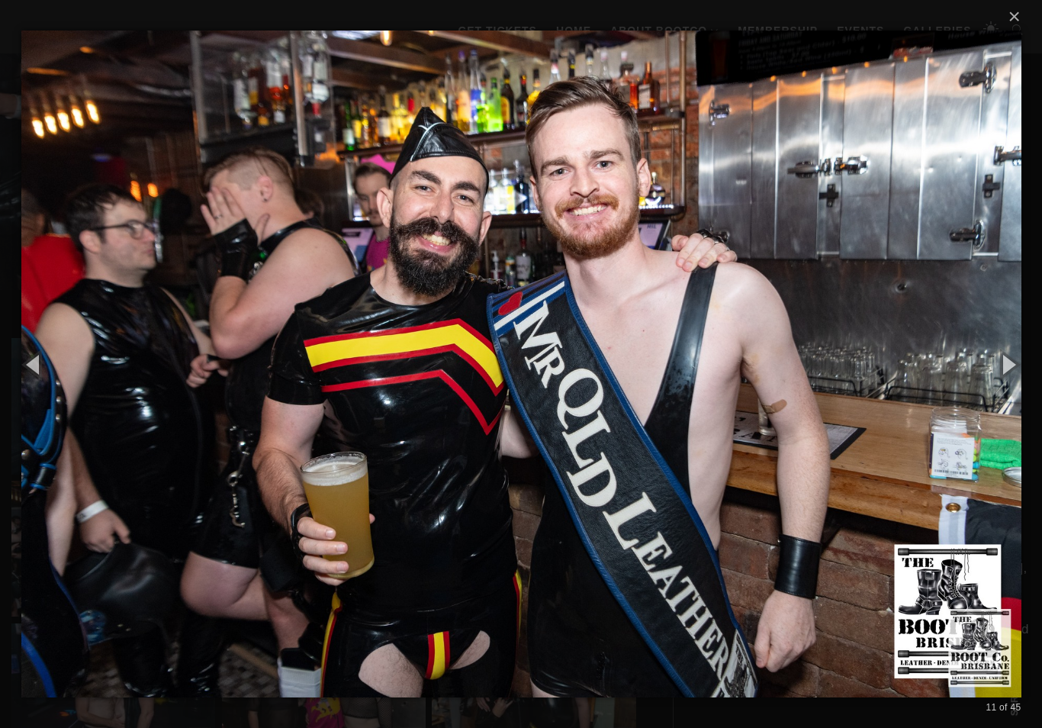
click at [1006, 394] on button "button" at bounding box center [1008, 364] width 69 height 84
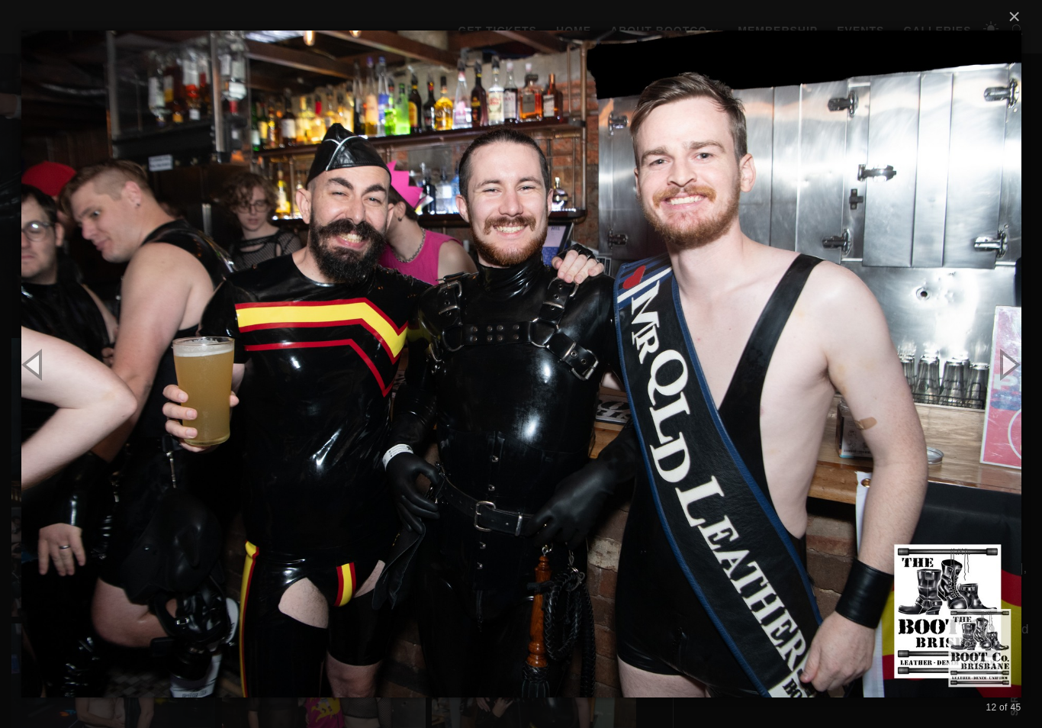
click at [1007, 394] on button "button" at bounding box center [1008, 364] width 69 height 84
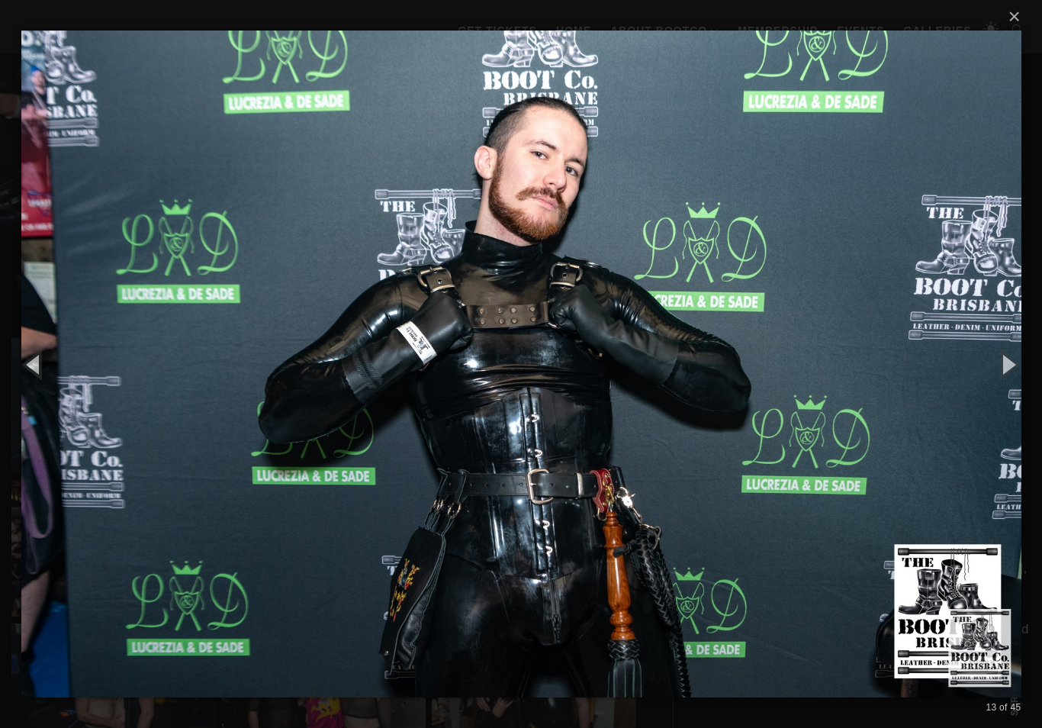
click at [1006, 394] on button "button" at bounding box center [1008, 364] width 69 height 84
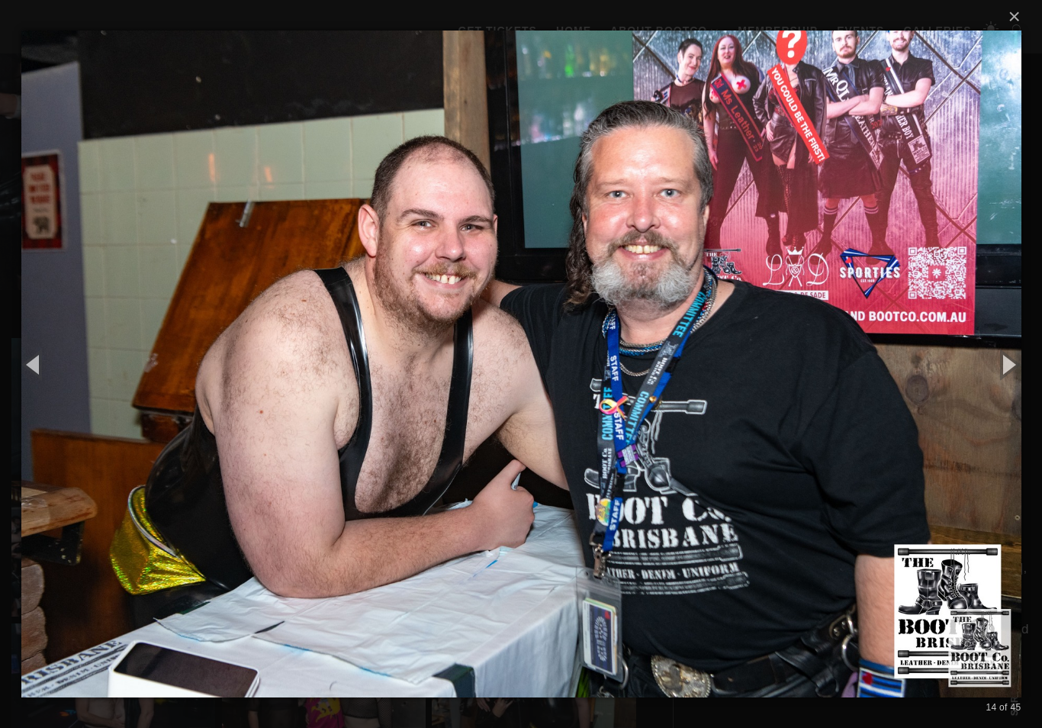
click at [1006, 391] on button "button" at bounding box center [1008, 364] width 69 height 84
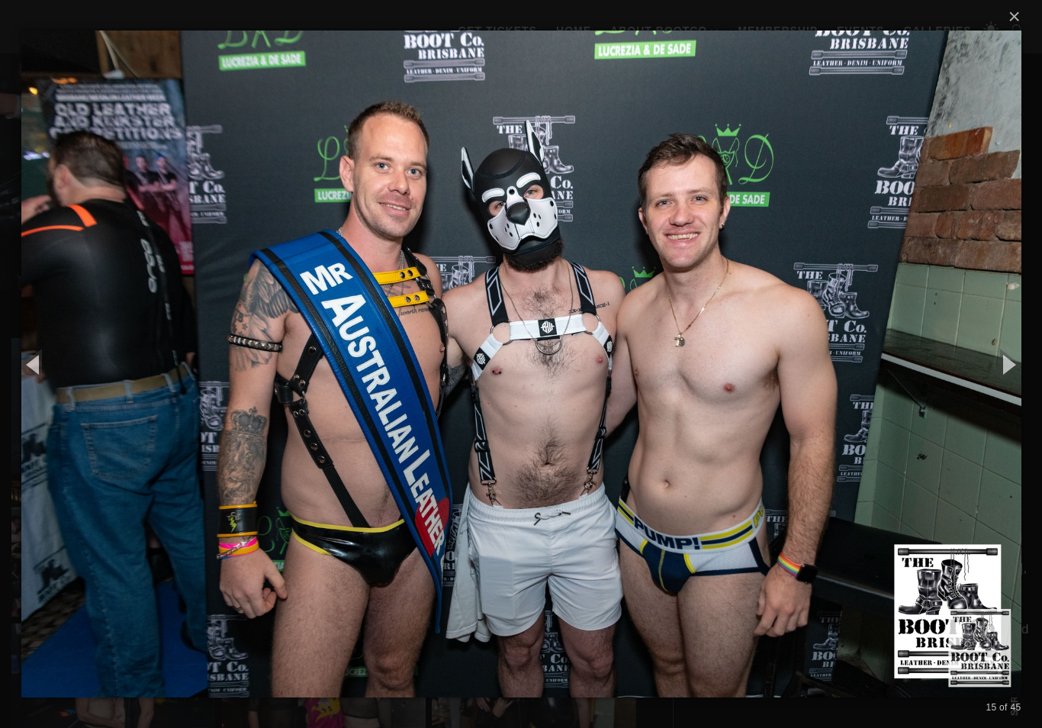
click at [1006, 394] on button "button" at bounding box center [1008, 364] width 69 height 84
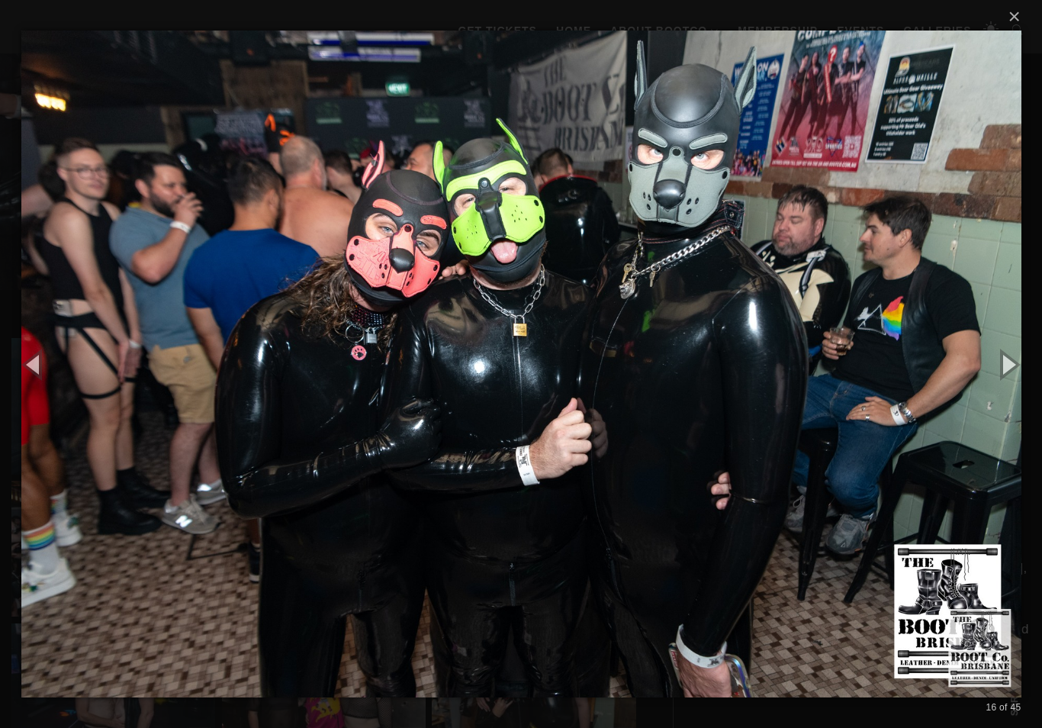
click at [1005, 395] on button "button" at bounding box center [1008, 364] width 69 height 84
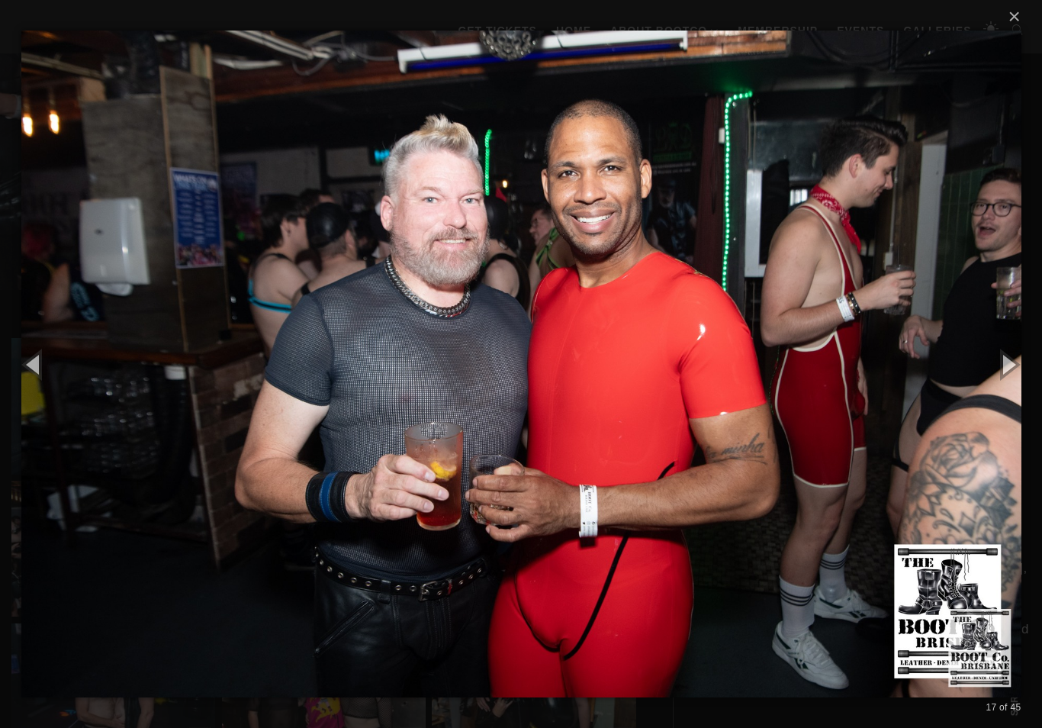
click at [1003, 397] on button "button" at bounding box center [1008, 364] width 69 height 84
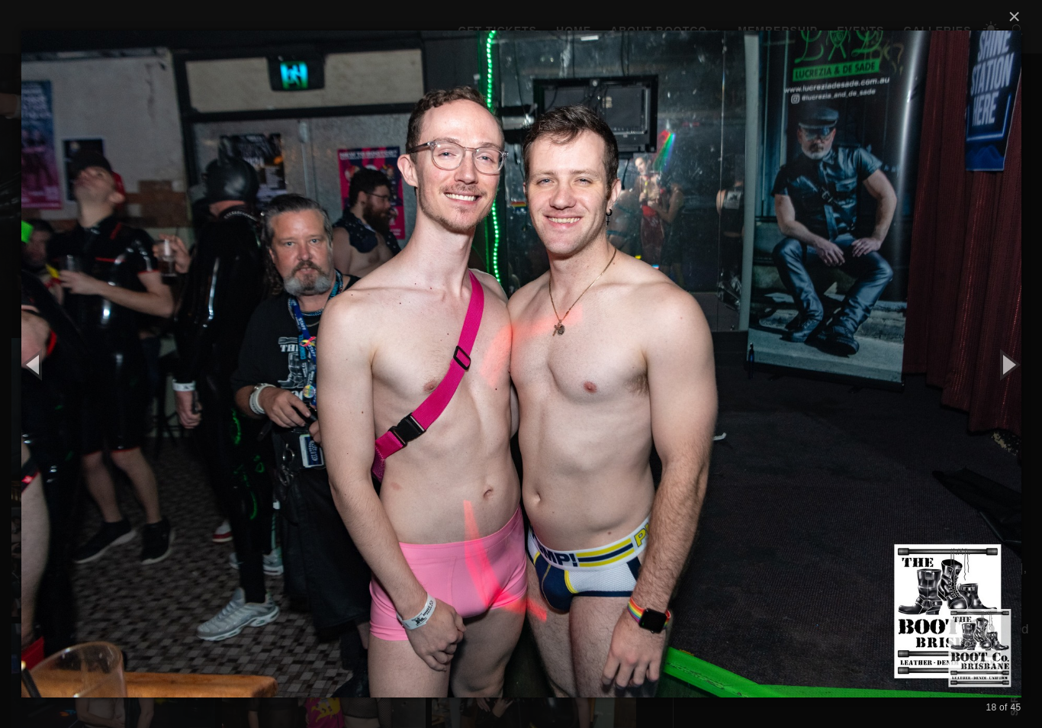
click at [1003, 386] on button "button" at bounding box center [1008, 364] width 69 height 84
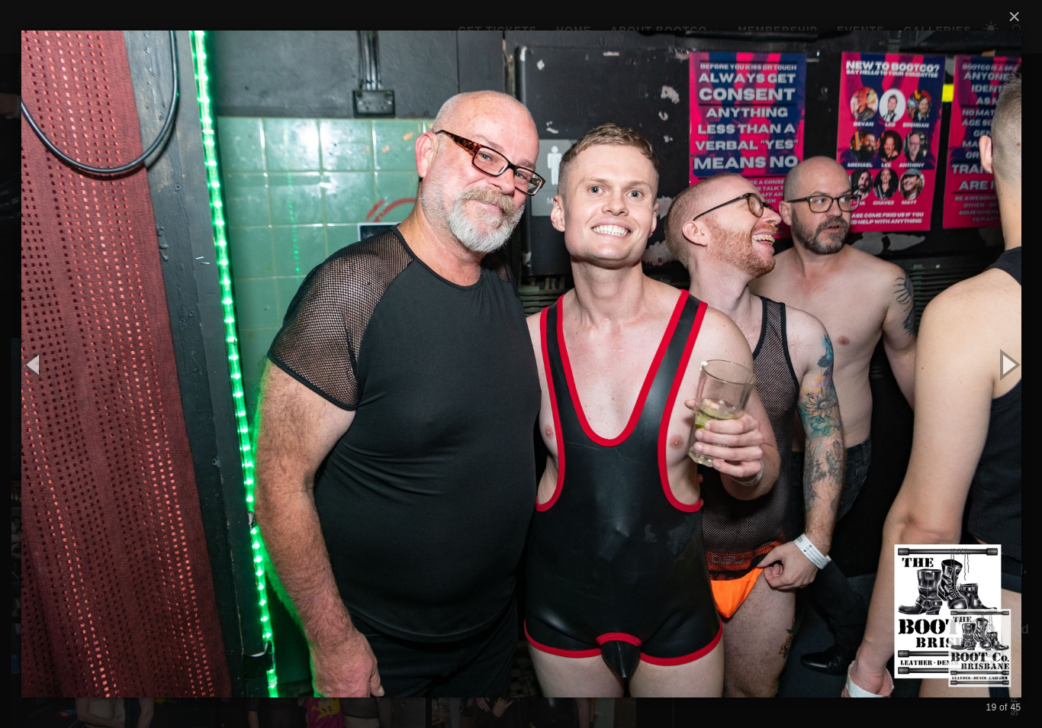
click at [1003, 385] on button "button" at bounding box center [1008, 364] width 69 height 84
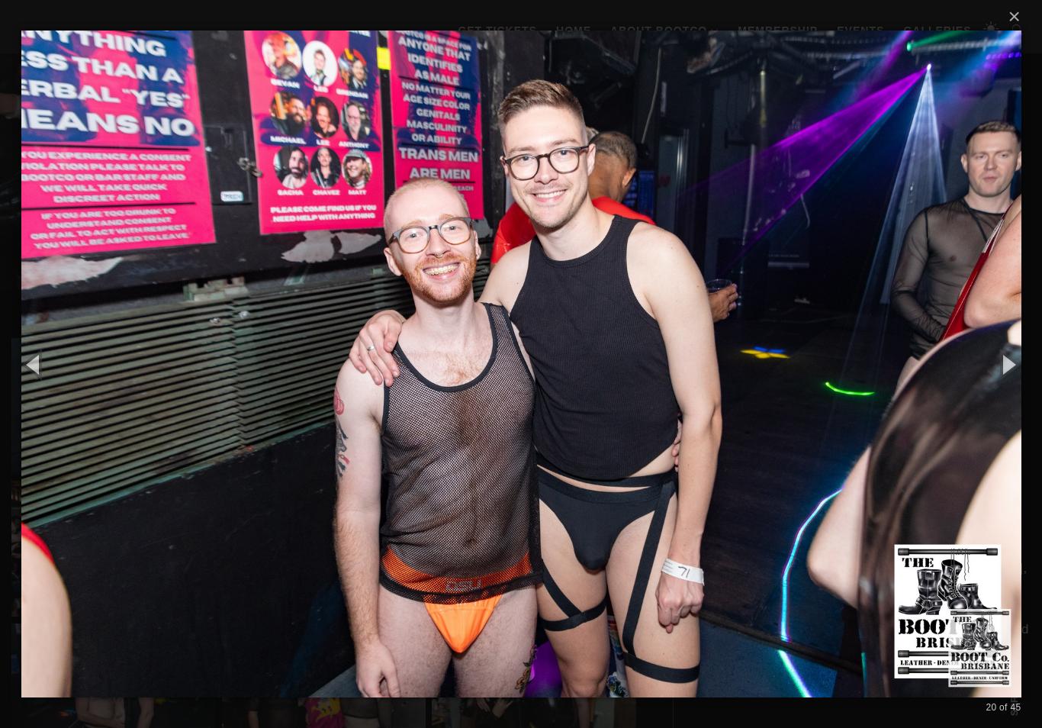
click at [1006, 384] on button "button" at bounding box center [1008, 364] width 69 height 84
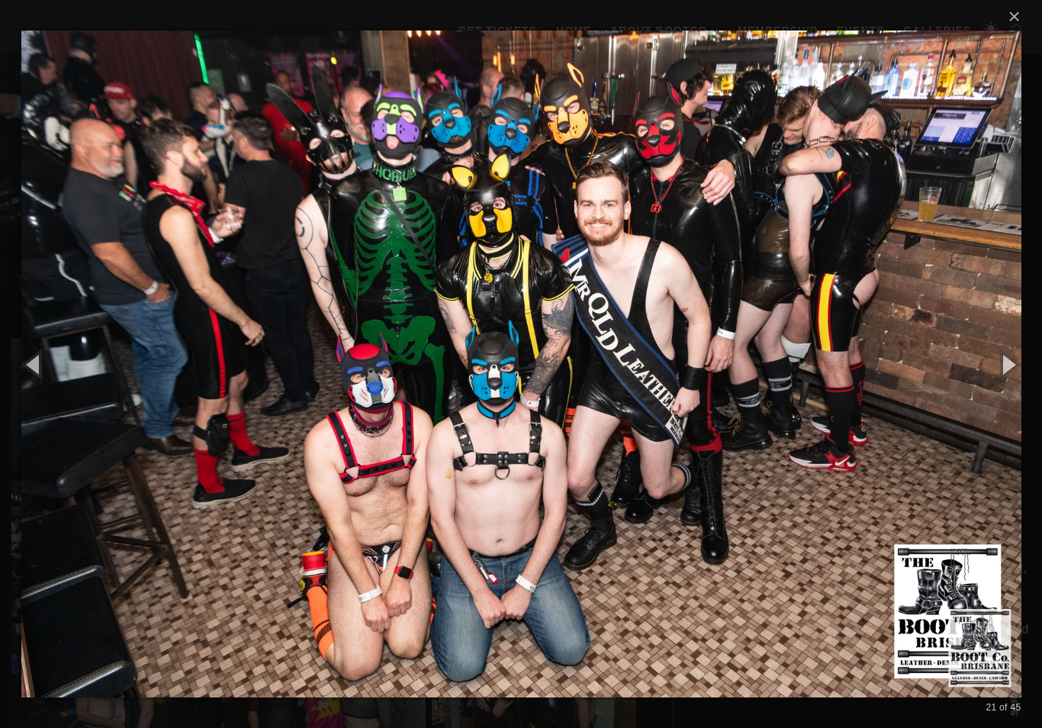
click at [1006, 386] on button "button" at bounding box center [1008, 364] width 69 height 84
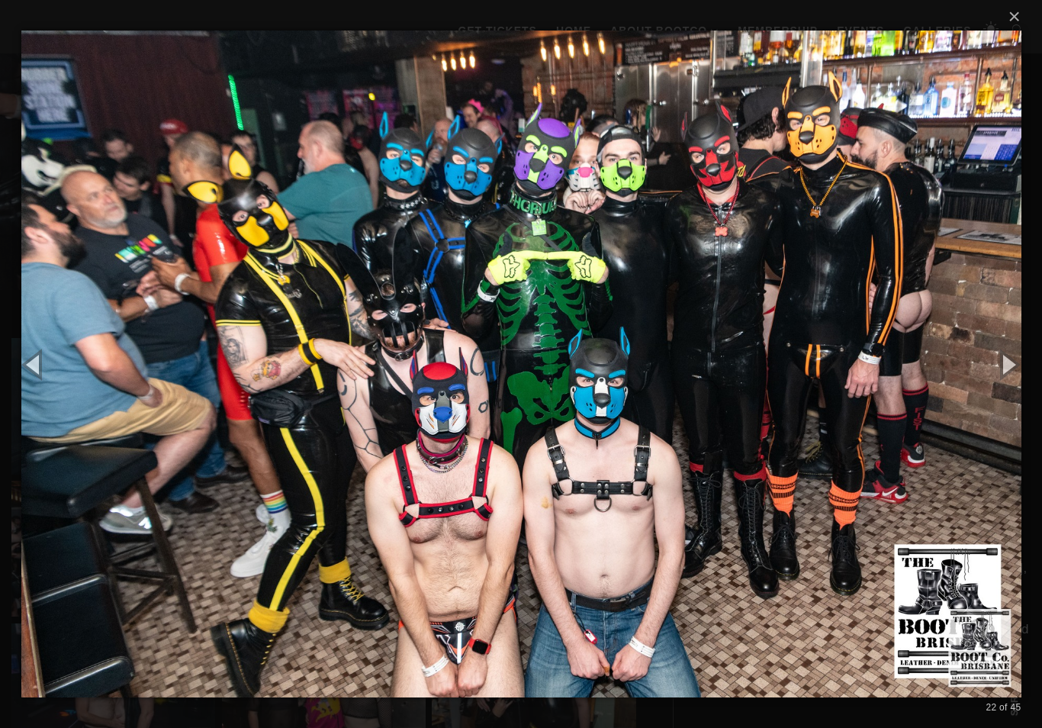
click at [1005, 386] on button "button" at bounding box center [1008, 364] width 69 height 84
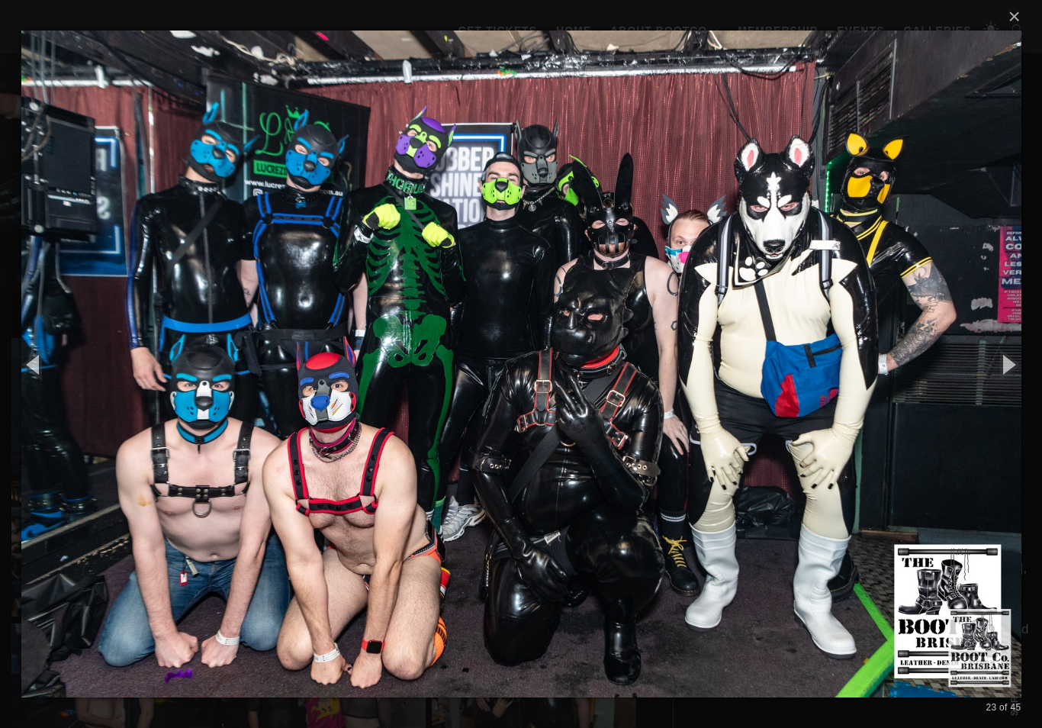
click at [1008, 388] on button "button" at bounding box center [1008, 364] width 69 height 84
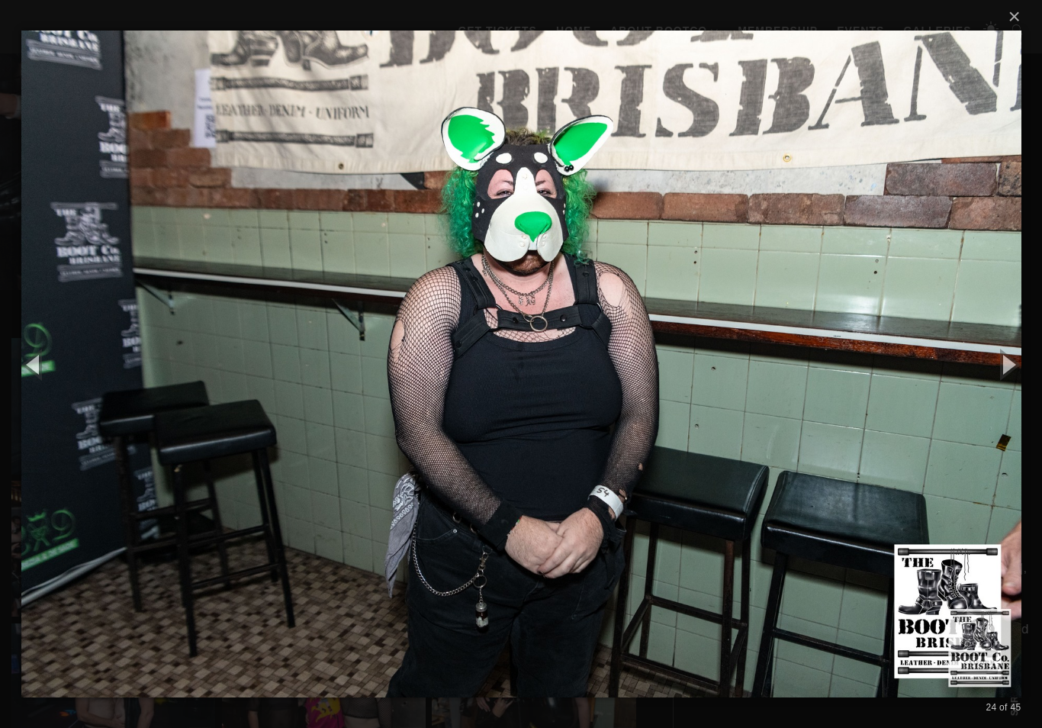
click at [1007, 387] on button "button" at bounding box center [1008, 364] width 69 height 84
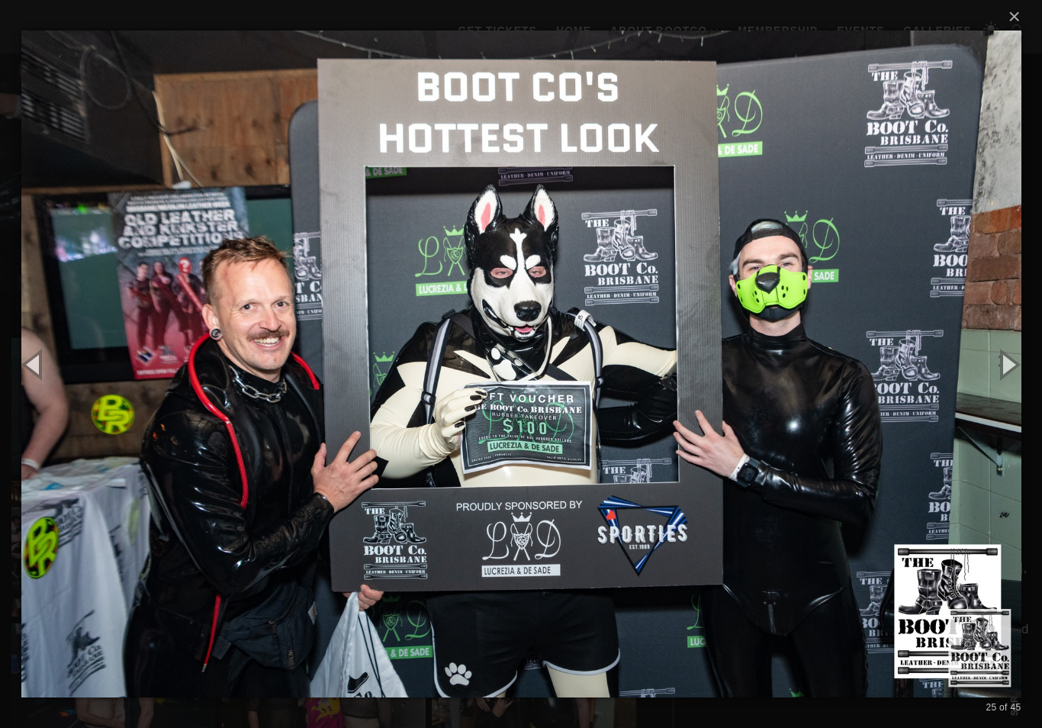
click at [1004, 392] on button "button" at bounding box center [1008, 364] width 69 height 84
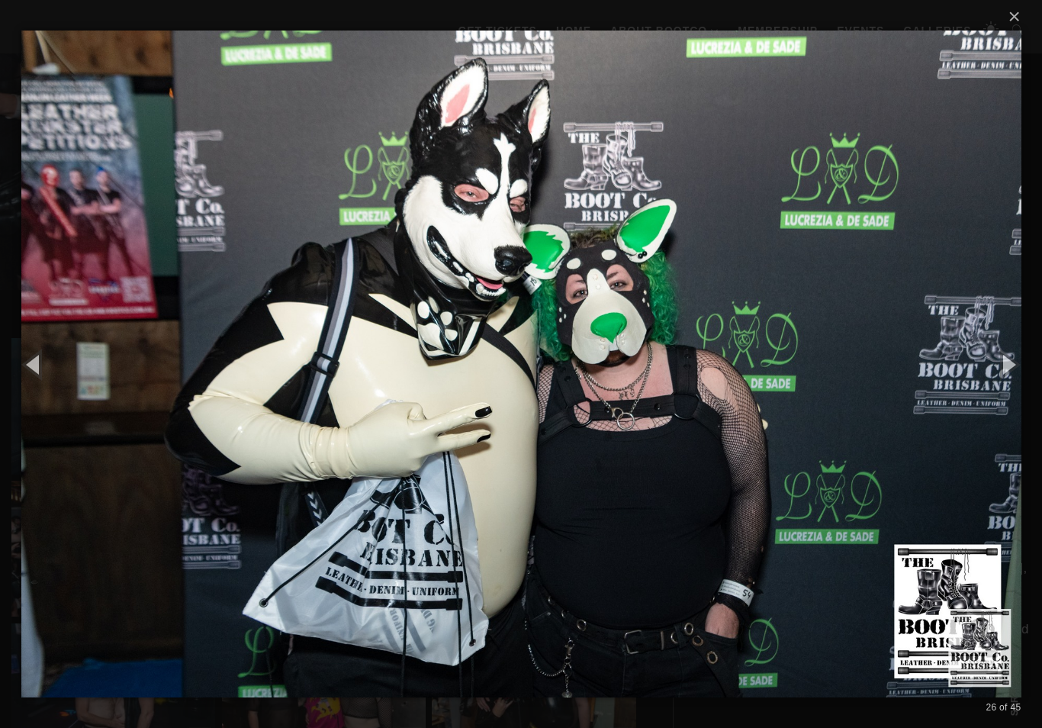
click at [1004, 391] on button "button" at bounding box center [1008, 364] width 69 height 84
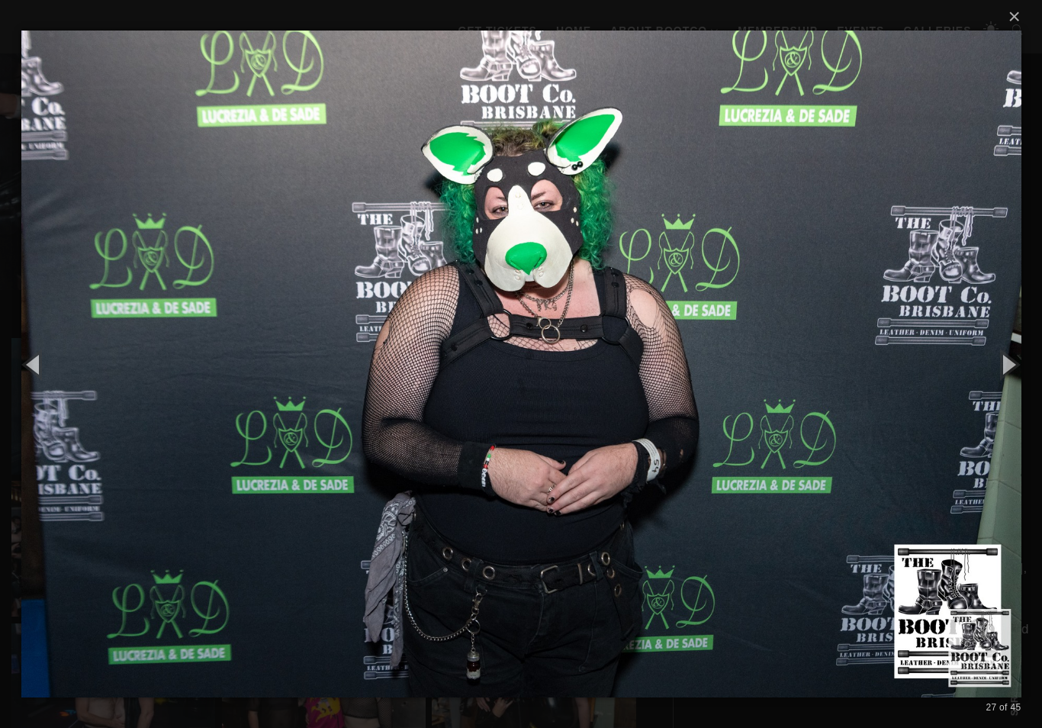
click at [1005, 391] on button "button" at bounding box center [1008, 364] width 69 height 84
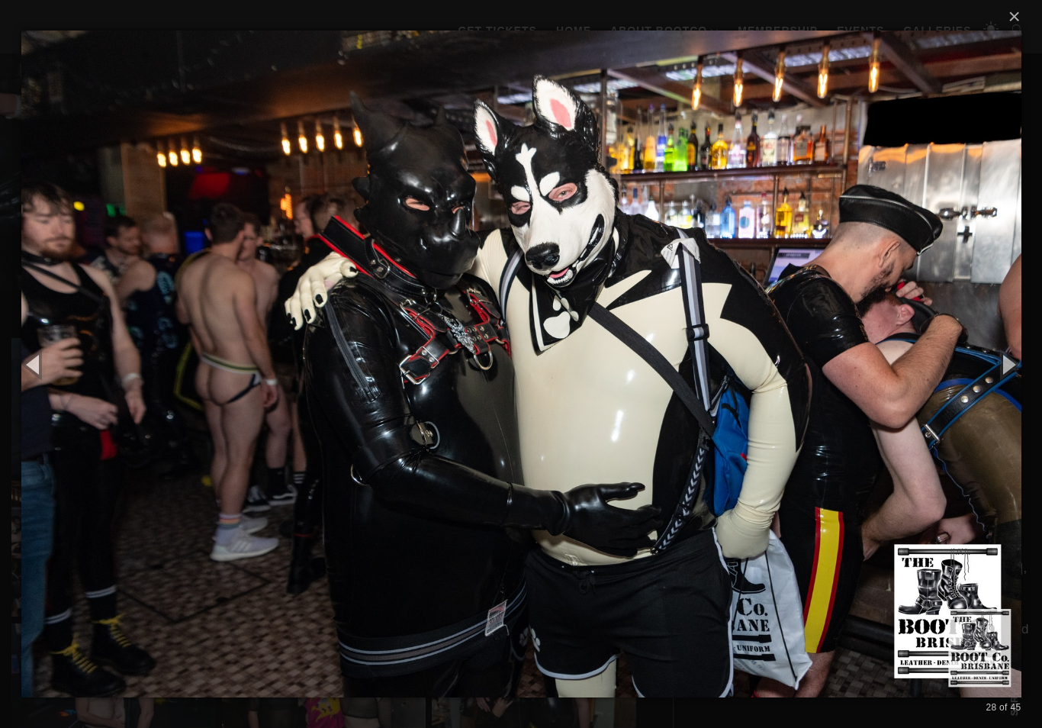
click at [1003, 394] on button "button" at bounding box center [1008, 364] width 69 height 84
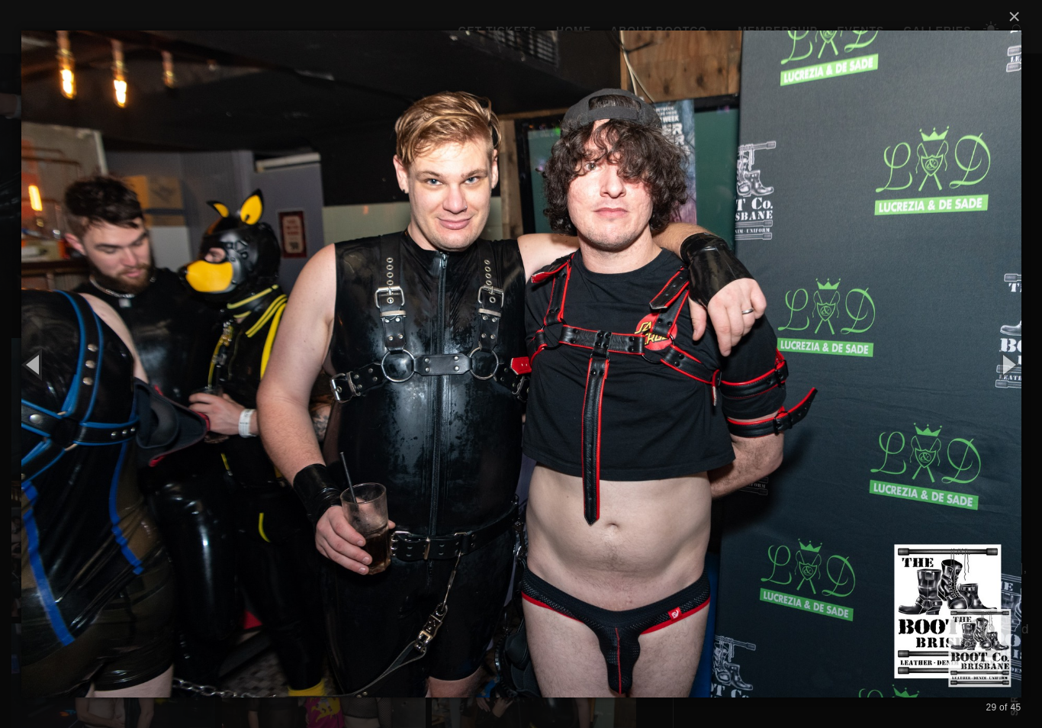
click at [1003, 394] on button "button" at bounding box center [1008, 364] width 69 height 84
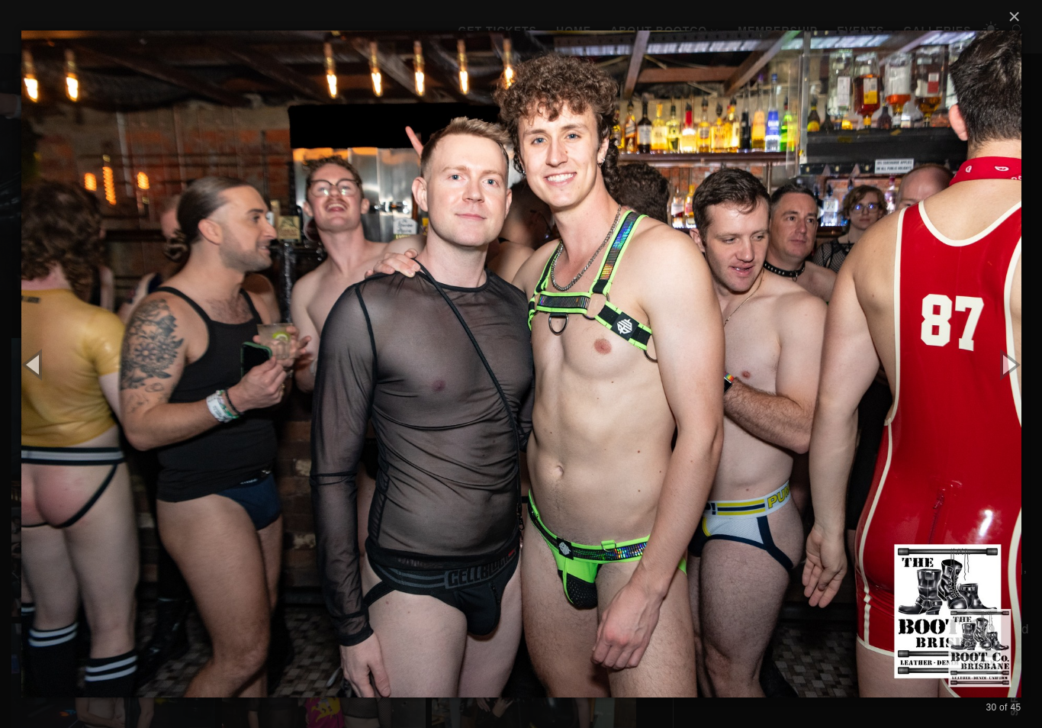
click at [1006, 391] on button "button" at bounding box center [1008, 364] width 69 height 84
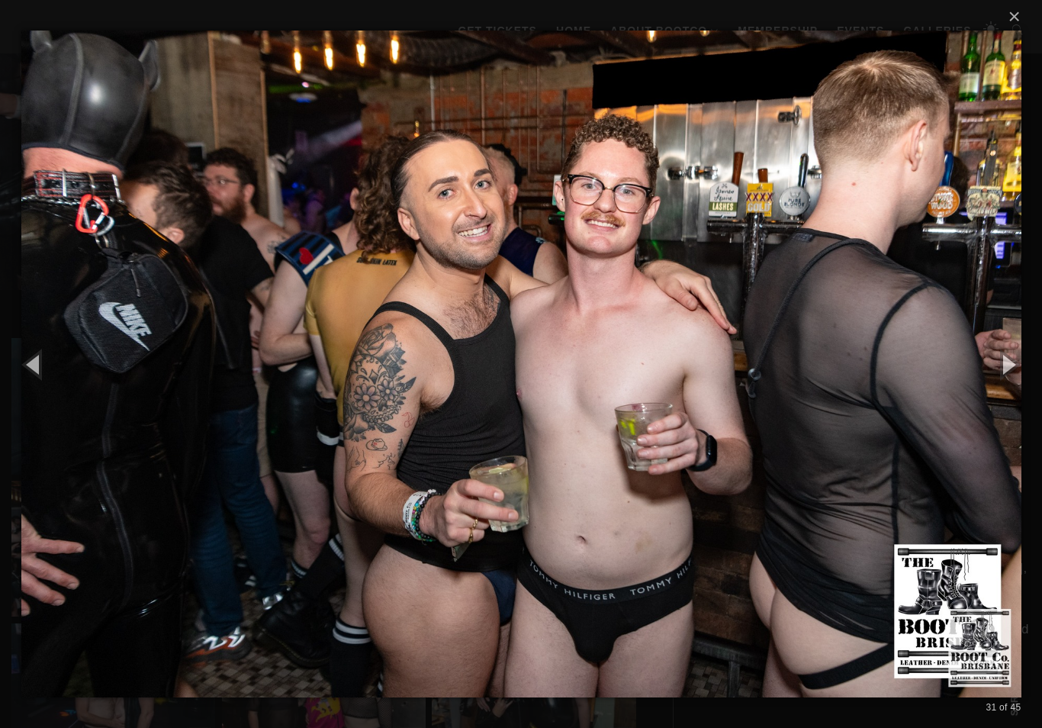
click at [1004, 391] on button "button" at bounding box center [1008, 364] width 69 height 84
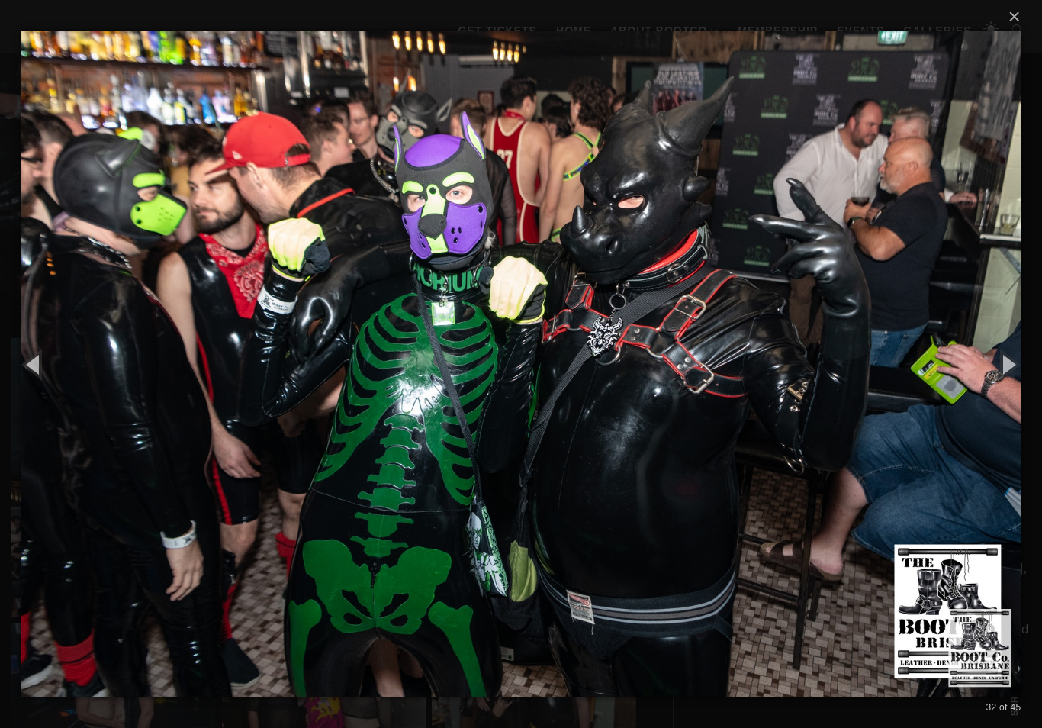
click at [1003, 387] on button "button" at bounding box center [1008, 364] width 69 height 84
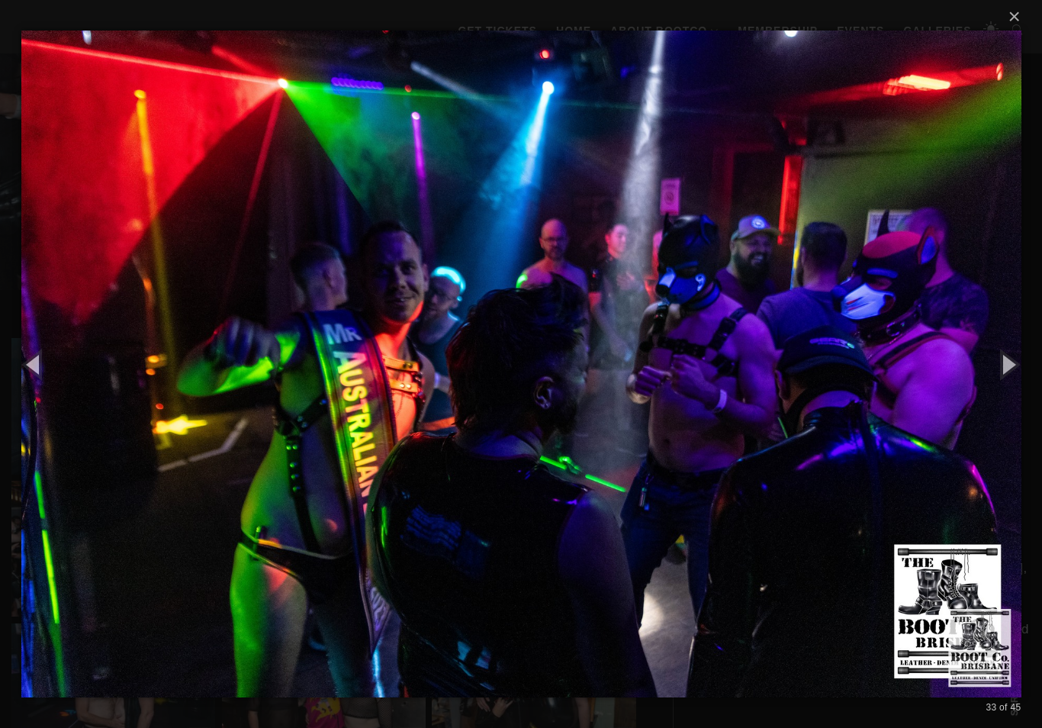
click at [1004, 389] on button "button" at bounding box center [1008, 364] width 69 height 84
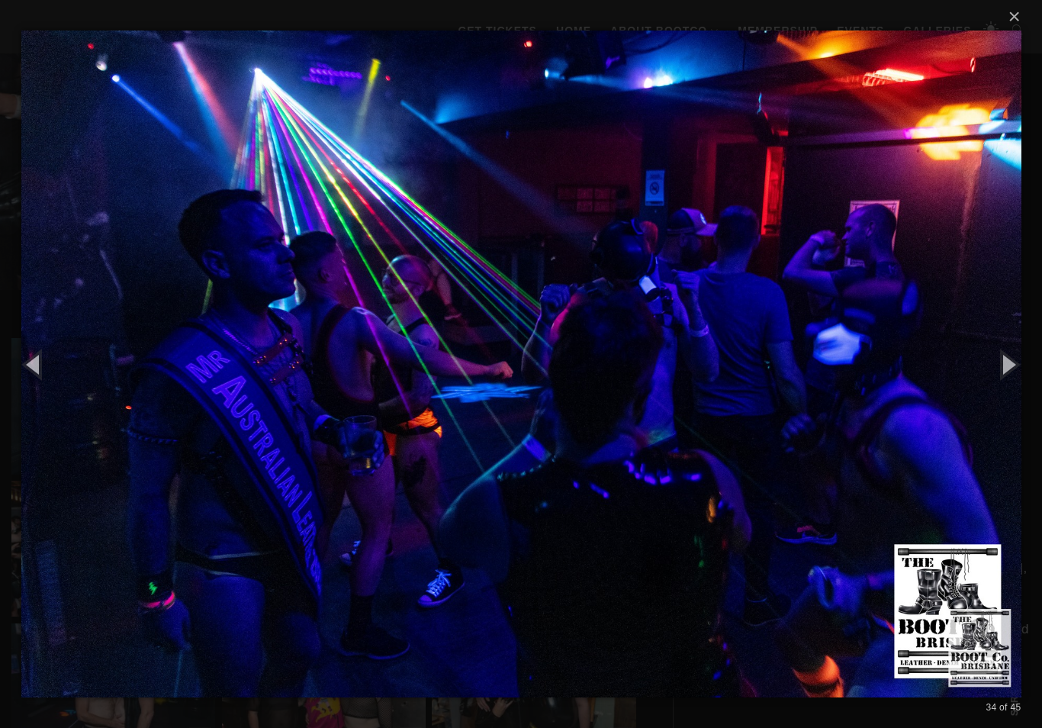
click at [1005, 388] on button "button" at bounding box center [1008, 364] width 69 height 84
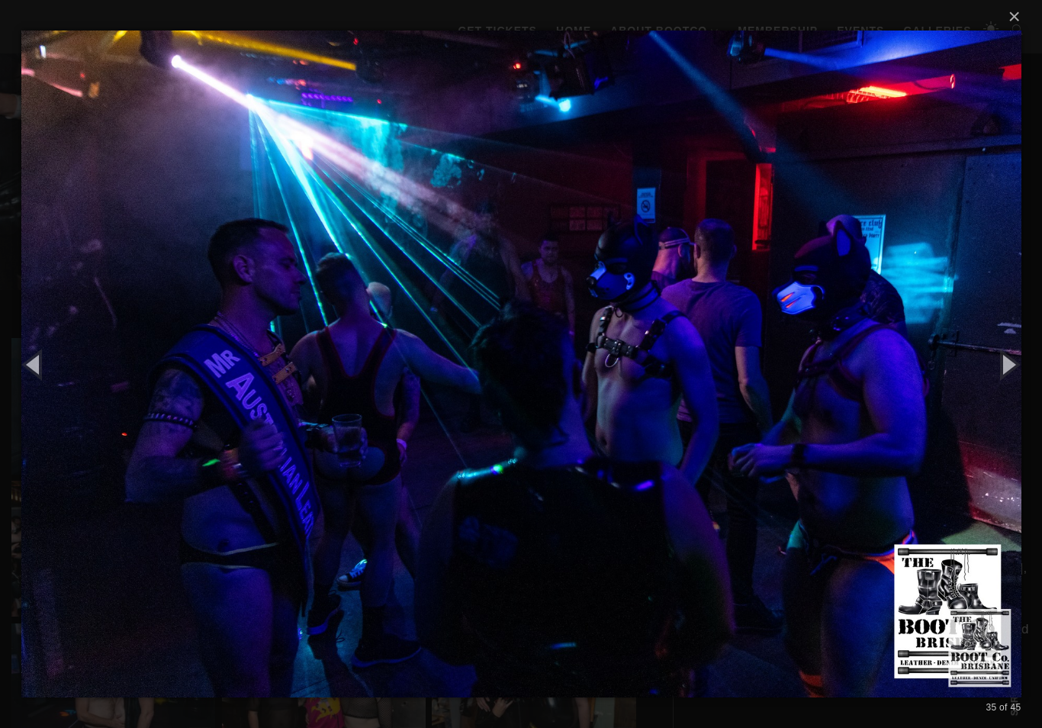
click at [1004, 390] on button "button" at bounding box center [1008, 364] width 69 height 84
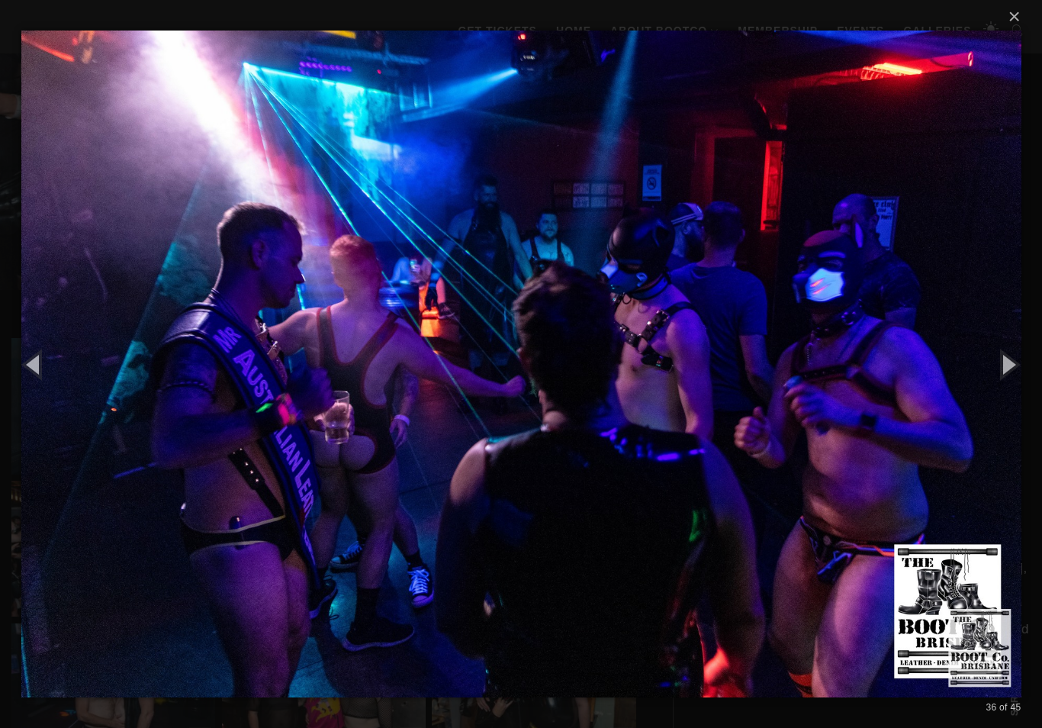
click at [1003, 389] on button "button" at bounding box center [1008, 364] width 69 height 84
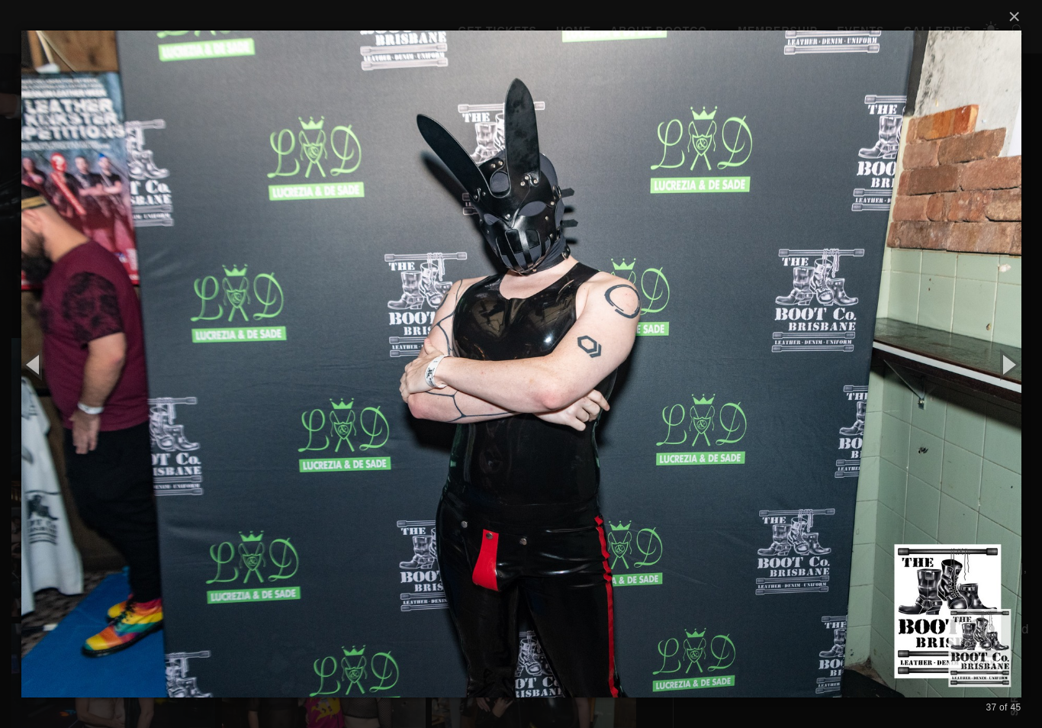
click at [1004, 391] on button "button" at bounding box center [1008, 364] width 69 height 84
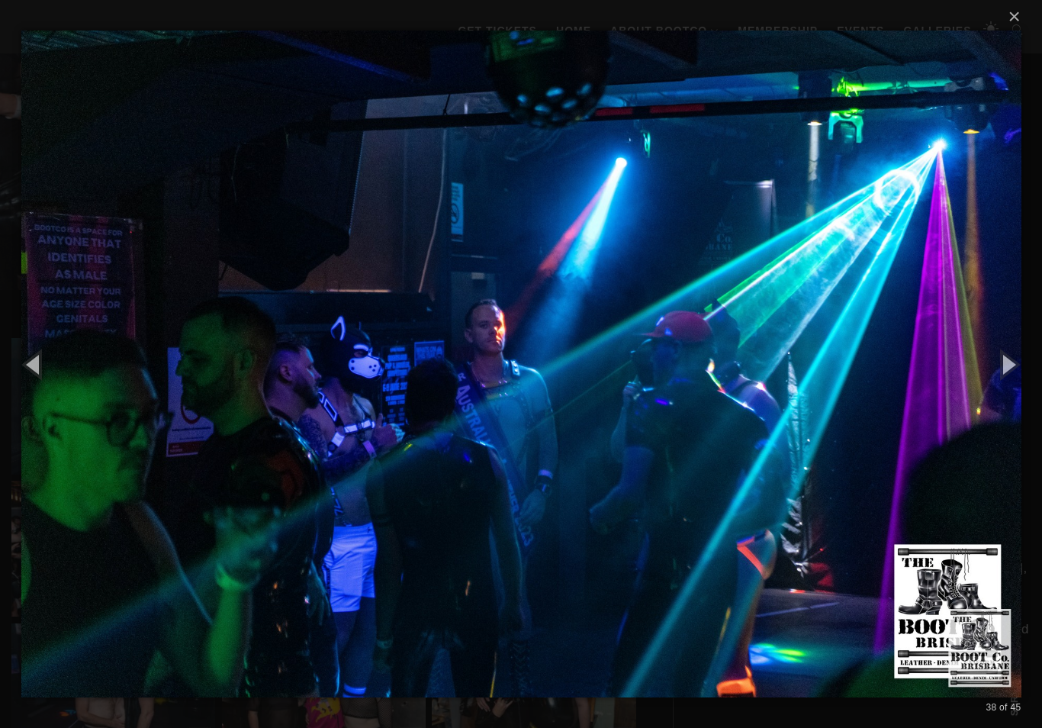
click at [1005, 391] on button "button" at bounding box center [1008, 364] width 69 height 84
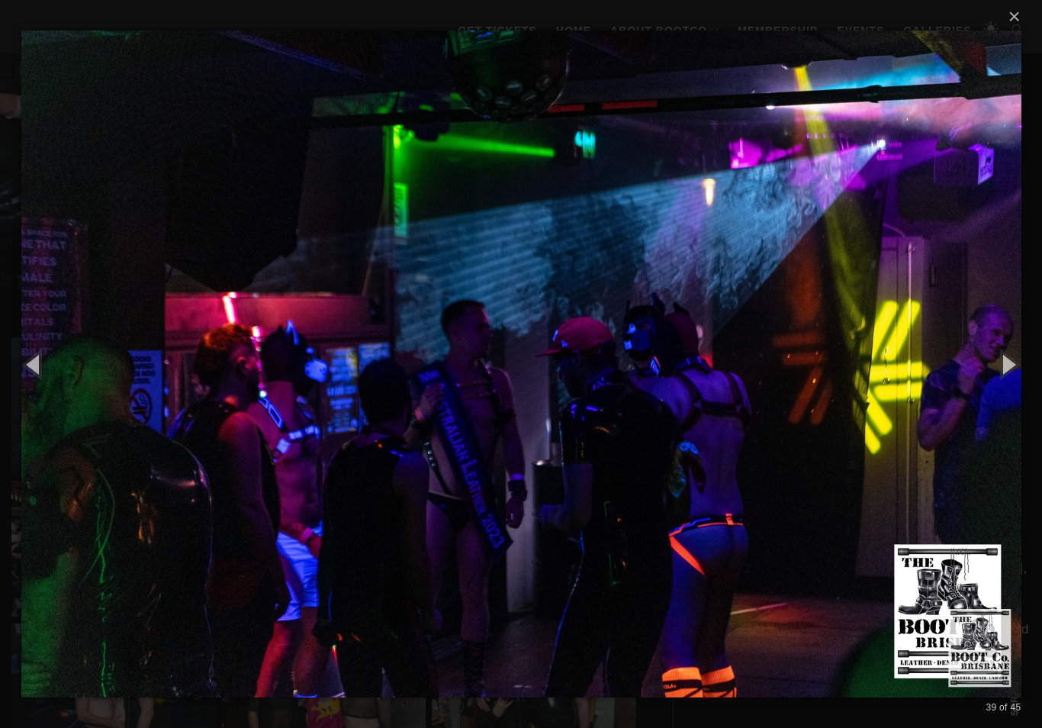
click at [1006, 392] on button "button" at bounding box center [1008, 364] width 69 height 84
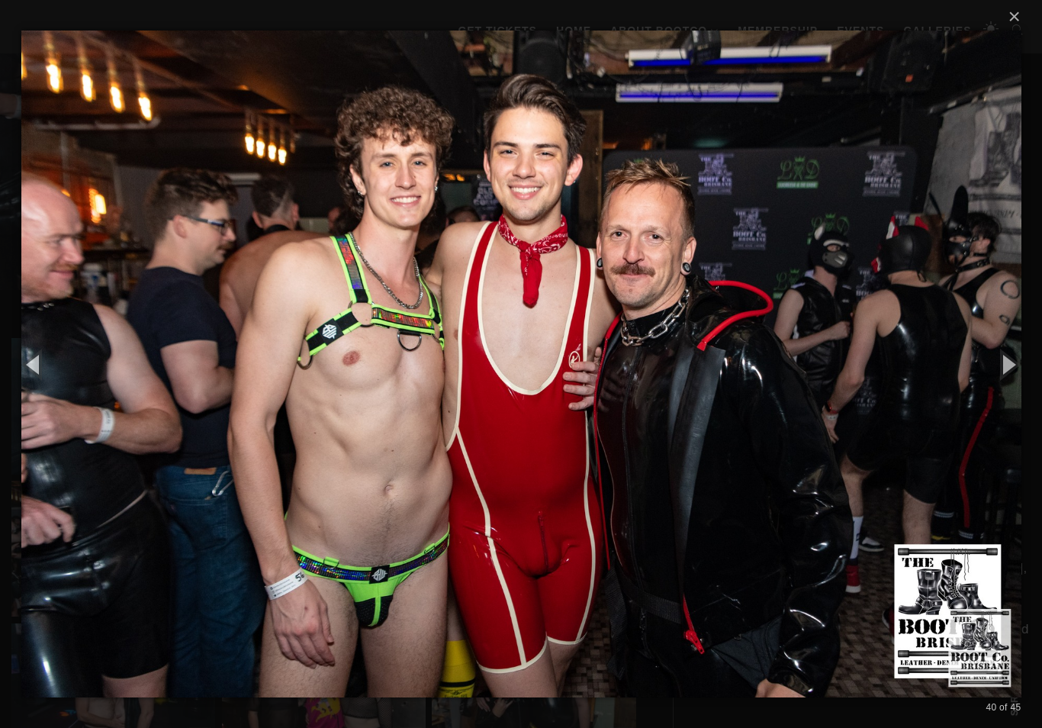
click at [1002, 386] on button "button" at bounding box center [1008, 364] width 69 height 84
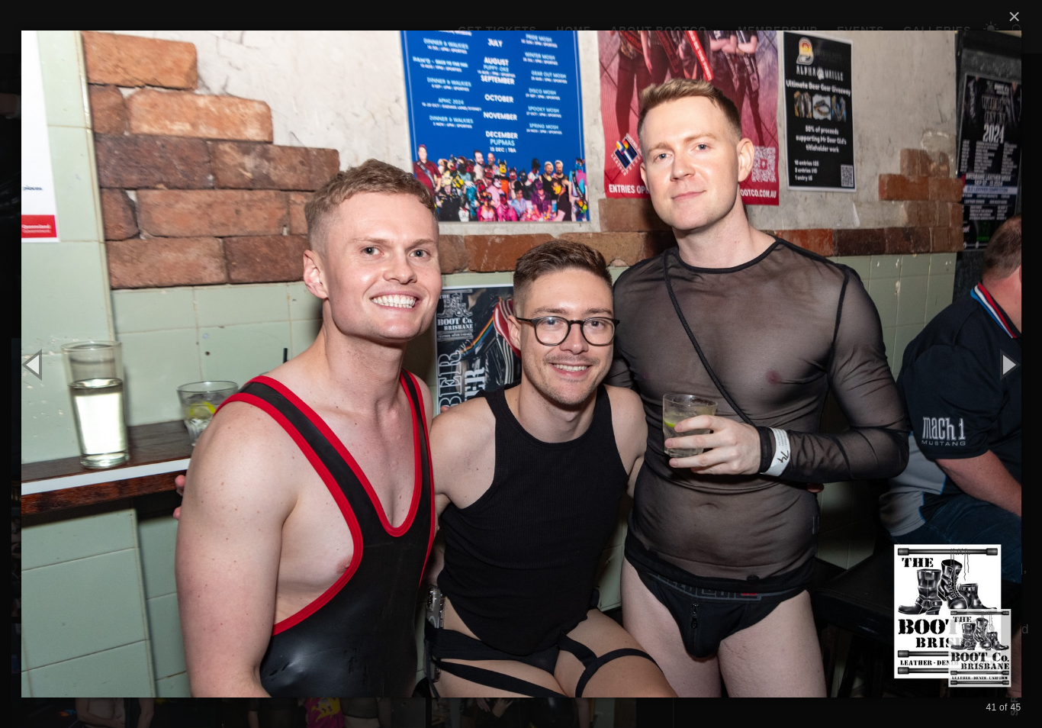
click at [1004, 385] on button "button" at bounding box center [1008, 364] width 69 height 84
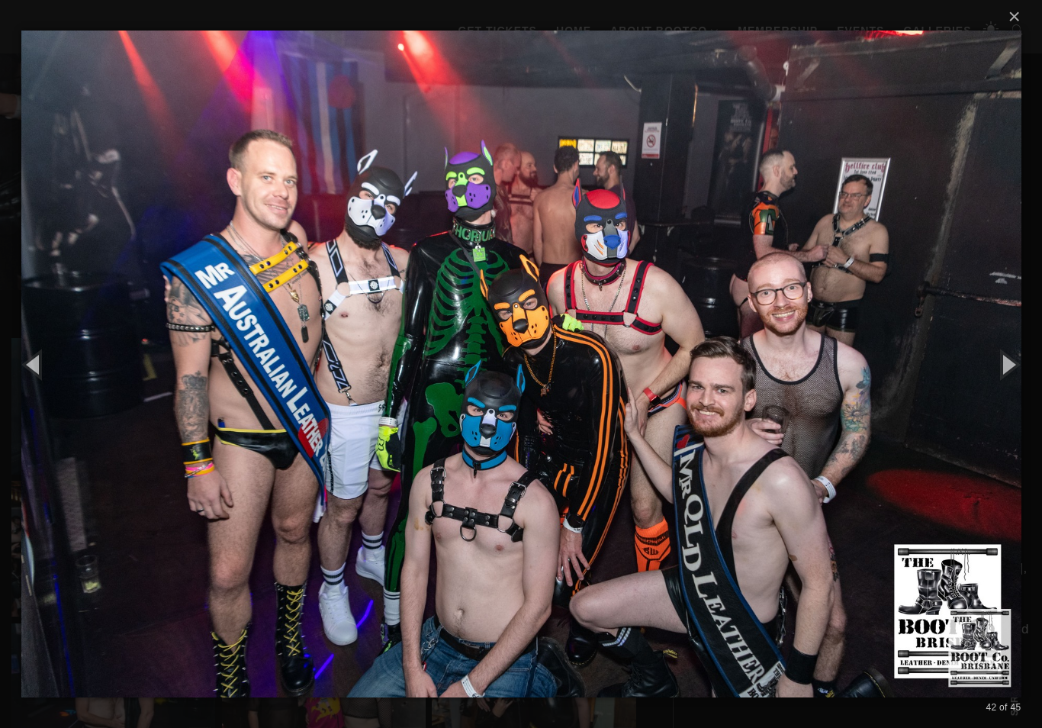
click at [1004, 388] on button "button" at bounding box center [1008, 364] width 69 height 84
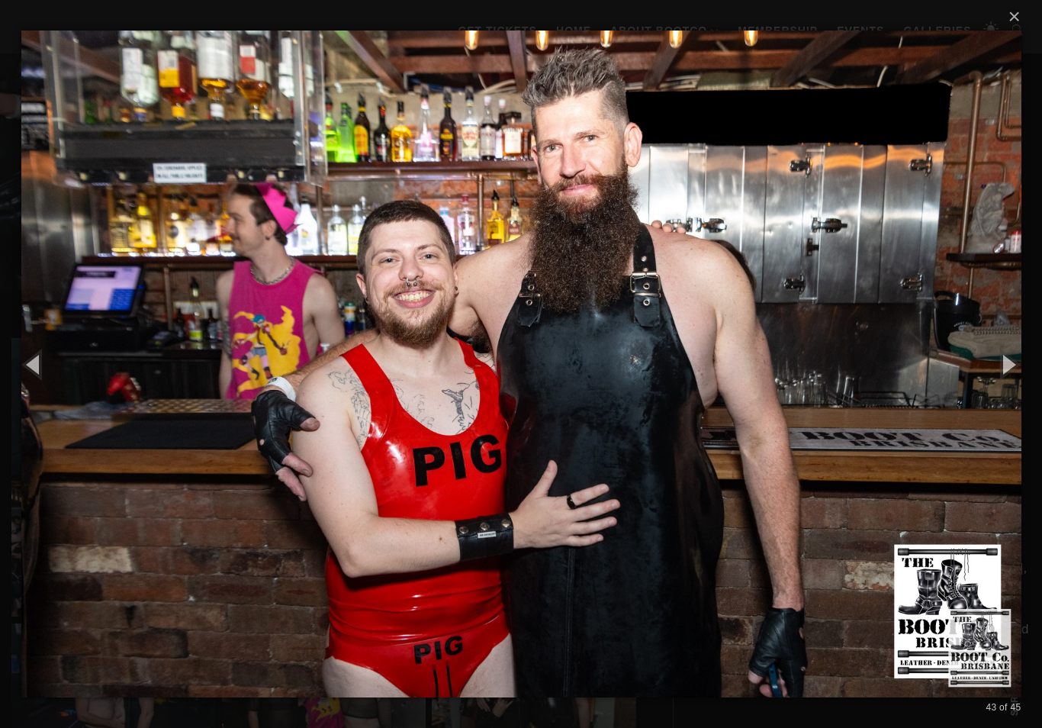
click at [1013, 378] on button "button" at bounding box center [1008, 364] width 69 height 84
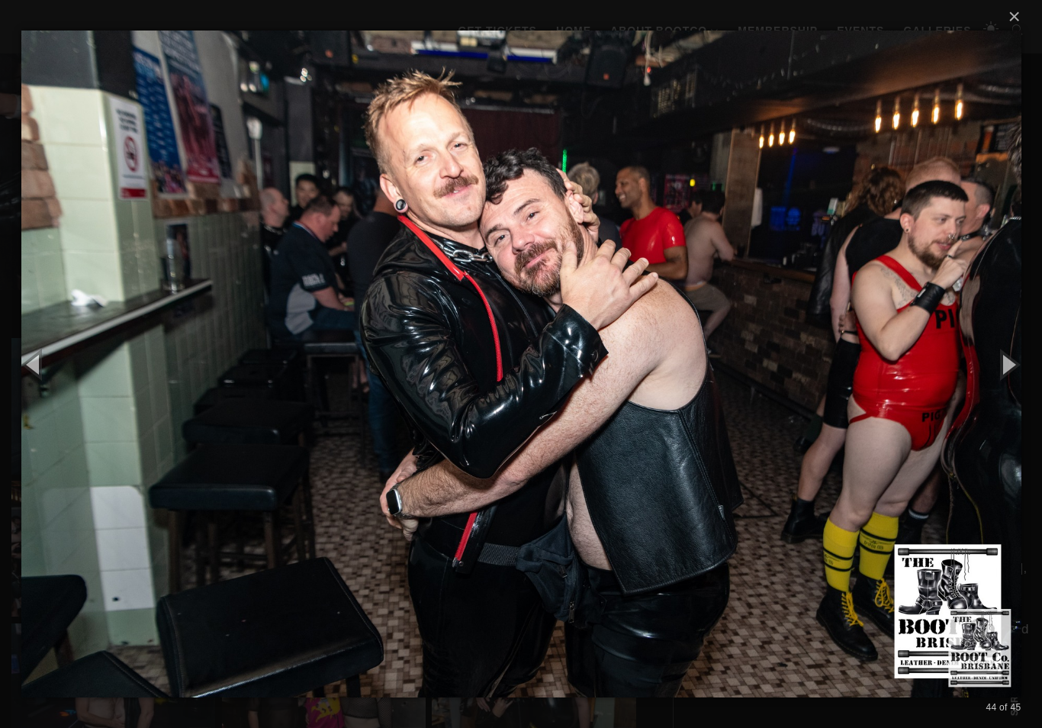
click at [1016, 374] on button "button" at bounding box center [1008, 364] width 69 height 84
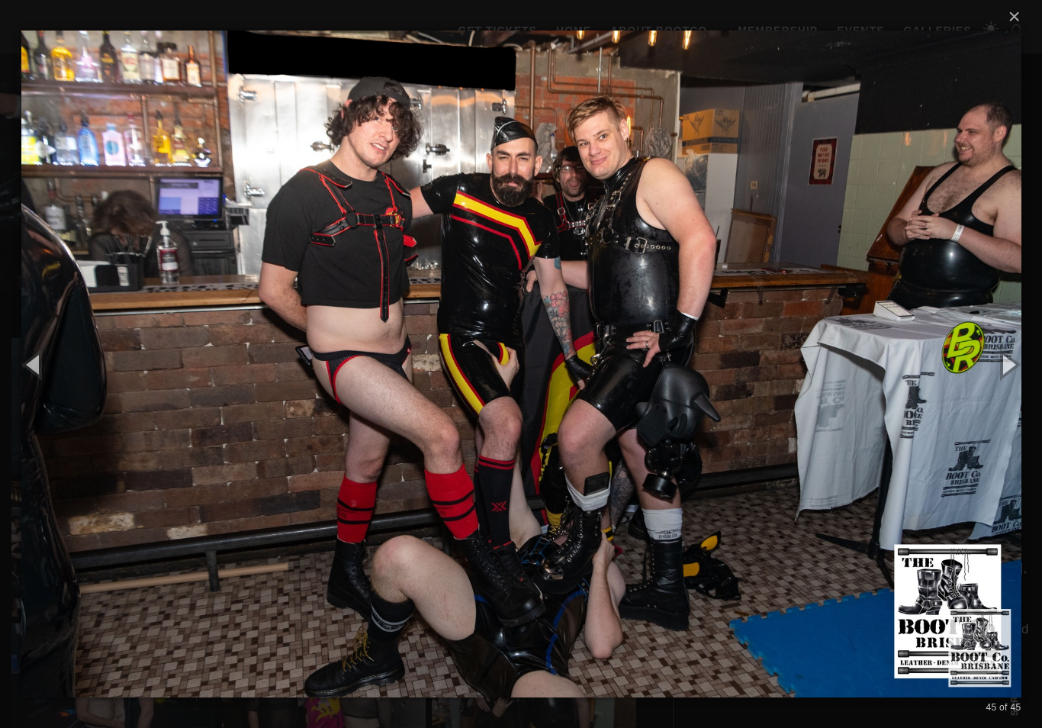
click at [1009, 373] on button "button" at bounding box center [1008, 364] width 69 height 84
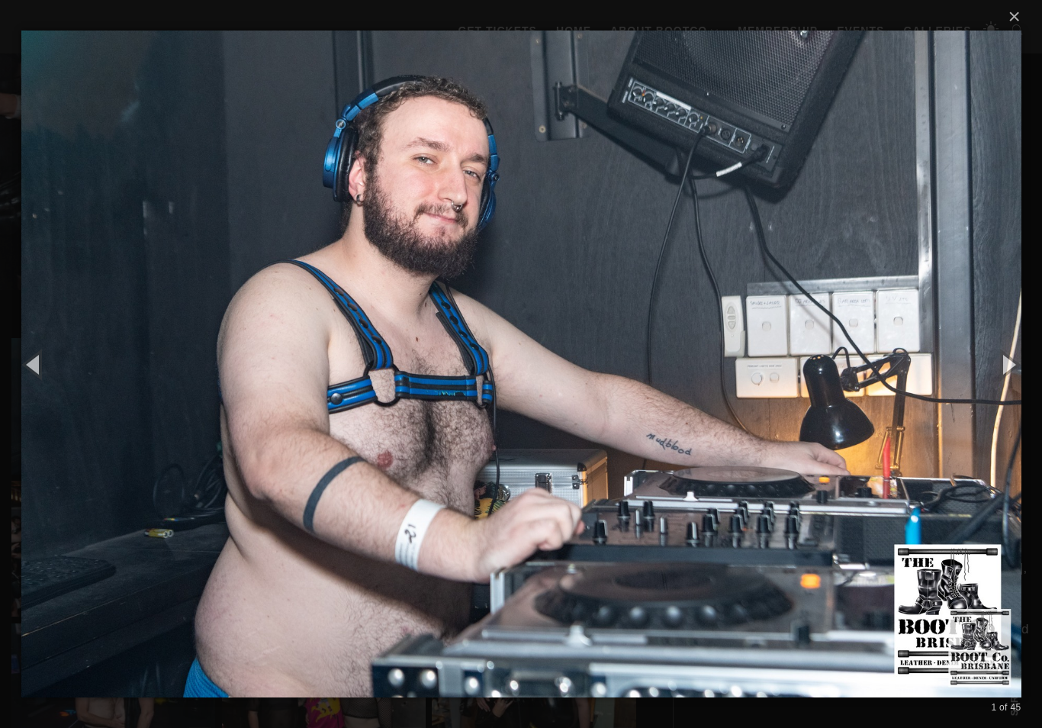
click at [1013, 370] on button "button" at bounding box center [1008, 364] width 69 height 84
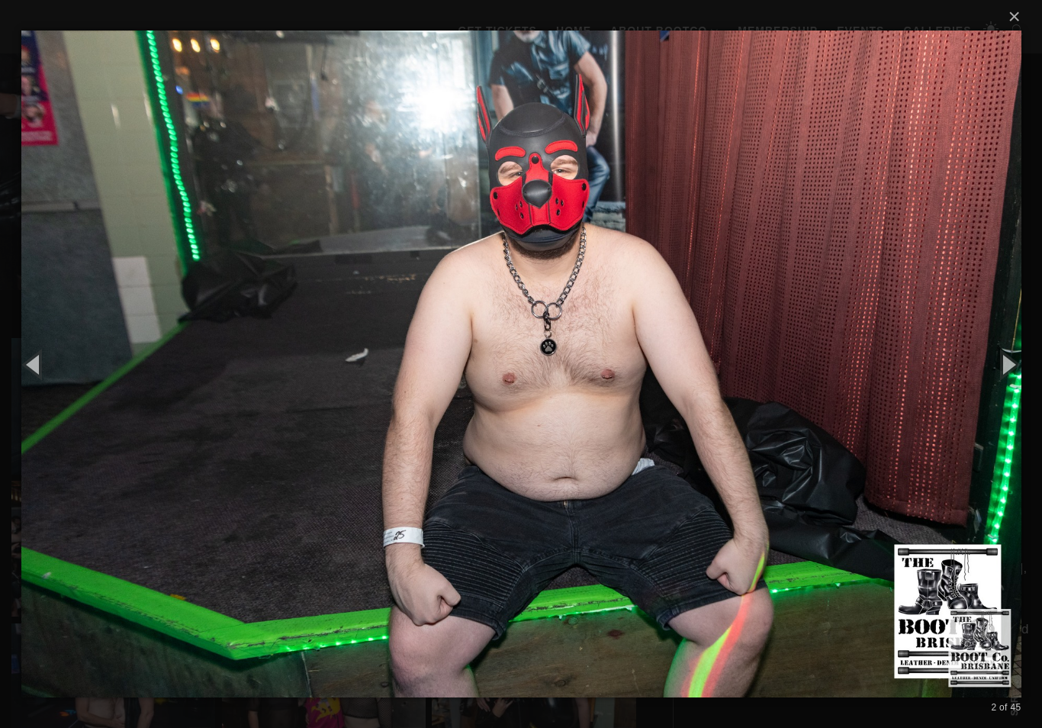
click at [1013, 367] on button "button" at bounding box center [1008, 364] width 69 height 84
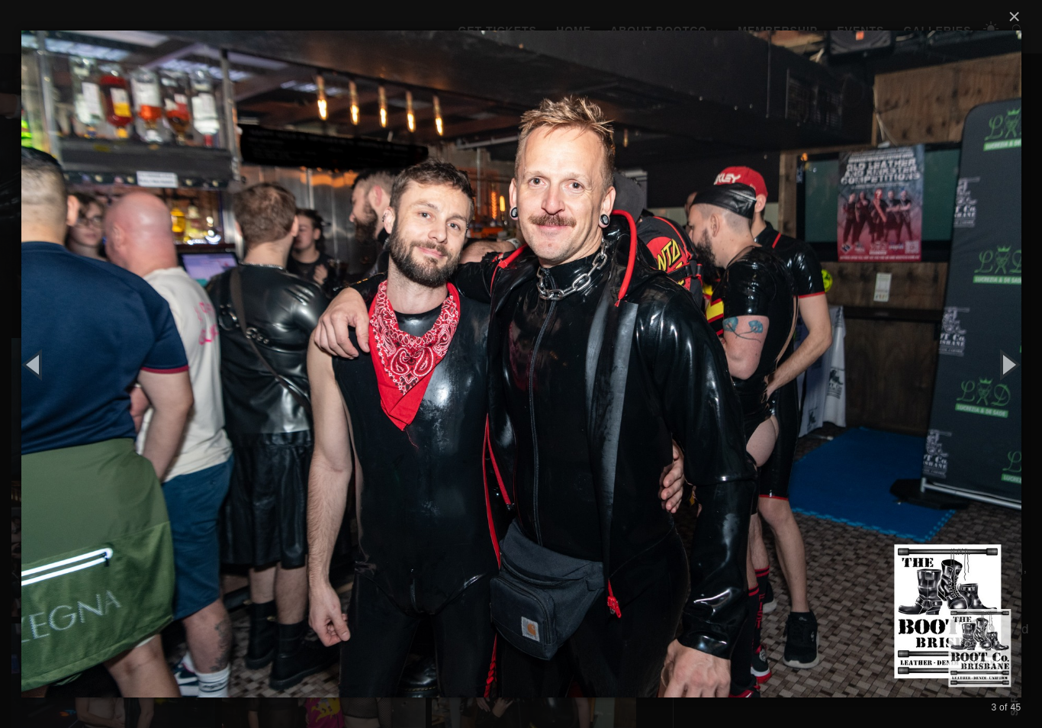
click at [1006, 367] on button "button" at bounding box center [1008, 364] width 69 height 84
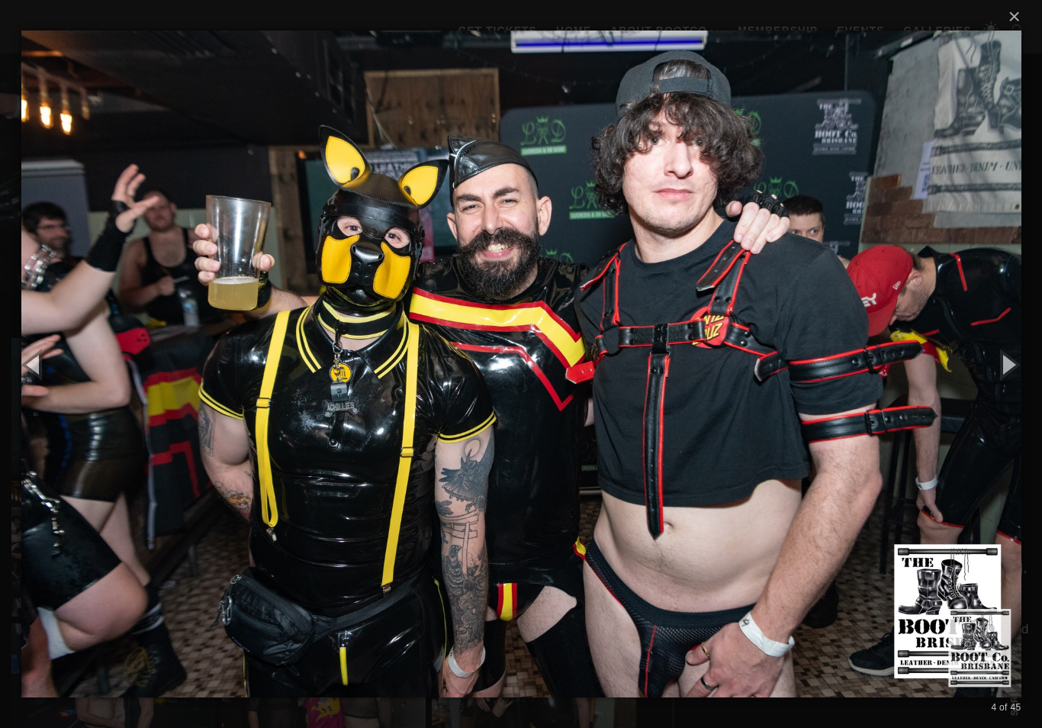
click at [1021, 22] on button "×" at bounding box center [526, 17] width 1000 height 34
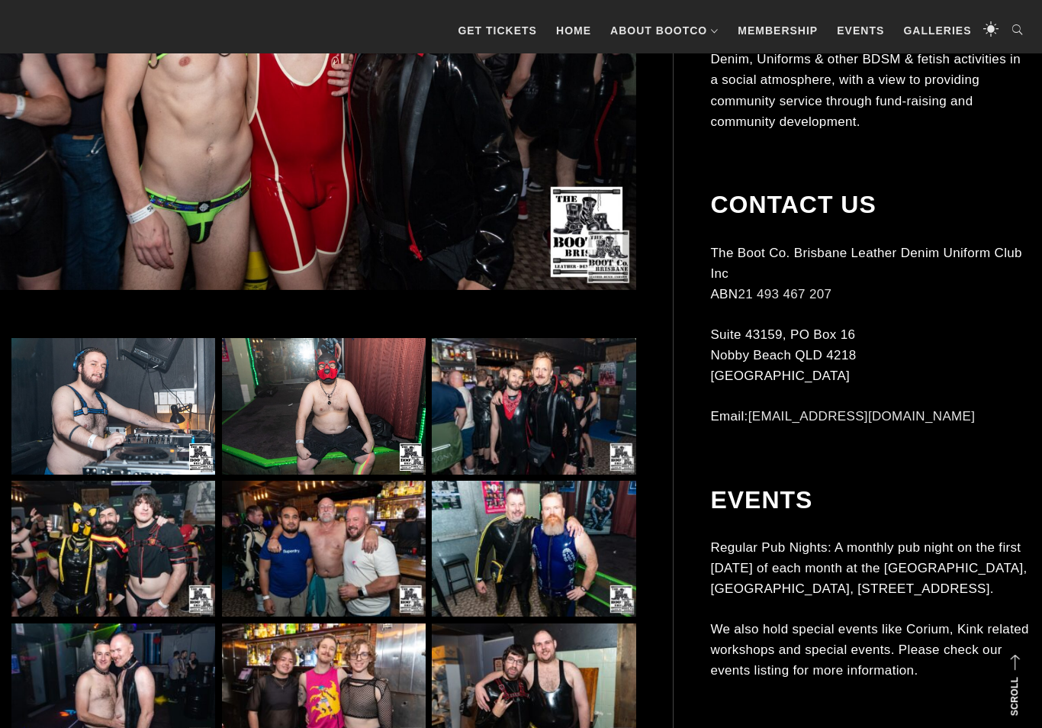
click at [939, 30] on link "Galleries" at bounding box center [937, 31] width 83 height 46
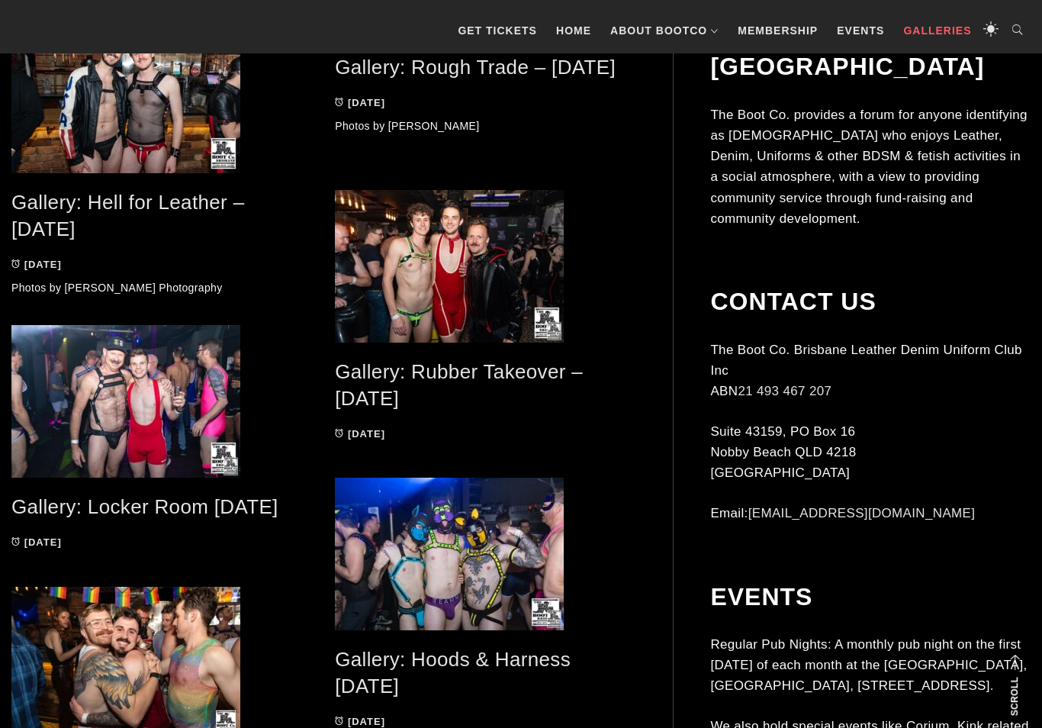
scroll to position [2265, 0]
